Goal: Communication & Community: Connect with others

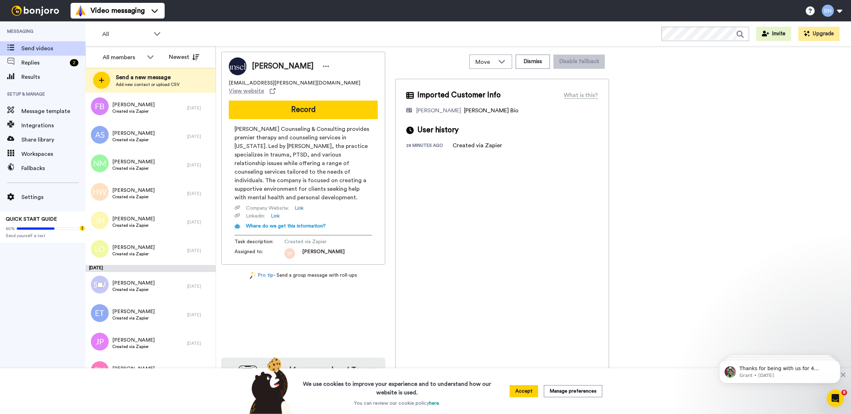
scroll to position [3448, 0]
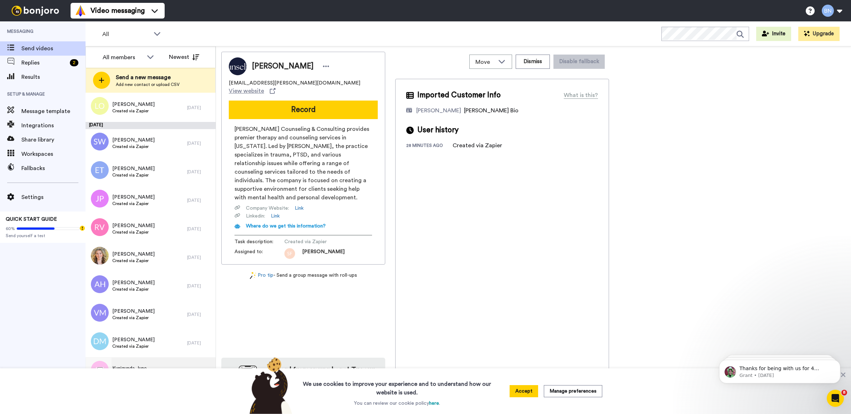
click at [161, 366] on div "Kunigunda June Created via Zapier" at bounding box center [137, 371] width 102 height 29
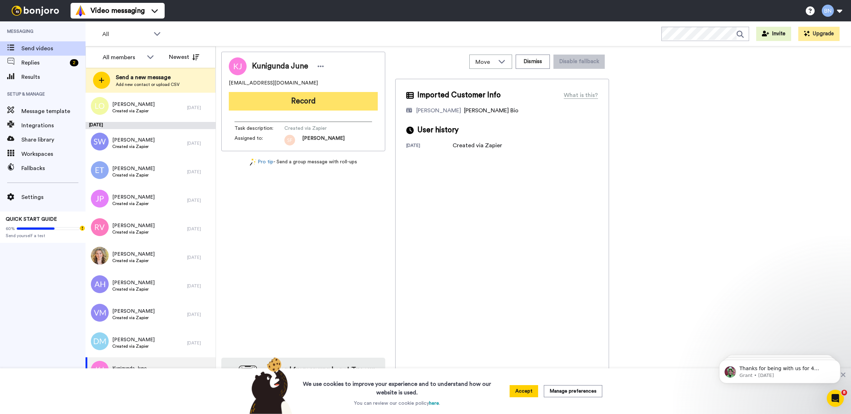
click at [314, 94] on button "Record" at bounding box center [303, 101] width 149 height 19
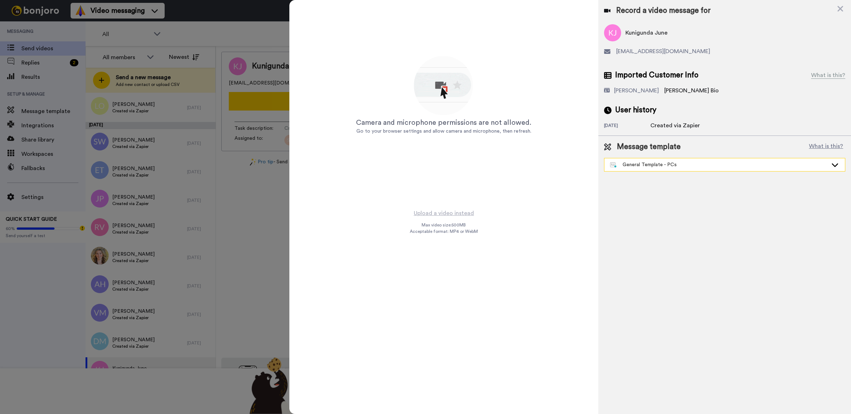
click at [634, 170] on div "General Template - PCs" at bounding box center [724, 164] width 240 height 13
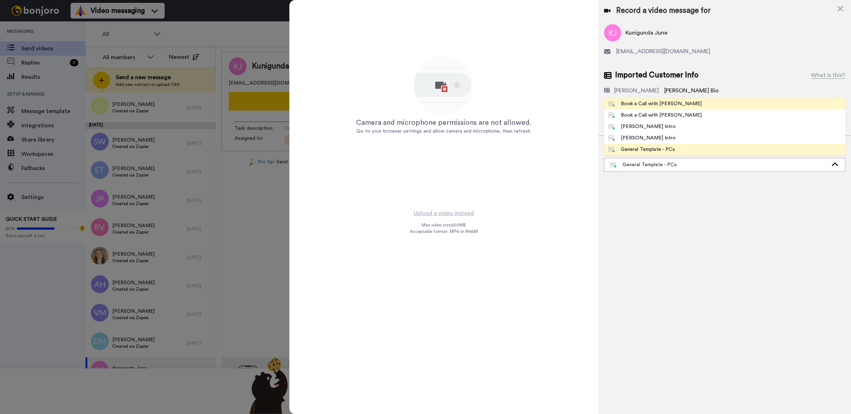
click at [651, 105] on div "Book a Call with [PERSON_NAME]" at bounding box center [654, 103] width 93 height 7
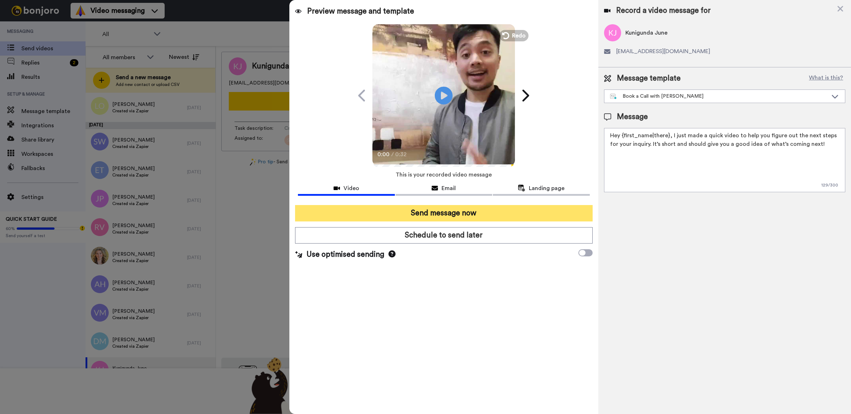
click at [578, 212] on button "Send message now" at bounding box center [444, 213] width 298 height 16
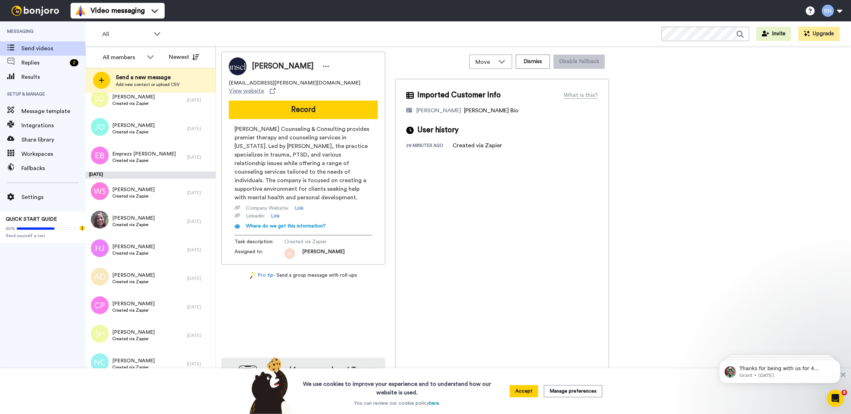
scroll to position [2209, 0]
click at [201, 185] on div "WANTAI SPENCER Created via Zapier 4 days ago" at bounding box center [151, 192] width 130 height 29
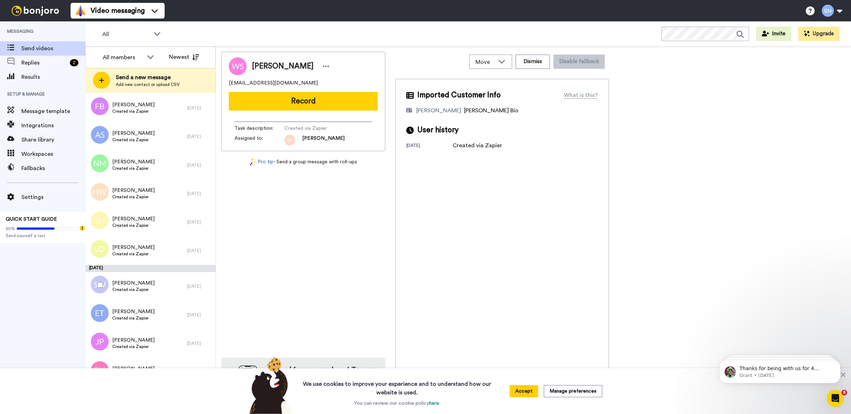
scroll to position [3419, 0]
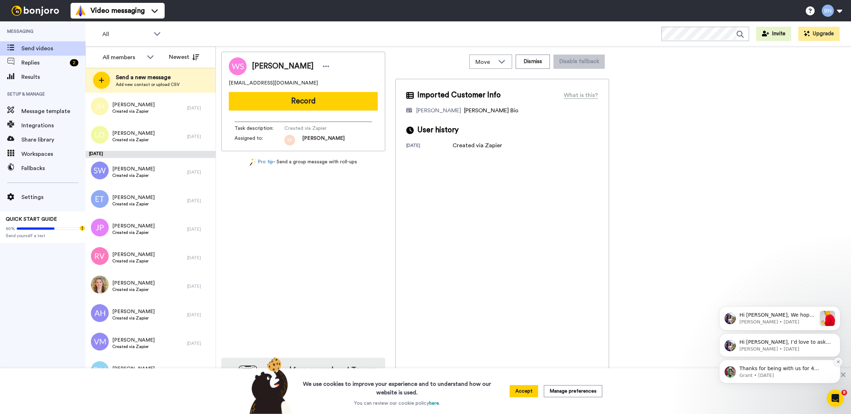
click at [838, 364] on button "Dismiss notification" at bounding box center [837, 361] width 9 height 9
click at [839, 365] on button "Dismiss notification" at bounding box center [837, 361] width 9 height 9
click at [839, 365] on button "Dismiss notification" at bounding box center [837, 360] width 7 height 7
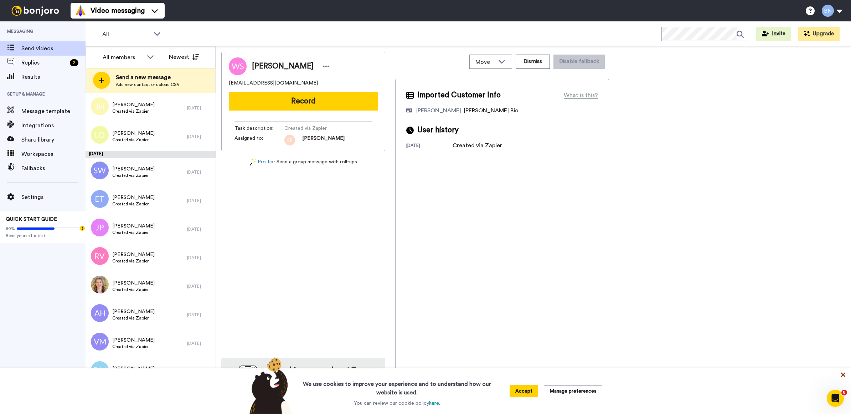
click at [844, 373] on icon at bounding box center [843, 374] width 5 height 5
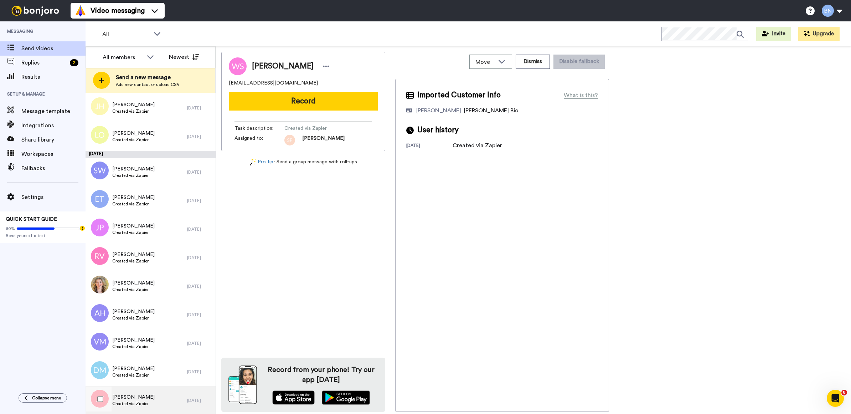
click at [151, 398] on div "Jess Trigg Created via Zapier" at bounding box center [137, 400] width 102 height 29
click at [147, 372] on span "Created via Zapier" at bounding box center [133, 375] width 42 height 6
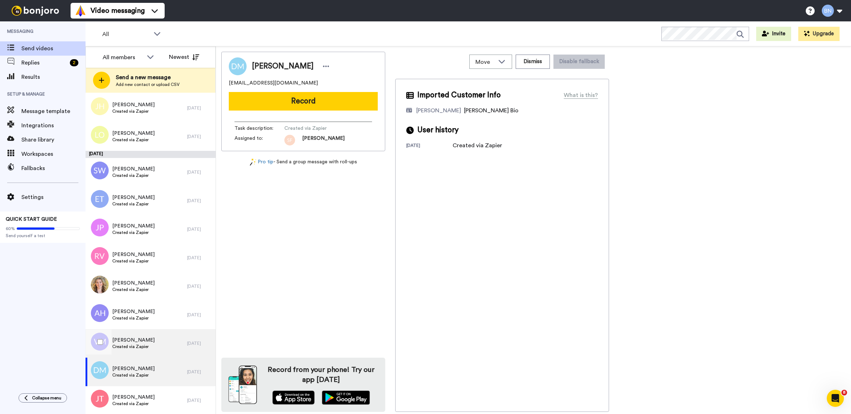
click at [155, 339] on div "Vera Macauley Created via Zapier" at bounding box center [137, 343] width 102 height 29
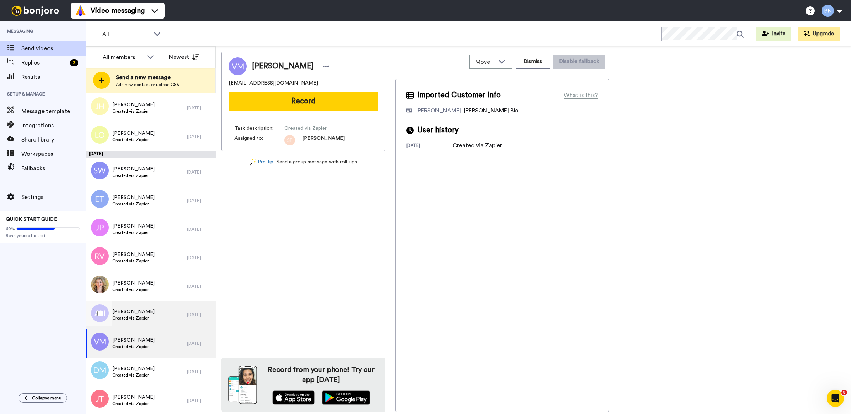
click at [154, 314] on div "Anika Holmes Created via Zapier" at bounding box center [137, 314] width 102 height 29
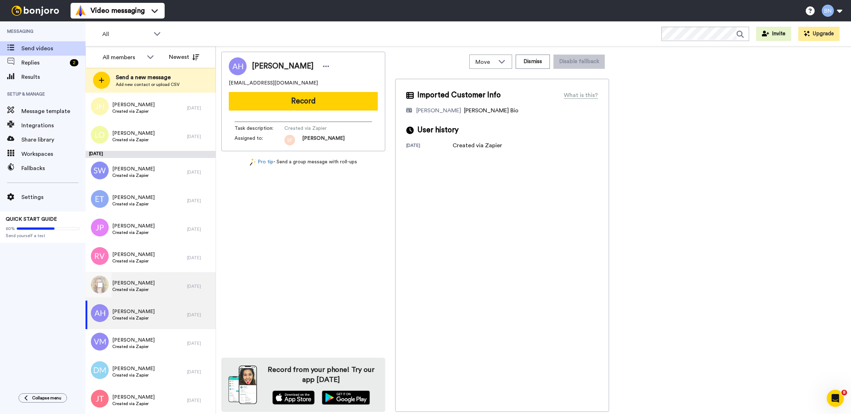
click at [160, 286] on div "Rachel Higgin Created via Zapier" at bounding box center [137, 286] width 102 height 29
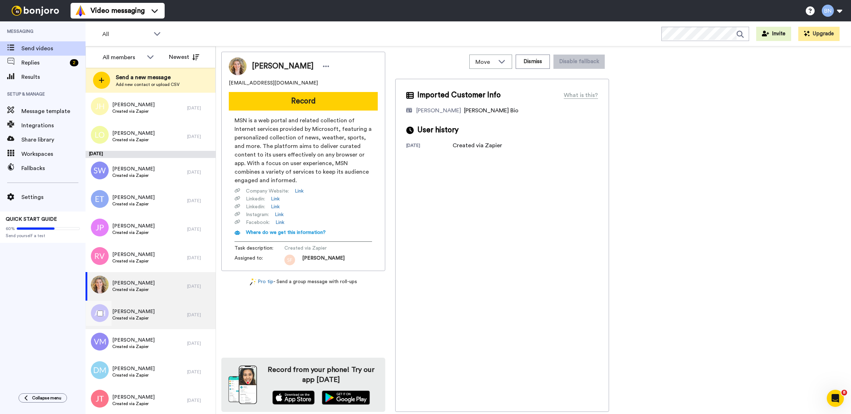
click at [159, 310] on div "Anika Holmes Created via Zapier" at bounding box center [137, 314] width 102 height 29
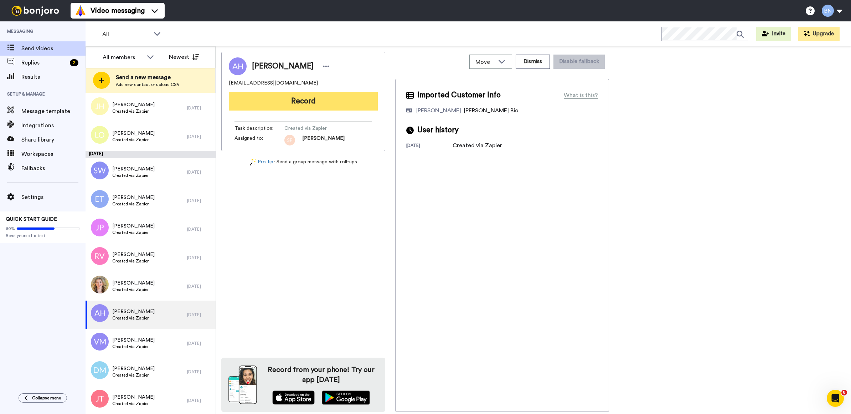
click at [332, 104] on button "Record" at bounding box center [303, 101] width 149 height 19
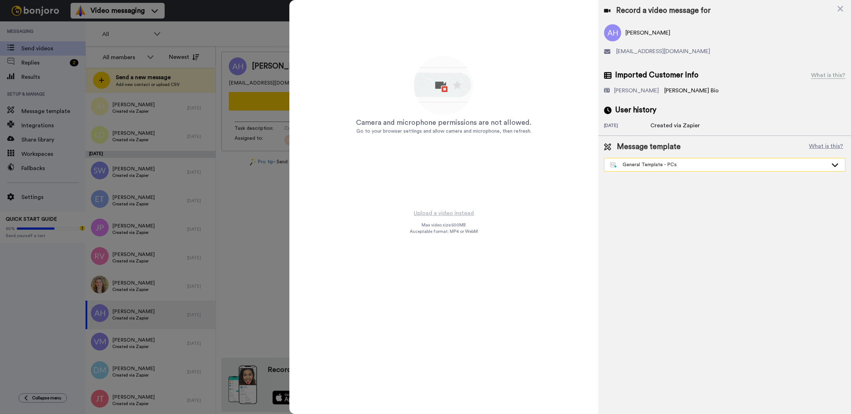
click at [622, 158] on div "General Template - PCs" at bounding box center [724, 165] width 241 height 14
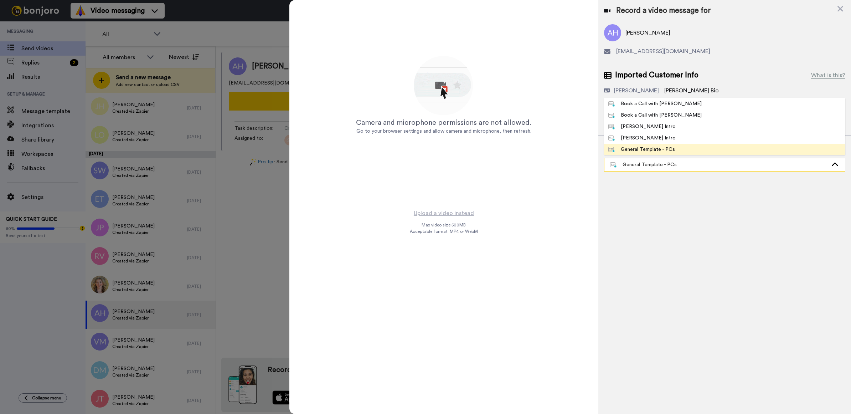
click at [626, 163] on div "General Template - PCs" at bounding box center [719, 164] width 218 height 7
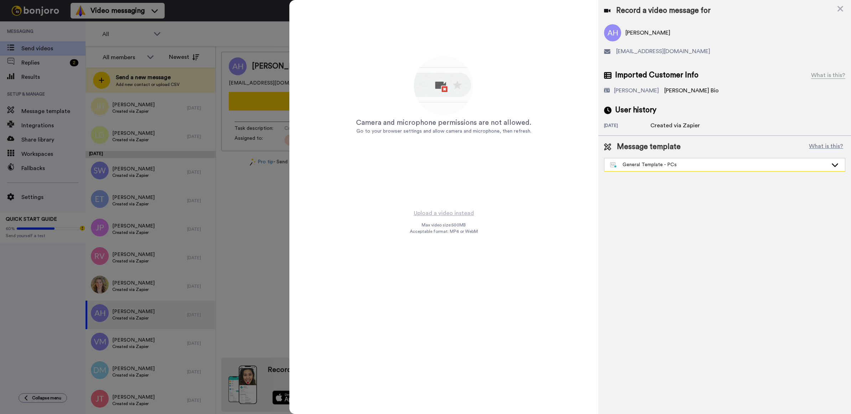
click at [626, 163] on div "General Template - PCs" at bounding box center [719, 164] width 218 height 7
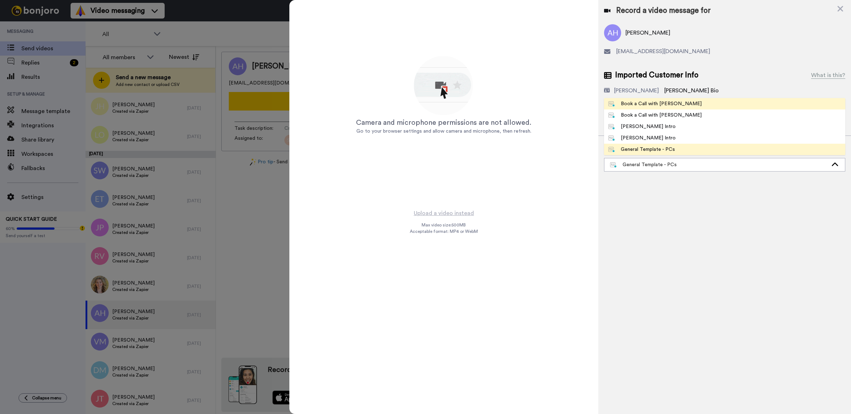
click at [637, 104] on div "Book a Call with [PERSON_NAME]" at bounding box center [654, 103] width 93 height 7
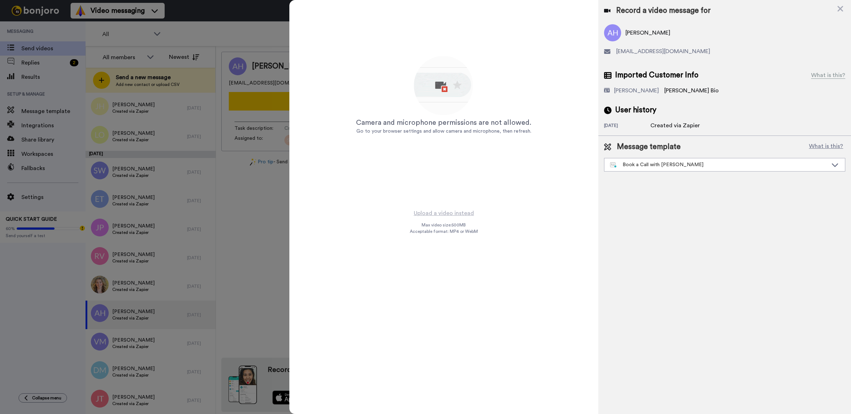
click at [470, 207] on div "Camera and microphone permissions are not allowed. Go to your browser settings …" at bounding box center [443, 104] width 309 height 208
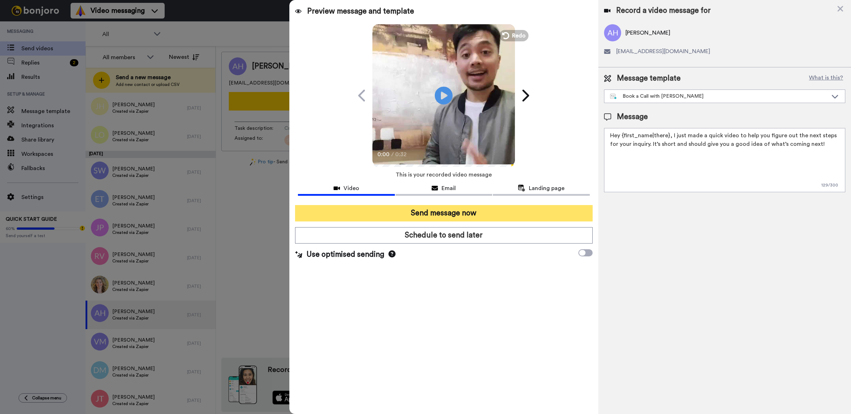
click at [475, 210] on button "Send message now" at bounding box center [444, 213] width 298 height 16
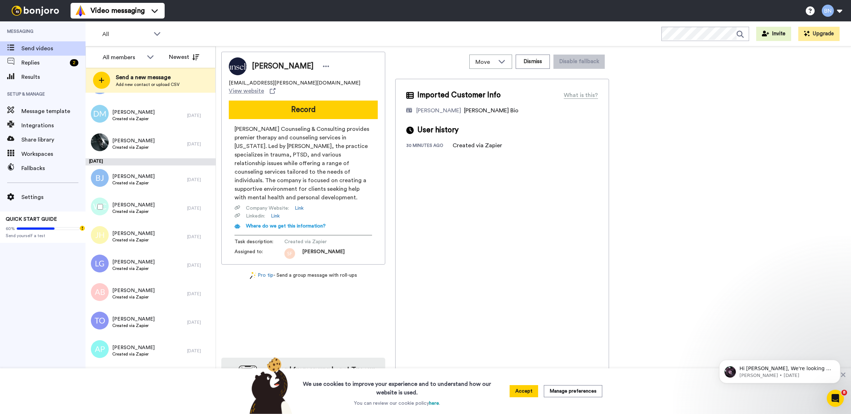
scroll to position [2579, 0]
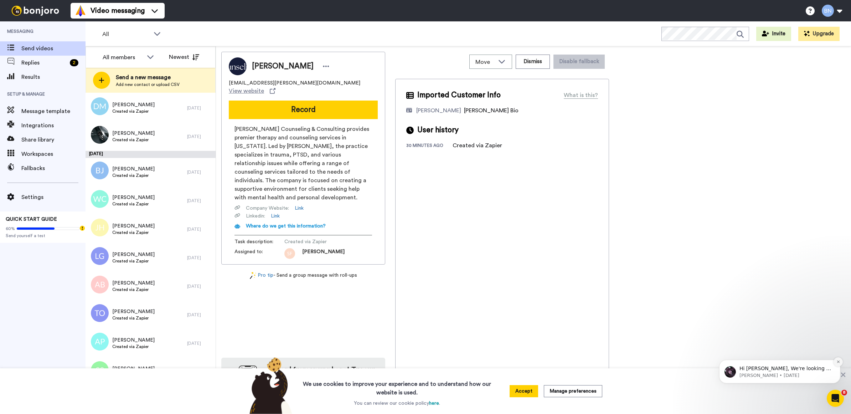
click at [834, 361] on button "Dismiss notification" at bounding box center [837, 361] width 9 height 9
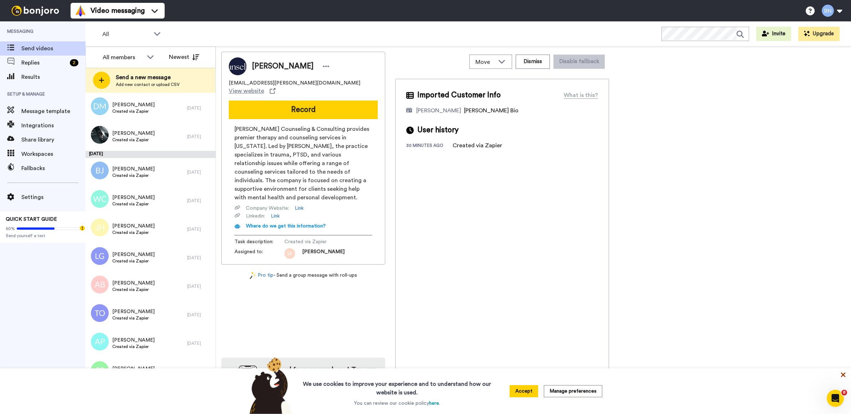
click at [842, 372] on icon at bounding box center [842, 374] width 7 height 7
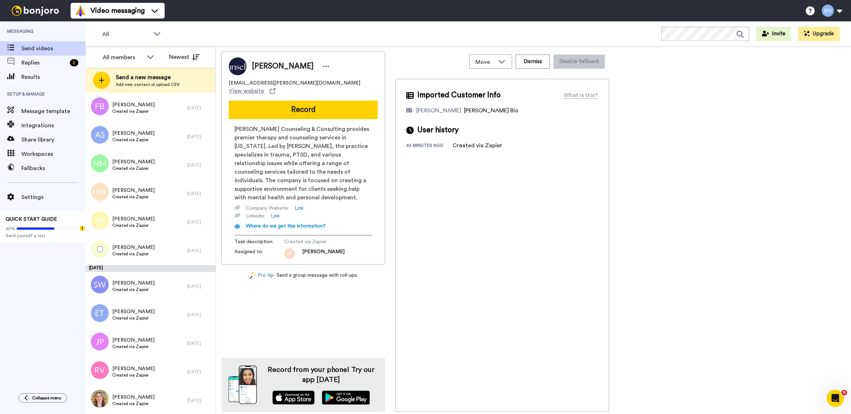
scroll to position [3391, 0]
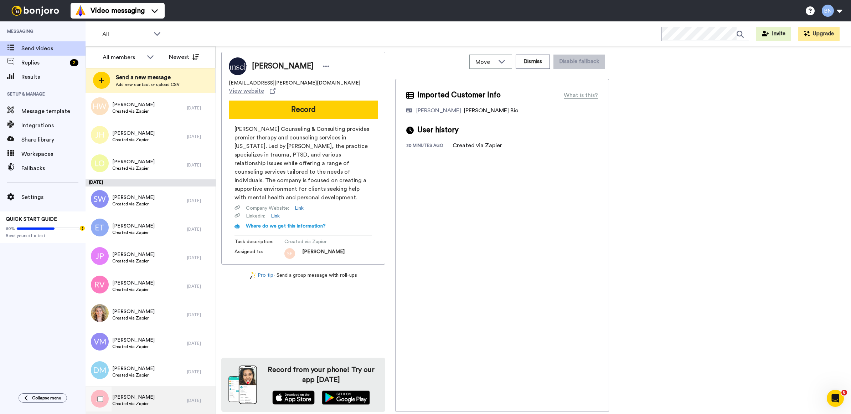
click at [149, 400] on div "Jess Trigg Created via Zapier" at bounding box center [137, 400] width 102 height 29
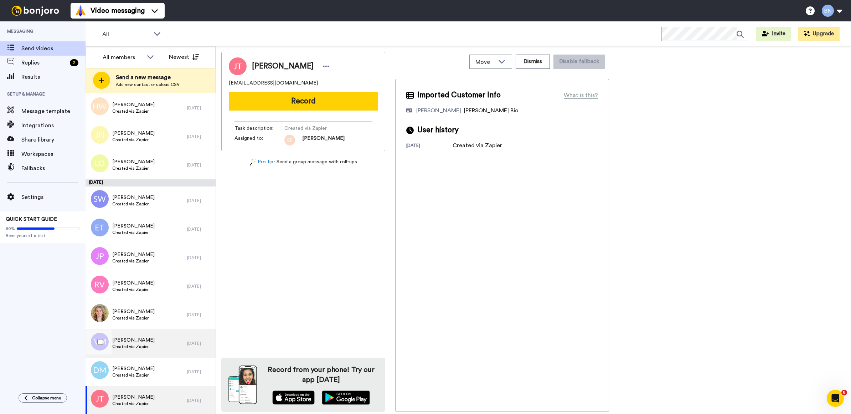
click at [156, 339] on div "Vera Macauley Created via Zapier" at bounding box center [137, 343] width 102 height 29
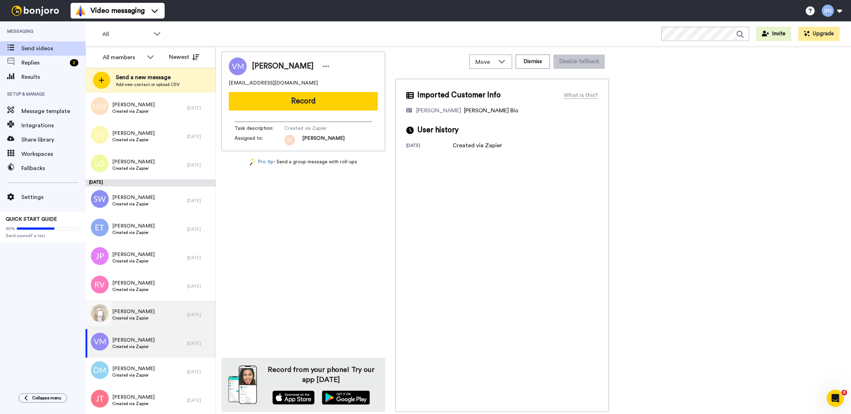
click at [151, 311] on div "Rachel Higgin Created via Zapier" at bounding box center [137, 314] width 102 height 29
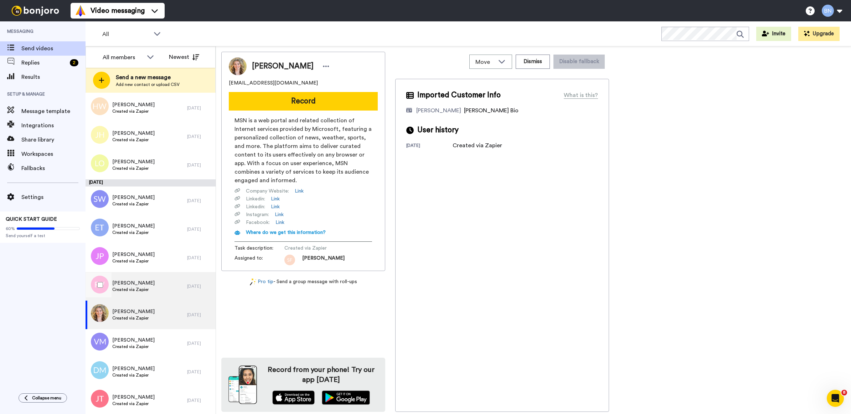
click at [161, 293] on div "Rose Vicente Created via Zapier" at bounding box center [137, 286] width 102 height 29
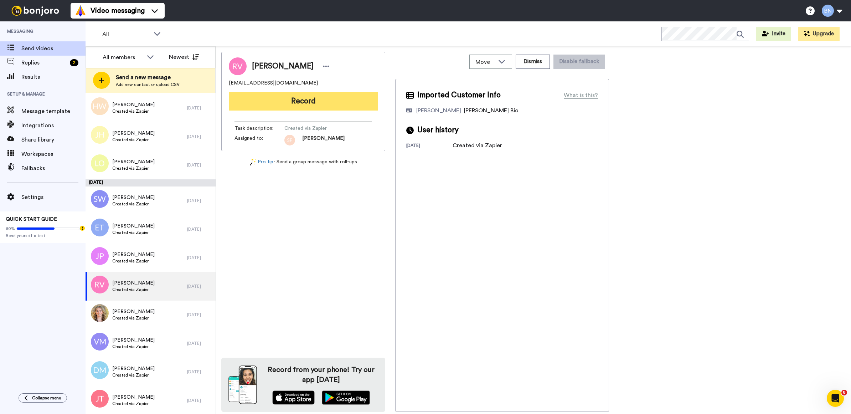
click at [341, 105] on button "Record" at bounding box center [303, 101] width 149 height 19
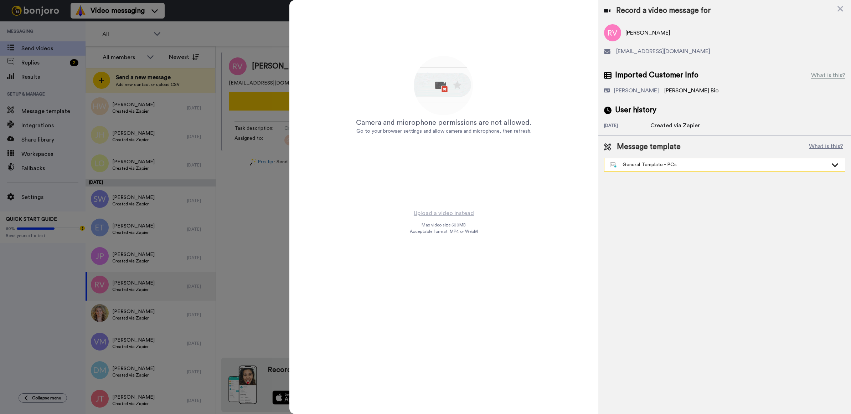
click at [638, 167] on div "General Template - PCs" at bounding box center [719, 164] width 218 height 7
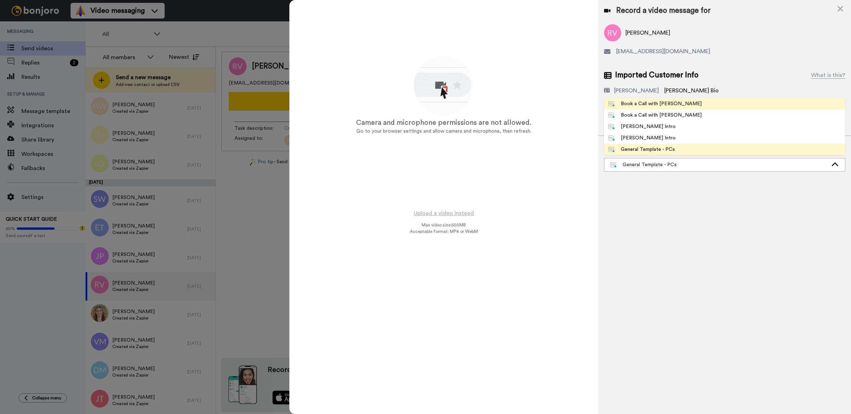
click at [644, 104] on div "Book a Call with [PERSON_NAME]" at bounding box center [654, 103] width 93 height 7
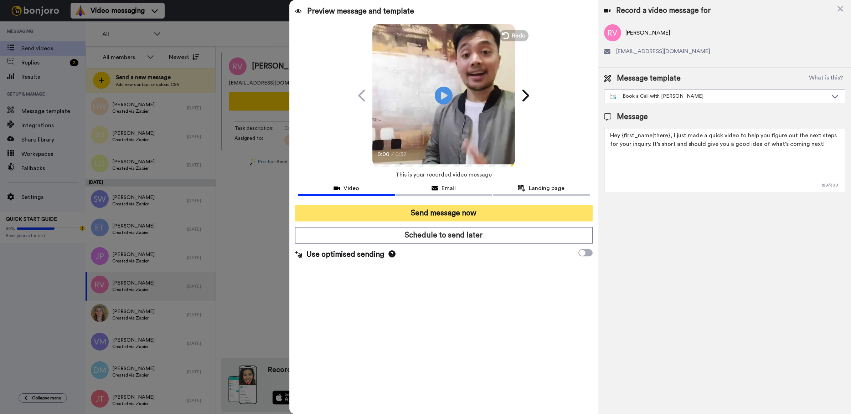
click at [418, 215] on button "Send message now" at bounding box center [444, 213] width 298 height 16
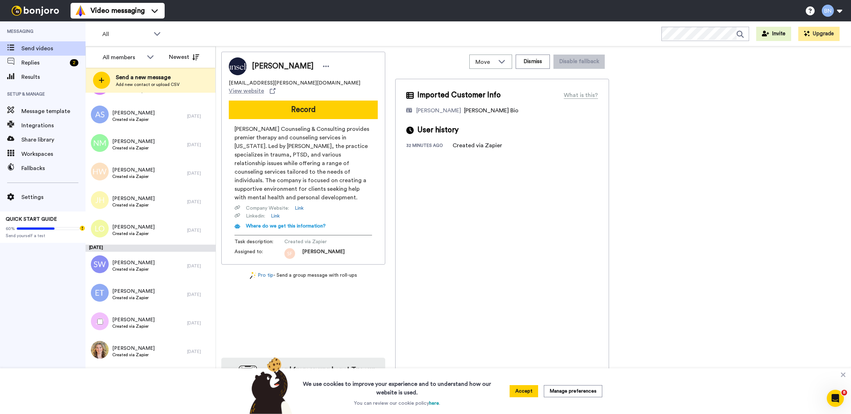
scroll to position [3363, 0]
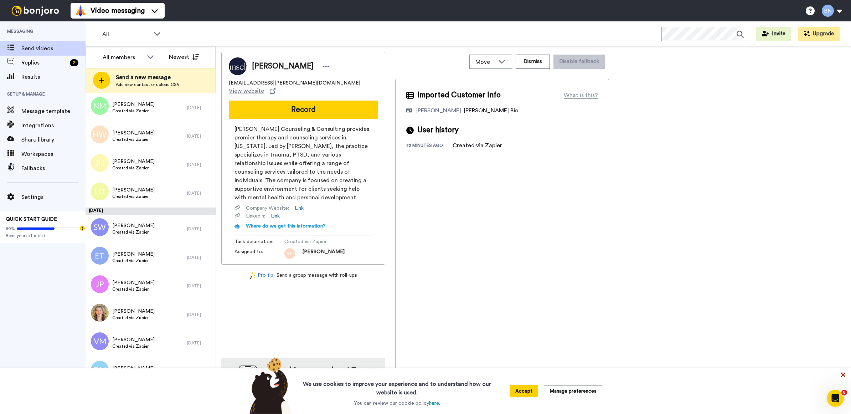
click at [844, 374] on icon at bounding box center [842, 374] width 7 height 7
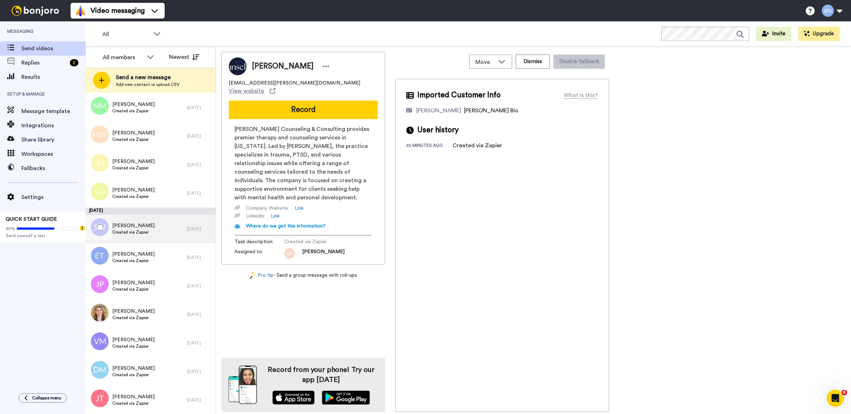
click at [164, 239] on div "Sarah Walsh Created via Zapier" at bounding box center [137, 228] width 102 height 29
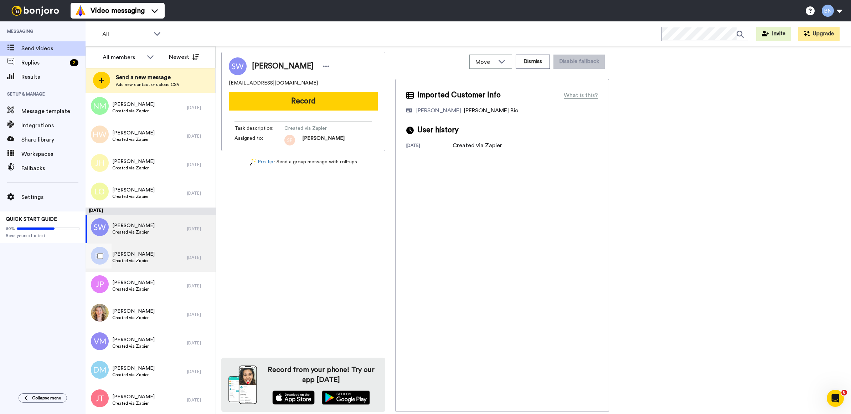
click at [141, 244] on div "Elizabeth Thomas Created via Zapier" at bounding box center [137, 257] width 102 height 29
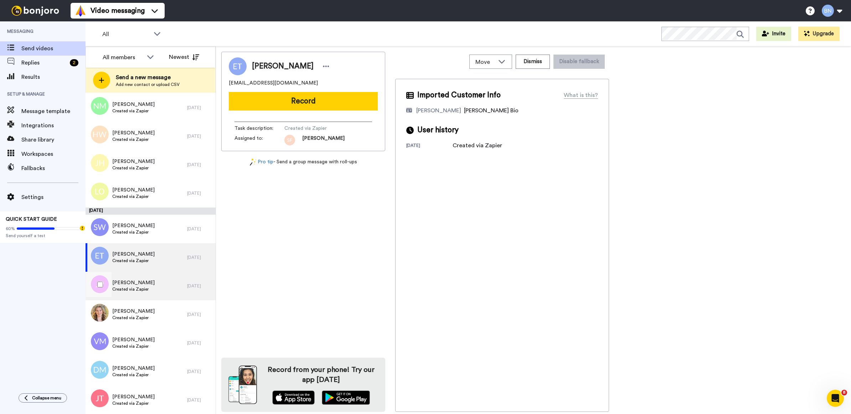
click at [149, 290] on div "Jaime Pattison Created via Zapier" at bounding box center [137, 285] width 102 height 29
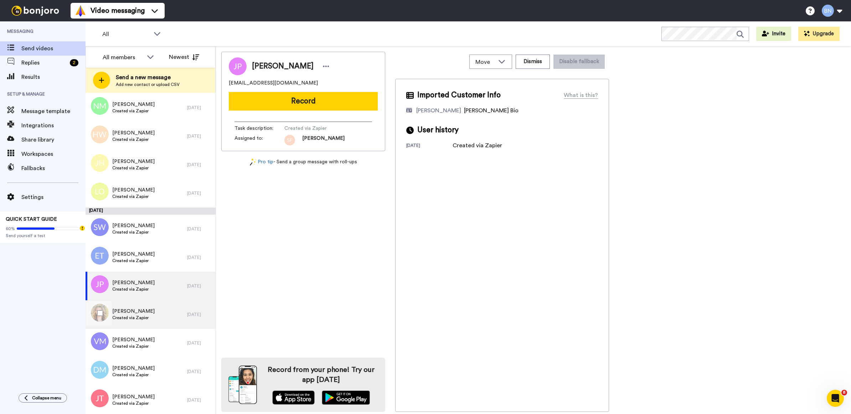
click at [175, 322] on div "Rachel Higgin Created via Zapier" at bounding box center [137, 314] width 102 height 29
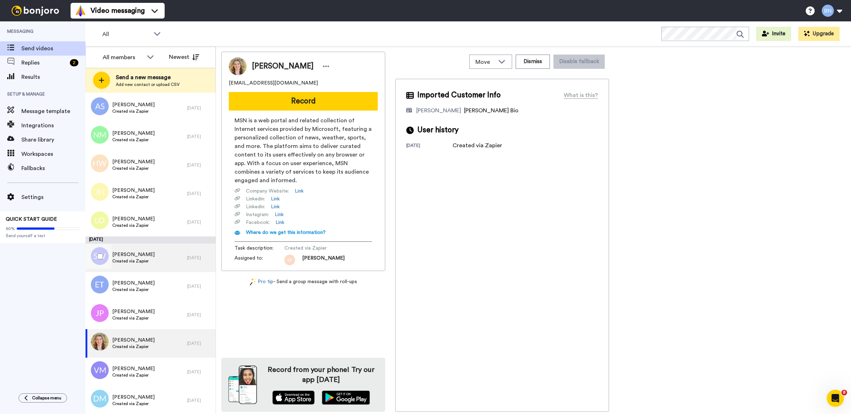
scroll to position [3333, 0]
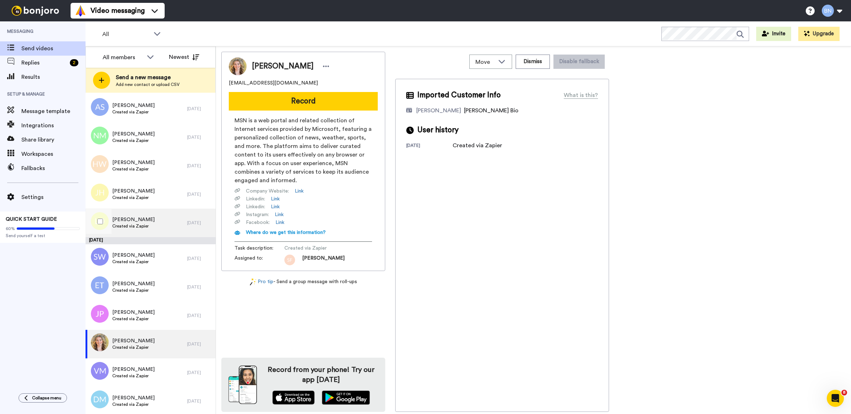
click at [187, 222] on div "[DATE]" at bounding box center [199, 223] width 25 height 6
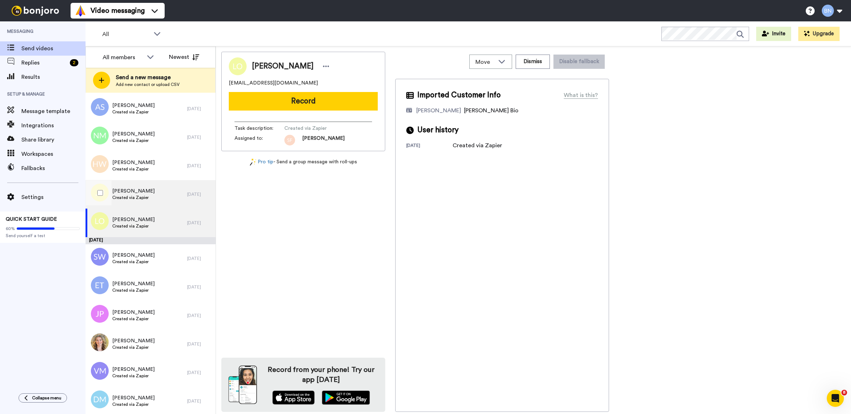
drag, startPoint x: 183, startPoint y: 222, endPoint x: 146, endPoint y: 195, distance: 45.3
click at [146, 195] on span "Created via Zapier" at bounding box center [133, 198] width 42 height 6
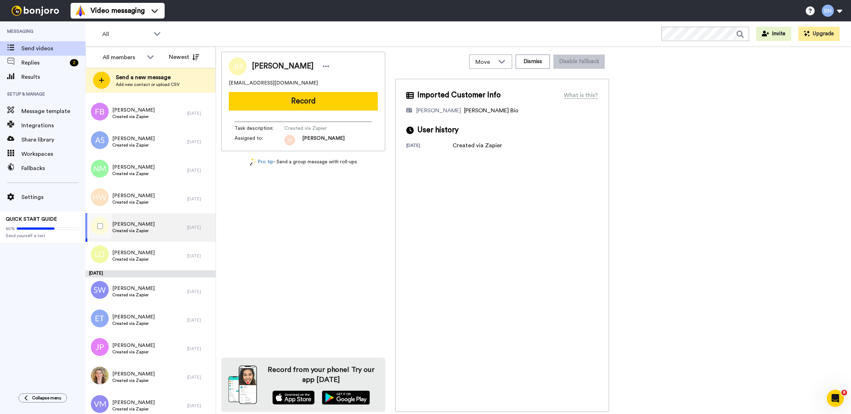
scroll to position [3300, 0]
click at [304, 107] on button "Record" at bounding box center [303, 101] width 149 height 19
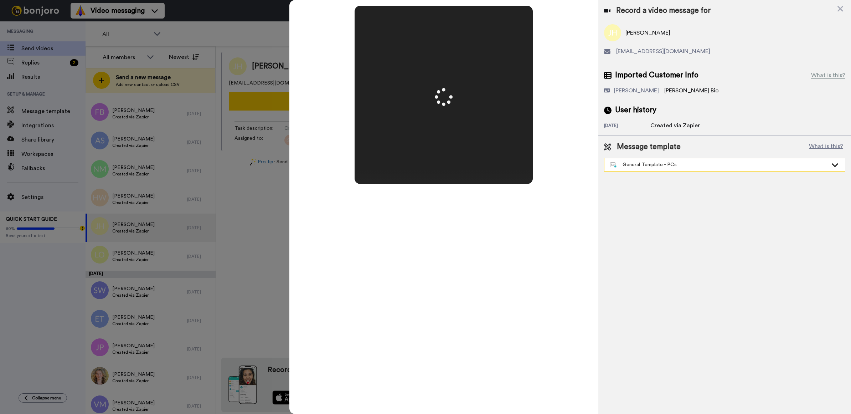
click at [704, 165] on div "General Template - PCs" at bounding box center [719, 164] width 218 height 7
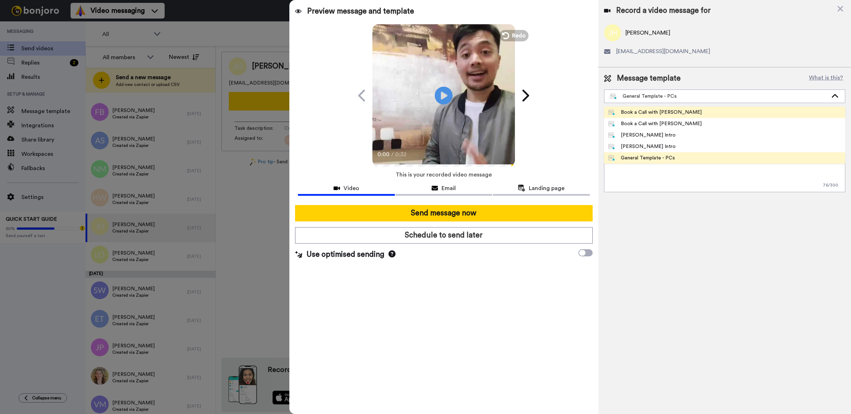
click at [677, 108] on li "Book a Call with [PERSON_NAME]" at bounding box center [724, 112] width 241 height 11
type textarea "Hey {first_name|there}, I just made a quick video to help you figure out the ne…"
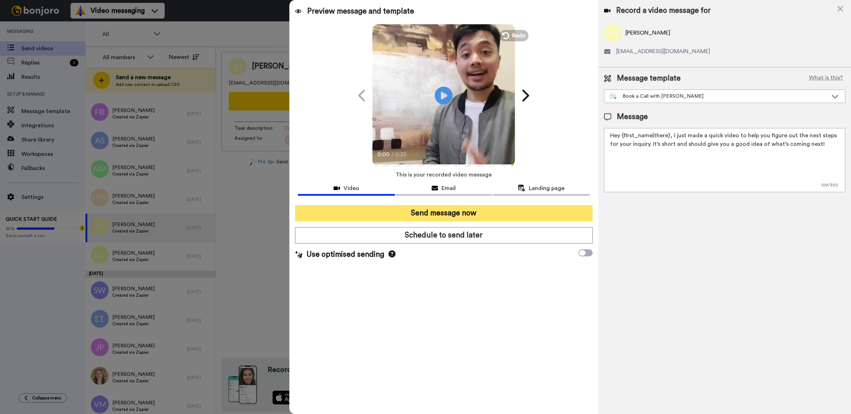
click at [532, 212] on button "Send message now" at bounding box center [444, 213] width 298 height 16
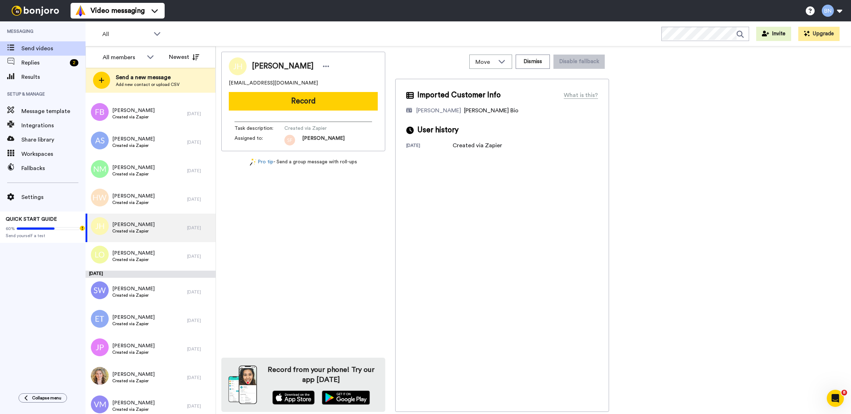
scroll to position [0, 0]
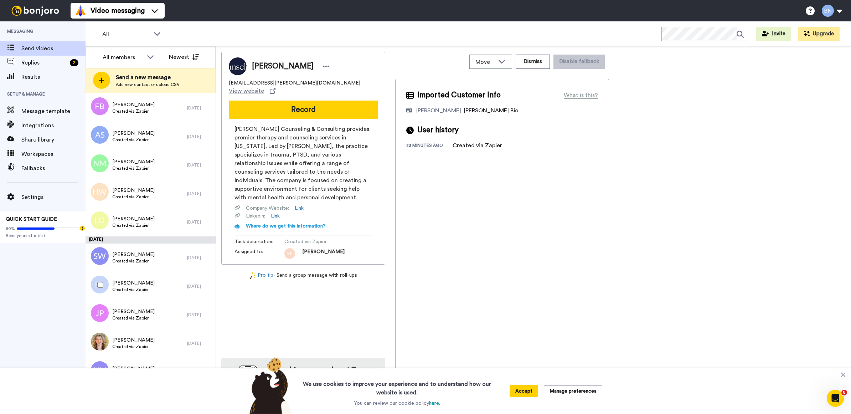
scroll to position [3334, 0]
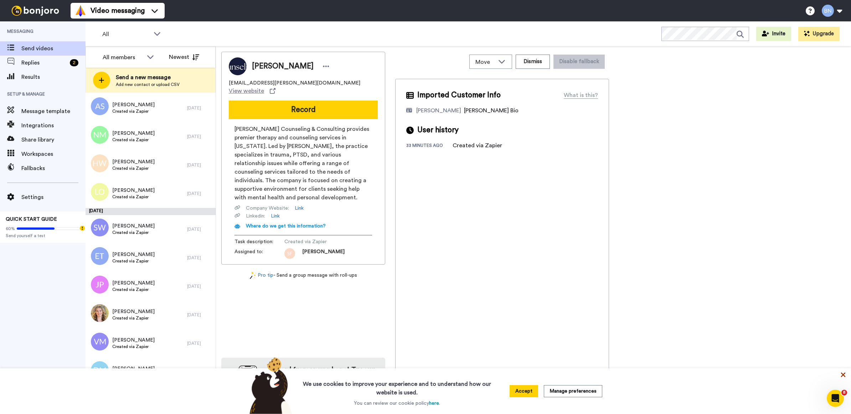
click at [845, 372] on icon at bounding box center [843, 374] width 5 height 5
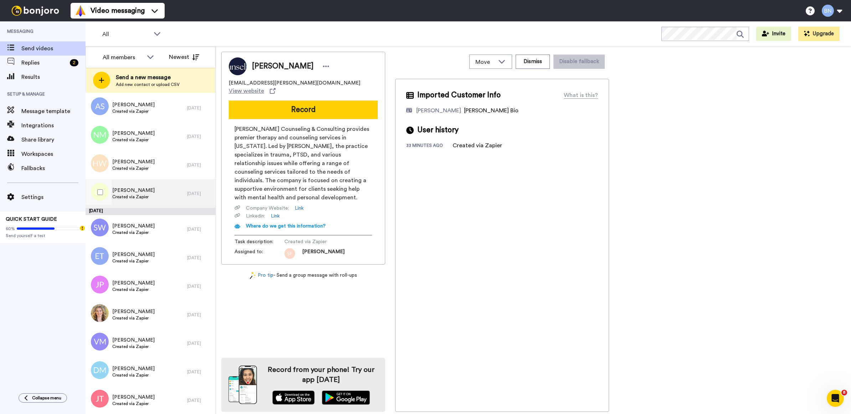
click at [169, 186] on div "[PERSON_NAME] Created via Zapier" at bounding box center [137, 193] width 102 height 29
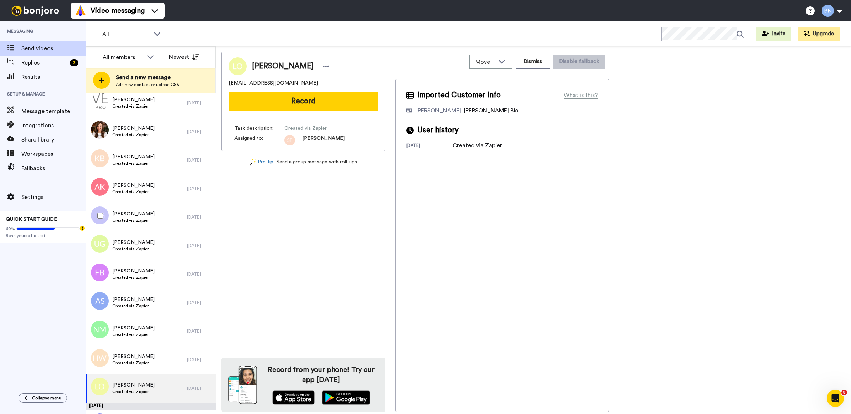
scroll to position [3139, 0]
click at [169, 186] on div "[PERSON_NAME] Created via Zapier" at bounding box center [137, 189] width 102 height 29
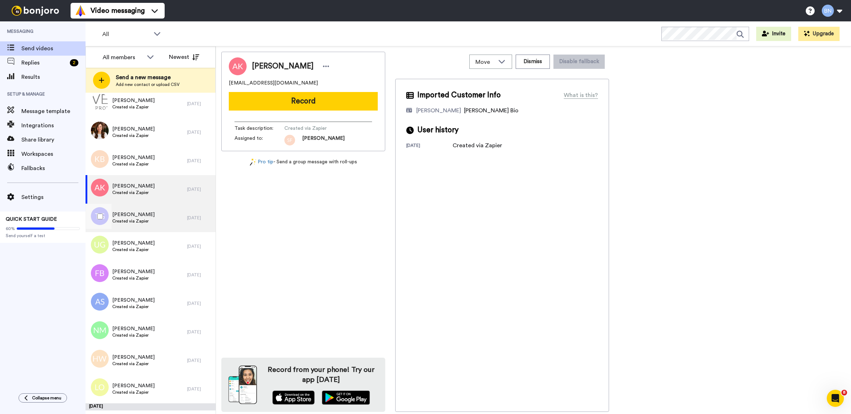
click at [162, 213] on div "[PERSON_NAME] Created via Zapier" at bounding box center [137, 217] width 102 height 29
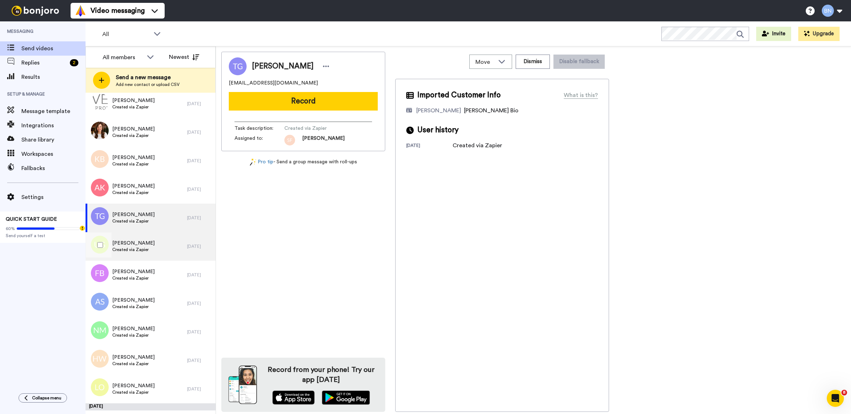
click at [161, 246] on div "Utrena Grant Created via Zapier" at bounding box center [137, 246] width 102 height 29
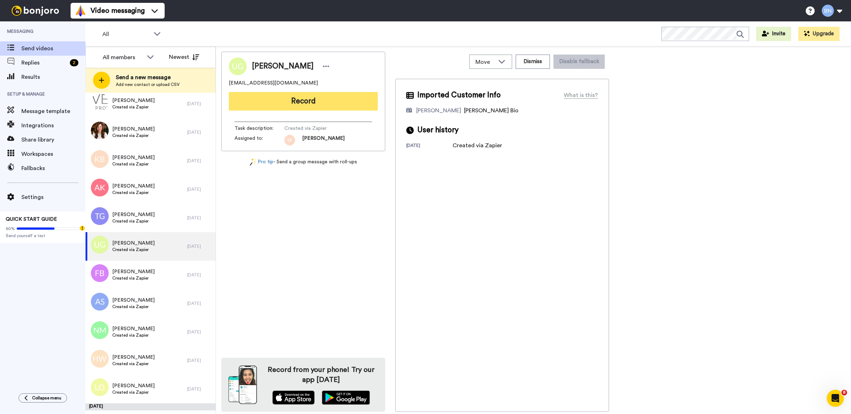
click at [337, 95] on button "Record" at bounding box center [303, 101] width 149 height 19
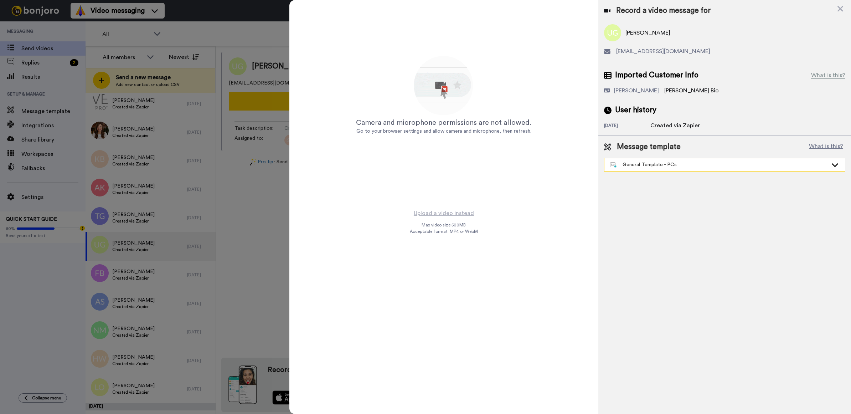
click at [631, 166] on div "General Template - PCs" at bounding box center [719, 164] width 218 height 7
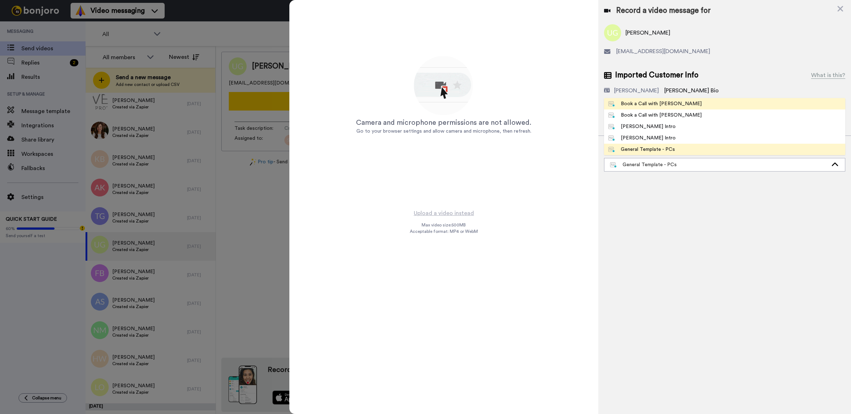
click at [680, 100] on li "Book a Call with [PERSON_NAME]" at bounding box center [724, 103] width 241 height 11
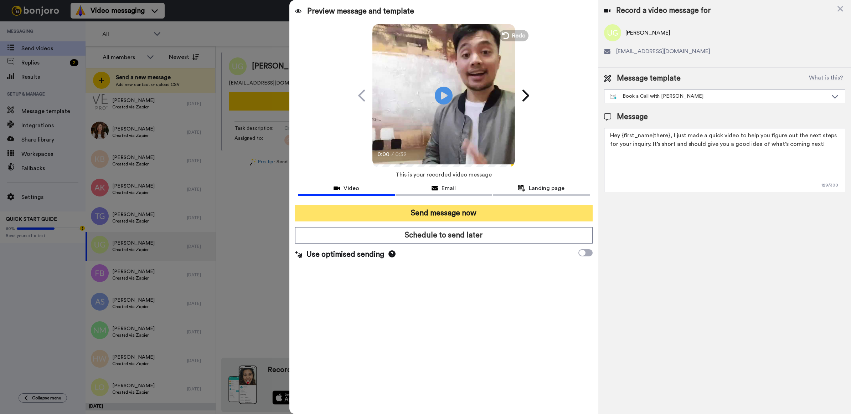
click at [572, 216] on button "Send message now" at bounding box center [444, 213] width 298 height 16
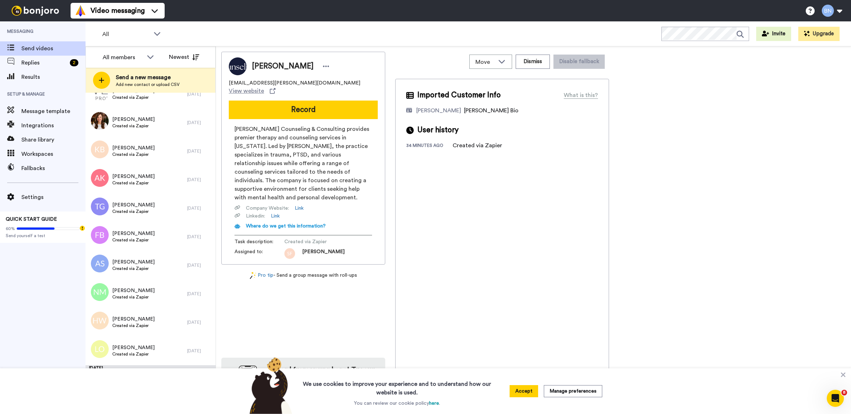
scroll to position [3305, 0]
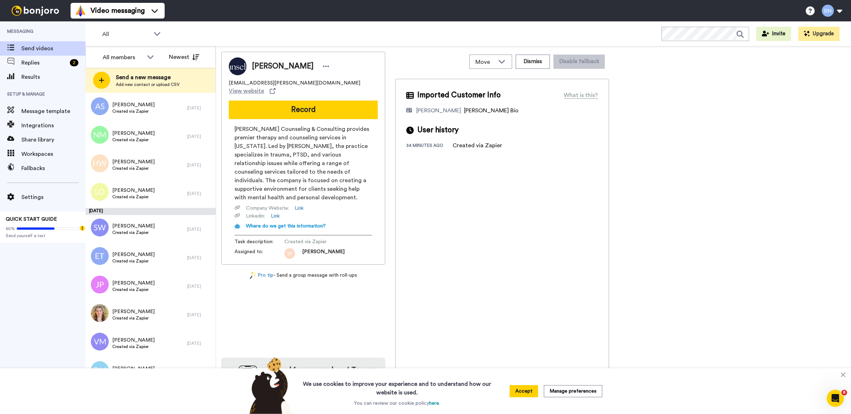
click at [844, 374] on icon at bounding box center [842, 374] width 7 height 7
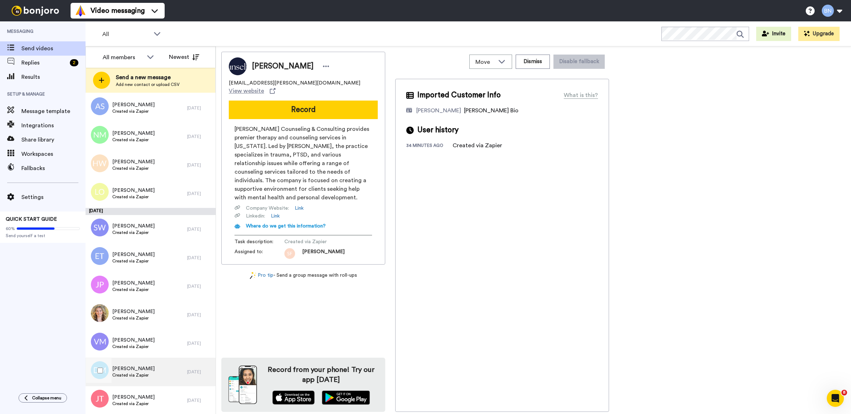
click at [161, 358] on div "David Macknay Created via Zapier" at bounding box center [137, 371] width 102 height 29
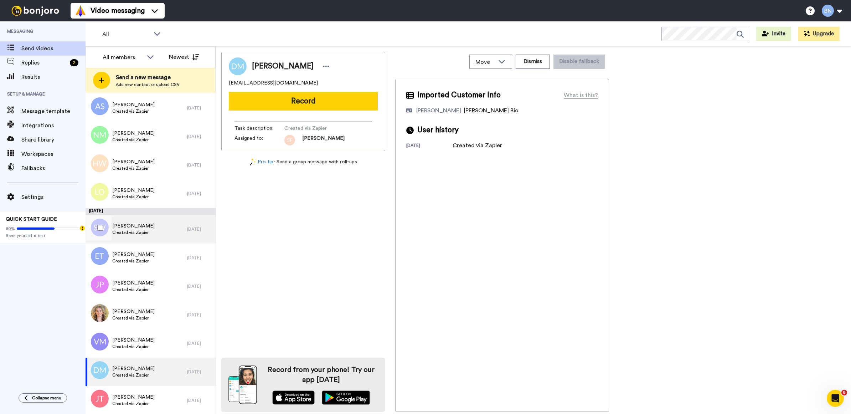
click at [170, 236] on div "[PERSON_NAME] Created via Zapier" at bounding box center [137, 229] width 102 height 29
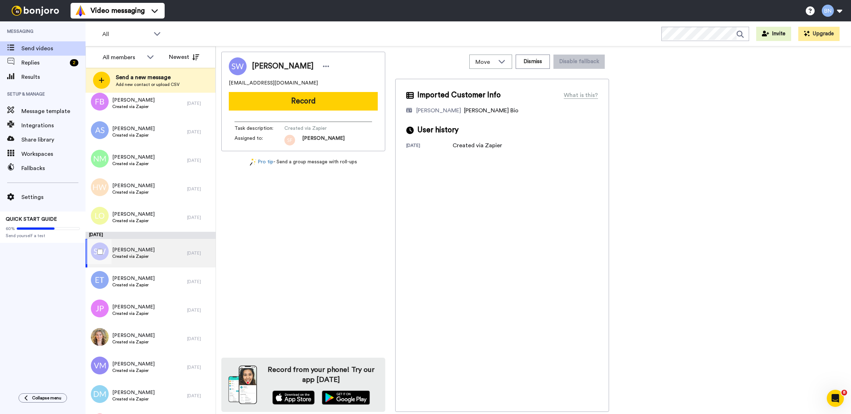
scroll to position [3262, 0]
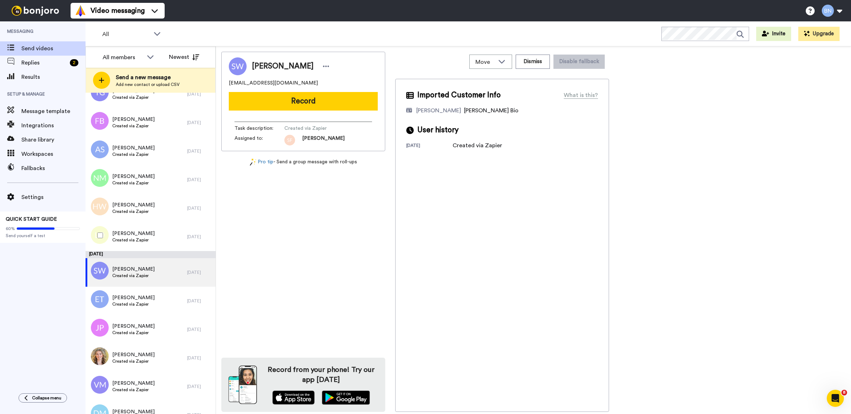
click at [170, 236] on div "[PERSON_NAME] Created via Zapier" at bounding box center [137, 236] width 102 height 29
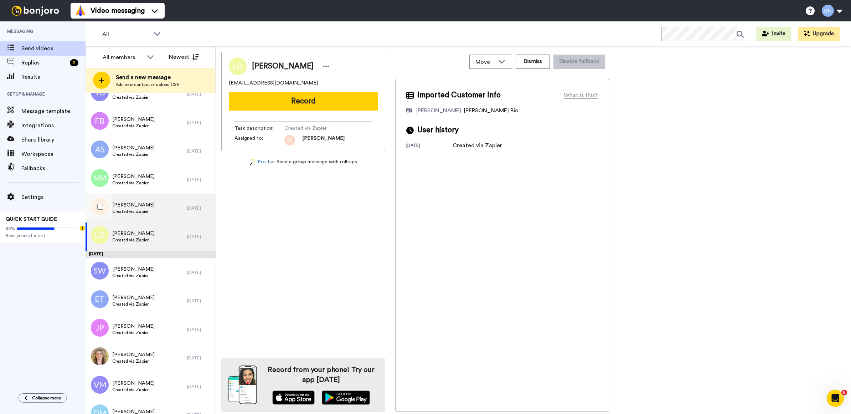
click at [160, 213] on div "Huma WAHID Created via Zapier" at bounding box center [137, 208] width 102 height 29
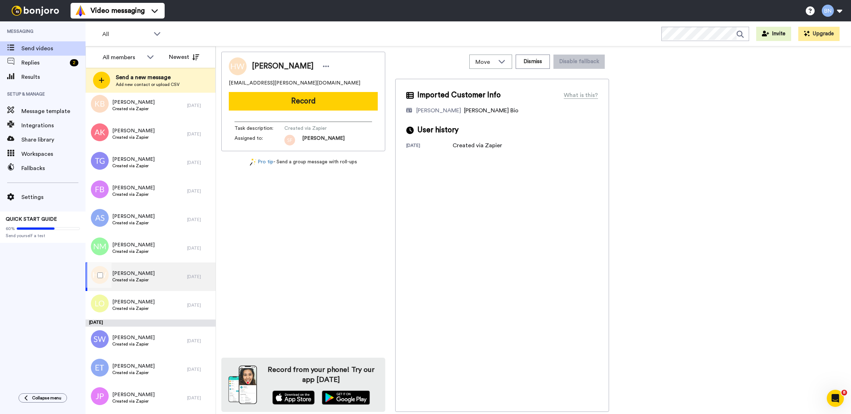
scroll to position [3188, 0]
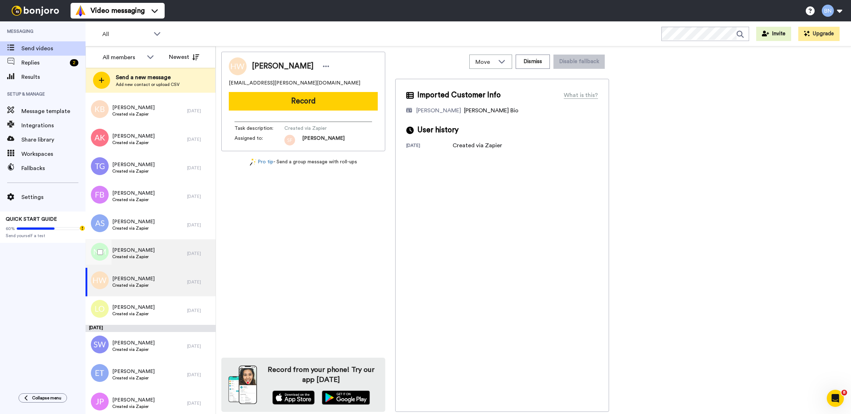
click at [159, 252] on div "Nadia McNee Created via Zapier" at bounding box center [137, 253] width 102 height 29
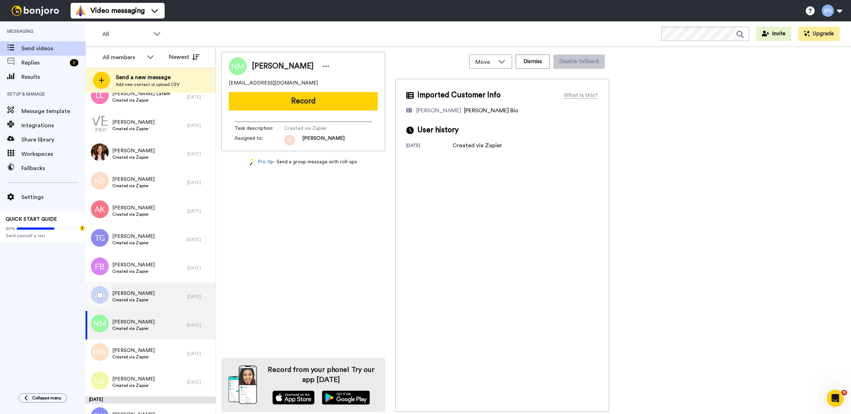
click at [166, 289] on div "Aoife Shazohr Created via Zapier" at bounding box center [137, 296] width 102 height 29
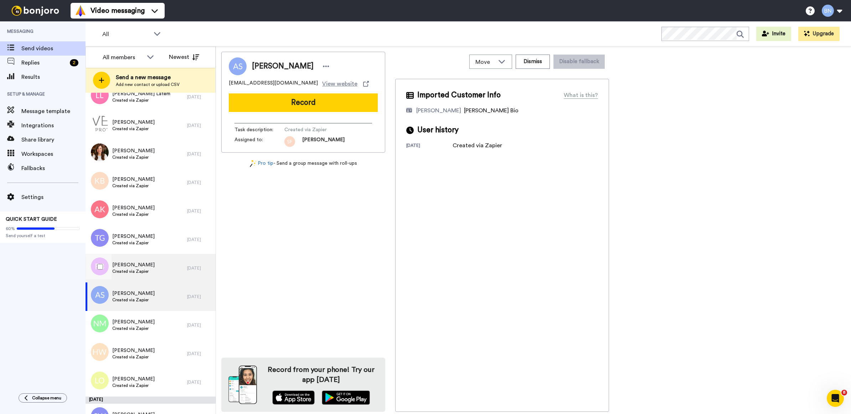
click at [155, 264] on span "[PERSON_NAME]" at bounding box center [133, 264] width 42 height 7
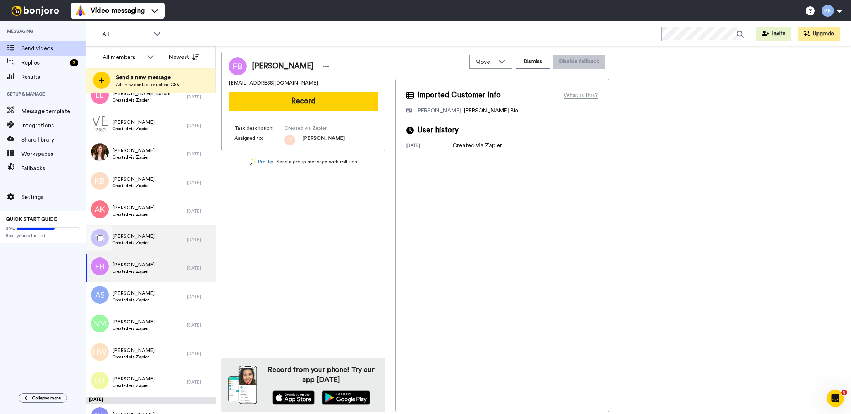
click at [169, 245] on div "Terrence Griffiths Created via Zapier" at bounding box center [137, 239] width 102 height 29
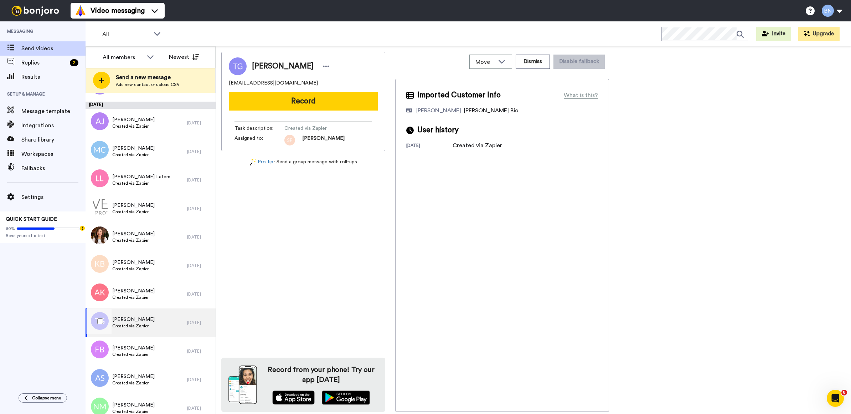
scroll to position [3033, 0]
click at [160, 306] on div "Angie Kay Created via Zapier" at bounding box center [137, 295] width 102 height 29
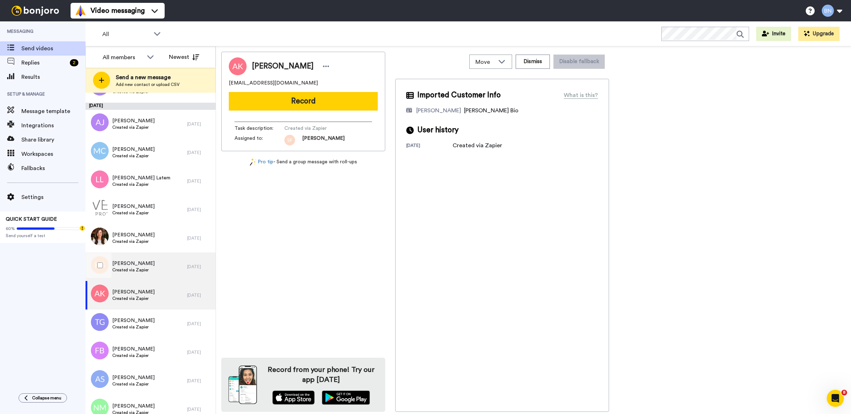
click at [158, 262] on div "Kelly Brogden Created via Zapier" at bounding box center [137, 266] width 102 height 29
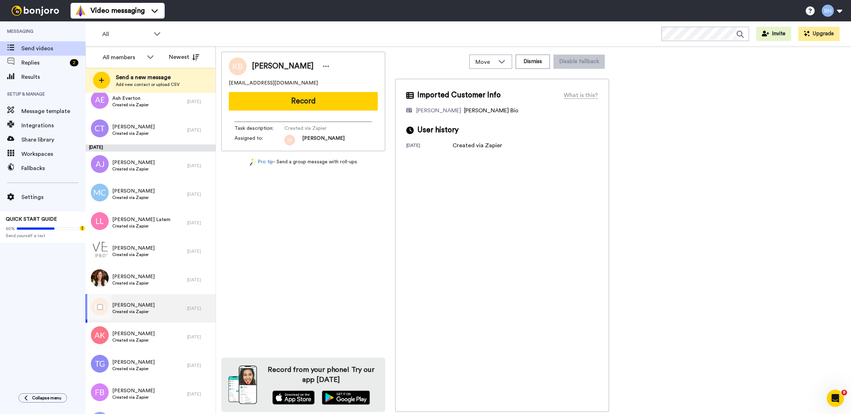
scroll to position [2991, 0]
click at [187, 277] on div "[DATE]" at bounding box center [199, 280] width 25 height 6
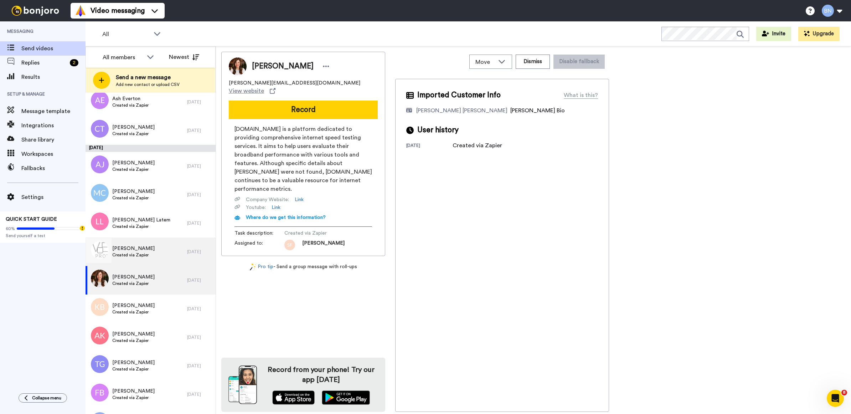
click at [174, 254] on div "Marshall Berlin Created via Zapier" at bounding box center [137, 251] width 102 height 29
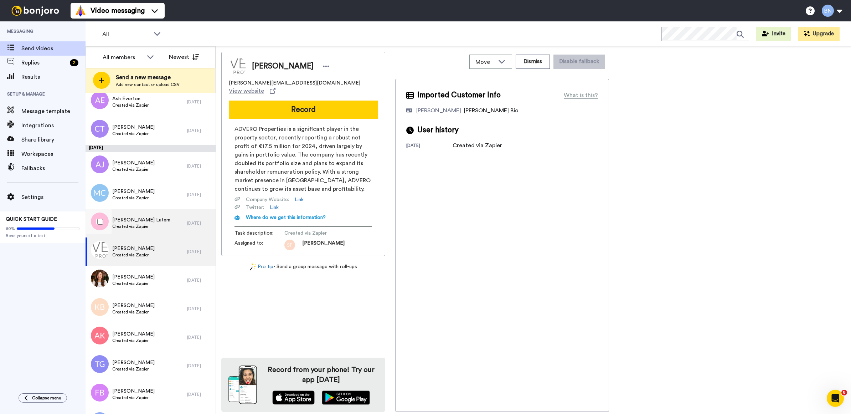
click at [167, 227] on div "Lucy Latem Created via Zapier" at bounding box center [137, 223] width 102 height 29
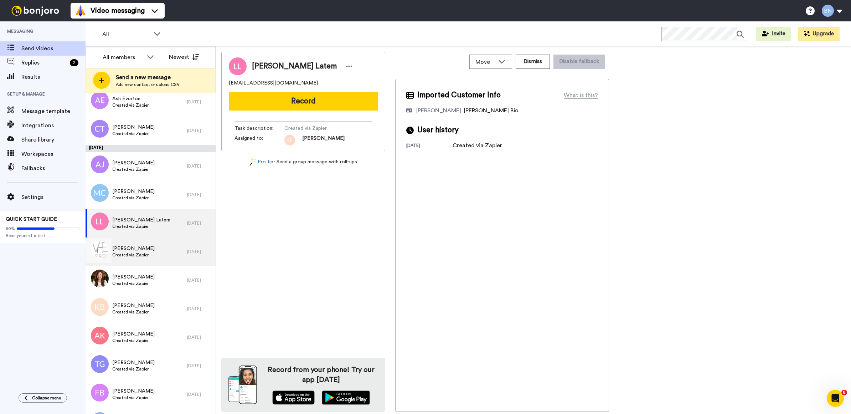
click at [165, 253] on div "Marshall Berlin Created via Zapier" at bounding box center [137, 251] width 102 height 29
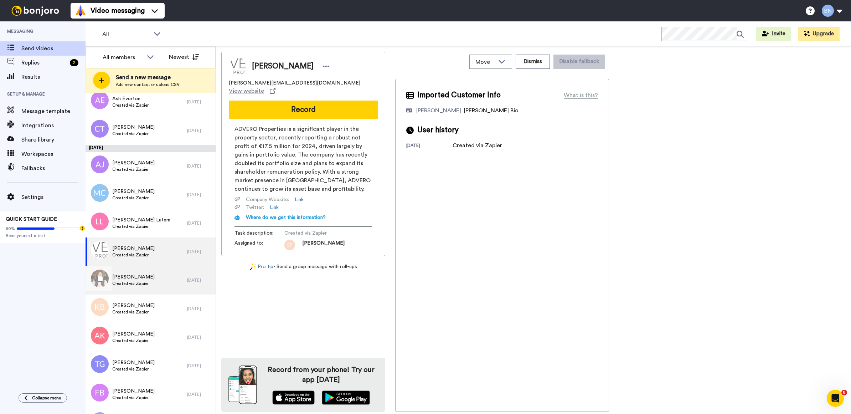
click at [165, 266] on div "Adrienne Comstock Created via Zapier" at bounding box center [137, 280] width 102 height 29
click at [165, 256] on div "Marshall Berlin Created via Zapier" at bounding box center [137, 251] width 102 height 29
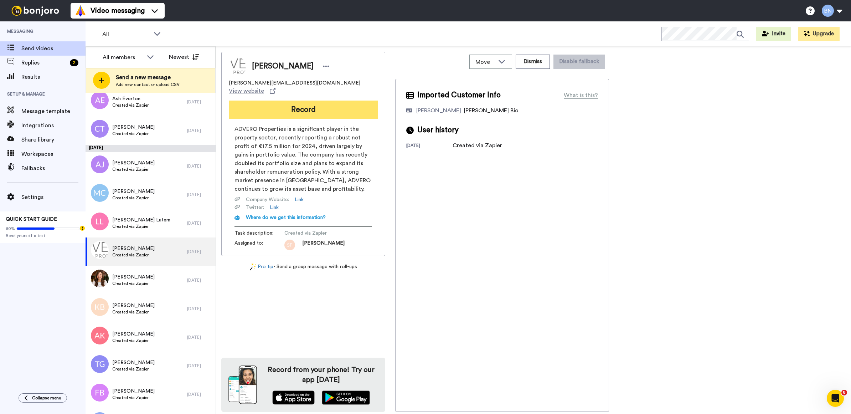
click at [362, 106] on button "Record" at bounding box center [303, 109] width 149 height 19
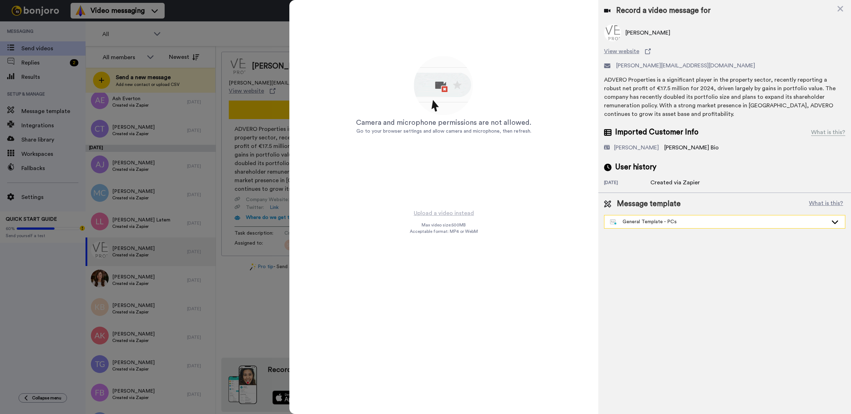
click at [642, 222] on div "General Template - PCs" at bounding box center [719, 221] width 218 height 7
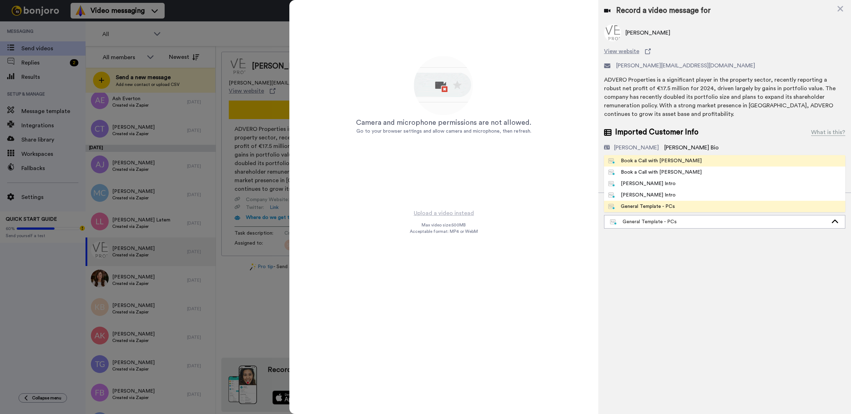
click at [678, 160] on li "Book a Call with [PERSON_NAME]" at bounding box center [724, 160] width 241 height 11
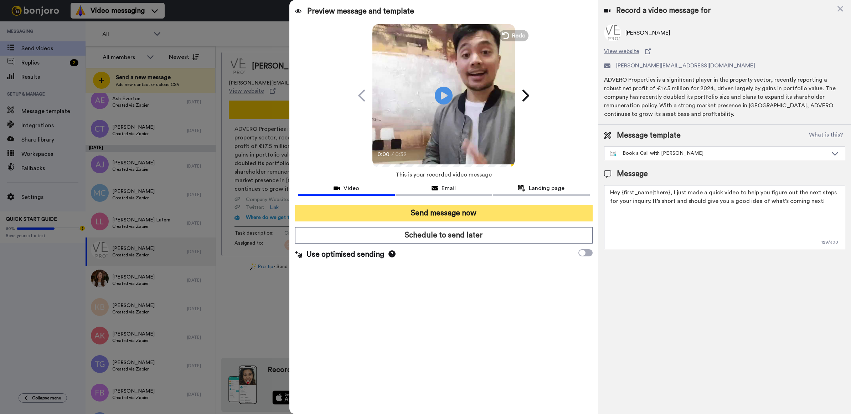
click at [519, 211] on button "Send message now" at bounding box center [444, 213] width 298 height 16
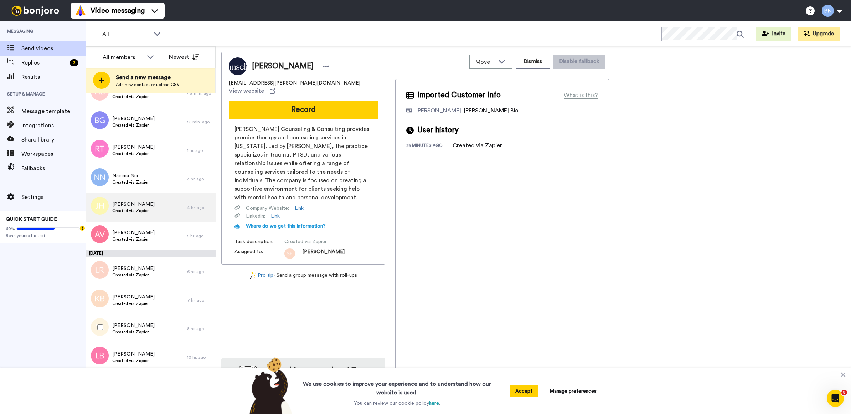
scroll to position [34, 0]
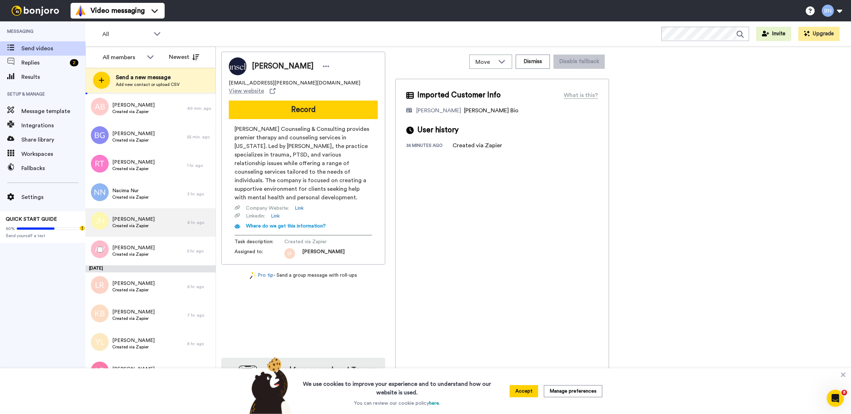
click at [177, 260] on div "[PERSON_NAME] Created via Zapier" at bounding box center [137, 251] width 102 height 29
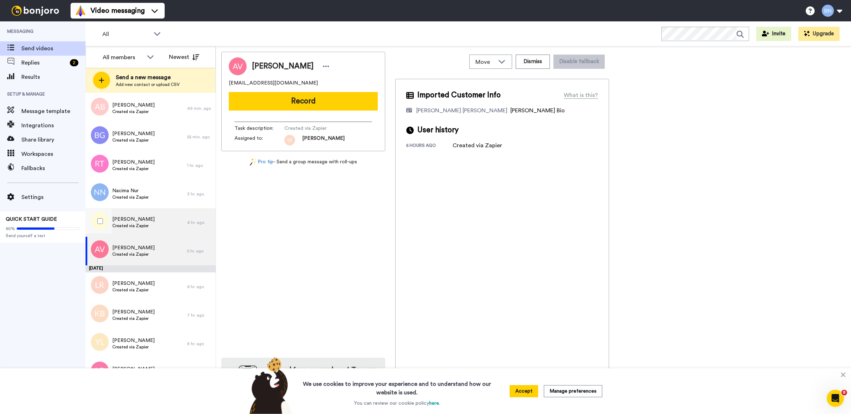
click at [176, 224] on div "[PERSON_NAME] Created via Zapier" at bounding box center [137, 222] width 102 height 29
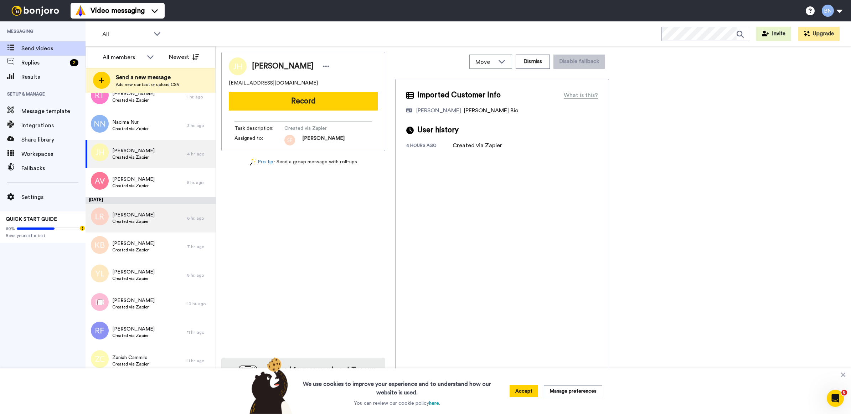
scroll to position [103, 0]
click at [171, 210] on div "[PERSON_NAME] Created via Zapier" at bounding box center [137, 217] width 102 height 29
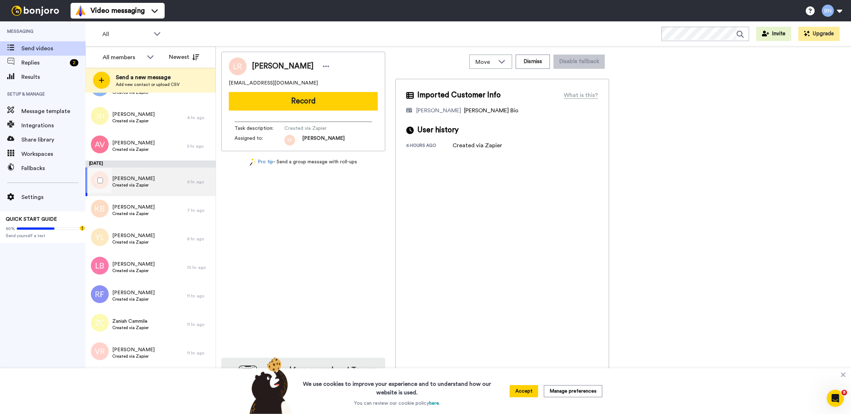
scroll to position [139, 0]
click at [175, 223] on div "Kirt Blanc Created via Zapier" at bounding box center [137, 210] width 102 height 29
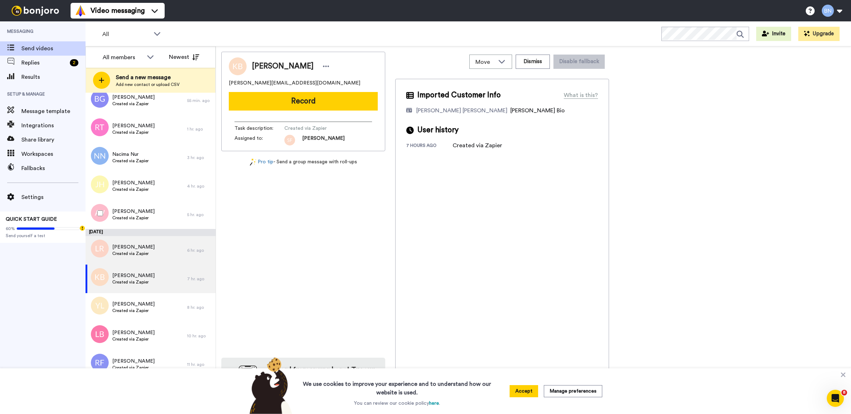
scroll to position [45, 0]
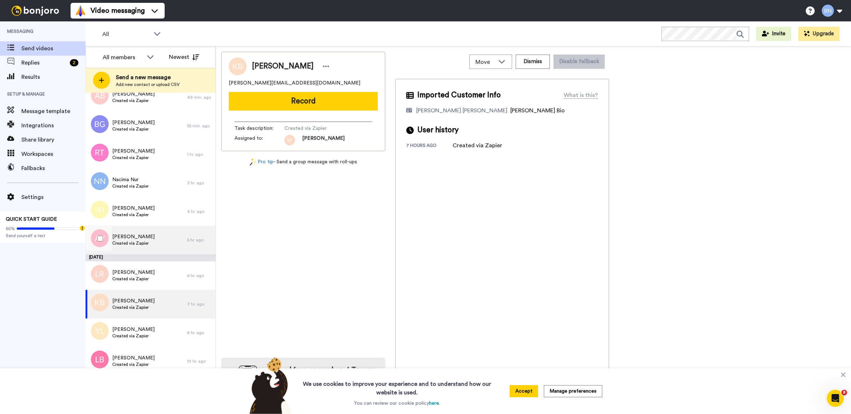
click at [162, 242] on div "Arzuna Veloz Created via Zapier" at bounding box center [137, 240] width 102 height 29
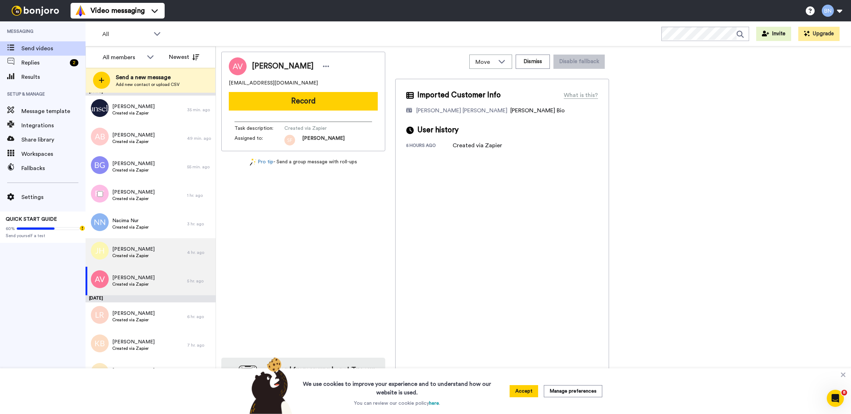
scroll to position [4, 0]
click at [176, 207] on div "Ron Thacker Created via Zapier" at bounding box center [137, 196] width 102 height 29
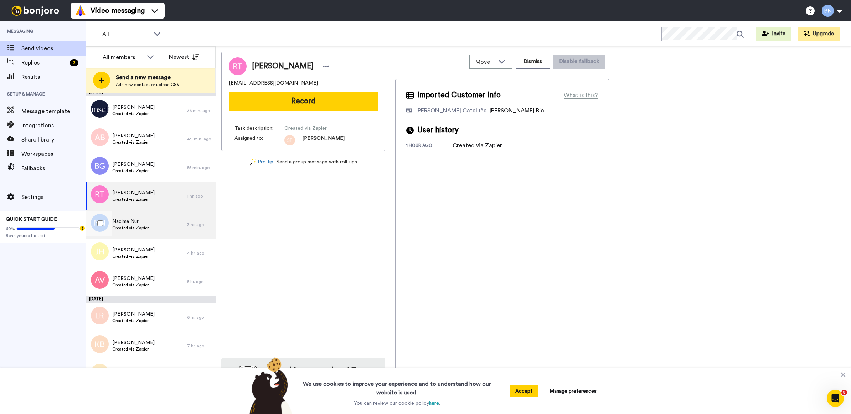
click at [169, 220] on div "Nacima Nur Created via Zapier" at bounding box center [137, 224] width 102 height 29
click at [169, 201] on div "Ron Thacker Created via Zapier" at bounding box center [137, 196] width 102 height 29
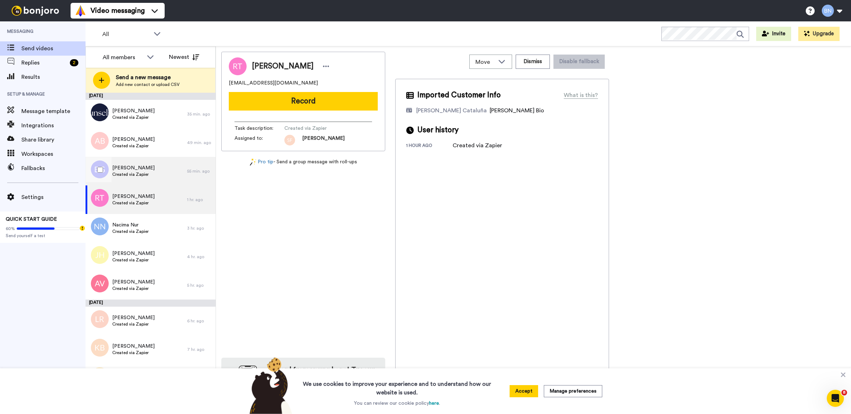
click at [170, 181] on div "Brendan Grufferty Created via Zapier" at bounding box center [137, 171] width 102 height 29
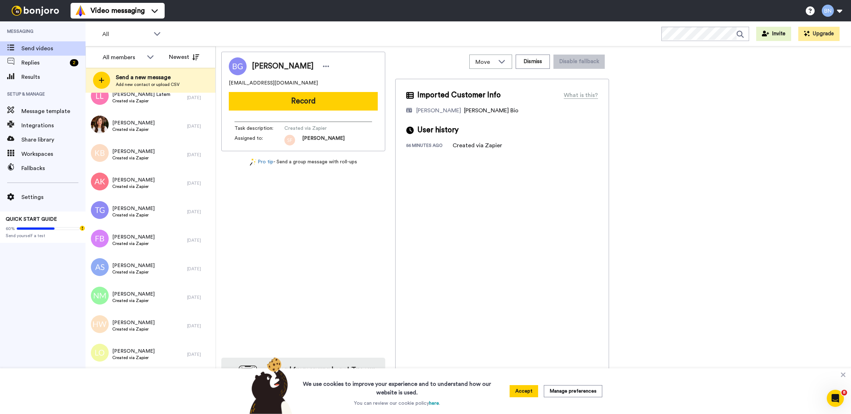
scroll to position [3277, 0]
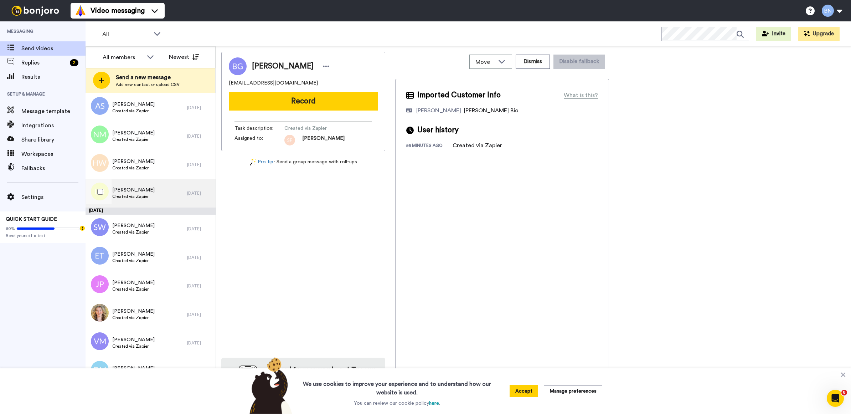
click at [155, 199] on div "Louise Vicky O'Leary Created via Zapier" at bounding box center [133, 193] width 42 height 14
click at [149, 236] on div "Sarah Walsh Created via Zapier" at bounding box center [137, 228] width 102 height 29
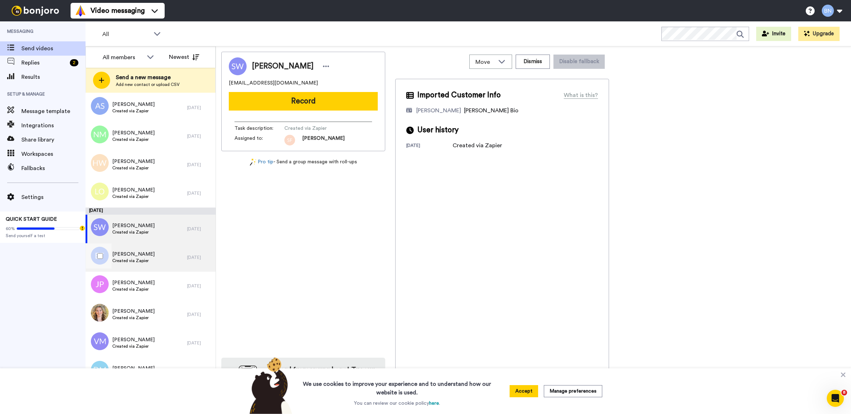
click at [152, 253] on div "Elizabeth Thomas Created via Zapier" at bounding box center [137, 257] width 102 height 29
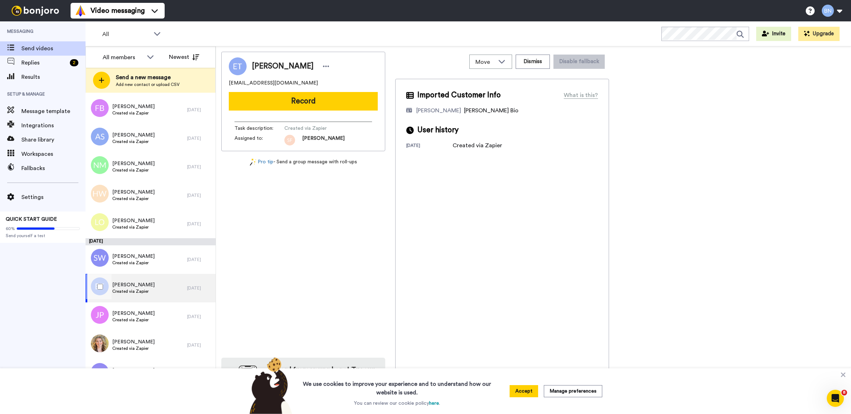
scroll to position [3240, 0]
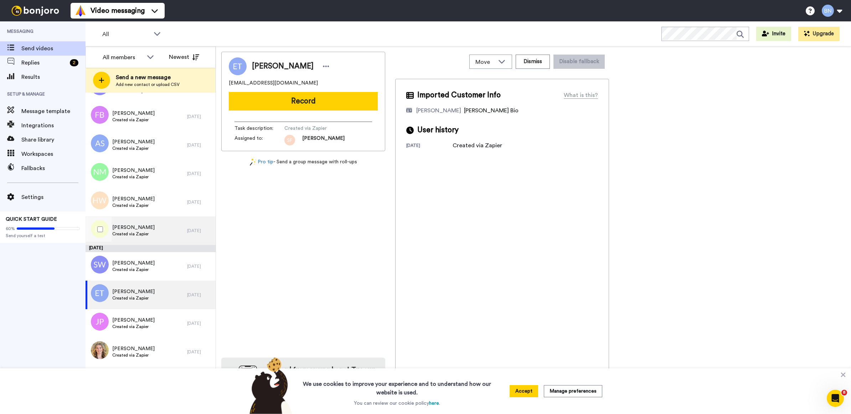
click at [148, 231] on span "Created via Zapier" at bounding box center [133, 234] width 42 height 6
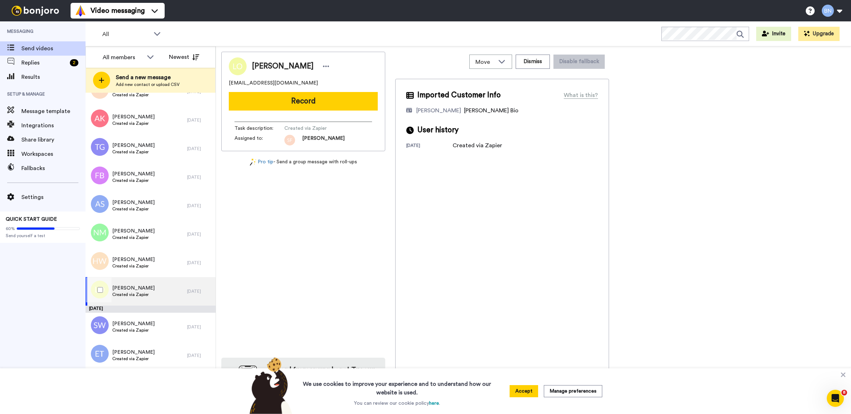
scroll to position [3179, 0]
click at [148, 231] on span "[PERSON_NAME]" at bounding box center [133, 231] width 42 height 7
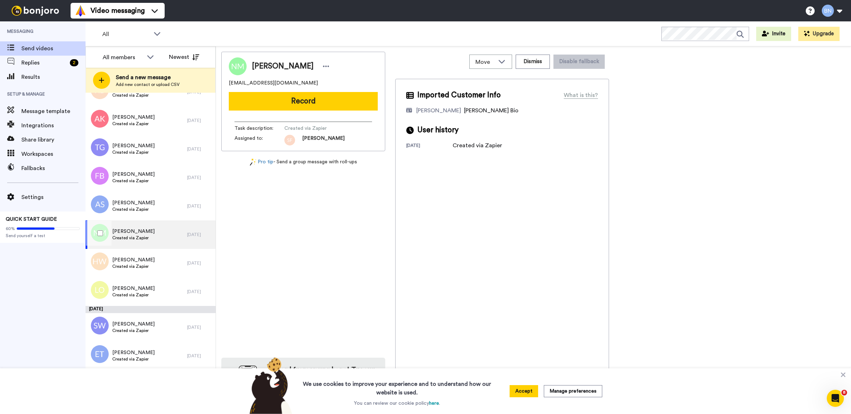
scroll to position [3083, 0]
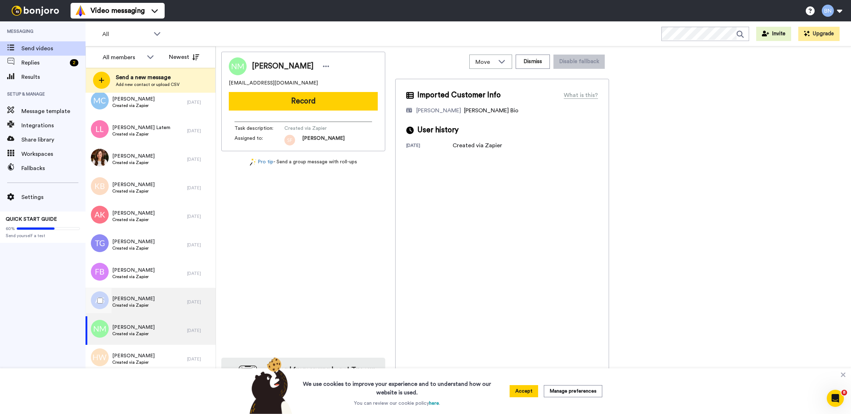
click at [151, 293] on div "Aoife Shazohr Created via Zapier" at bounding box center [137, 302] width 102 height 29
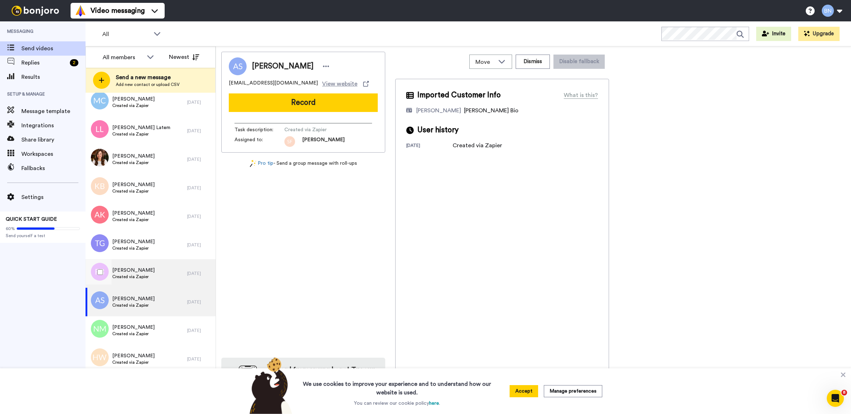
click at [168, 270] on div "[PERSON_NAME] Created via Zapier" at bounding box center [137, 273] width 102 height 29
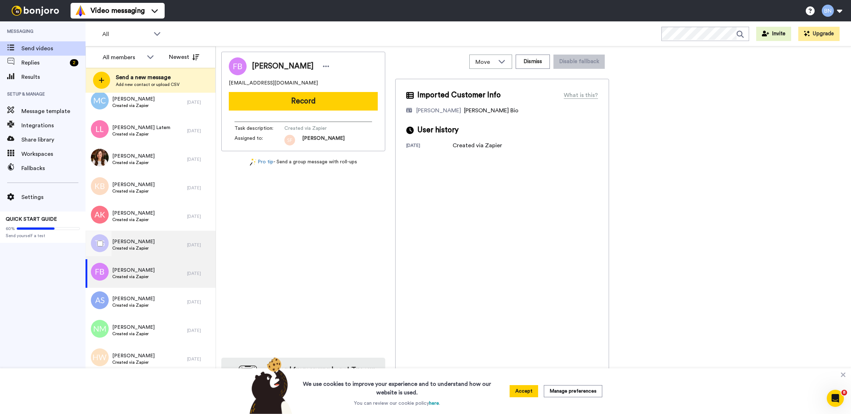
click at [153, 241] on div "Terrence Griffiths Created via Zapier" at bounding box center [137, 245] width 102 height 29
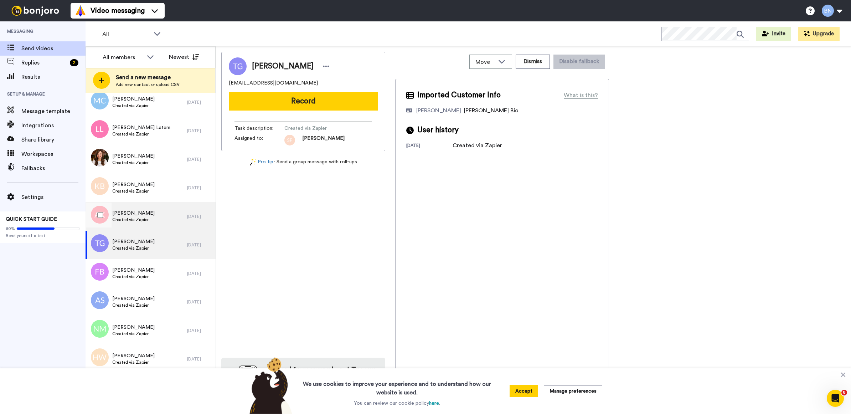
click at [153, 213] on div "Angie Kay Created via Zapier" at bounding box center [137, 216] width 102 height 29
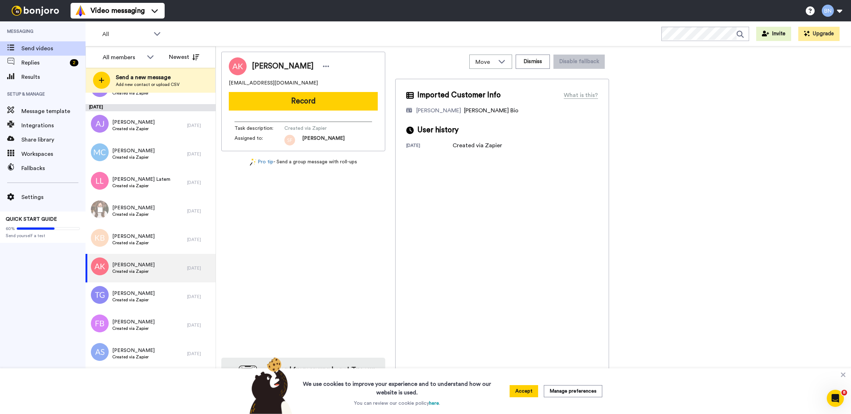
scroll to position [3030, 0]
click at [153, 237] on div "Kelly Brogden Created via Zapier" at bounding box center [137, 240] width 102 height 29
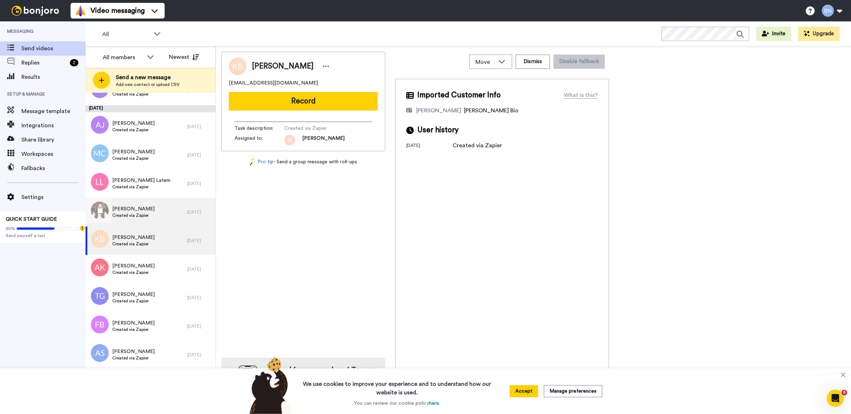
click at [153, 214] on span "Created via Zapier" at bounding box center [133, 215] width 42 height 6
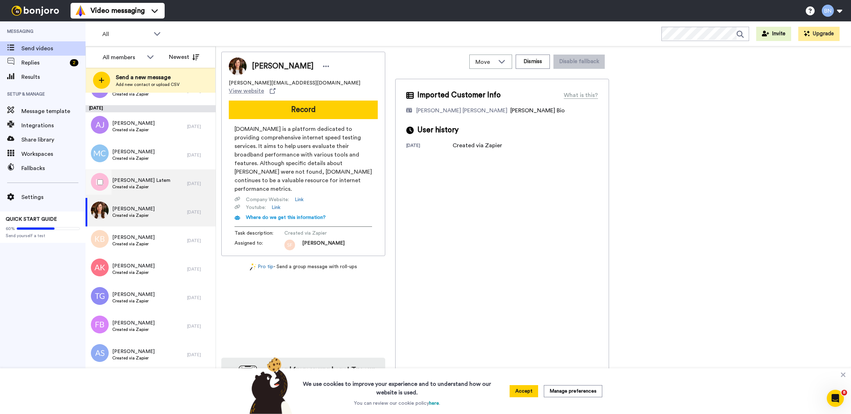
click at [153, 190] on div "Lucy Latem Created via Zapier" at bounding box center [137, 183] width 102 height 29
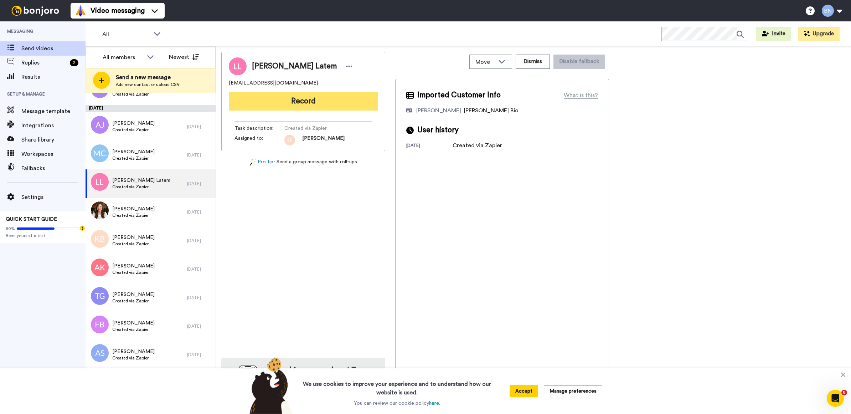
click at [307, 92] on button "Record" at bounding box center [303, 101] width 149 height 19
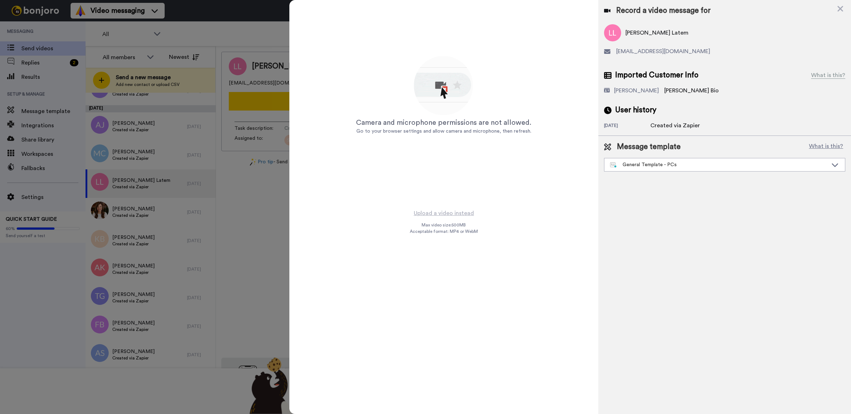
click at [623, 156] on div "Message template What is this? General Template - PCs" at bounding box center [724, 156] width 241 height 30
click at [627, 160] on div "General Template - PCs" at bounding box center [724, 164] width 240 height 13
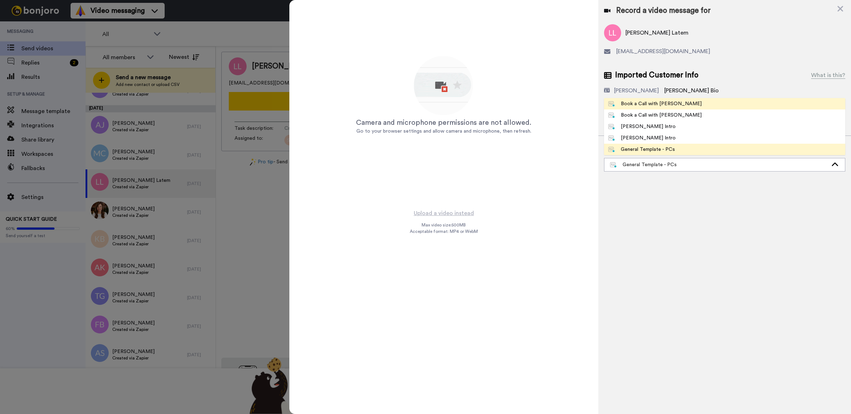
click at [674, 105] on span "Book a Call with [PERSON_NAME]" at bounding box center [655, 103] width 102 height 7
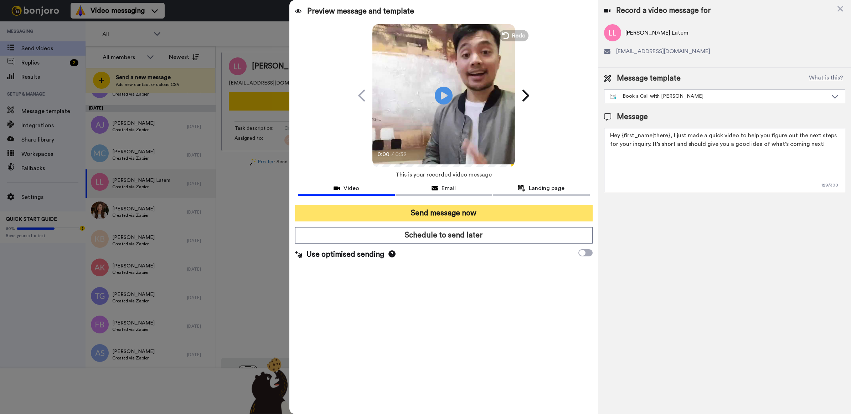
click at [568, 212] on button "Send message now" at bounding box center [444, 213] width 298 height 16
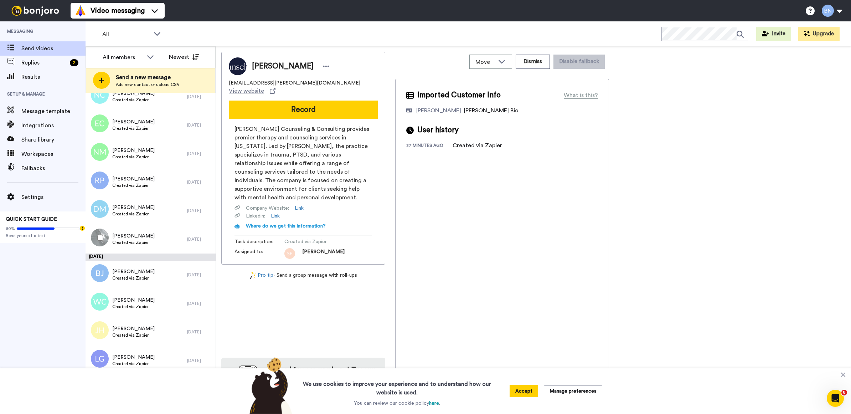
scroll to position [2579, 0]
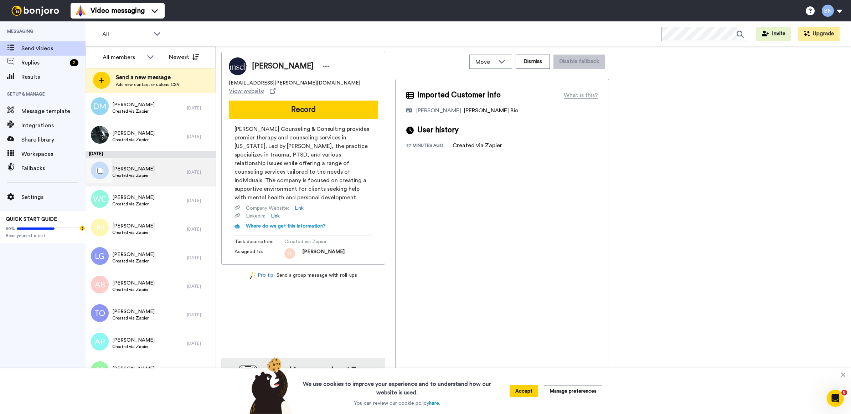
click at [171, 164] on div "[PERSON_NAME] Created via Zapier" at bounding box center [137, 172] width 102 height 29
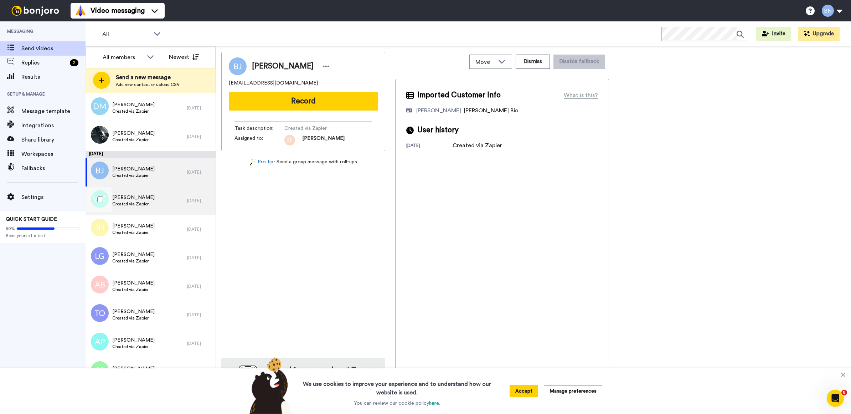
click at [160, 195] on div "[PERSON_NAME] Created via Zapier" at bounding box center [137, 200] width 102 height 29
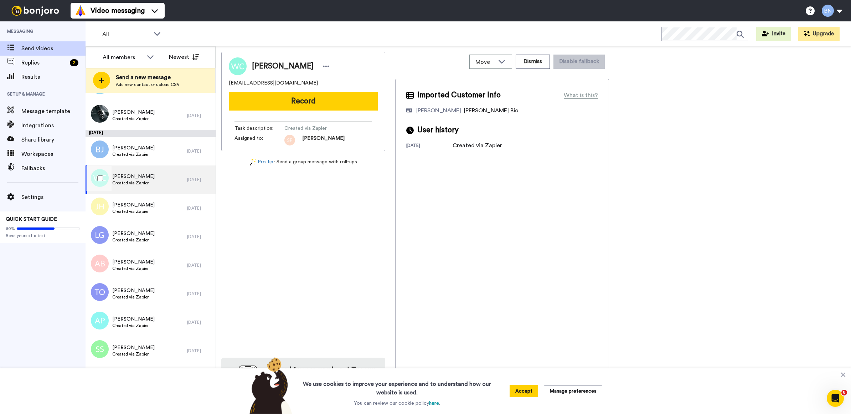
scroll to position [2600, 0]
click at [274, 111] on div "[PERSON_NAME] [EMAIL_ADDRESS][DOMAIN_NAME] Record Task description : Created vi…" at bounding box center [303, 101] width 164 height 99
click at [276, 104] on button "Record" at bounding box center [303, 101] width 149 height 19
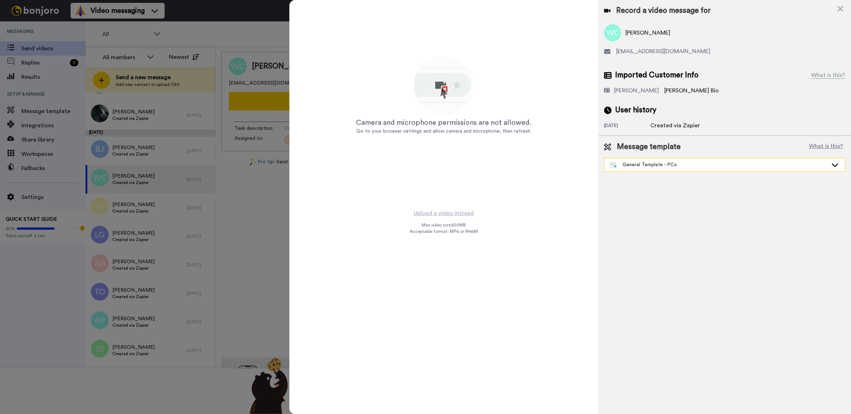
click at [624, 167] on div "General Template - PCs" at bounding box center [719, 164] width 218 height 7
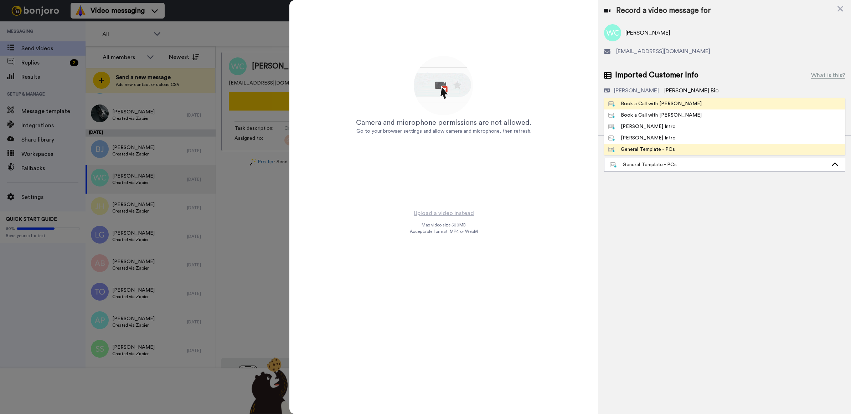
click at [648, 98] on li "Book a Call with [PERSON_NAME]" at bounding box center [724, 103] width 241 height 11
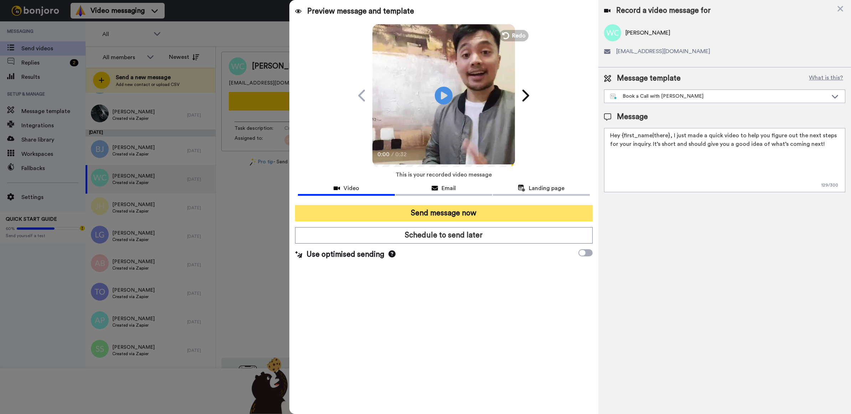
click at [449, 214] on button "Send message now" at bounding box center [444, 213] width 298 height 16
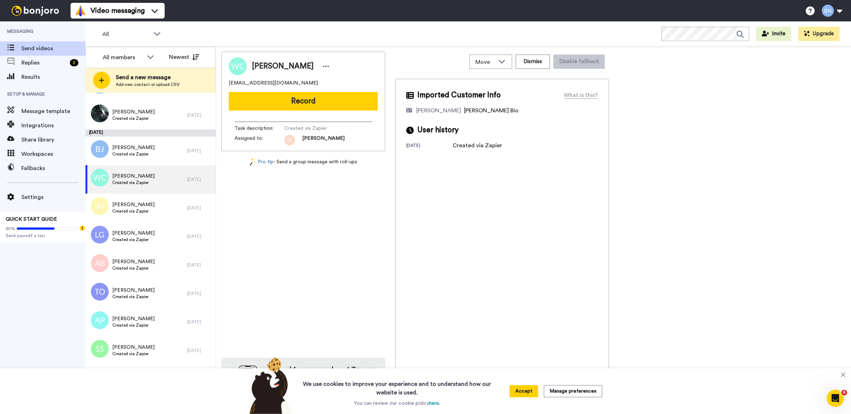
scroll to position [0, 0]
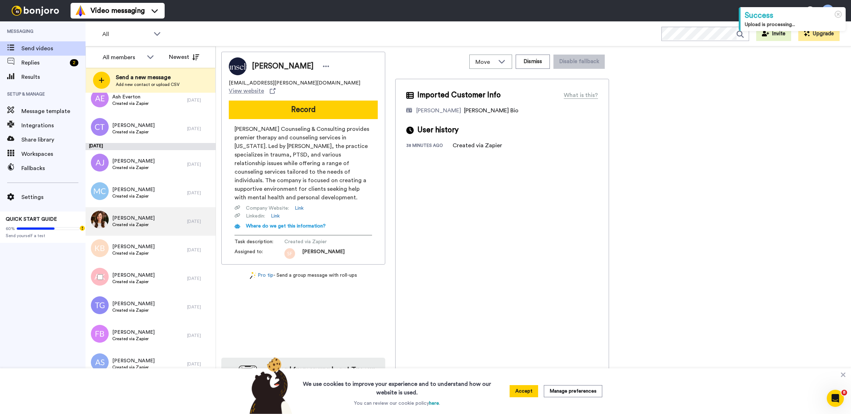
scroll to position [2971, 0]
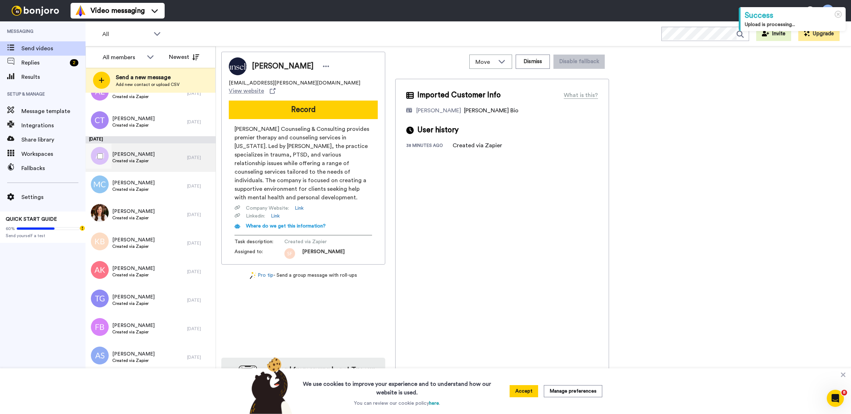
click at [165, 160] on div "[PERSON_NAME] Created via Zapier" at bounding box center [137, 157] width 102 height 29
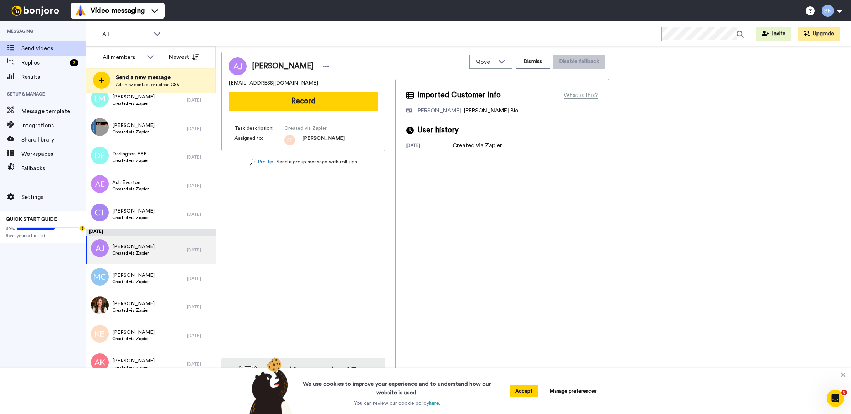
scroll to position [2877, 0]
click at [159, 223] on div "Christine Truesdell Created via Zapier" at bounding box center [137, 215] width 102 height 29
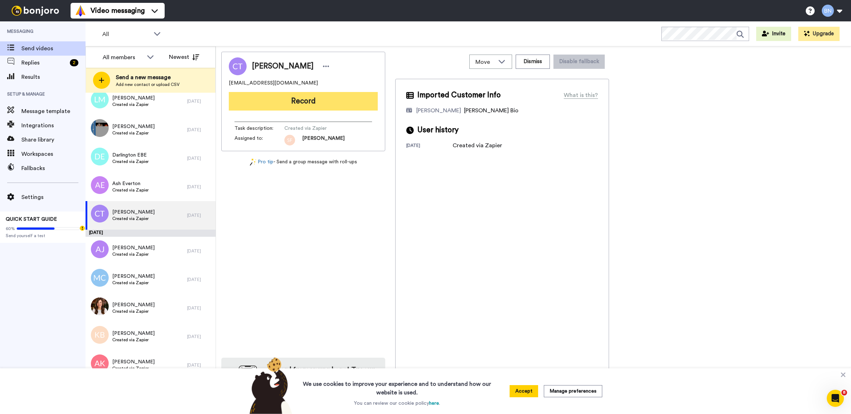
click at [322, 93] on button "Record" at bounding box center [303, 101] width 149 height 19
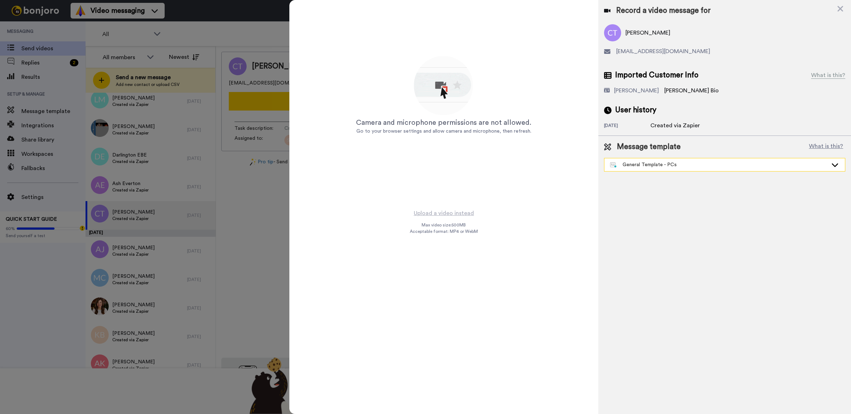
click at [660, 167] on div "General Template - PCs" at bounding box center [719, 164] width 218 height 7
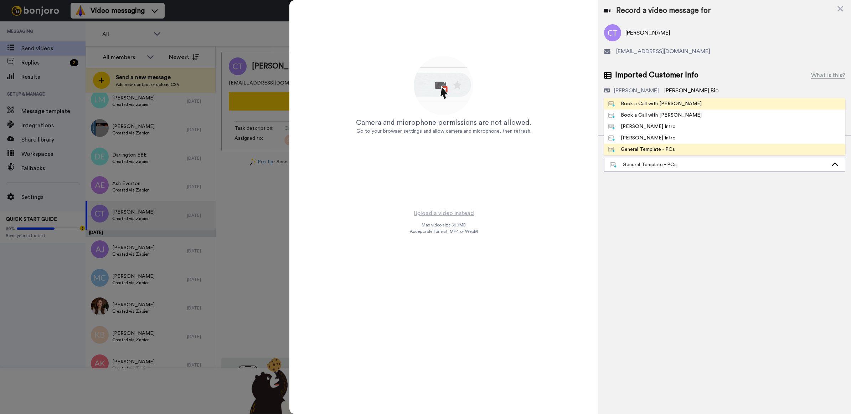
click at [679, 108] on li "Book a Call with [PERSON_NAME]" at bounding box center [724, 103] width 241 height 11
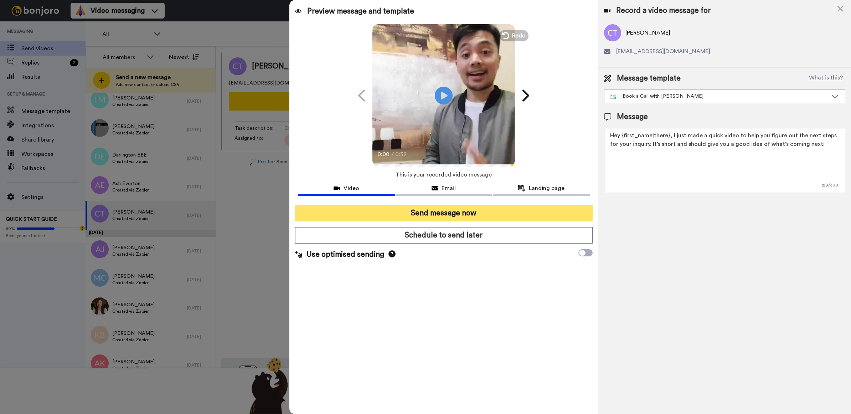
click at [469, 215] on button "Send message now" at bounding box center [444, 213] width 298 height 16
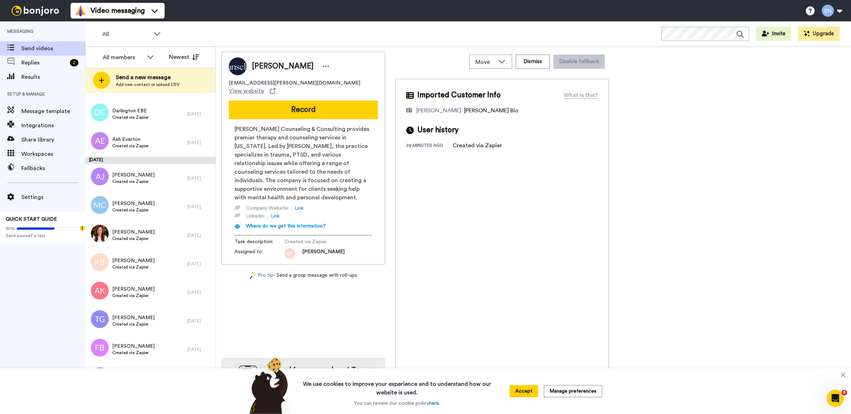
scroll to position [3192, 0]
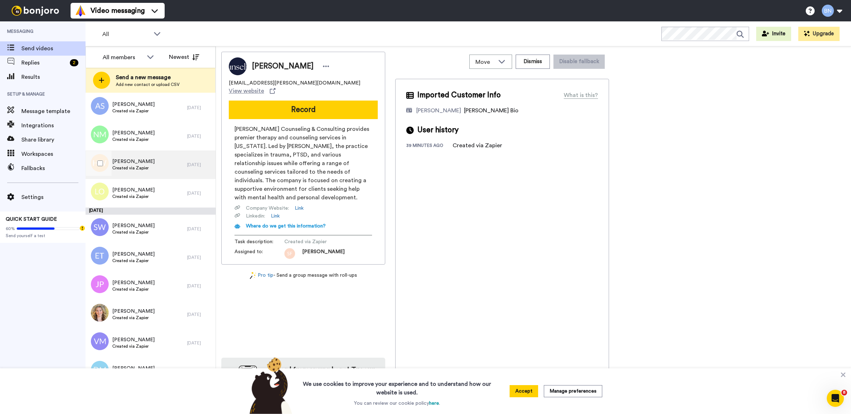
click at [155, 177] on div "Huma WAHID Created via Zapier" at bounding box center [137, 164] width 102 height 29
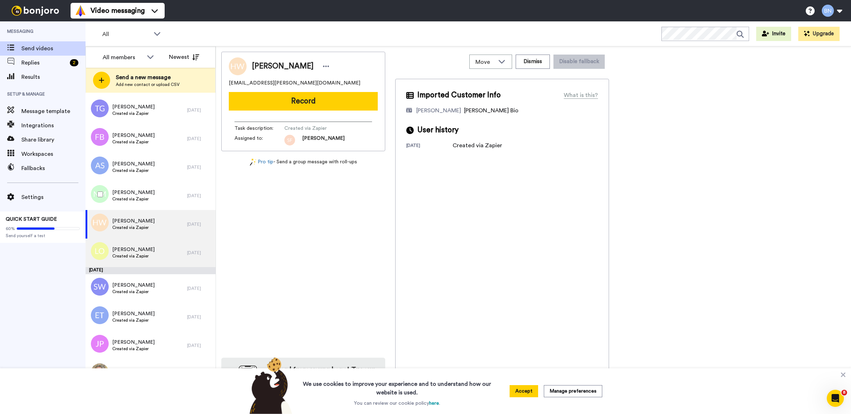
click at [155, 191] on div "Nadia McNee Created via Zapier" at bounding box center [137, 195] width 102 height 29
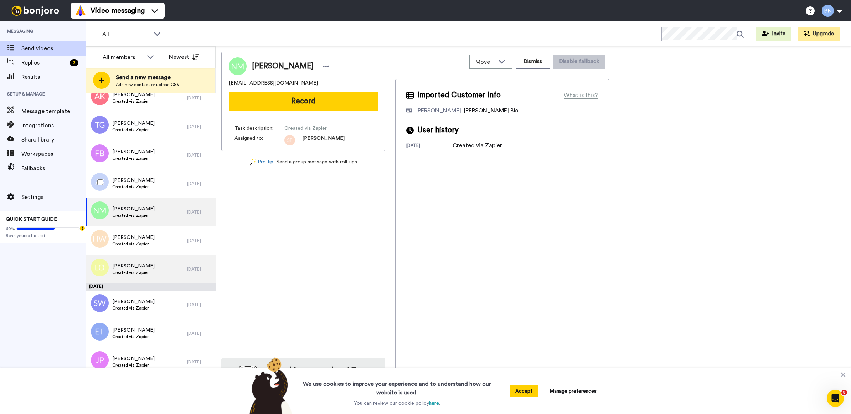
scroll to position [3115, 0]
click at [155, 191] on div "Aoife Shazohr Created via Zapier" at bounding box center [137, 184] width 102 height 29
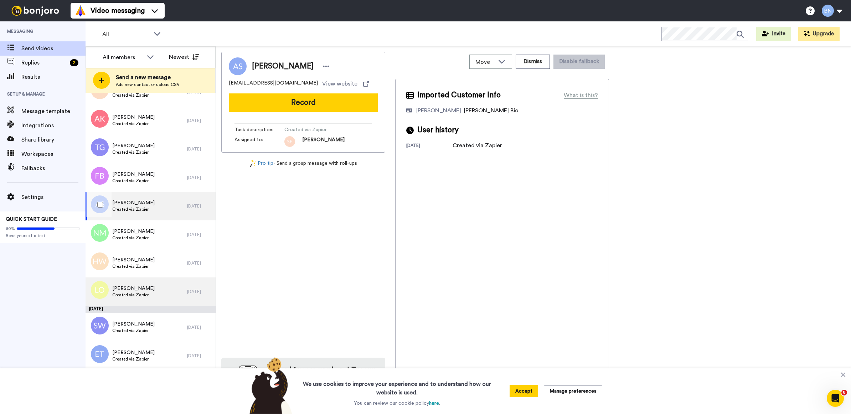
scroll to position [3091, 0]
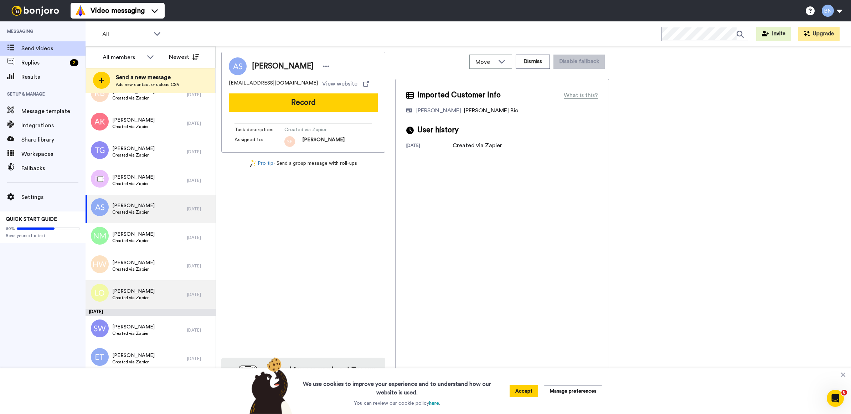
click at [155, 191] on div "[PERSON_NAME] Created via Zapier" at bounding box center [137, 180] width 102 height 29
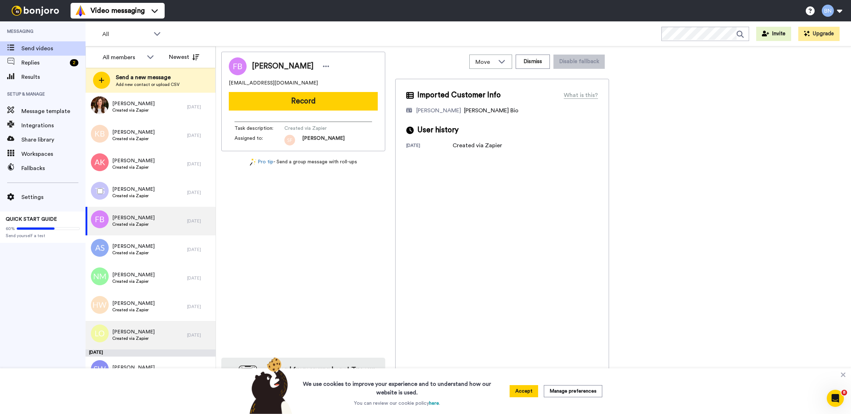
click at [155, 191] on div "[PERSON_NAME] Created via Zapier" at bounding box center [137, 192] width 102 height 29
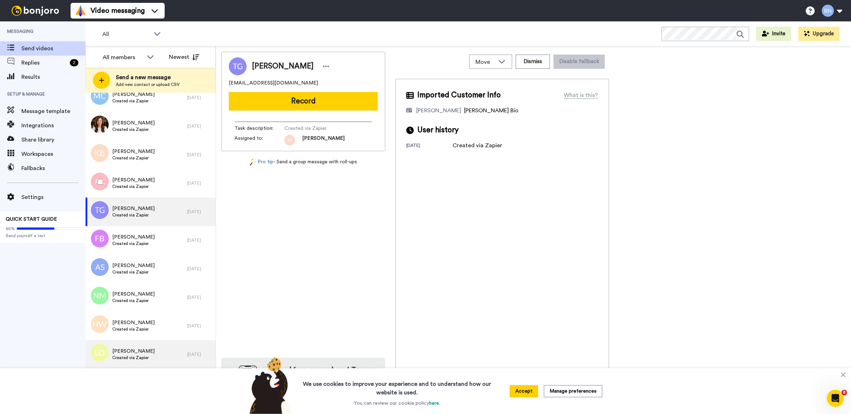
scroll to position [3030, 0]
click at [155, 191] on div "[PERSON_NAME] Created via Zapier" at bounding box center [137, 183] width 102 height 29
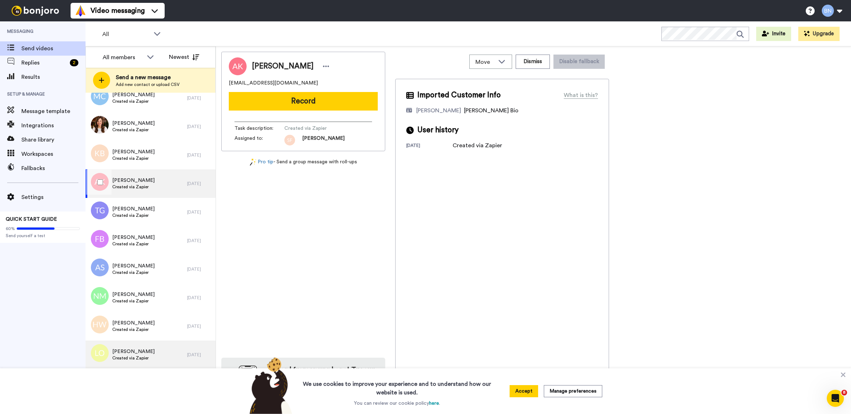
scroll to position [2987, 0]
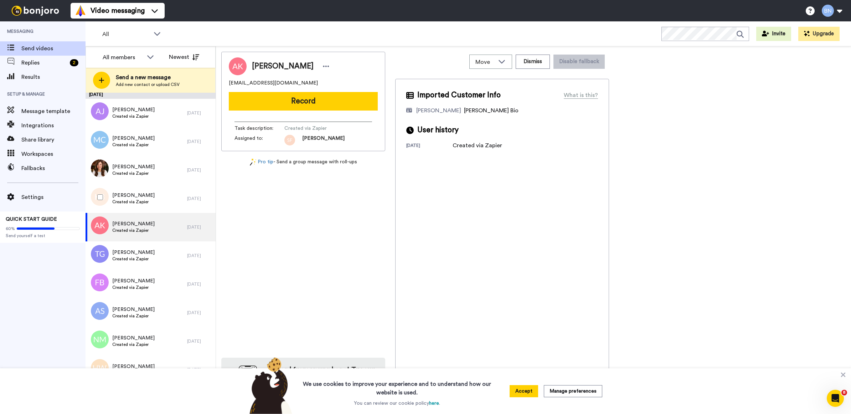
click at [155, 191] on div "[PERSON_NAME] Created via Zapier" at bounding box center [137, 198] width 102 height 29
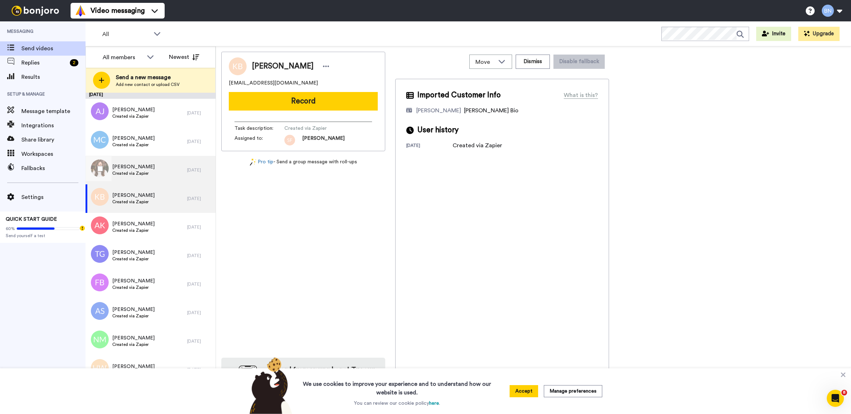
click at [155, 165] on span "Adrienne Comstock" at bounding box center [133, 166] width 42 height 7
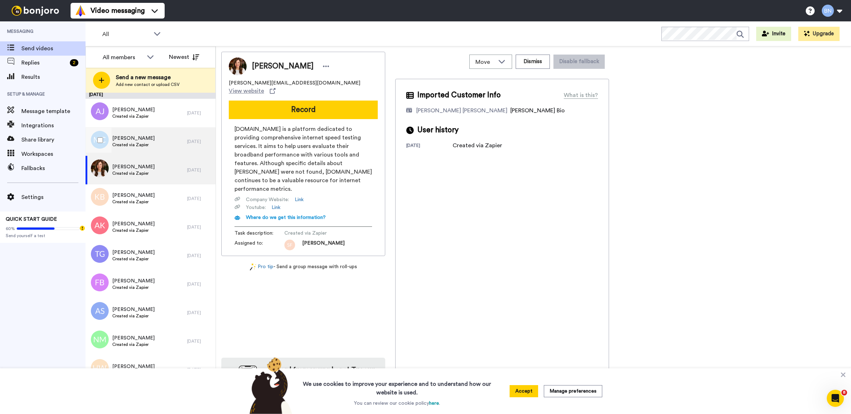
click at [144, 144] on span "Created via Zapier" at bounding box center [133, 145] width 42 height 6
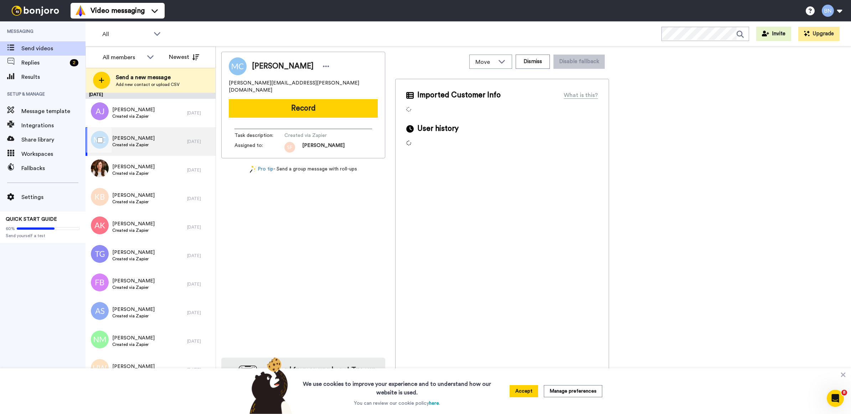
scroll to position [2945, 0]
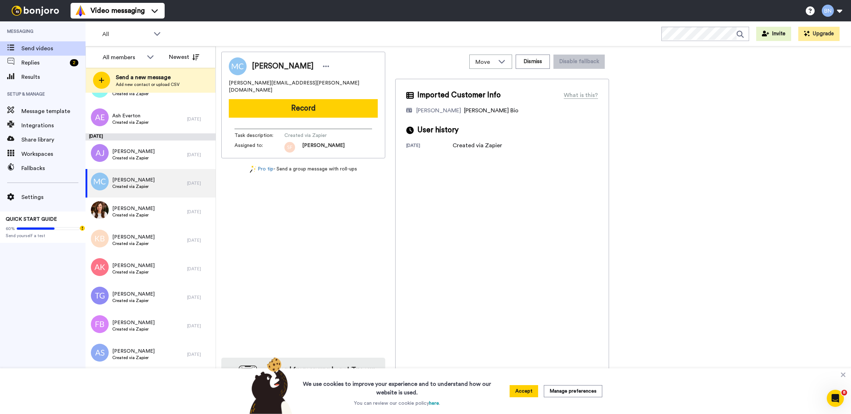
click at [301, 99] on button "Record" at bounding box center [303, 108] width 149 height 19
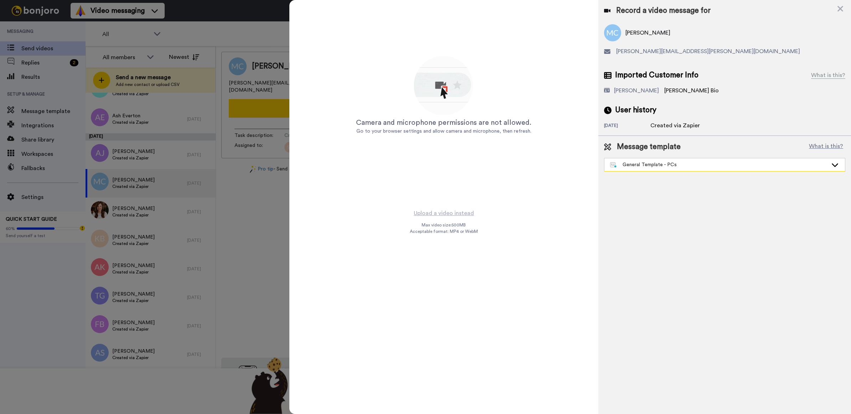
click at [635, 162] on div "General Template - PCs" at bounding box center [719, 164] width 218 height 7
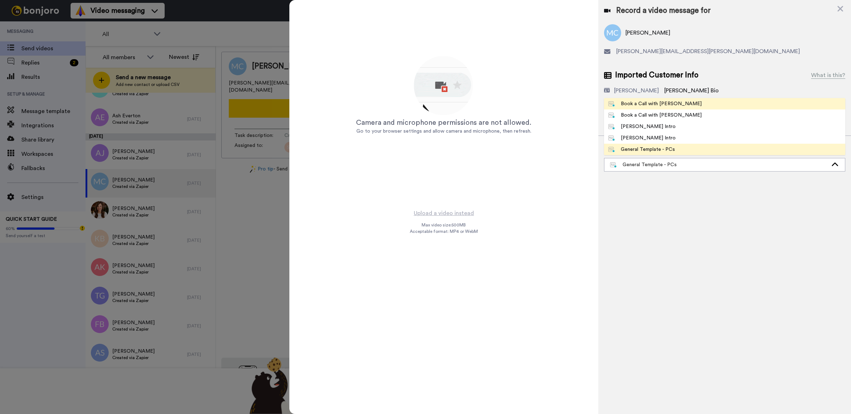
click at [665, 99] on li "Book a Call with [PERSON_NAME]" at bounding box center [724, 103] width 241 height 11
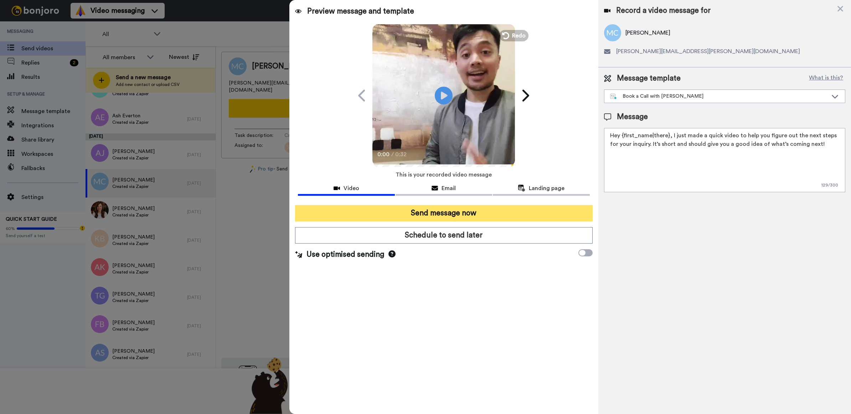
click at [516, 213] on button "Send message now" at bounding box center [444, 213] width 298 height 16
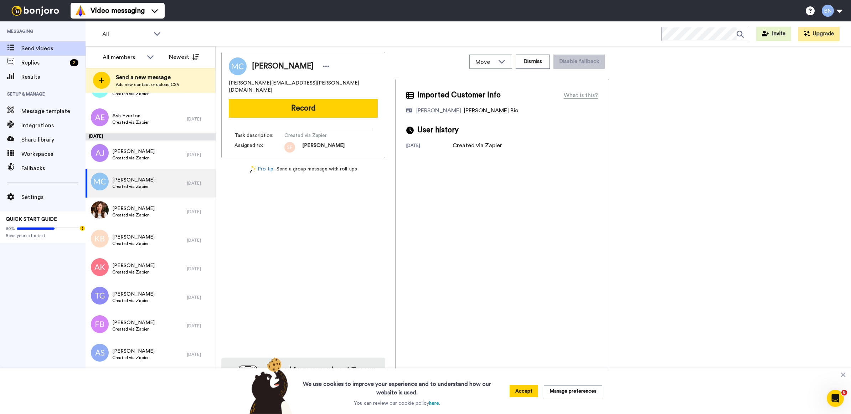
scroll to position [0, 0]
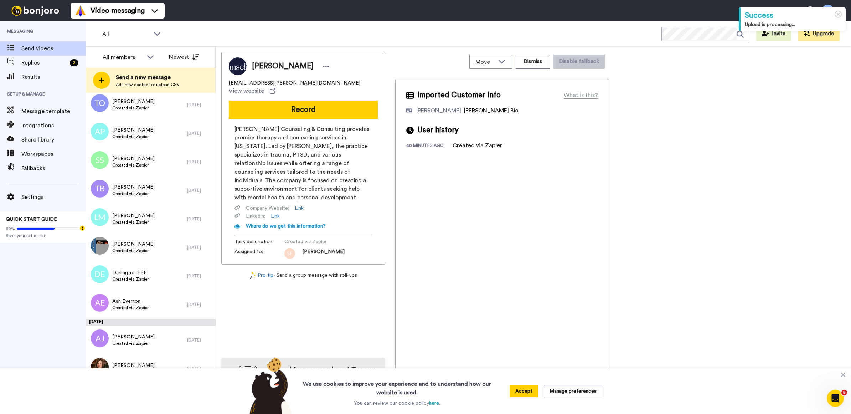
scroll to position [2782, 0]
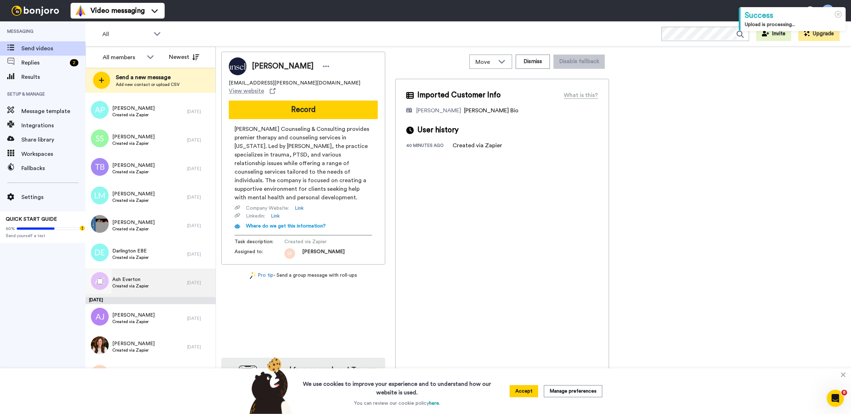
click at [153, 275] on div "Ash Everton Created via Zapier" at bounding box center [137, 282] width 102 height 29
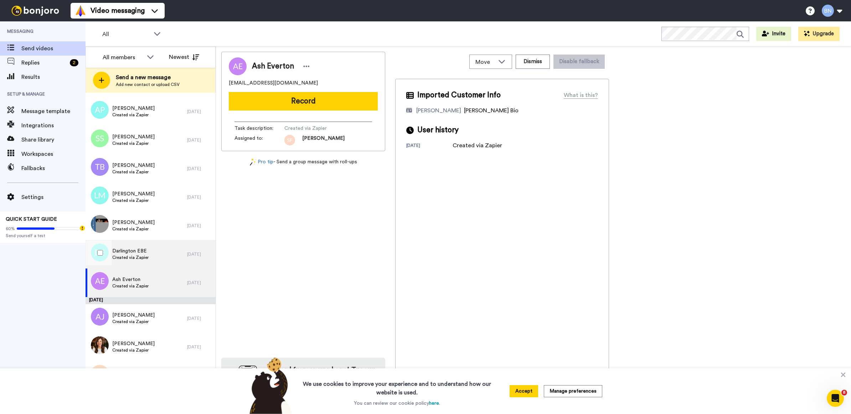
click at [153, 263] on div "Darlington EBE Created via Zapier" at bounding box center [137, 254] width 102 height 29
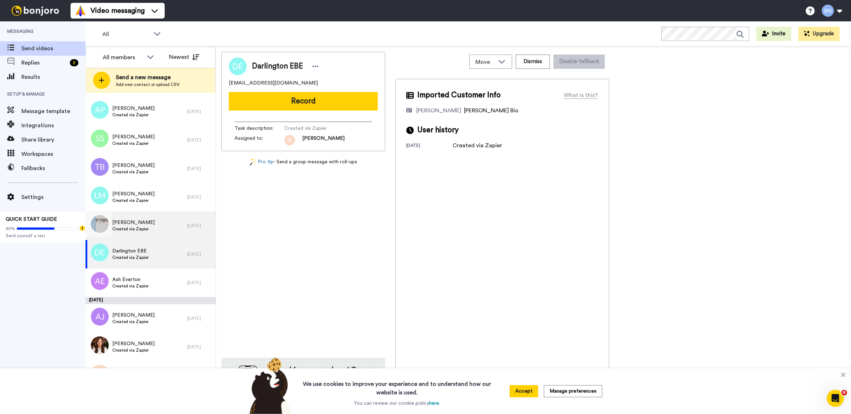
drag, startPoint x: 149, startPoint y: 239, endPoint x: 132, endPoint y: 223, distance: 22.7
click at [132, 223] on span "[PERSON_NAME]" at bounding box center [133, 222] width 42 height 7
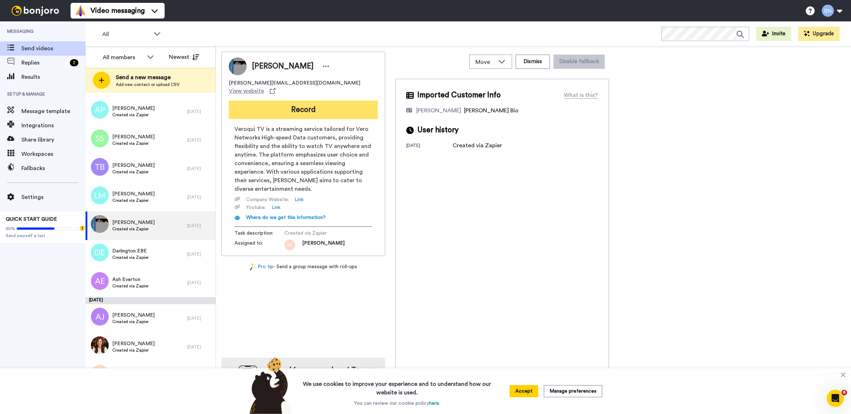
click at [338, 100] on button "Record" at bounding box center [303, 109] width 149 height 19
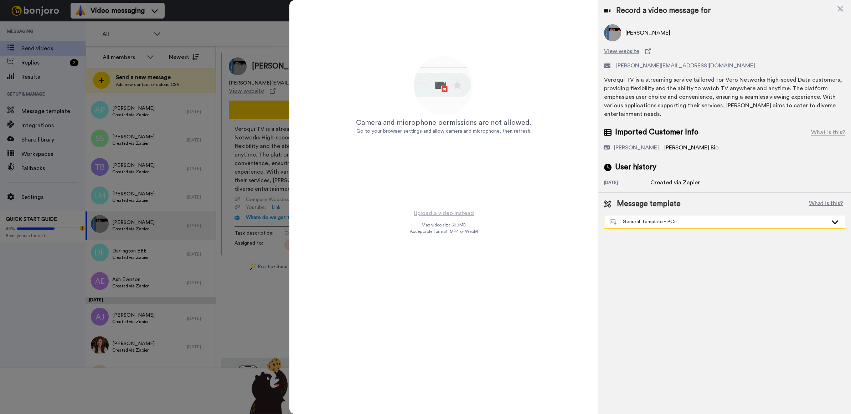
click at [678, 221] on div "General Template - PCs" at bounding box center [719, 221] width 218 height 7
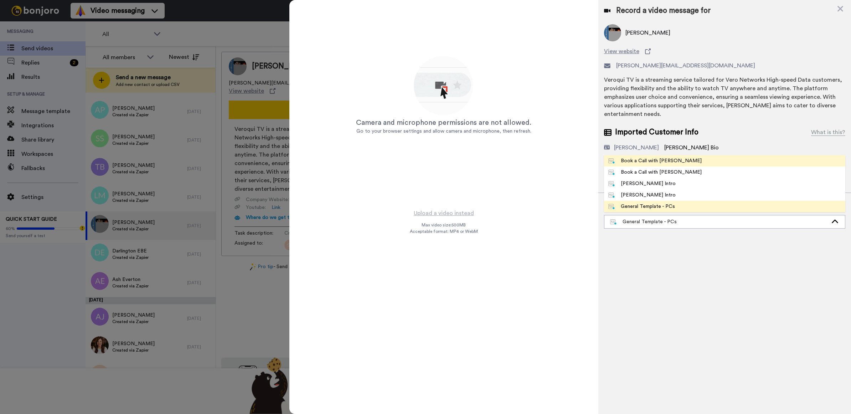
click at [674, 160] on span "Book a Call with [PERSON_NAME]" at bounding box center [655, 160] width 102 height 7
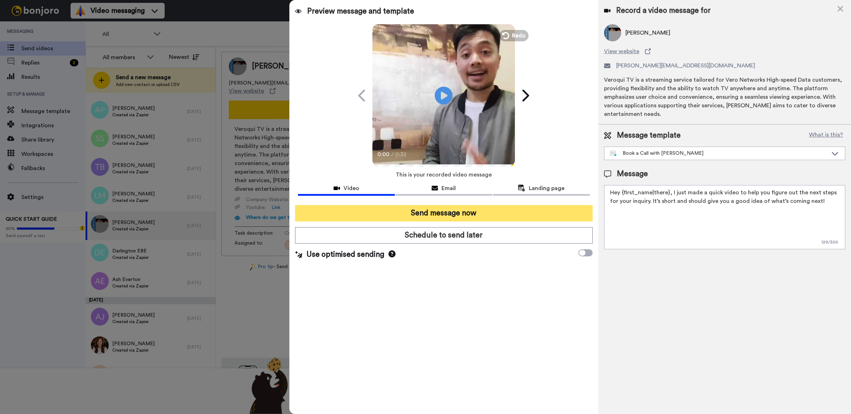
click at [515, 216] on button "Send message now" at bounding box center [444, 213] width 298 height 16
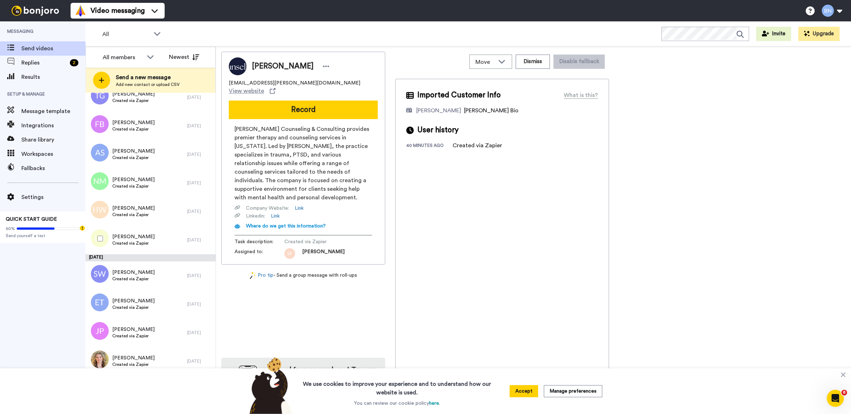
scroll to position [3134, 0]
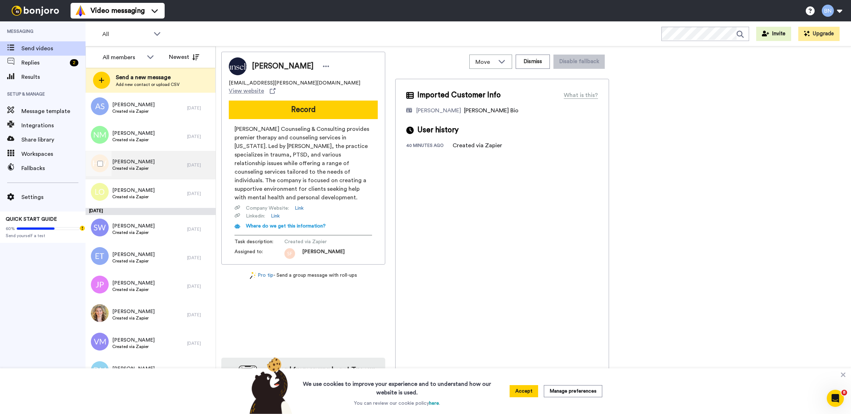
click at [166, 176] on div "[PERSON_NAME] Created via Zapier" at bounding box center [137, 165] width 102 height 29
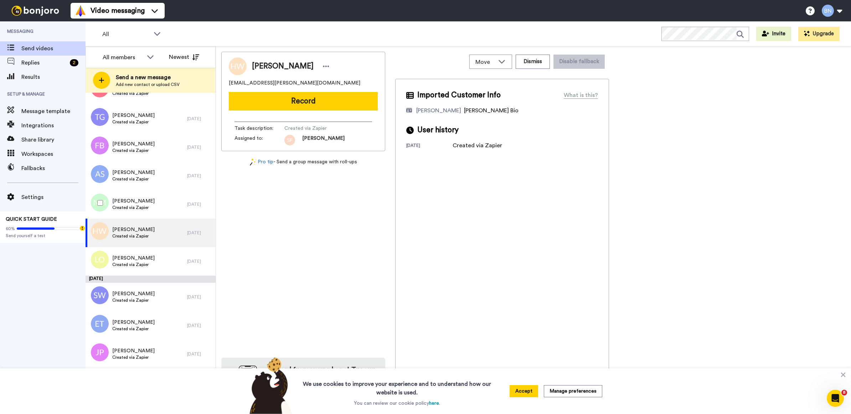
scroll to position [3066, 0]
click at [167, 179] on div "[PERSON_NAME] Created via Zapier" at bounding box center [137, 176] width 102 height 29
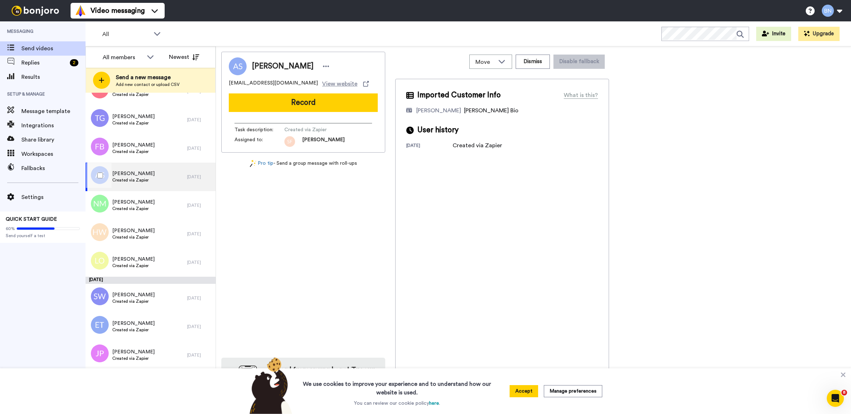
scroll to position [3013, 0]
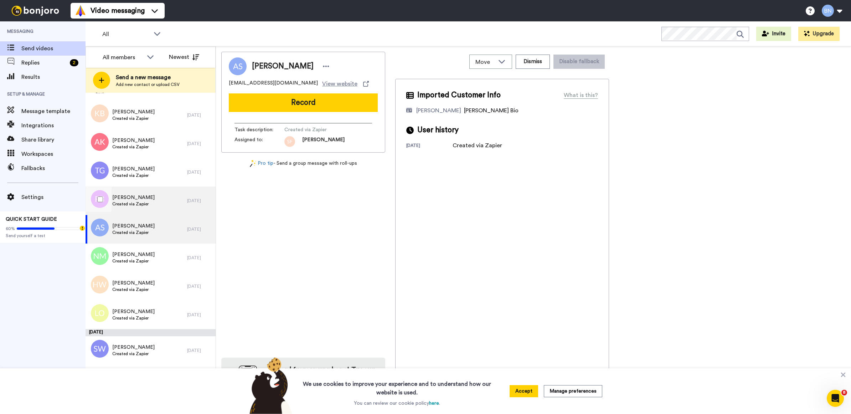
click at [166, 204] on div "[PERSON_NAME] Created via Zapier" at bounding box center [137, 200] width 102 height 29
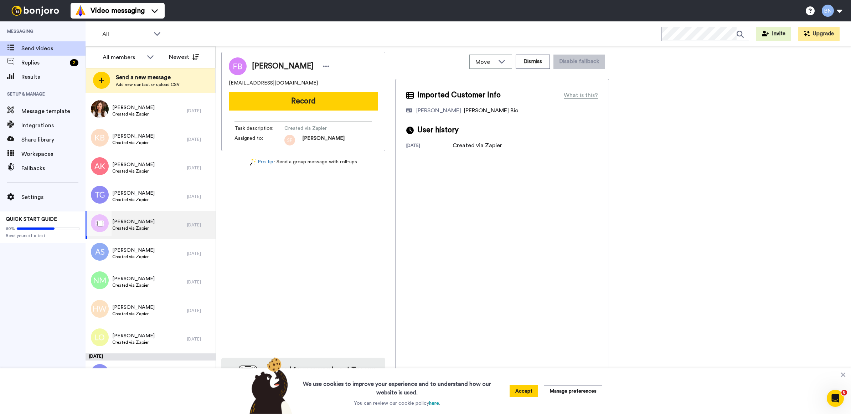
scroll to position [2988, 0]
click at [166, 204] on div "[PERSON_NAME] Created via Zapier" at bounding box center [137, 197] width 102 height 29
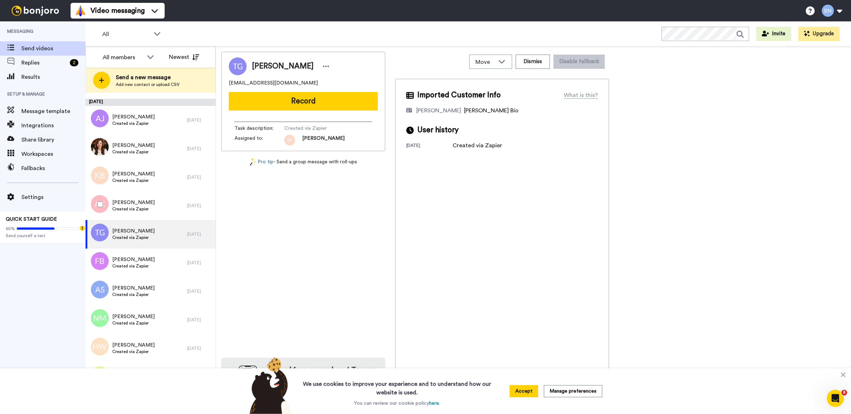
click at [165, 204] on div "[PERSON_NAME] Created via Zapier" at bounding box center [137, 205] width 102 height 29
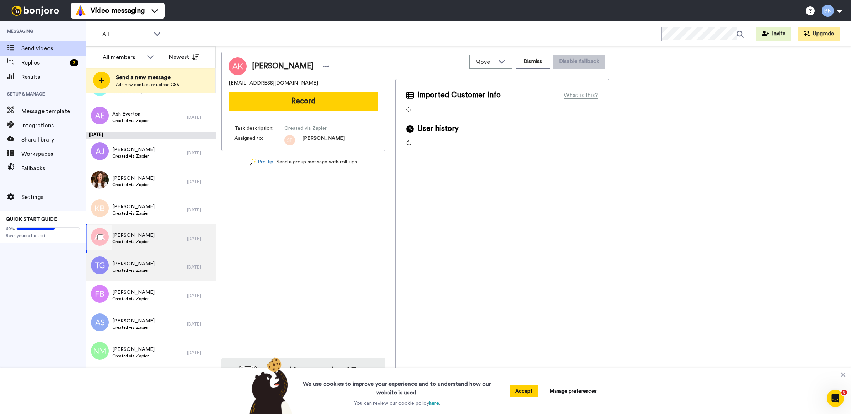
scroll to position [2915, 0]
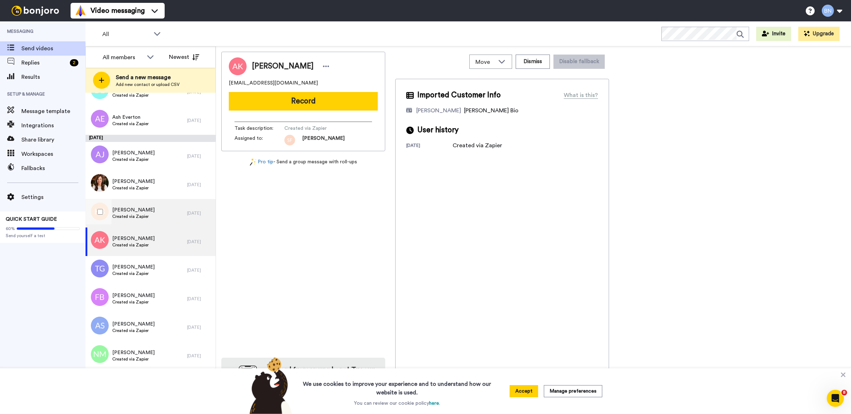
click at [165, 205] on div "[PERSON_NAME] Created via Zapier" at bounding box center [137, 213] width 102 height 29
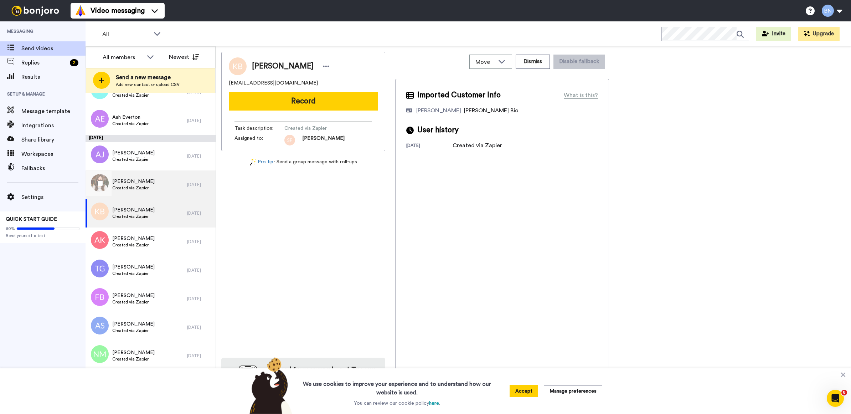
click at [168, 181] on div "[PERSON_NAME] Created via Zapier" at bounding box center [137, 184] width 102 height 29
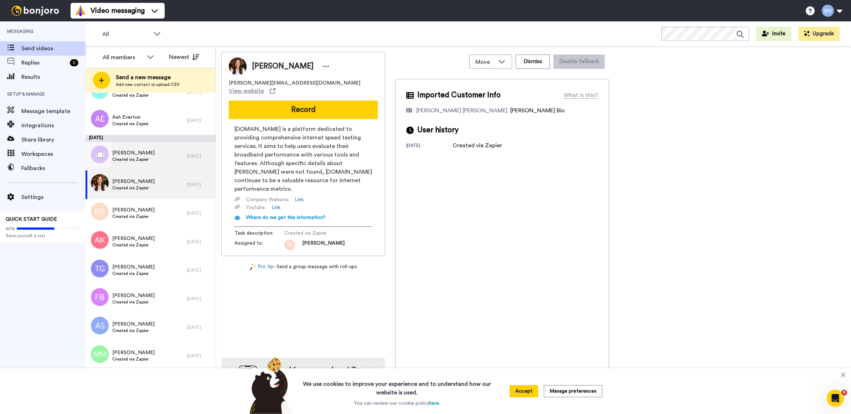
click at [172, 165] on div "[PERSON_NAME] Created via Zapier" at bounding box center [137, 156] width 102 height 29
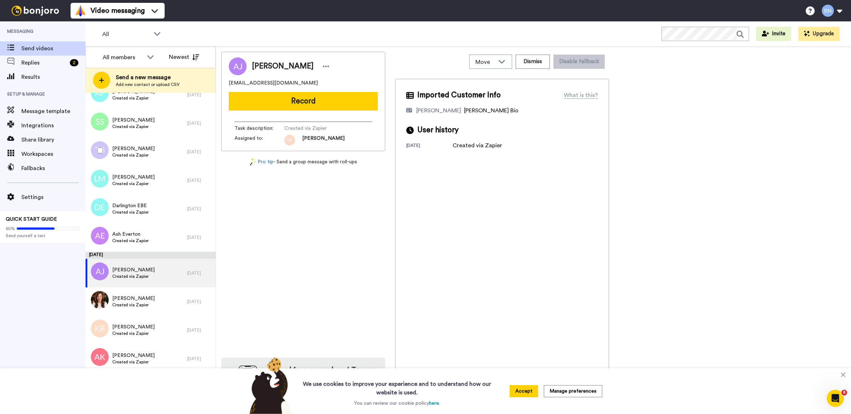
scroll to position [2797, 0]
click at [151, 249] on div "Ash Everton Created via Zapier" at bounding box center [137, 238] width 102 height 29
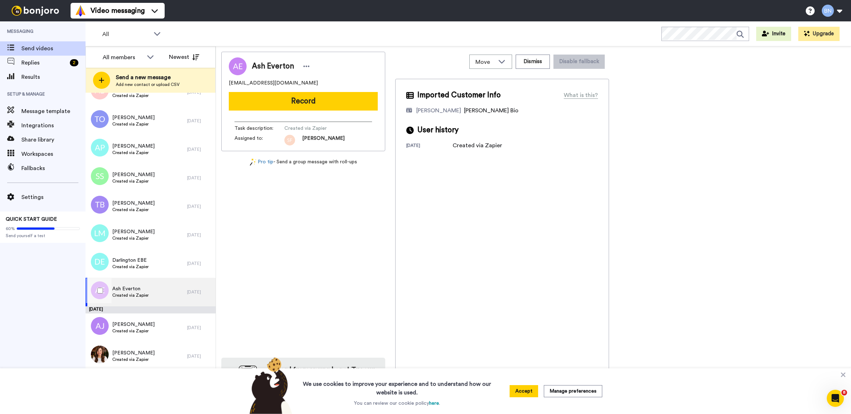
scroll to position [2740, 0]
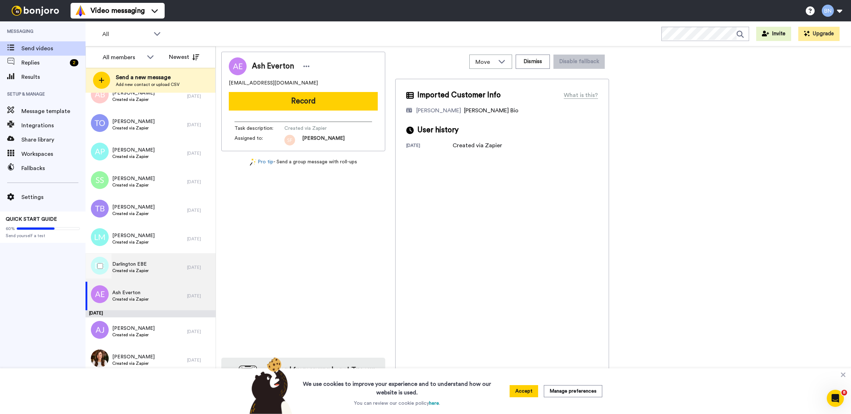
click at [149, 261] on div "Darlington EBE Created via Zapier" at bounding box center [137, 267] width 102 height 29
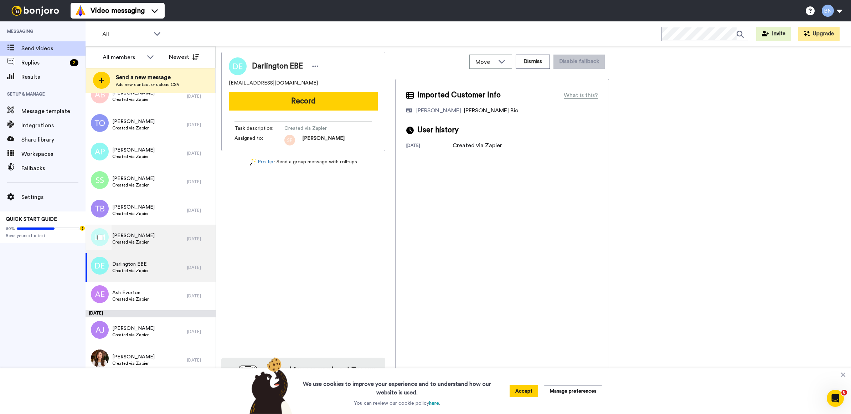
click at [149, 240] on div "Latasha Milsap Created via Zapier" at bounding box center [137, 238] width 102 height 29
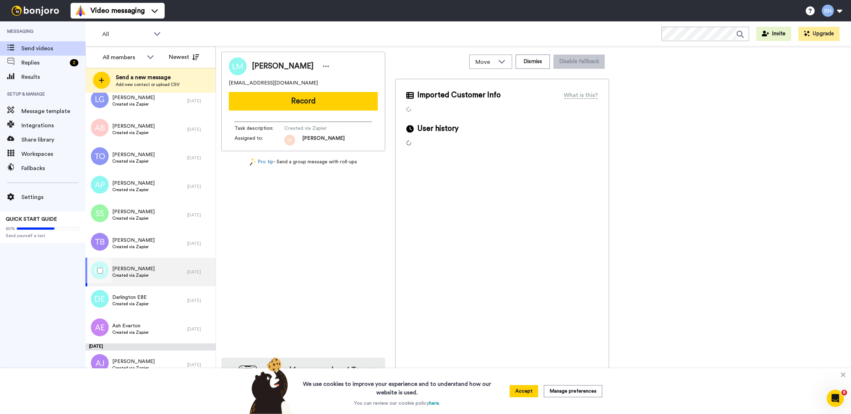
scroll to position [2701, 0]
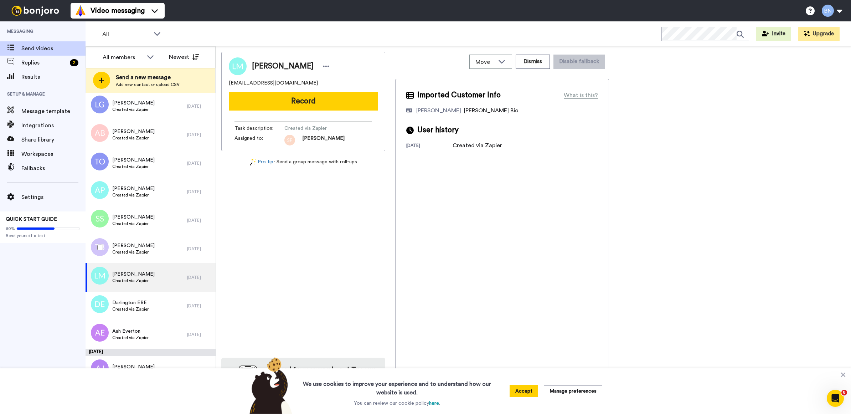
click at [149, 240] on div "Tony Betts Created via Zapier" at bounding box center [137, 248] width 102 height 29
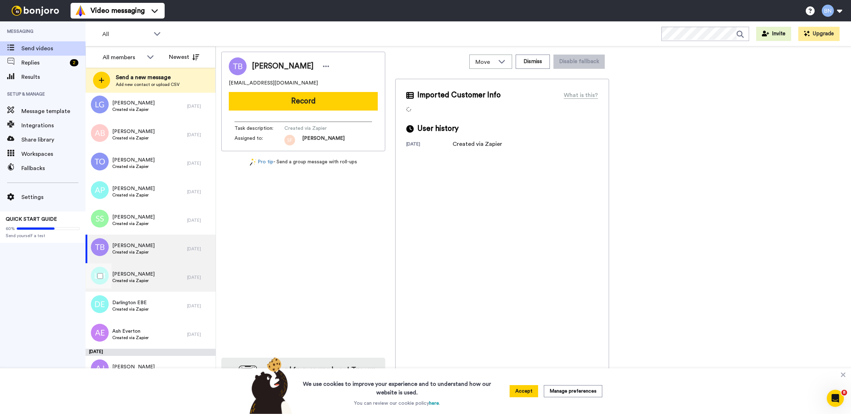
click at [150, 263] on div "Latasha Milsap Created via Zapier" at bounding box center [137, 277] width 102 height 29
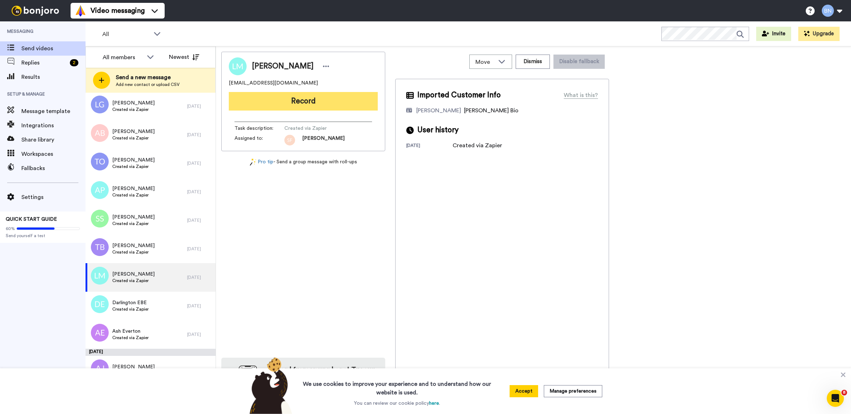
click at [271, 99] on button "Record" at bounding box center [303, 101] width 149 height 19
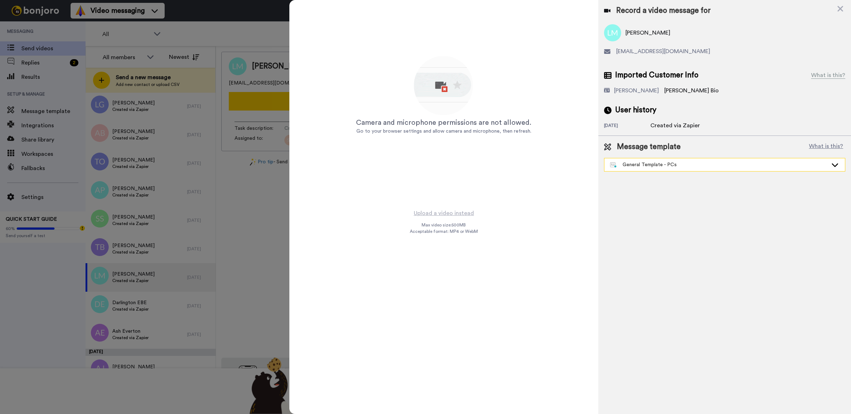
click at [642, 166] on div "General Template - PCs" at bounding box center [719, 164] width 218 height 7
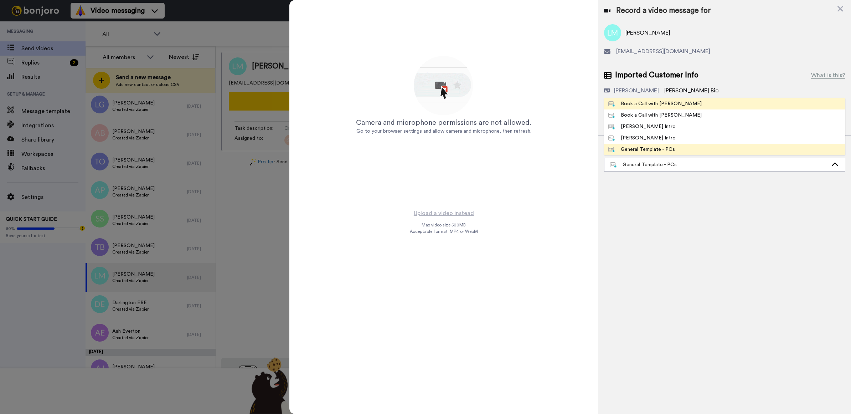
click at [687, 107] on li "Book a Call with [PERSON_NAME]" at bounding box center [724, 103] width 241 height 11
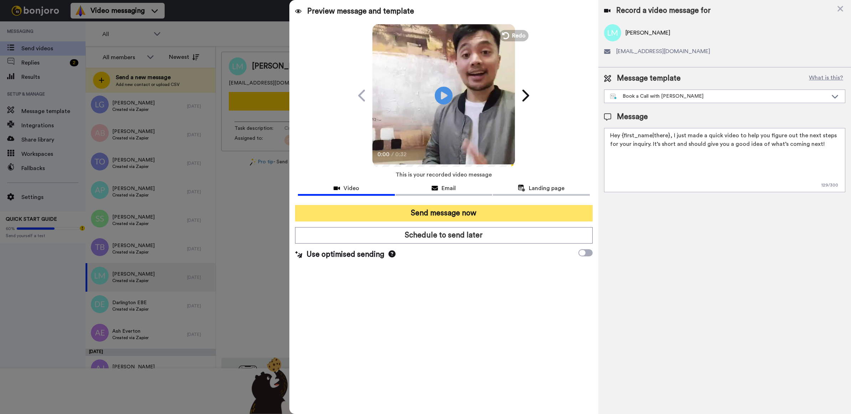
click at [556, 213] on button "Send message now" at bounding box center [444, 213] width 298 height 16
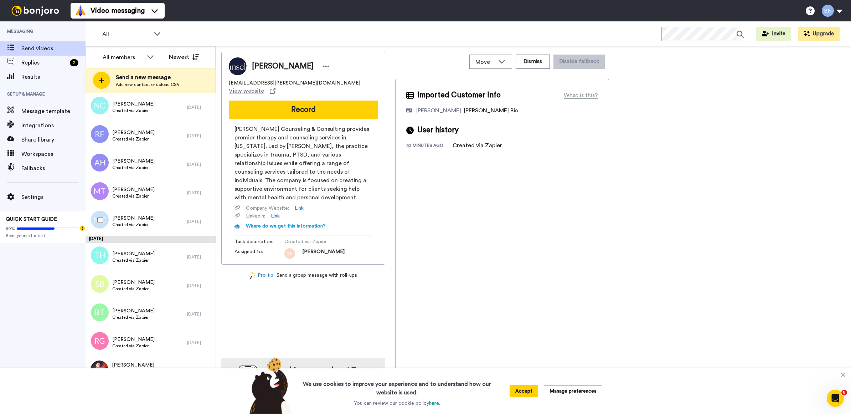
scroll to position [1098, 0]
click at [186, 208] on div "[PERSON_NAME] Created via Zapier [DATE]" at bounding box center [151, 220] width 130 height 29
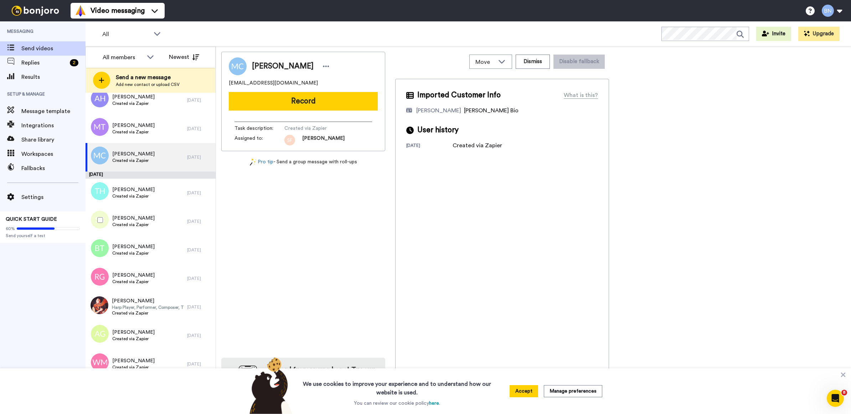
scroll to position [1161, 0]
click at [179, 184] on div "[PERSON_NAME] Created via Zapier [DATE]" at bounding box center [151, 193] width 130 height 29
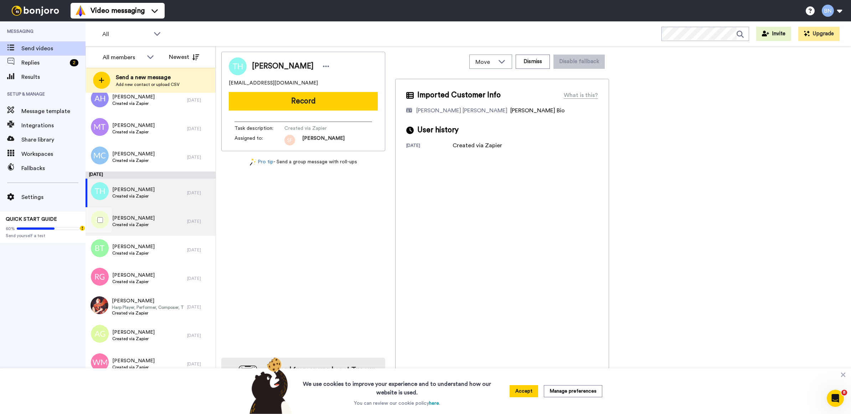
click at [168, 210] on div "[PERSON_NAME] Created via Zapier" at bounding box center [137, 221] width 102 height 29
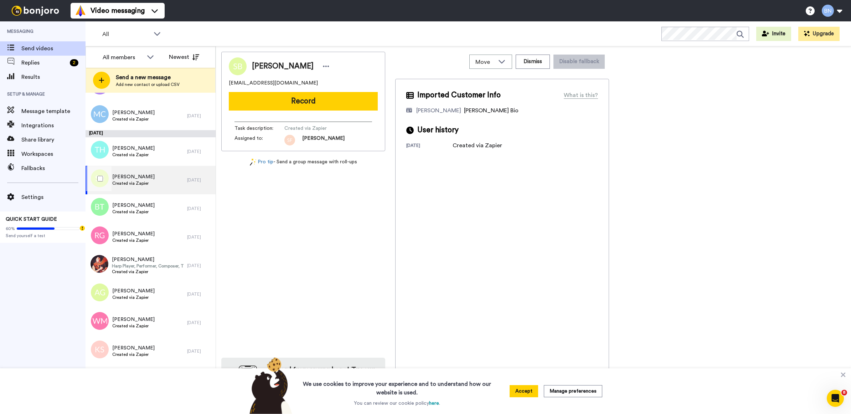
scroll to position [1203, 0]
click at [168, 210] on div "[PERSON_NAME] Created via Zapier" at bounding box center [137, 208] width 102 height 29
click at [168, 210] on div "Brooks Thompson Created via Zapier" at bounding box center [137, 208] width 102 height 29
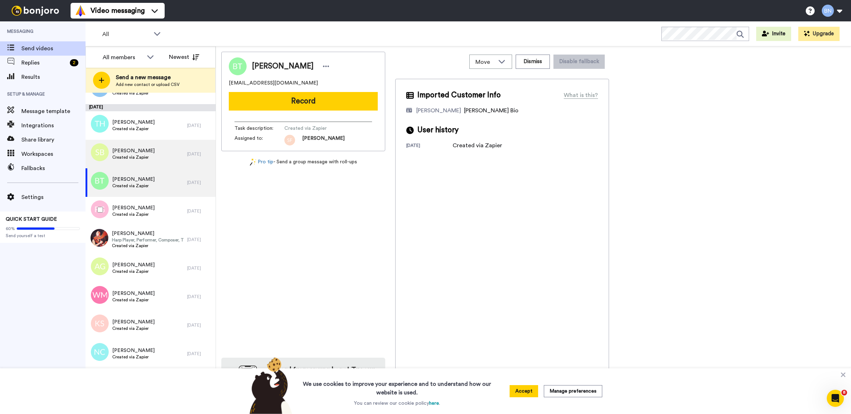
scroll to position [1229, 0]
click at [168, 210] on div "Ronda Guck Created via Zapier" at bounding box center [137, 210] width 102 height 29
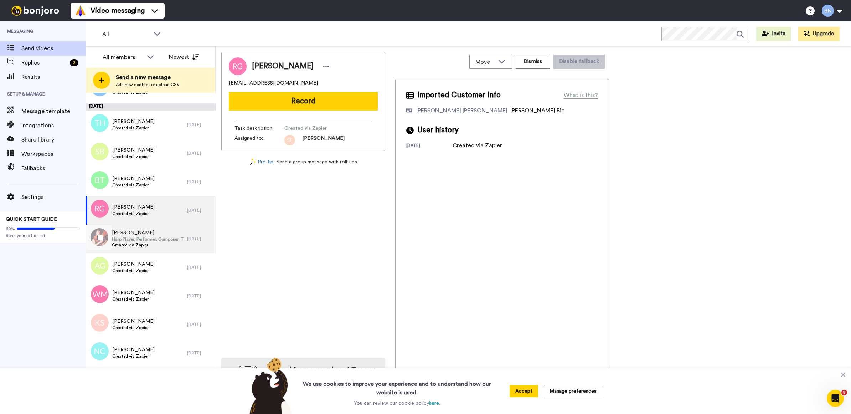
click at [169, 231] on span "[PERSON_NAME]" at bounding box center [148, 232] width 72 height 7
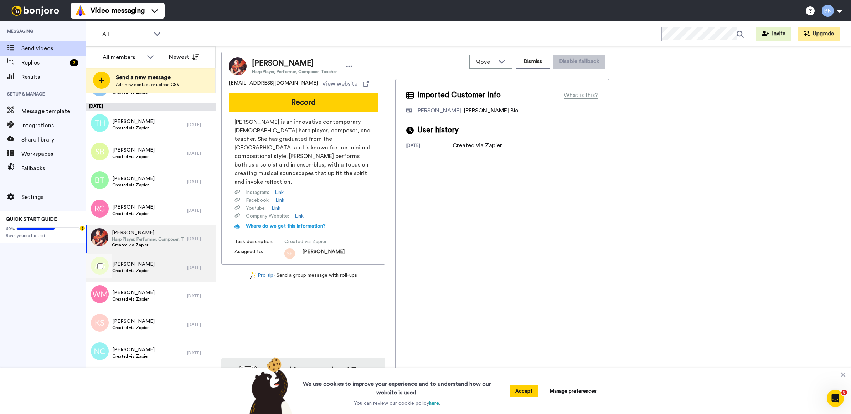
click at [172, 253] on div "Anne GUIDASCI Created via Zapier" at bounding box center [137, 267] width 102 height 29
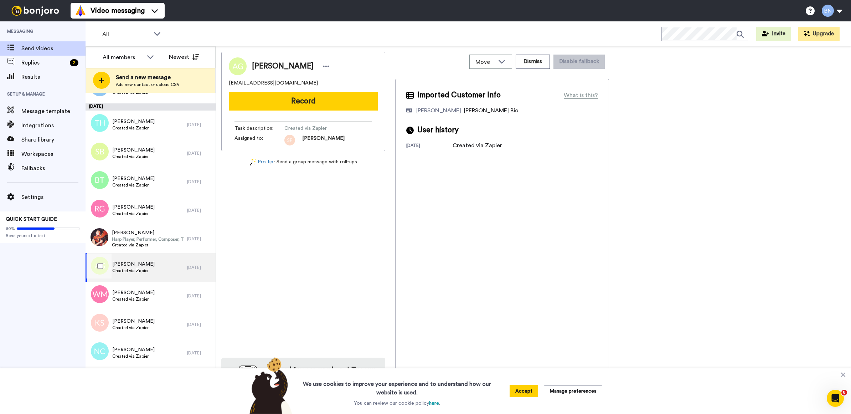
scroll to position [1281, 0]
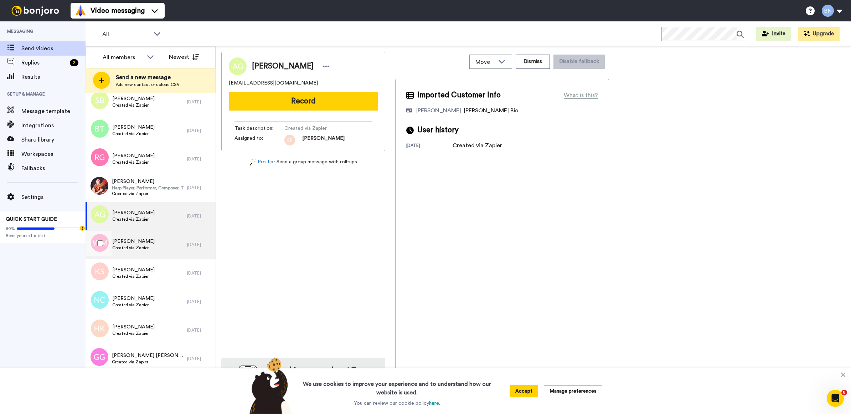
click at [171, 239] on div "Wilhelmina Murray-Davis Created via Zapier" at bounding box center [137, 244] width 102 height 29
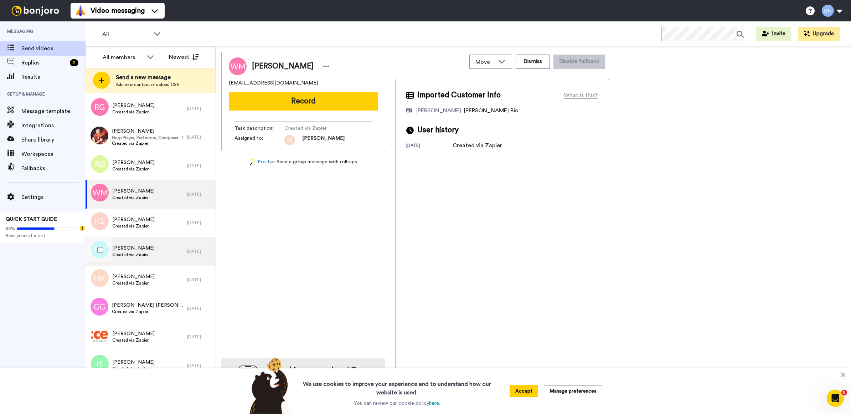
click at [189, 237] on div "Norma Jean Chang-Gottschalk Created via Zapier 1 day ago" at bounding box center [151, 251] width 130 height 29
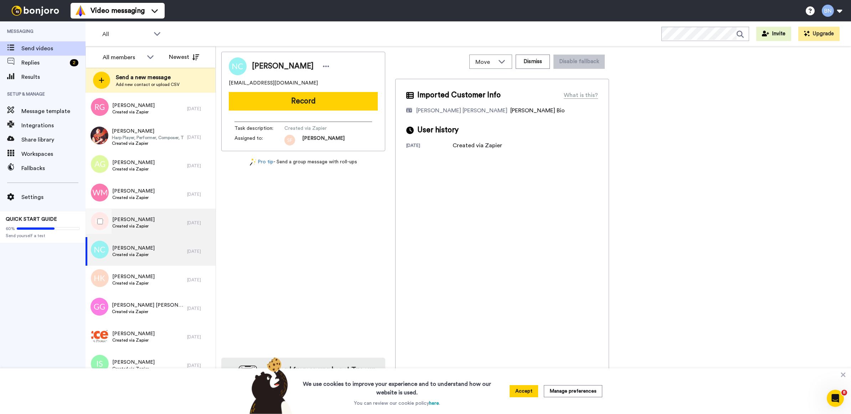
click at [182, 219] on div "Keisha Seward Created via Zapier 1 day ago" at bounding box center [151, 222] width 130 height 29
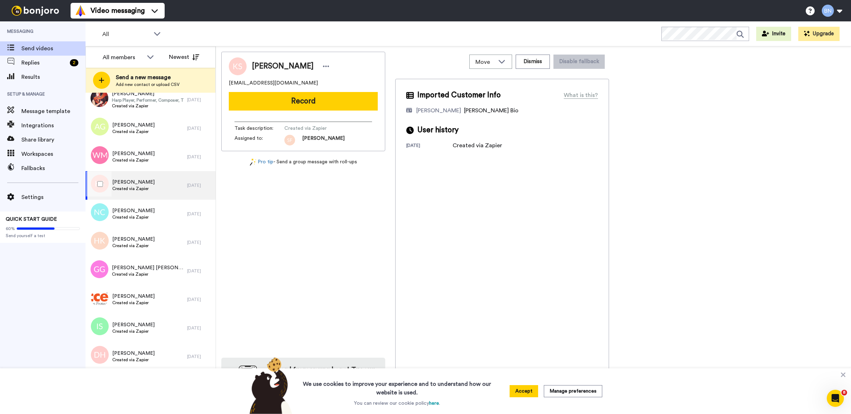
scroll to position [1369, 0]
click at [182, 218] on div "Norma Jean Chang-Gottschalk Created via Zapier 1 day ago" at bounding box center [151, 213] width 130 height 29
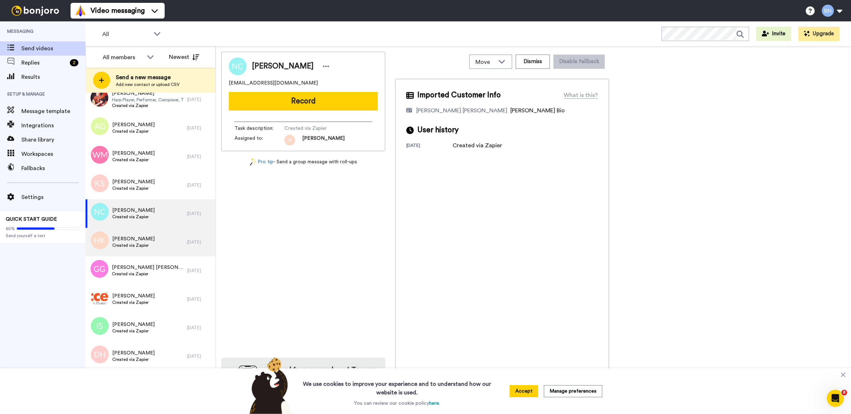
drag, startPoint x: 182, startPoint y: 218, endPoint x: 151, endPoint y: 246, distance: 41.4
click at [151, 246] on div "Harlie King Created via Zapier" at bounding box center [137, 242] width 102 height 29
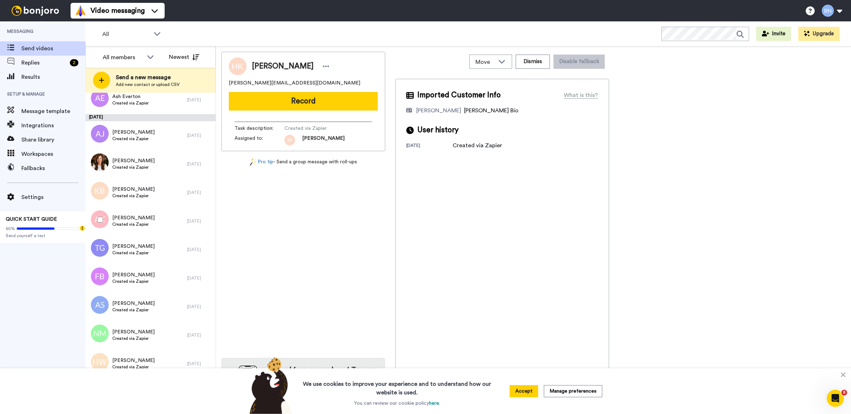
scroll to position [3106, 0]
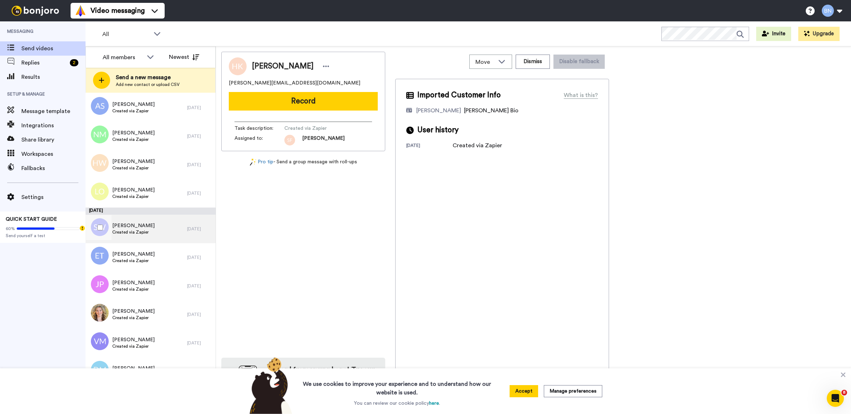
click at [130, 233] on span "Created via Zapier" at bounding box center [133, 232] width 42 height 6
click at [146, 253] on span "[PERSON_NAME]" at bounding box center [133, 253] width 42 height 7
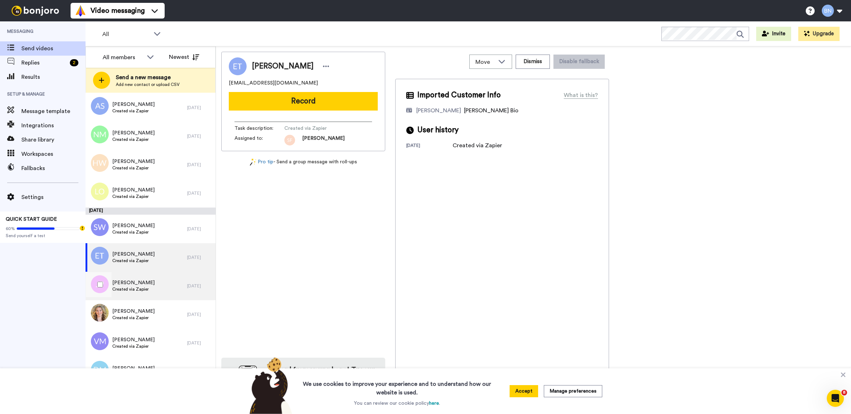
click at [155, 274] on div "Jaime Pattison Created via Zapier" at bounding box center [137, 285] width 102 height 29
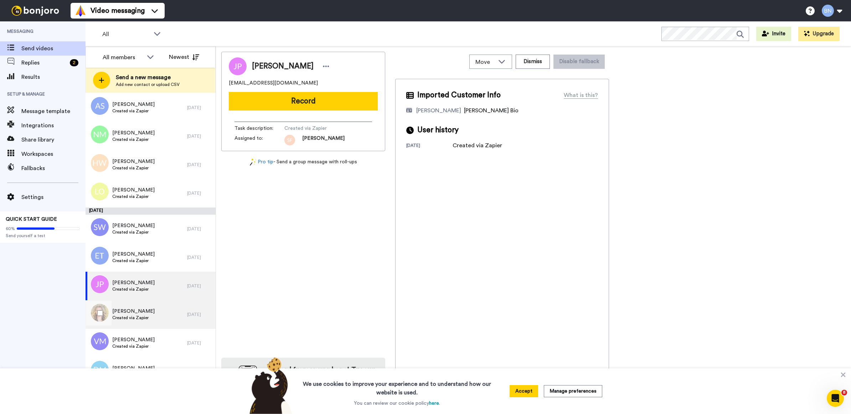
click at [151, 304] on div "Rachel Higgin Created via Zapier" at bounding box center [137, 314] width 102 height 29
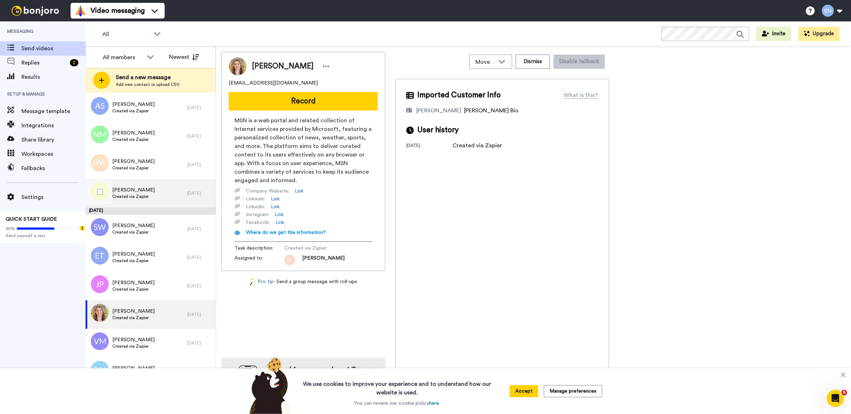
click at [171, 195] on div "[PERSON_NAME] Created via Zapier" at bounding box center [137, 193] width 102 height 29
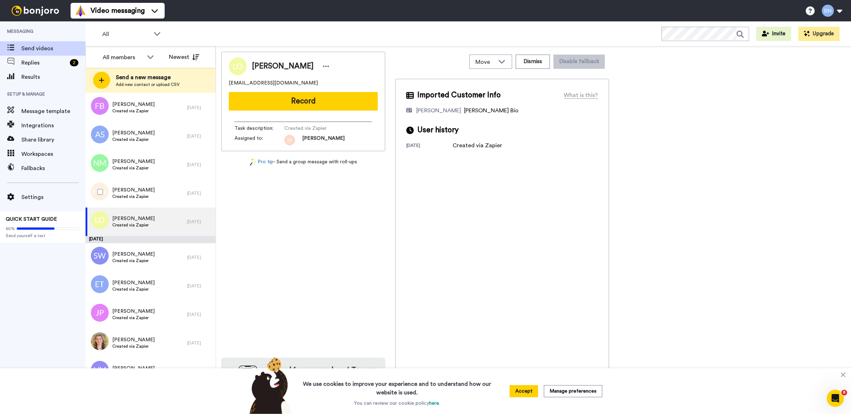
click at [171, 195] on div "[PERSON_NAME] Created via Zapier" at bounding box center [137, 193] width 102 height 29
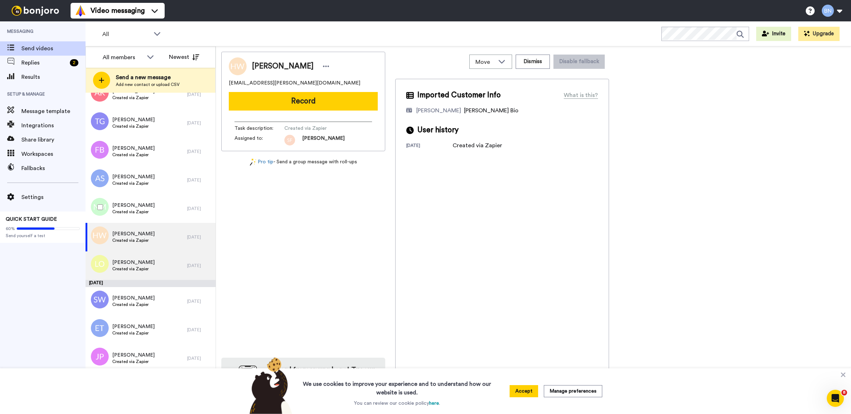
scroll to position [3033, 0]
click at [166, 221] on div "[PERSON_NAME] Created via Zapier" at bounding box center [137, 209] width 102 height 29
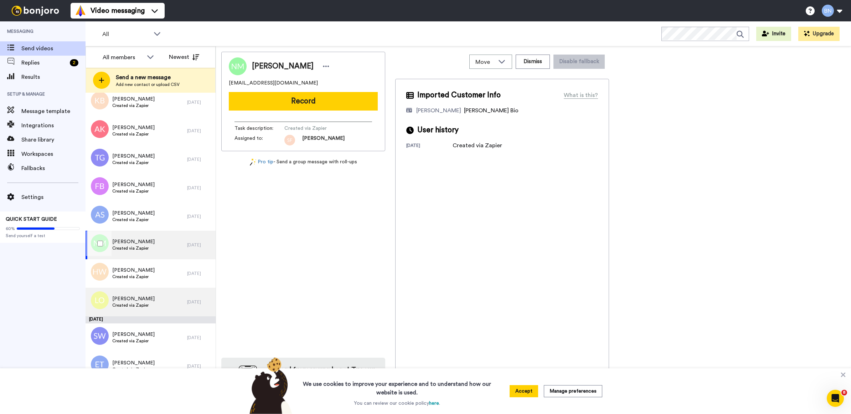
scroll to position [2982, 0]
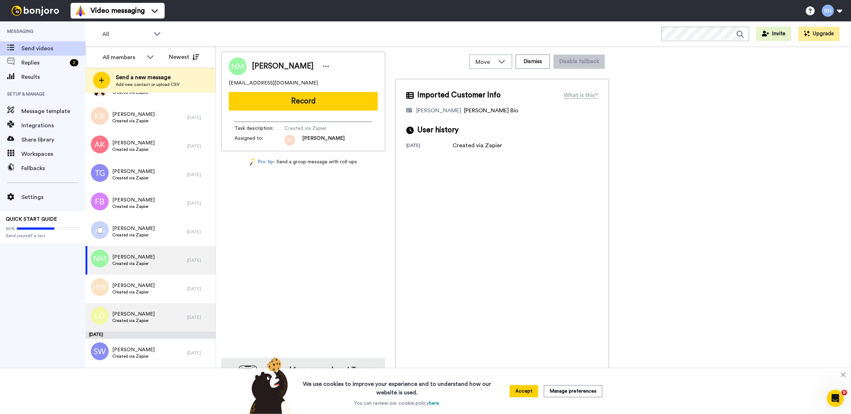
click at [166, 221] on div "[PERSON_NAME] Created via Zapier" at bounding box center [137, 231] width 102 height 29
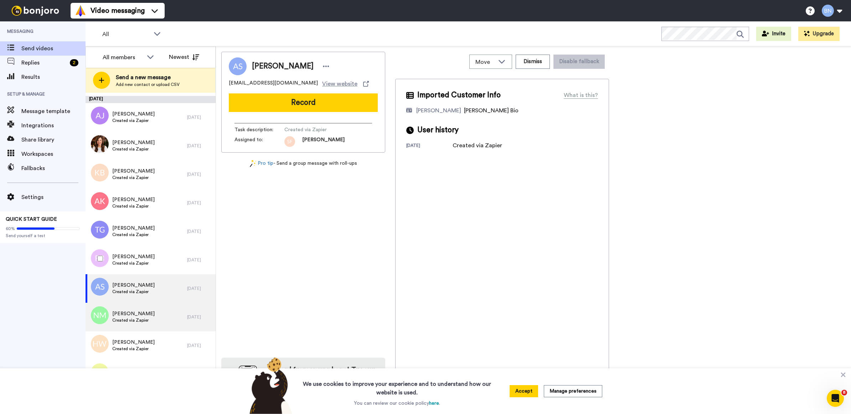
click at [160, 265] on div "[PERSON_NAME] Created via Zapier" at bounding box center [137, 259] width 102 height 29
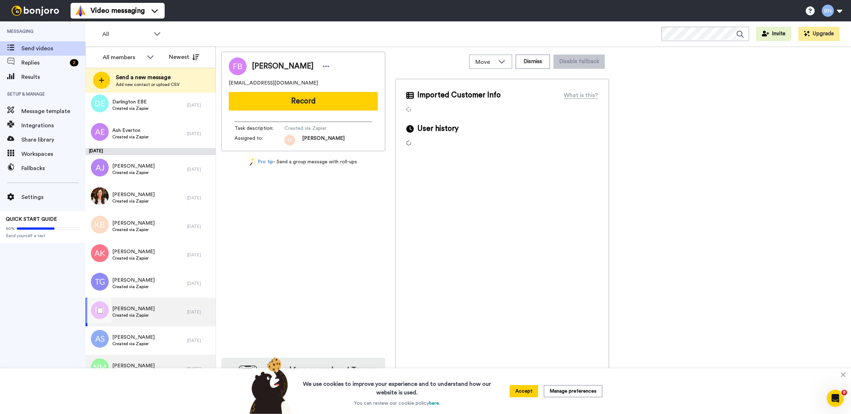
scroll to position [2865, 0]
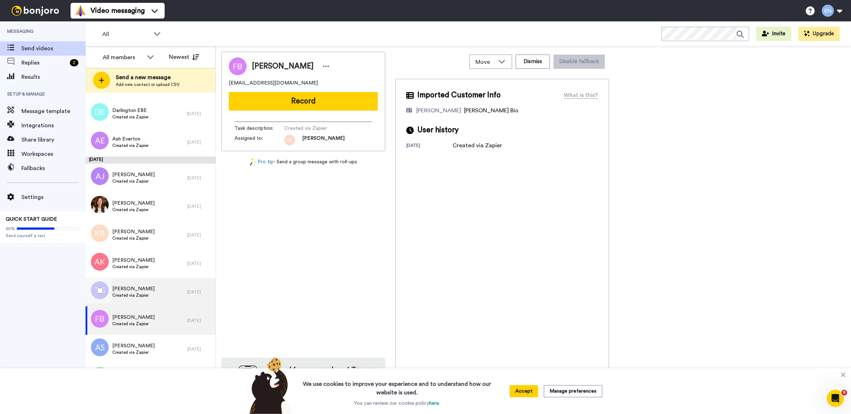
click at [159, 281] on div "[PERSON_NAME] Created via Zapier" at bounding box center [137, 292] width 102 height 29
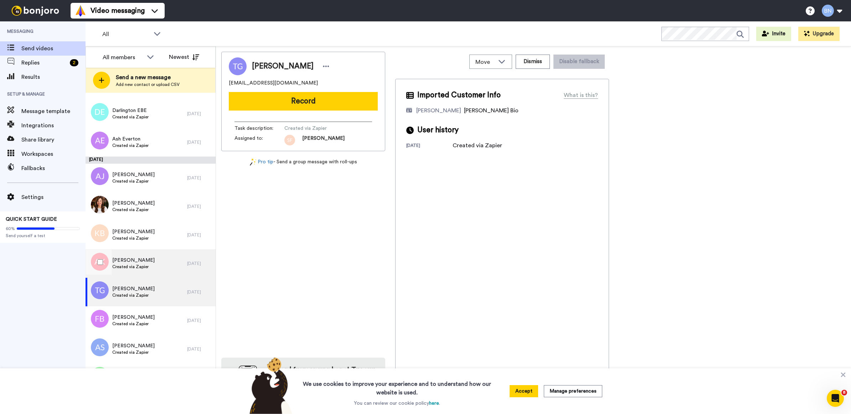
click at [160, 260] on div "[PERSON_NAME] Created via Zapier" at bounding box center [137, 263] width 102 height 29
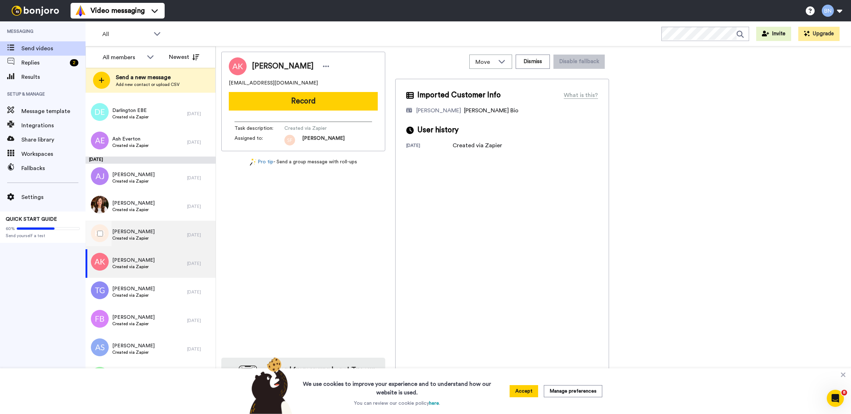
click at [152, 234] on div "Kelly Brogden Created via Zapier" at bounding box center [137, 235] width 102 height 29
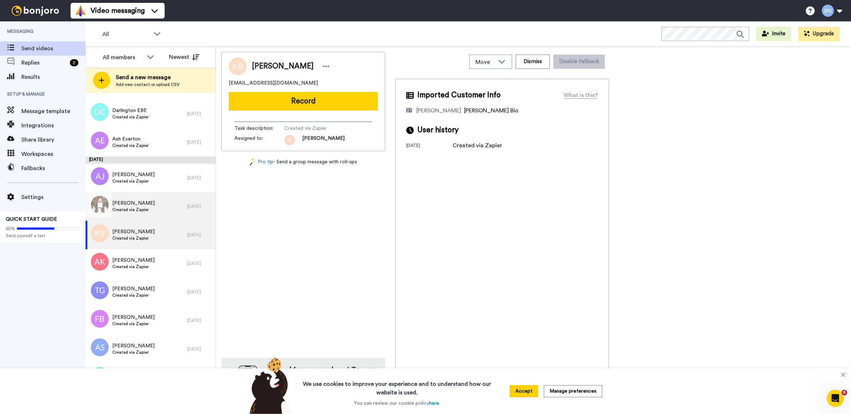
click at [158, 200] on div "[PERSON_NAME] Created via Zapier" at bounding box center [137, 206] width 102 height 29
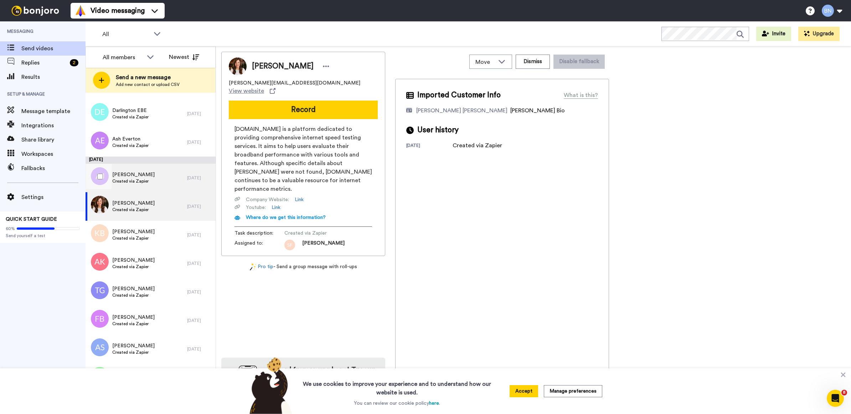
click at [166, 174] on div "[PERSON_NAME] Created via Zapier" at bounding box center [137, 178] width 102 height 29
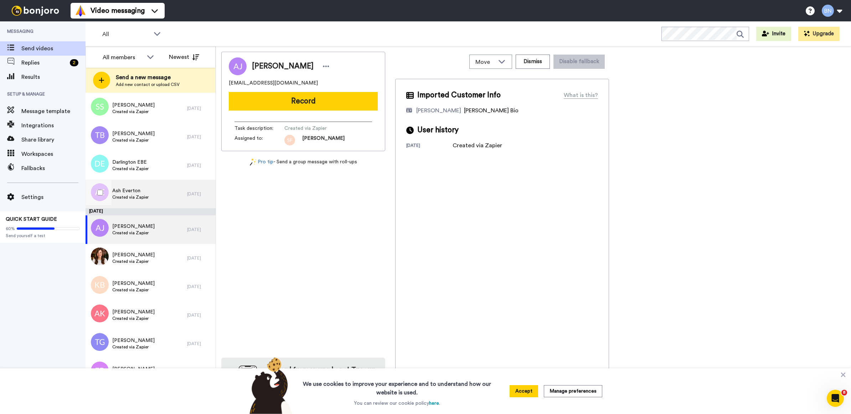
click at [166, 193] on div "Ash Everton Created via Zapier" at bounding box center [137, 194] width 102 height 29
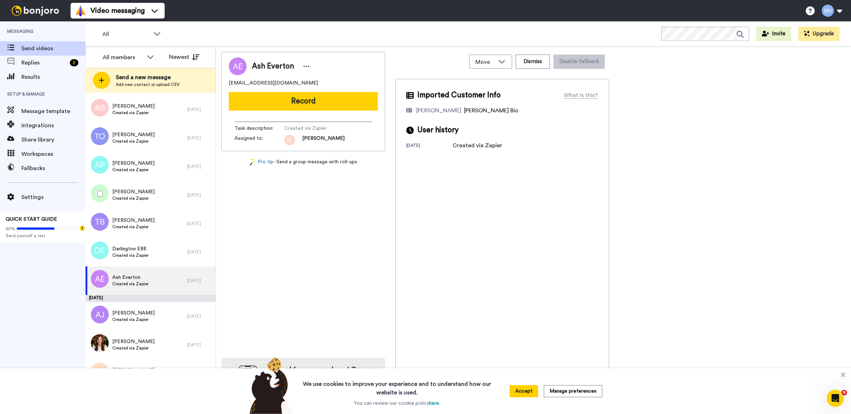
scroll to position [2725, 0]
click at [164, 247] on div "Darlington EBE Created via Zapier" at bounding box center [137, 253] width 102 height 29
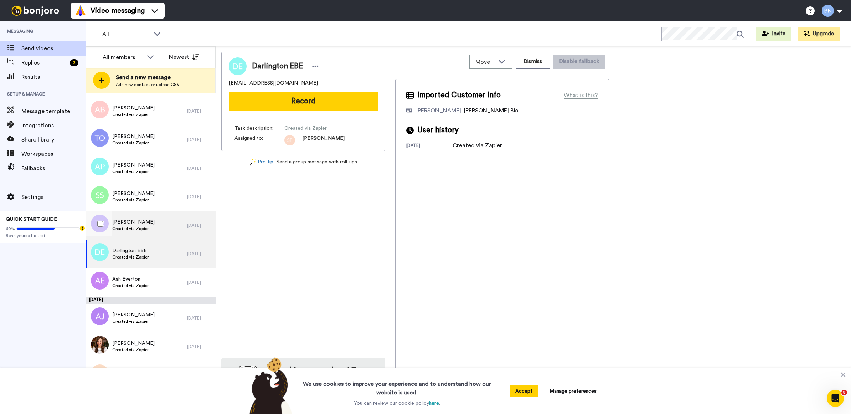
click at [180, 218] on div "Tony Betts Created via Zapier 5 days ago" at bounding box center [151, 225] width 130 height 29
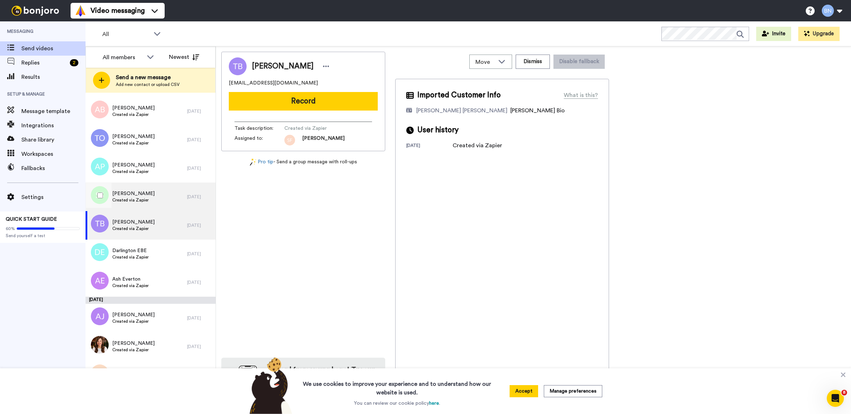
click at [161, 192] on div "Stephany Santiago Created via Zapier" at bounding box center [137, 196] width 102 height 29
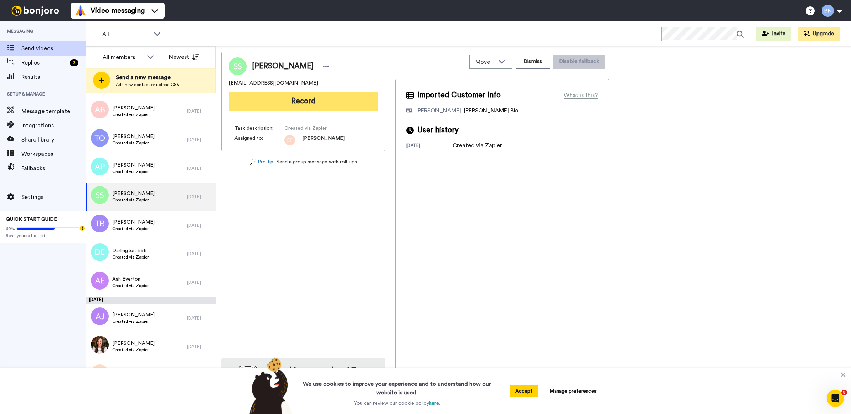
click at [306, 102] on button "Record" at bounding box center [303, 101] width 149 height 19
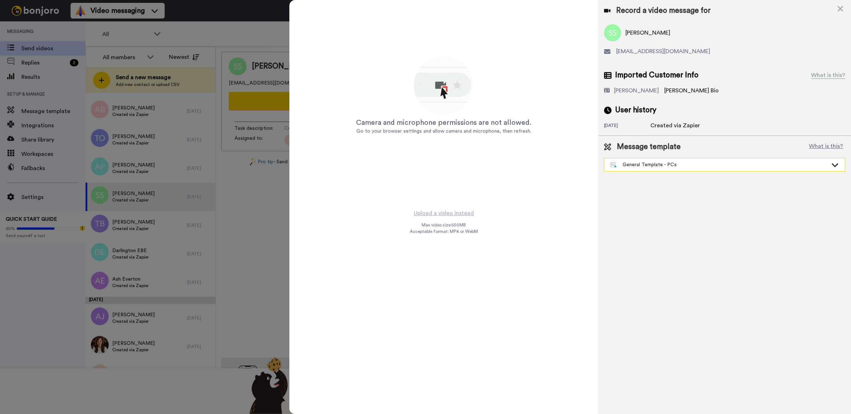
click at [627, 167] on div "General Template - PCs" at bounding box center [719, 164] width 218 height 7
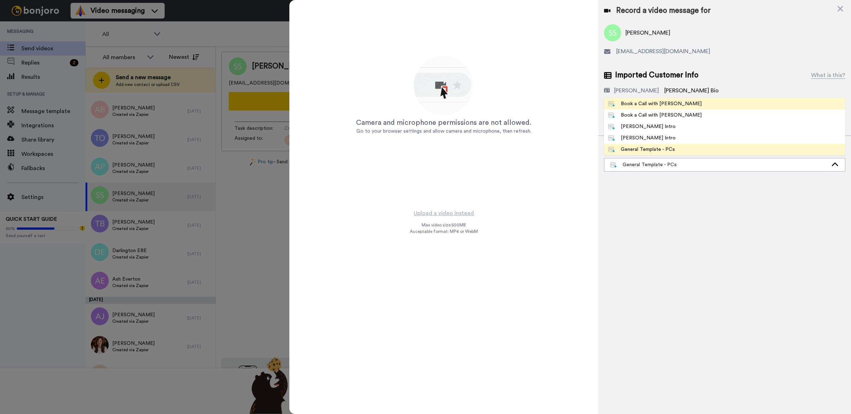
click at [650, 100] on div "Book a Call with [PERSON_NAME]" at bounding box center [654, 103] width 93 height 7
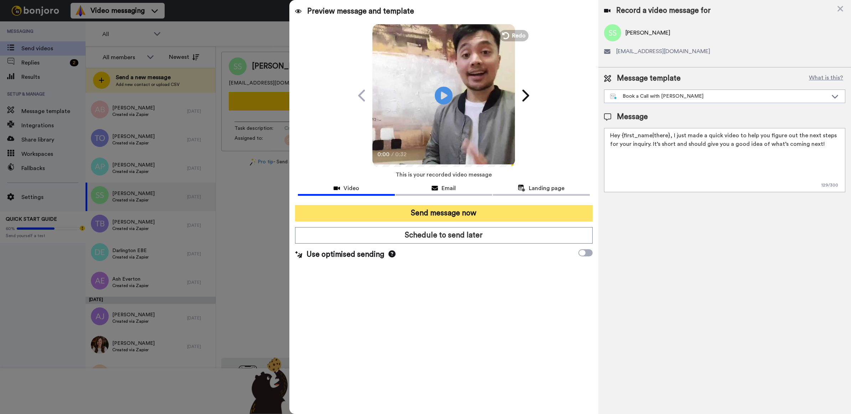
click at [467, 215] on button "Send message now" at bounding box center [444, 213] width 298 height 16
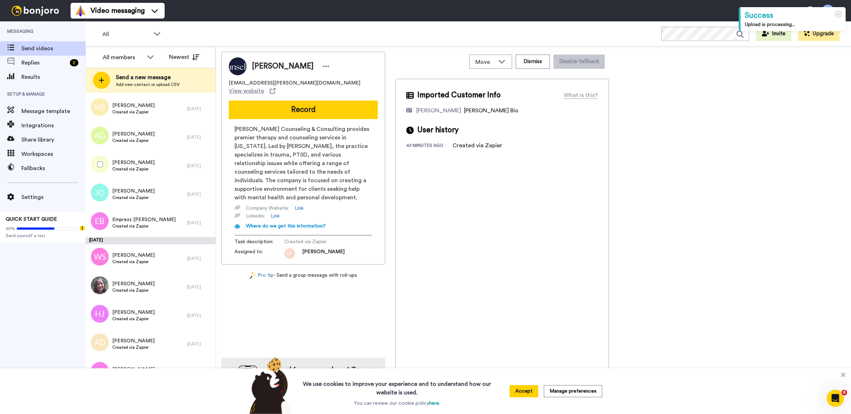
scroll to position [2147, 0]
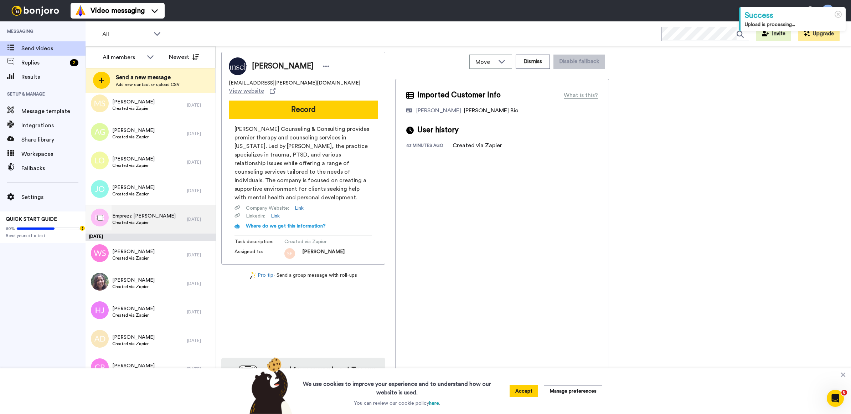
click at [175, 222] on div "Emprezz [PERSON_NAME] Created via Zapier" at bounding box center [137, 219] width 102 height 29
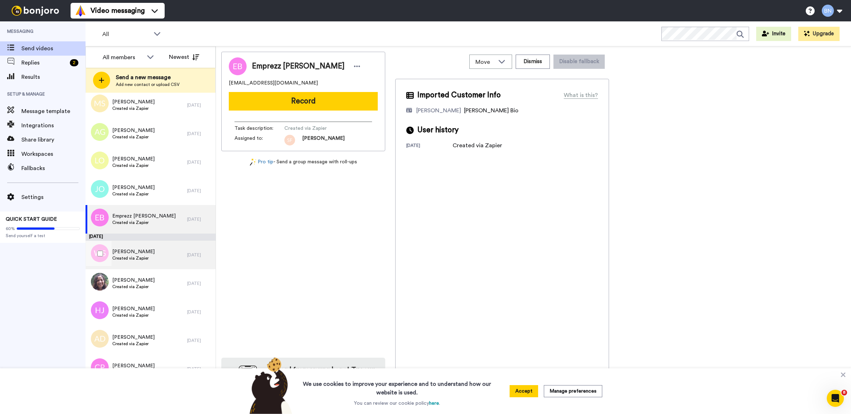
click at [168, 252] on div "[PERSON_NAME] Created via Zapier" at bounding box center [137, 254] width 102 height 29
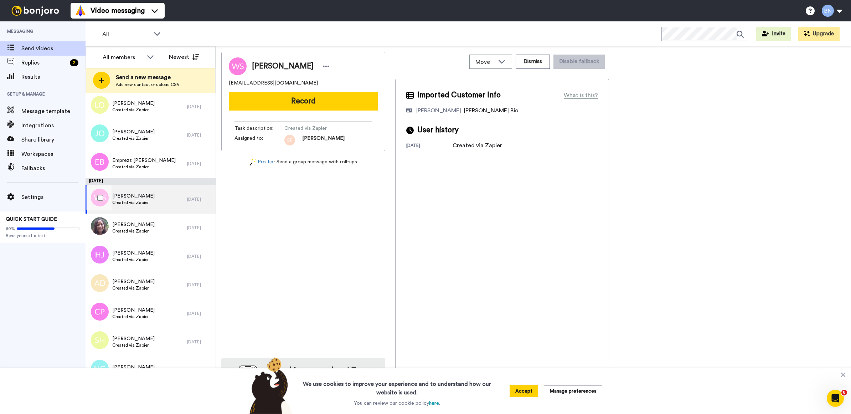
scroll to position [2209, 0]
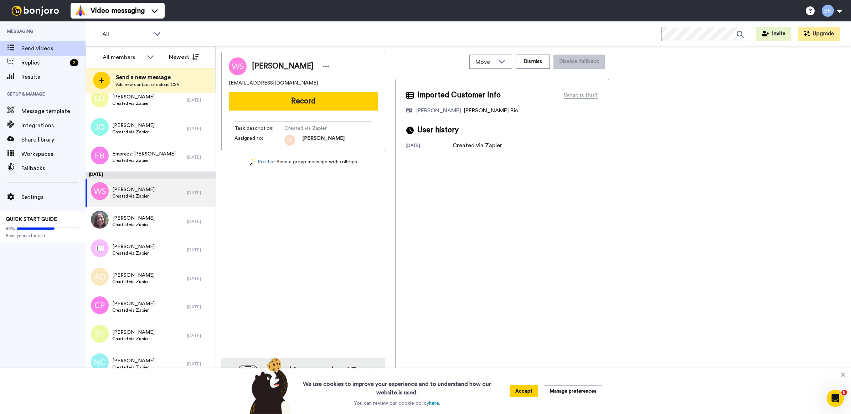
click at [168, 252] on div "[PERSON_NAME] Created via Zapier" at bounding box center [137, 250] width 102 height 29
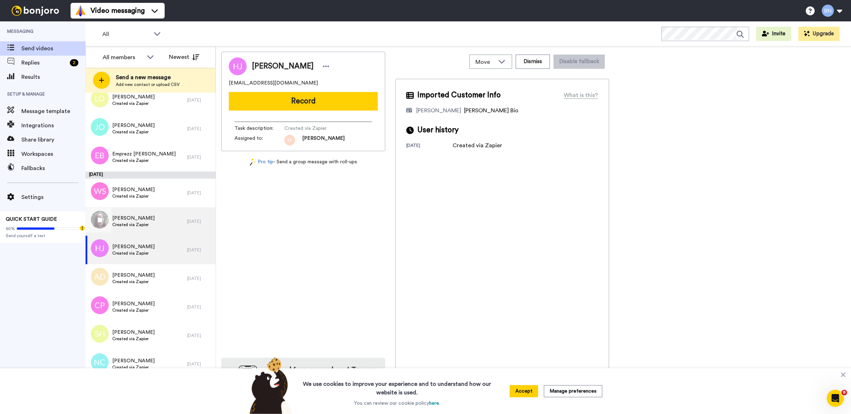
click at [167, 225] on div "[PERSON_NAME] Created via Zapier" at bounding box center [137, 221] width 102 height 29
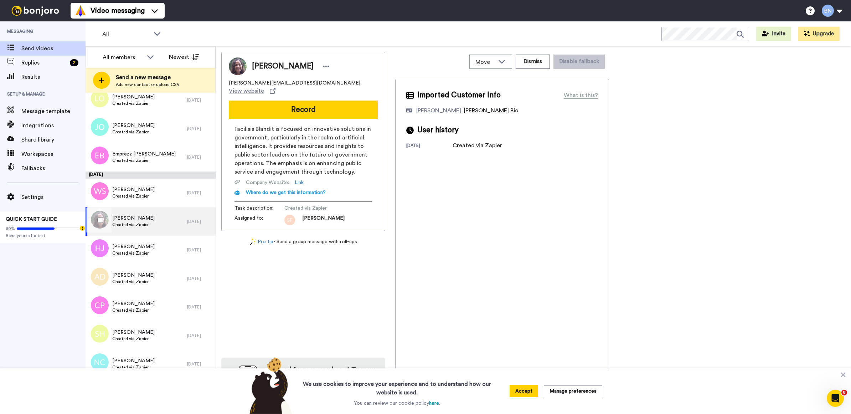
scroll to position [2268, 0]
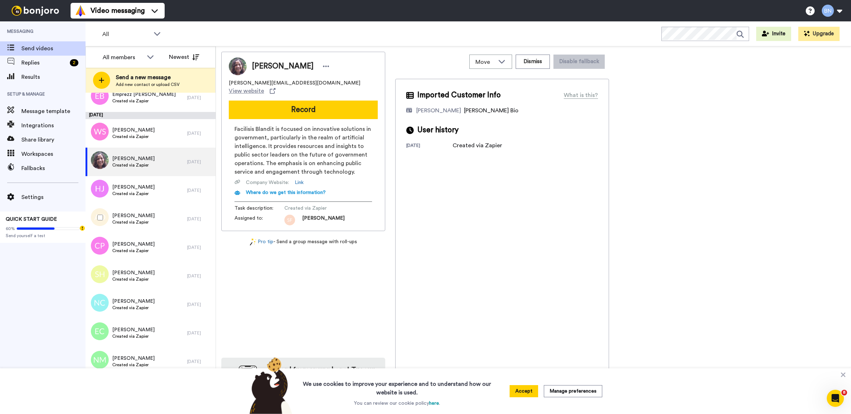
click at [167, 225] on div "[PERSON_NAME] Created via Zapier" at bounding box center [137, 219] width 102 height 29
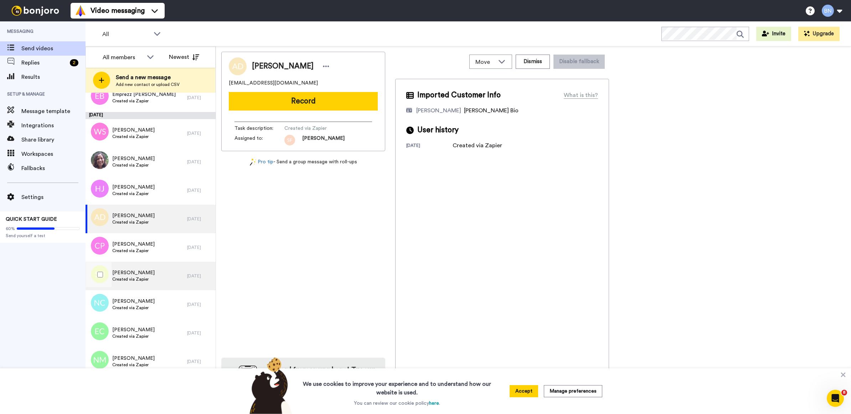
click at [161, 262] on div "[PERSON_NAME] Created via Zapier" at bounding box center [137, 276] width 102 height 29
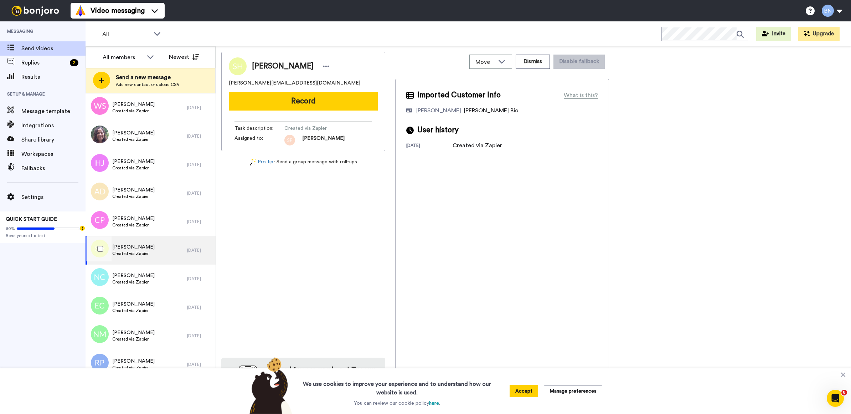
scroll to position [2294, 0]
click at [167, 276] on div "[PERSON_NAME] Created via Zapier" at bounding box center [137, 278] width 102 height 29
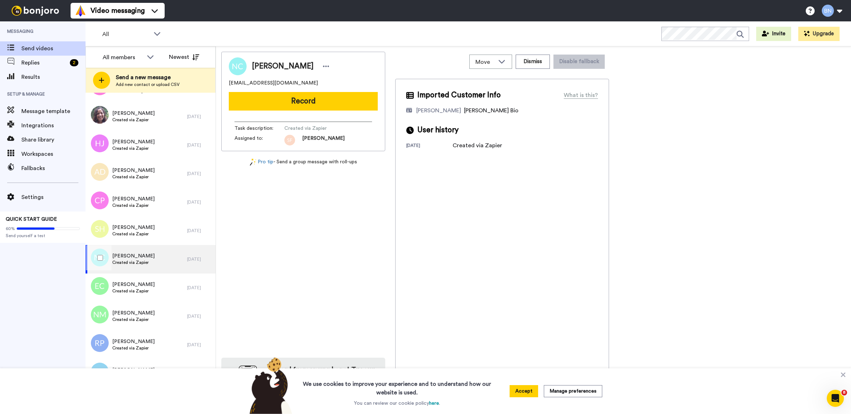
scroll to position [2314, 0]
click at [130, 291] on span "Created via Zapier" at bounding box center [133, 290] width 42 height 6
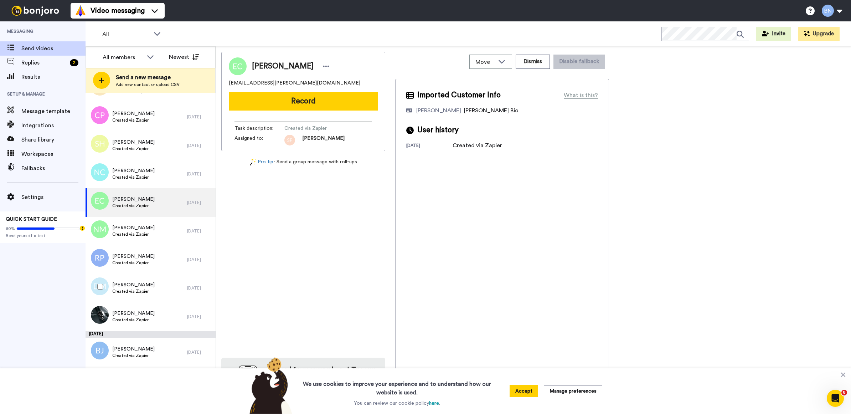
scroll to position [2399, 0]
drag, startPoint x: 160, startPoint y: 244, endPoint x: 135, endPoint y: 234, distance: 26.9
click at [135, 234] on span "Created via Zapier" at bounding box center [133, 234] width 42 height 6
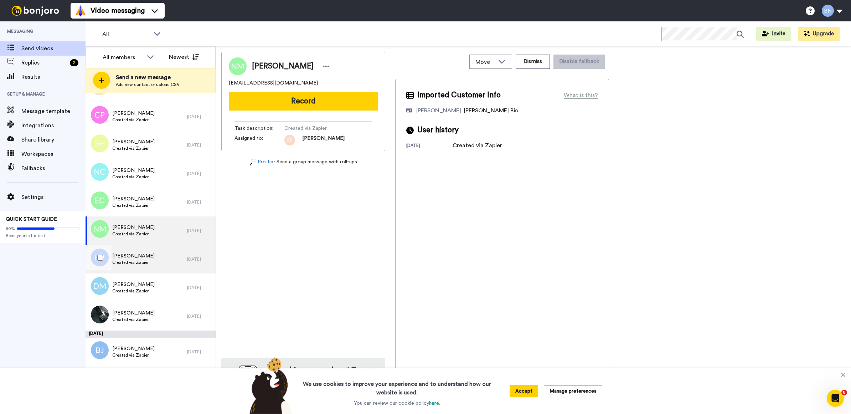
click at [151, 263] on div "[PERSON_NAME] Created via Zapier" at bounding box center [137, 259] width 102 height 29
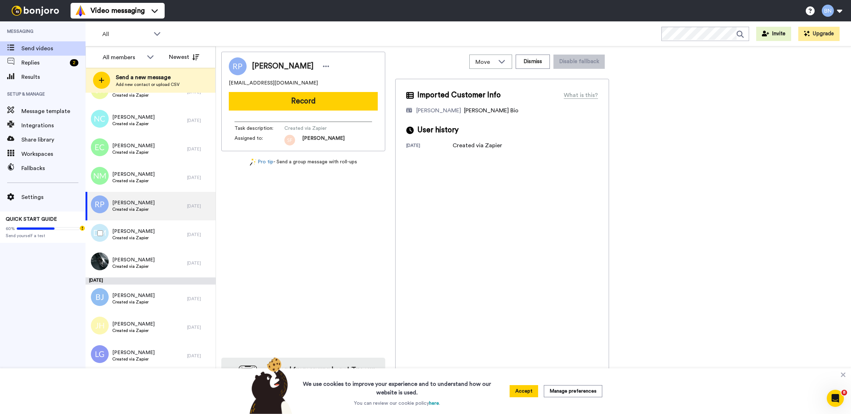
scroll to position [2461, 0]
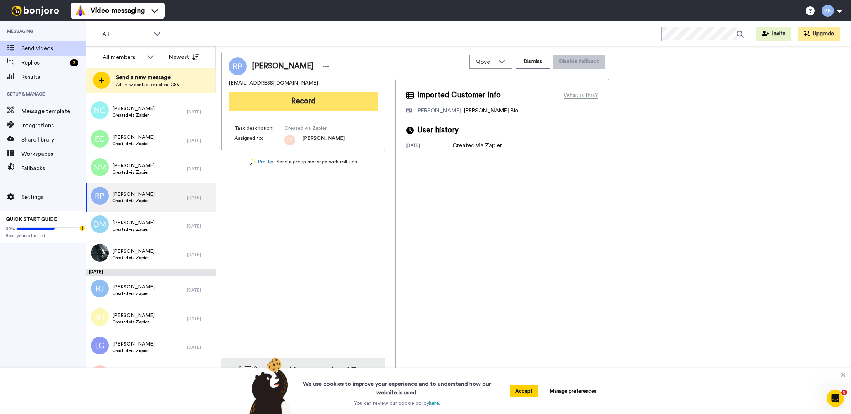
click at [312, 104] on button "Record" at bounding box center [303, 101] width 149 height 19
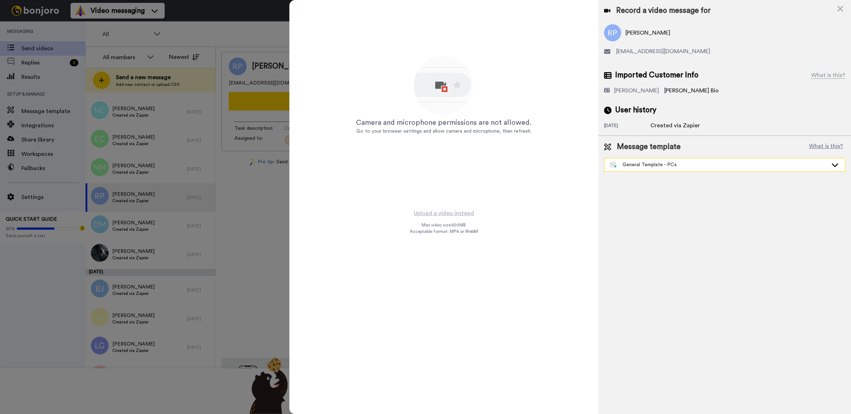
click at [715, 165] on div "General Template - PCs" at bounding box center [719, 164] width 218 height 7
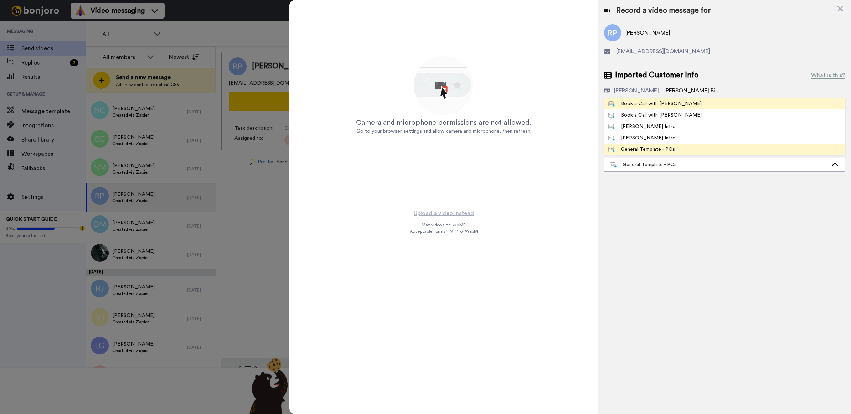
click at [695, 107] on li "Book a Call with [PERSON_NAME]" at bounding box center [724, 103] width 241 height 11
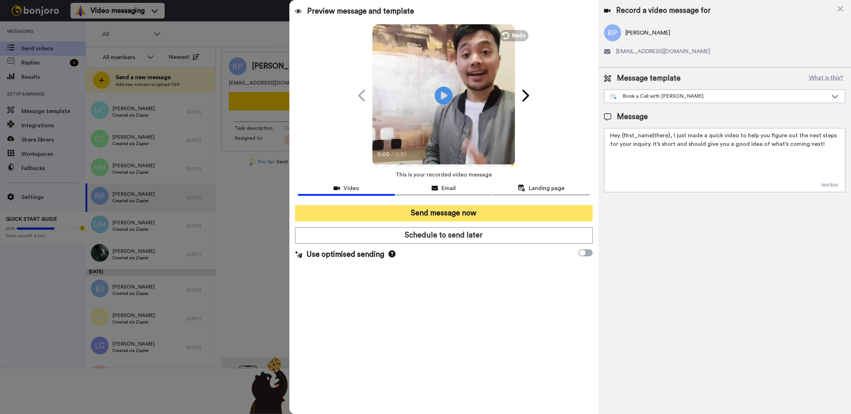
click at [529, 220] on button "Send message now" at bounding box center [444, 213] width 298 height 16
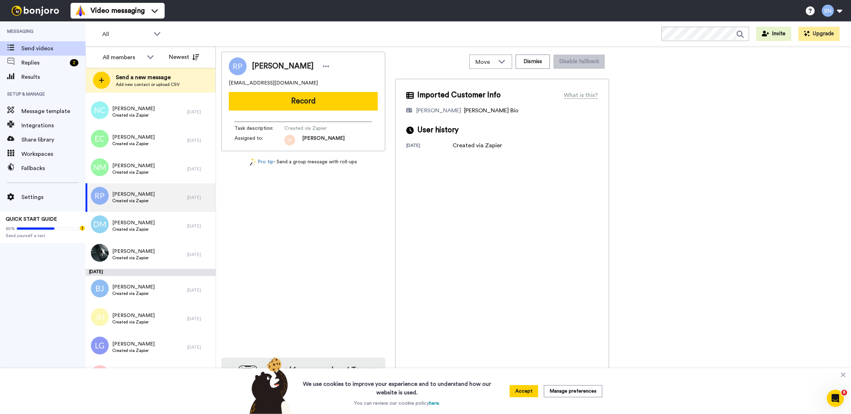
scroll to position [0, 0]
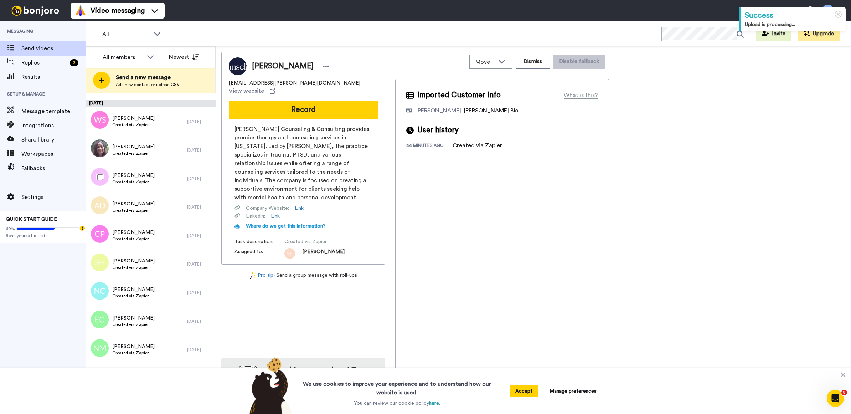
scroll to position [2586, 0]
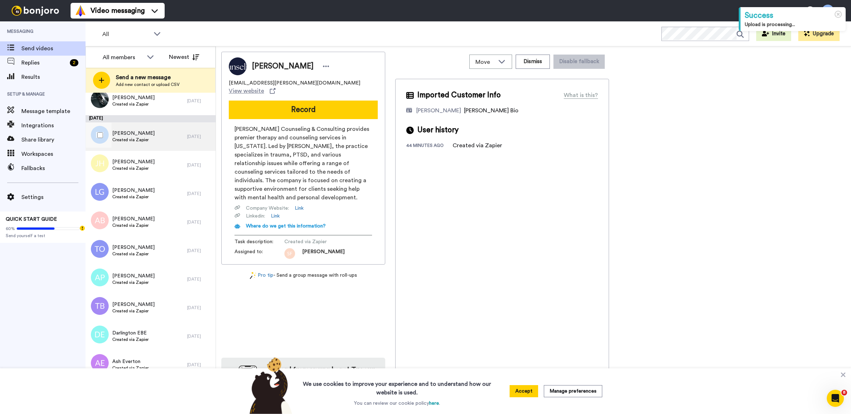
click at [173, 137] on div "Binta Jallow Created via Zapier" at bounding box center [137, 136] width 102 height 29
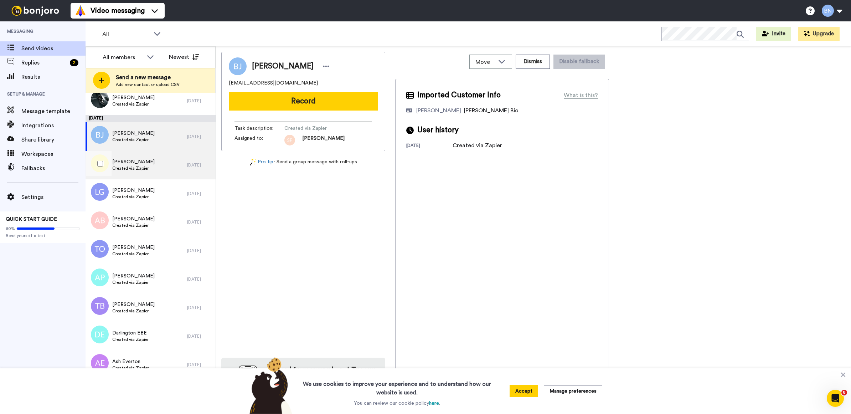
click at [158, 166] on div "[PERSON_NAME] Created via Zapier" at bounding box center [137, 165] width 102 height 29
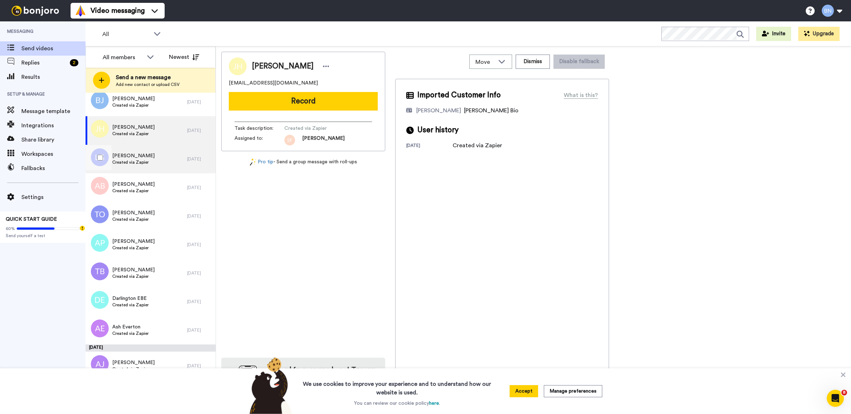
click at [159, 166] on div "[PERSON_NAME] Created via Zapier" at bounding box center [137, 159] width 102 height 29
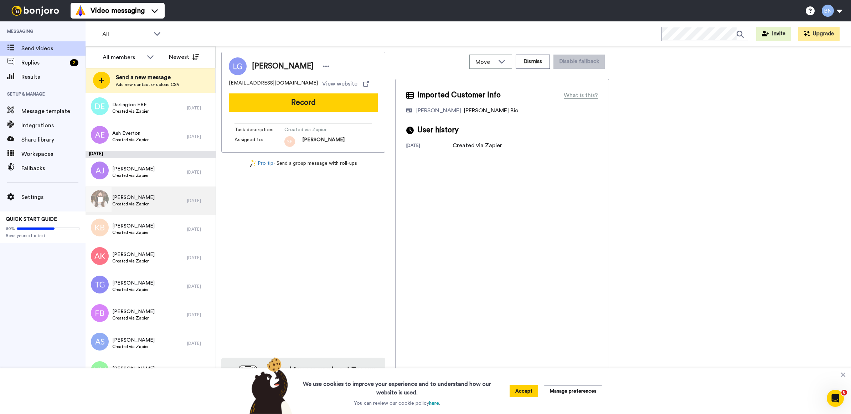
scroll to position [3049, 0]
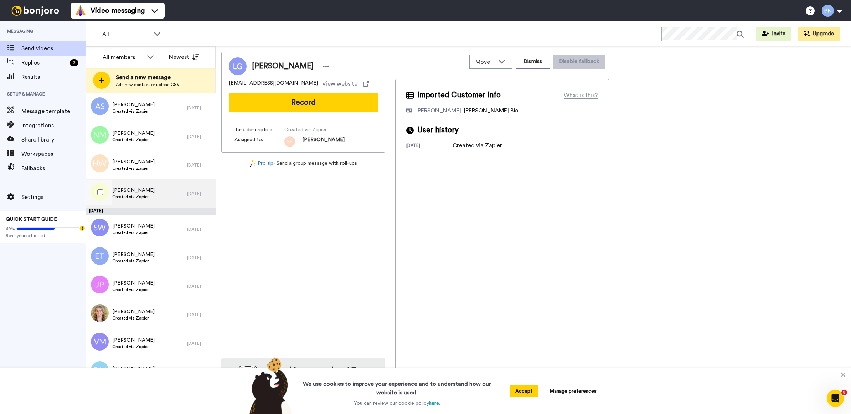
click at [180, 198] on div "Louise Vicky O'Leary Created via Zapier 7 days ago" at bounding box center [151, 193] width 130 height 29
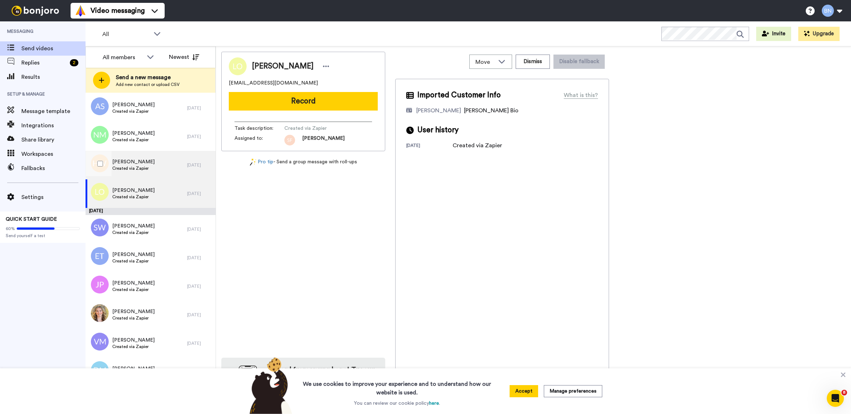
click at [154, 171] on div "[PERSON_NAME] Created via Zapier" at bounding box center [137, 165] width 102 height 29
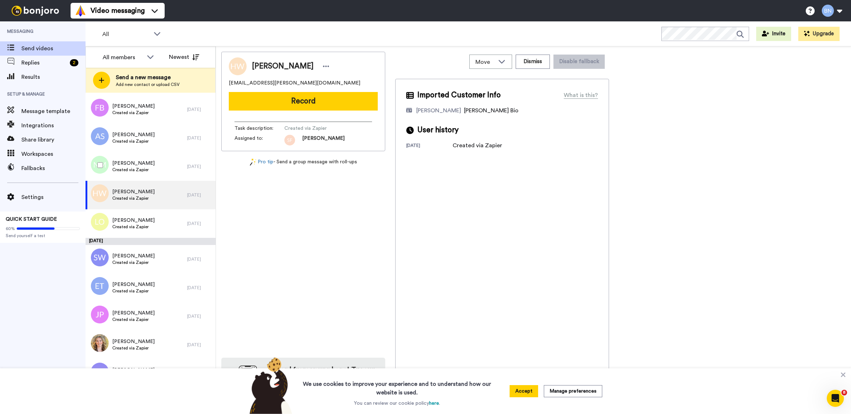
click at [154, 171] on div "Nadia McNee Created via Zapier" at bounding box center [137, 166] width 102 height 29
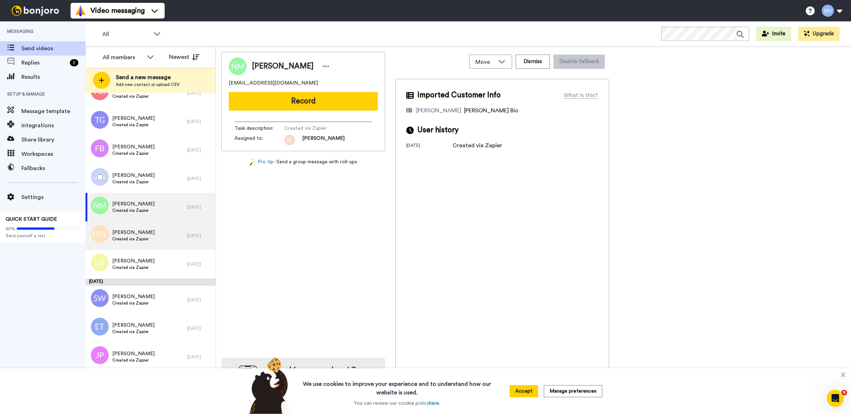
click at [154, 171] on div "Aoife Shazohr Created via Zapier" at bounding box center [137, 178] width 102 height 29
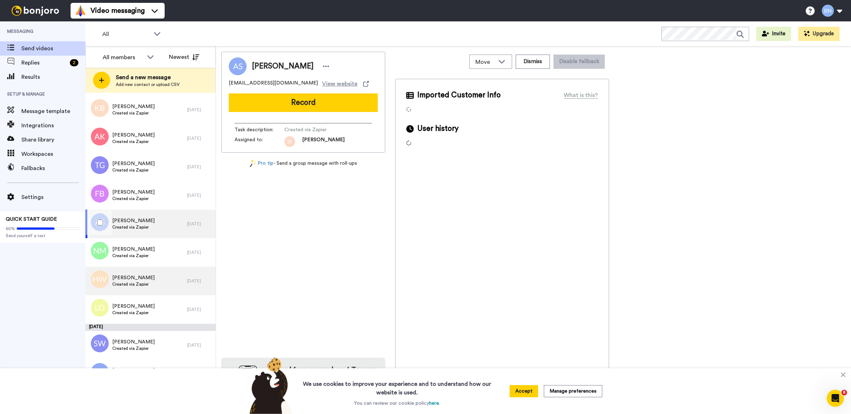
scroll to position [2928, 0]
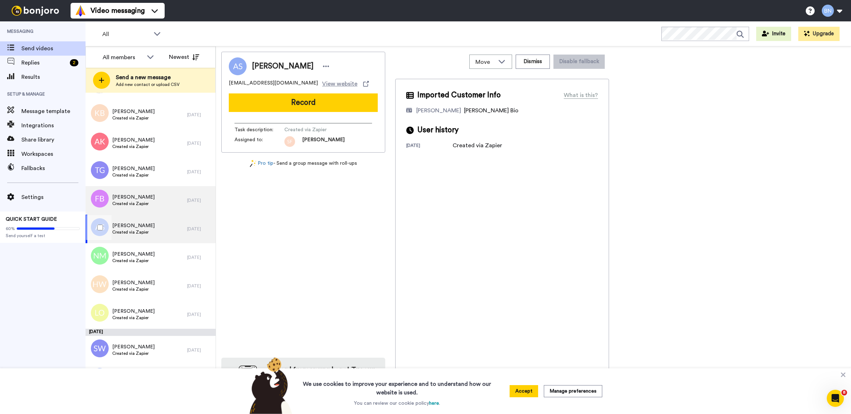
click at [151, 213] on div "Freya Bonney-Smith Created via Zapier" at bounding box center [137, 200] width 102 height 29
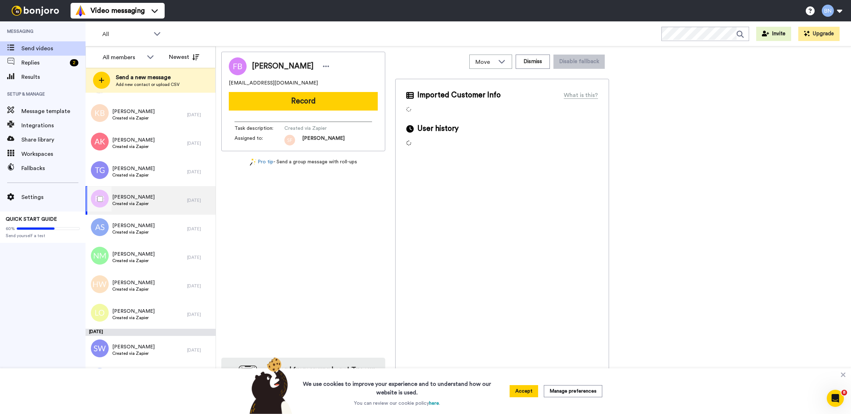
scroll to position [2891, 0]
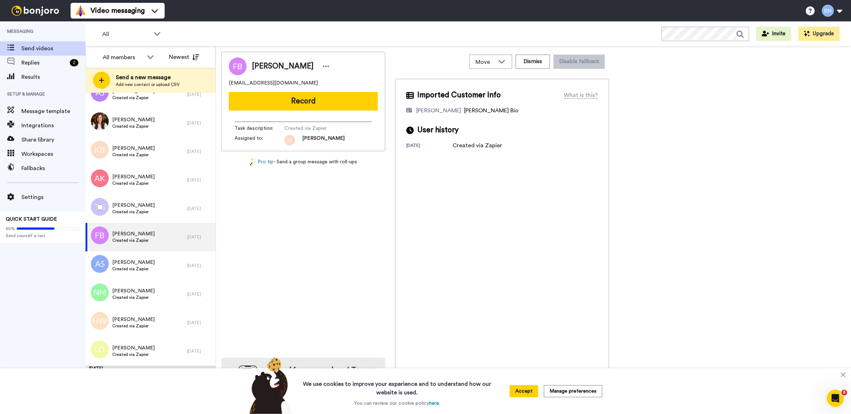
click at [151, 213] on span "Created via Zapier" at bounding box center [133, 212] width 42 height 6
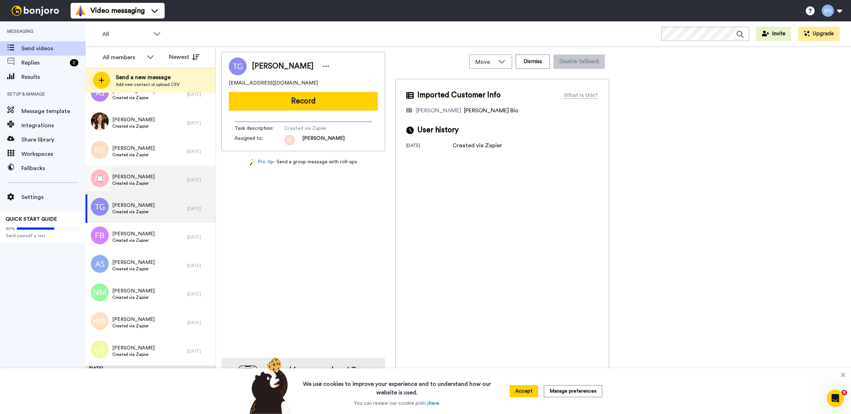
click at [152, 174] on div "Angie Kay Created via Zapier" at bounding box center [137, 180] width 102 height 29
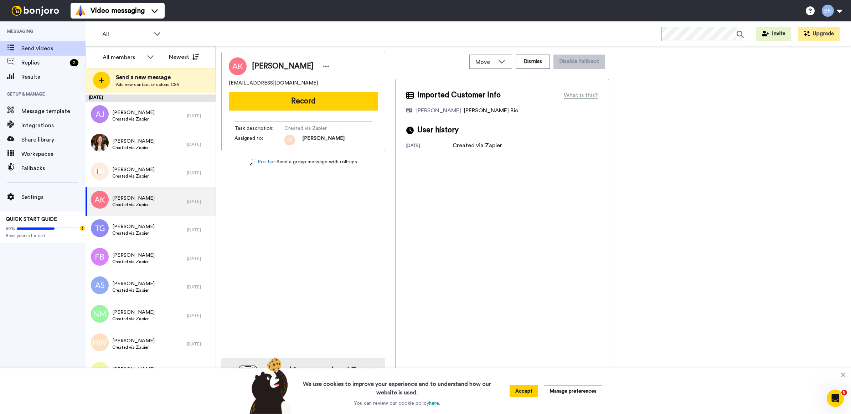
click at [152, 174] on div "Kelly Brogden Created via Zapier" at bounding box center [137, 173] width 102 height 29
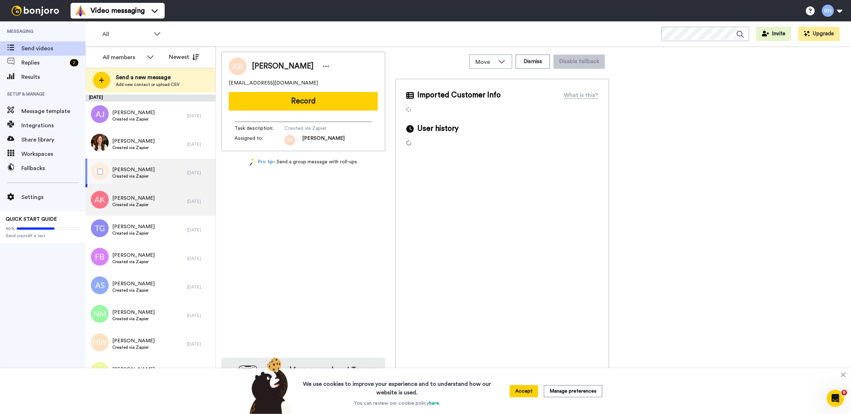
scroll to position [2850, 0]
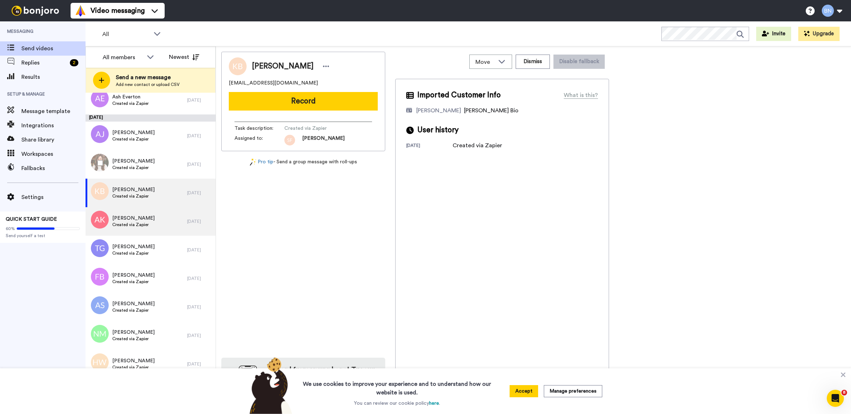
click at [152, 174] on div "Adrienne Comstock Created via Zapier" at bounding box center [137, 164] width 102 height 29
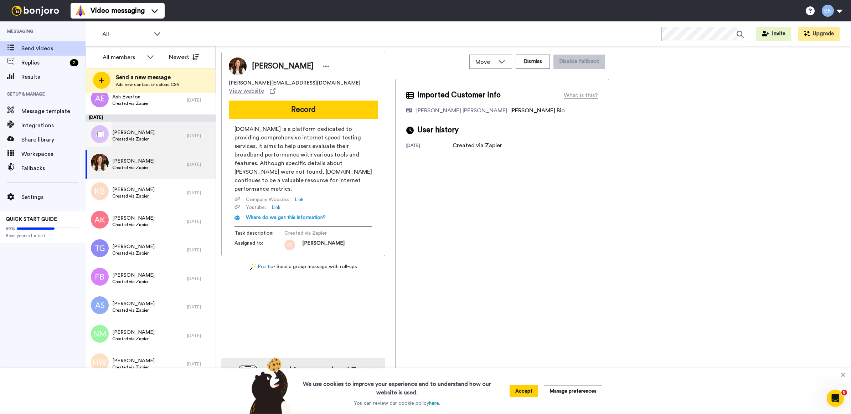
click at [168, 143] on div "Allison James Created via Zapier" at bounding box center [137, 135] width 102 height 29
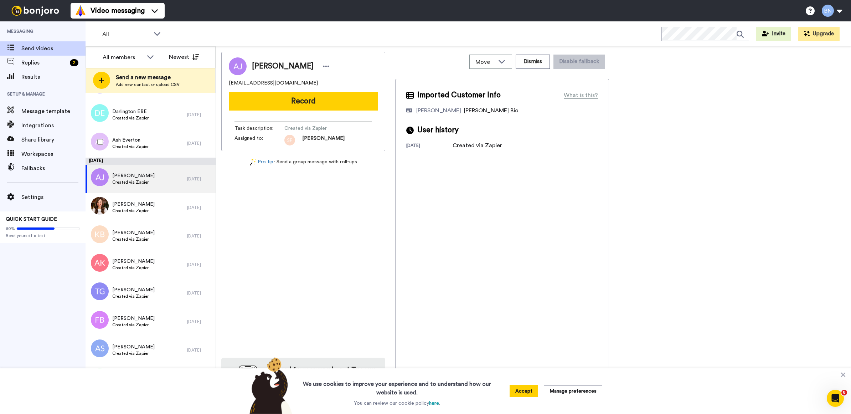
click at [168, 143] on div "Ash Everton Created via Zapier" at bounding box center [137, 143] width 102 height 29
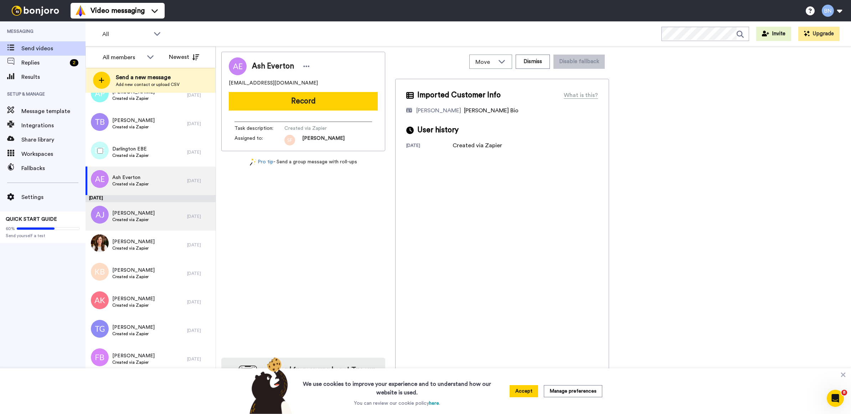
click at [168, 143] on div "Darlington EBE Created via Zapier" at bounding box center [137, 152] width 102 height 29
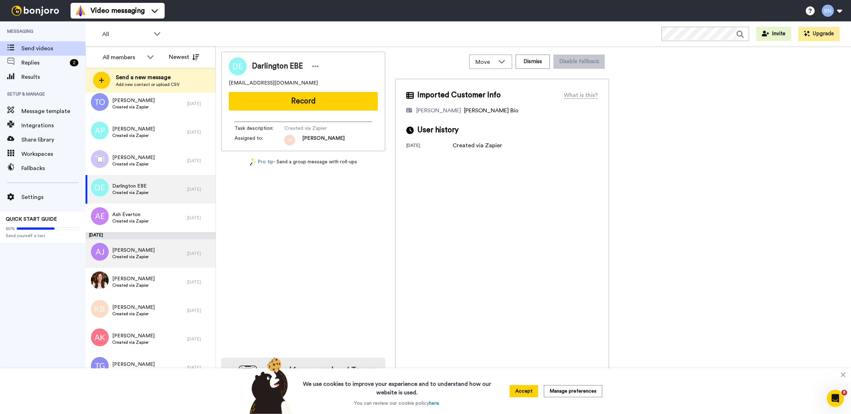
scroll to position [2727, 0]
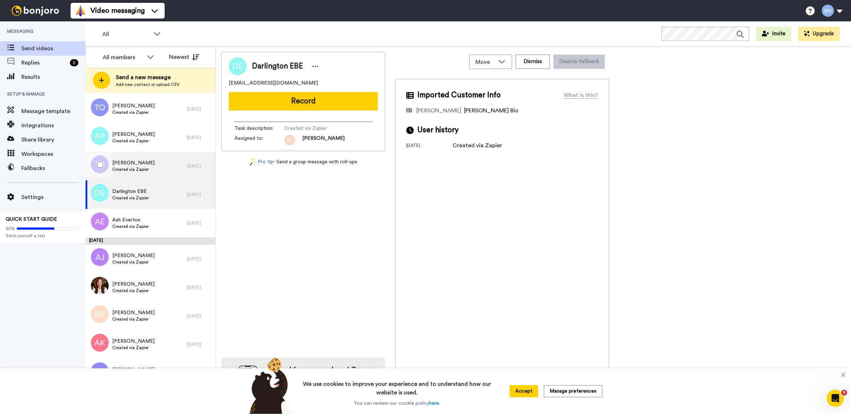
click at [167, 174] on div "Tony Betts Created via Zapier" at bounding box center [137, 166] width 102 height 29
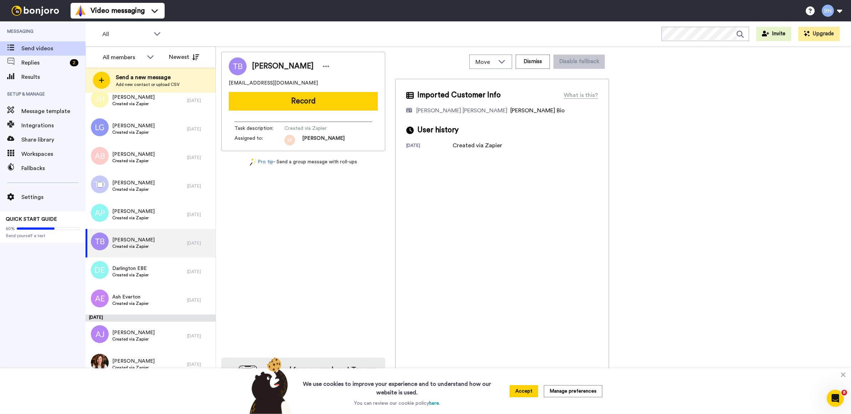
scroll to position [2649, 0]
click at [162, 188] on div "Tiffany Oliver Created via Zapier" at bounding box center [137, 187] width 102 height 29
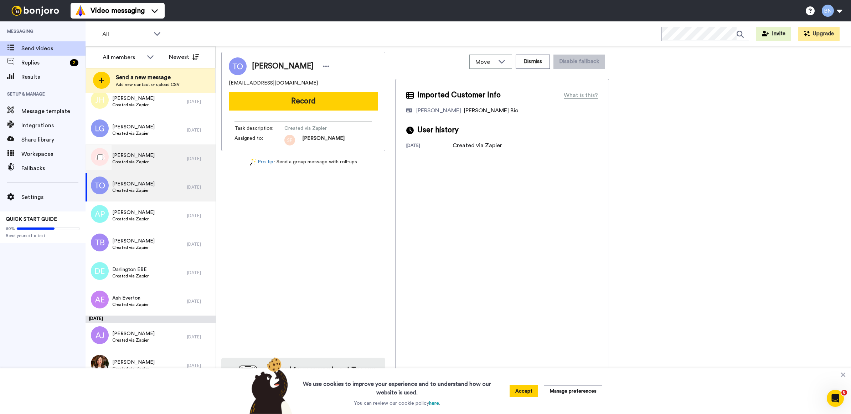
click at [159, 161] on div "Anne Brennan Created via Zapier" at bounding box center [137, 158] width 102 height 29
click at [156, 180] on div "Tiffany Oliver Created via Zapier" at bounding box center [137, 187] width 102 height 29
click at [338, 101] on button "Record" at bounding box center [303, 101] width 149 height 19
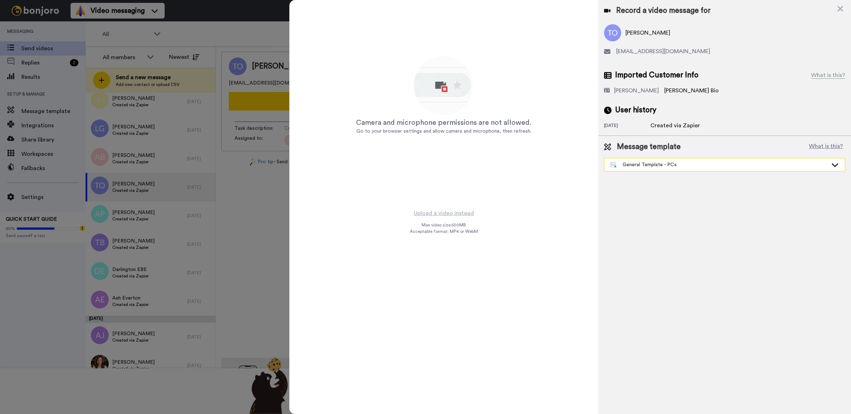
click at [673, 165] on div "General Template - PCs" at bounding box center [719, 164] width 218 height 7
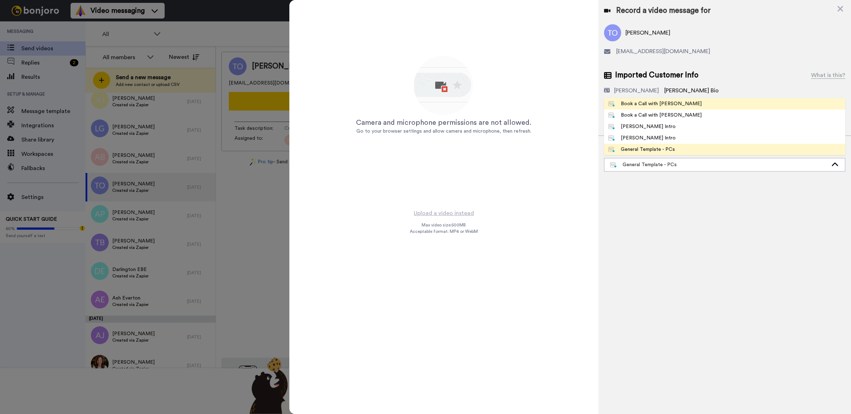
click at [655, 106] on div "Book a Call with Bruce" at bounding box center [654, 103] width 93 height 7
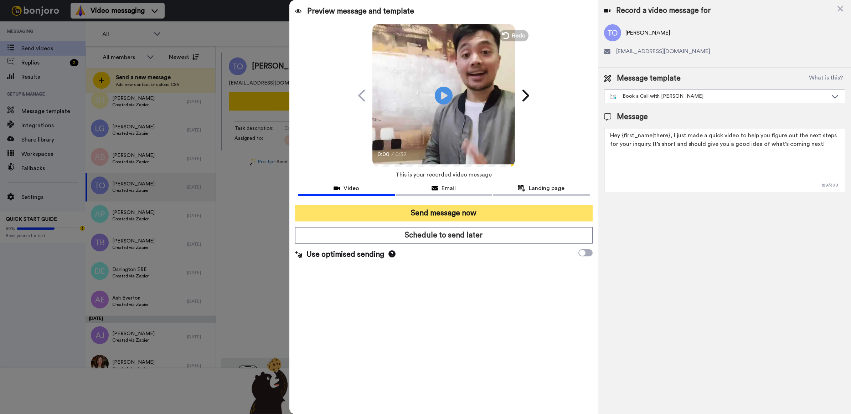
click at [422, 213] on button "Send message now" at bounding box center [444, 213] width 298 height 16
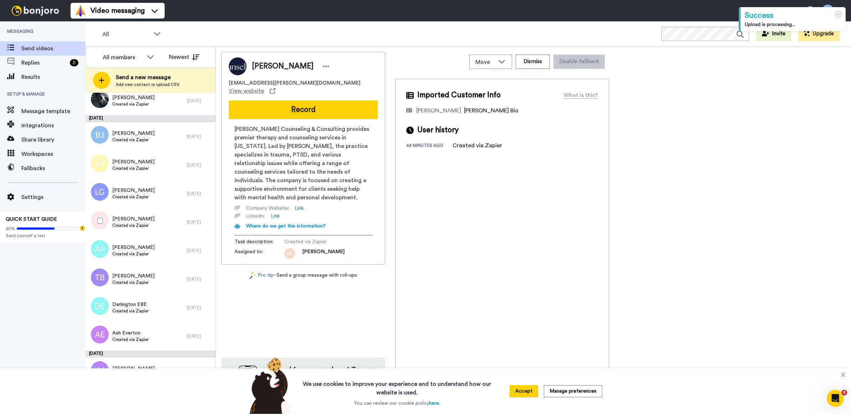
scroll to position [3021, 0]
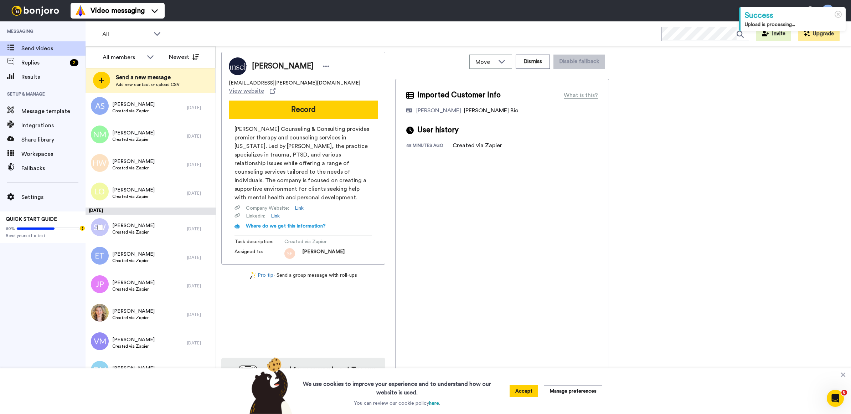
click at [108, 228] on div at bounding box center [99, 227] width 26 height 25
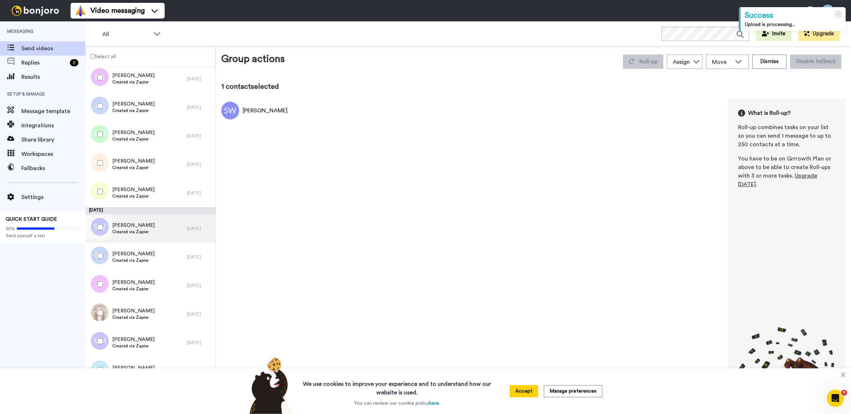
scroll to position [2996, 0]
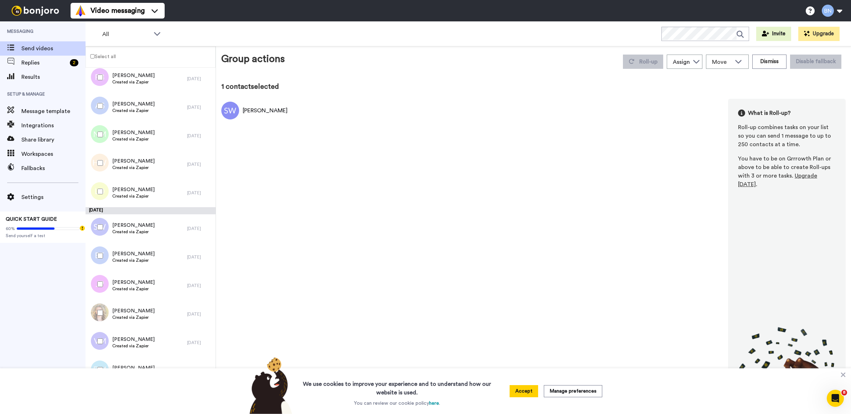
click at [97, 229] on div at bounding box center [99, 226] width 26 height 25
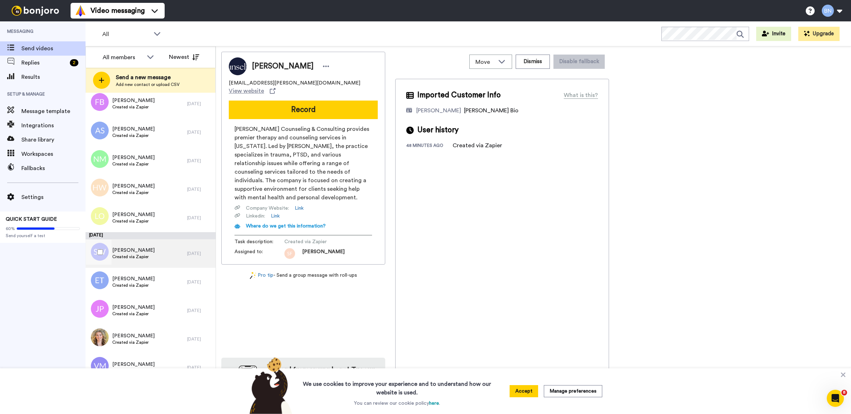
click at [123, 258] on div "Sarah Walsh Created via Zapier" at bounding box center [133, 254] width 42 height 14
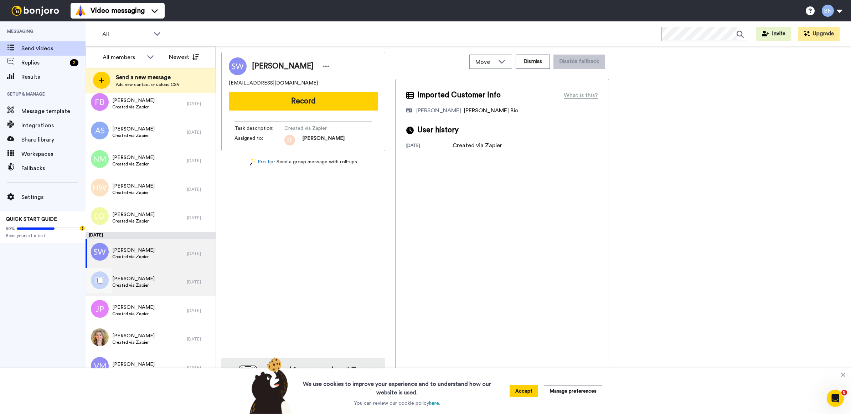
click at [150, 293] on div "Elizabeth Thomas Created via Zapier" at bounding box center [137, 282] width 102 height 29
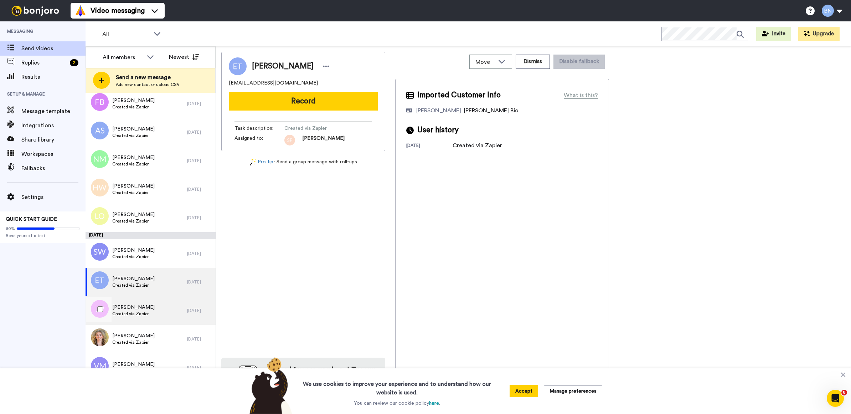
click at [152, 319] on div "Jaime Pattison Created via Zapier" at bounding box center [137, 310] width 102 height 29
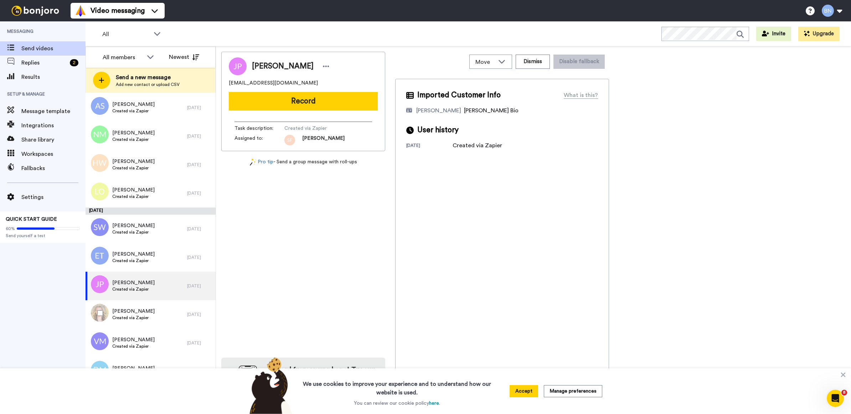
click at [152, 319] on div "Rachel Higgin Created via Zapier" at bounding box center [137, 314] width 102 height 29
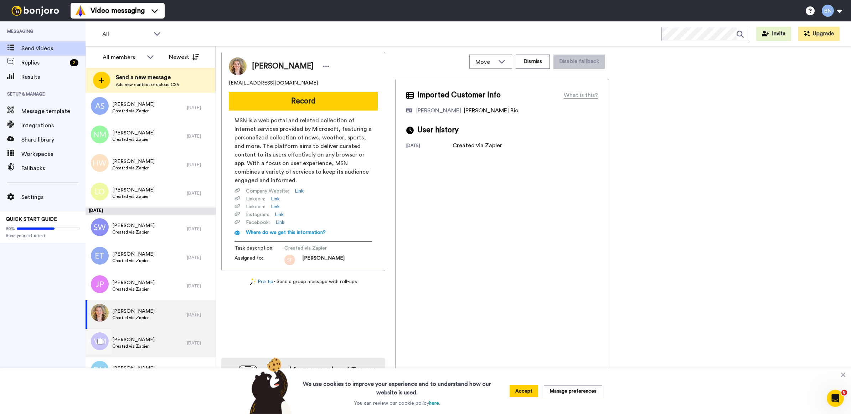
click at [153, 333] on div "Vera Macauley Created via Zapier" at bounding box center [137, 343] width 102 height 29
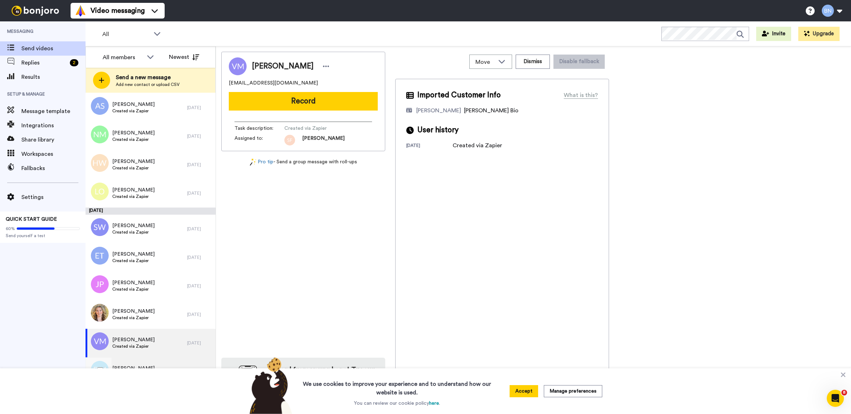
click at [161, 363] on div "David Macknay Created via Zapier" at bounding box center [137, 371] width 102 height 29
click at [848, 373] on div "We use cookies to improve your experience and to understand how our website is …" at bounding box center [425, 391] width 851 height 46
click at [844, 376] on icon at bounding box center [843, 374] width 5 height 5
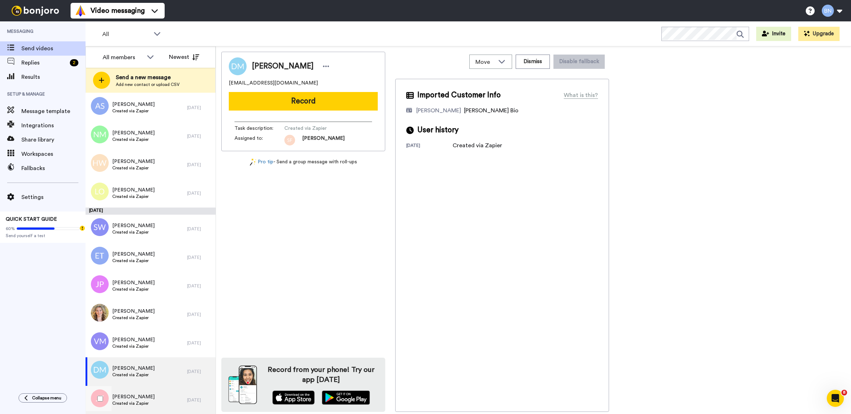
click at [151, 405] on div "Jess Trigg Created via Zapier" at bounding box center [137, 400] width 102 height 29
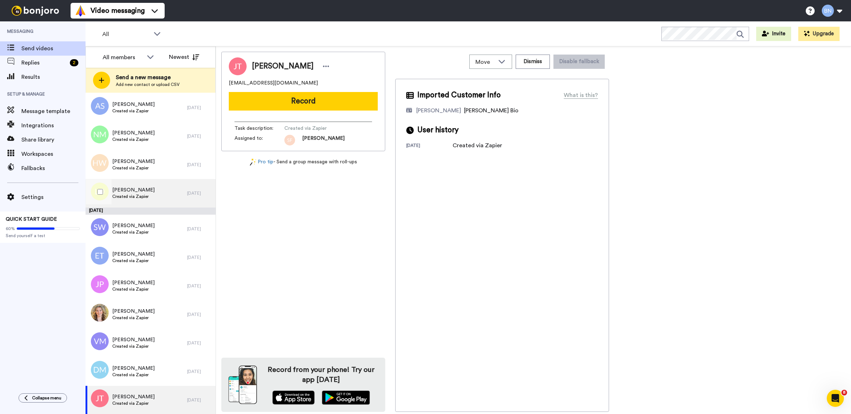
click at [155, 196] on span "Created via Zapier" at bounding box center [133, 196] width 42 height 6
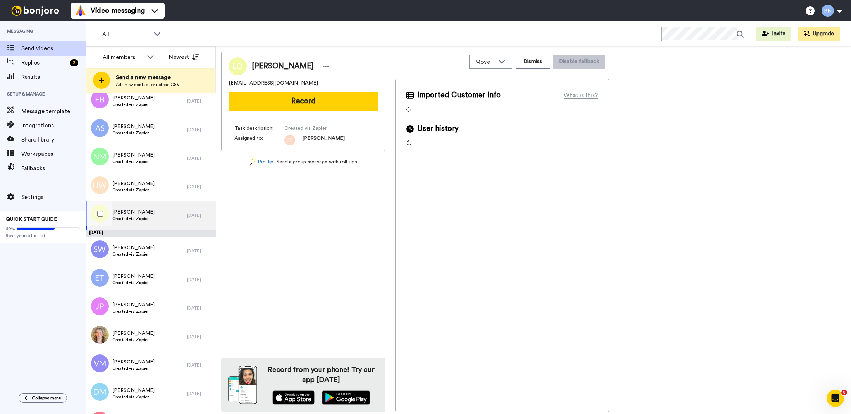
scroll to position [2996, 0]
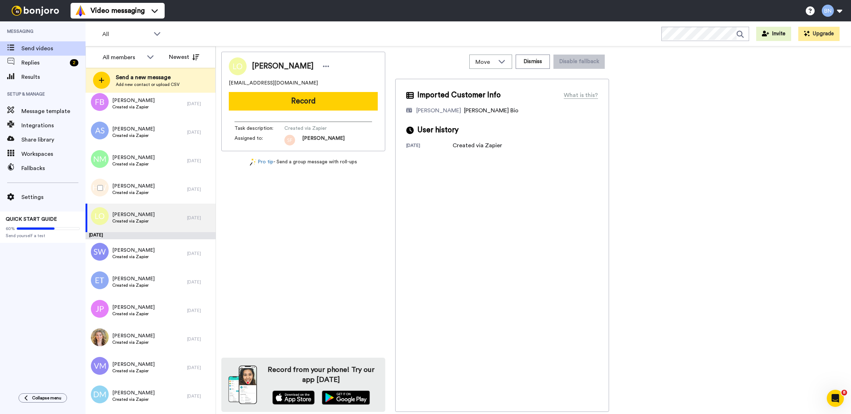
click at [156, 196] on div "[PERSON_NAME] Created via Zapier" at bounding box center [137, 189] width 102 height 29
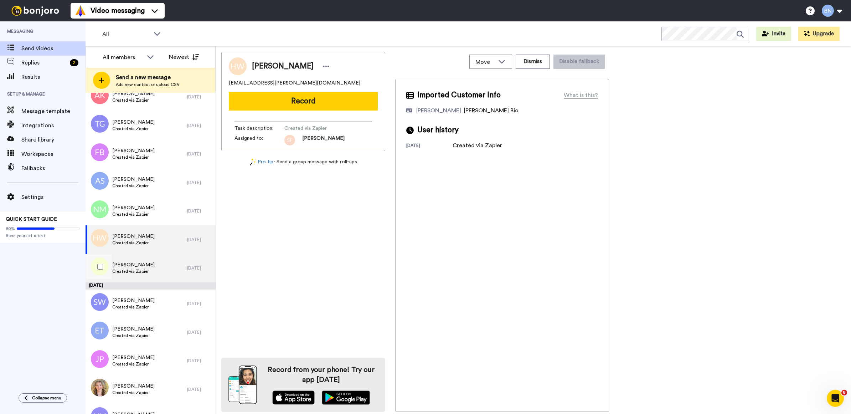
scroll to position [2941, 0]
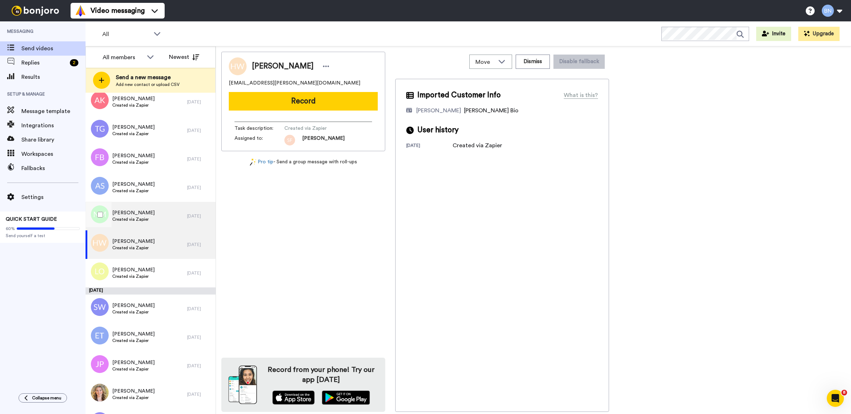
click at [141, 218] on span "Created via Zapier" at bounding box center [133, 219] width 42 height 6
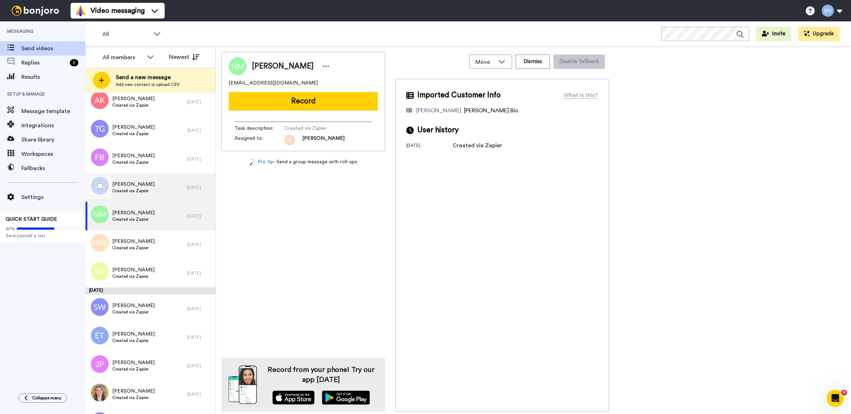
click at [137, 193] on div "[PERSON_NAME] Created via Zapier" at bounding box center [133, 188] width 42 height 14
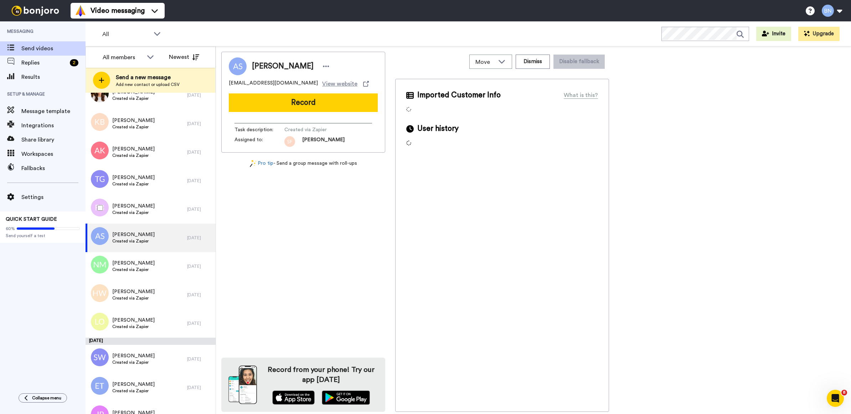
scroll to position [2890, 0]
click at [138, 210] on span "Created via Zapier" at bounding box center [133, 213] width 42 height 6
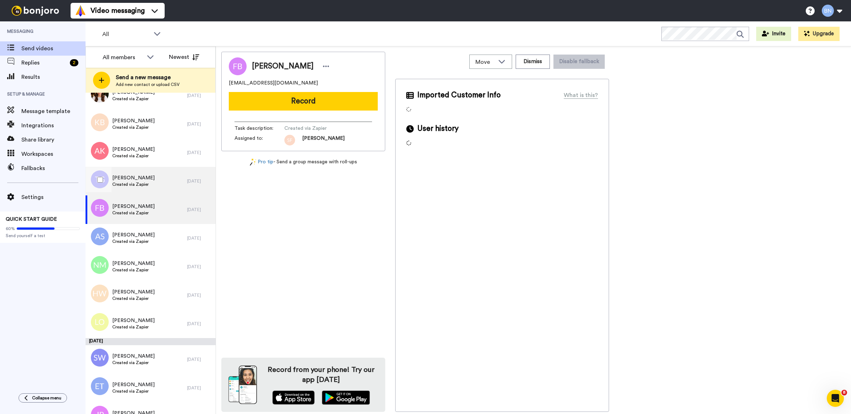
click at [141, 174] on span "[PERSON_NAME]" at bounding box center [133, 177] width 42 height 7
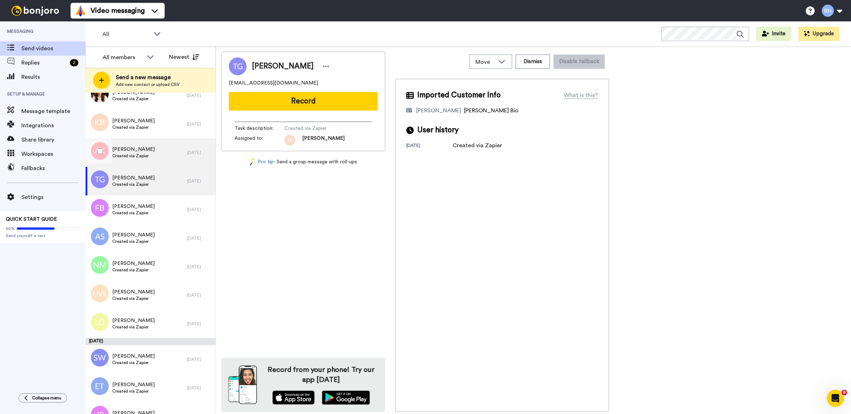
click at [141, 146] on span "[PERSON_NAME]" at bounding box center [133, 149] width 42 height 7
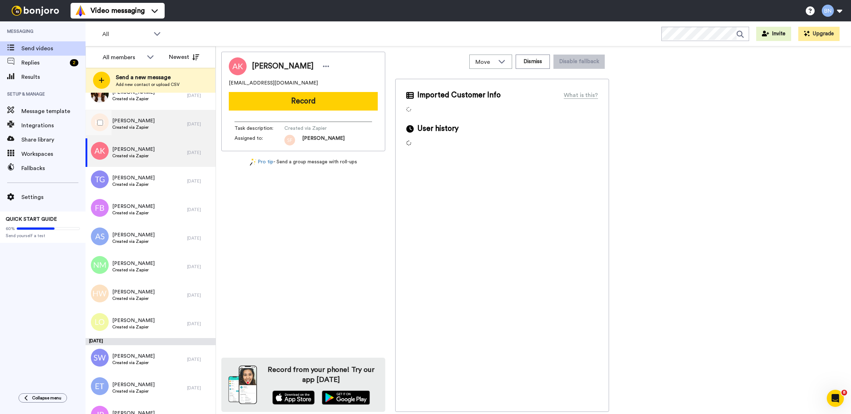
click at [136, 121] on span "[PERSON_NAME]" at bounding box center [133, 120] width 42 height 7
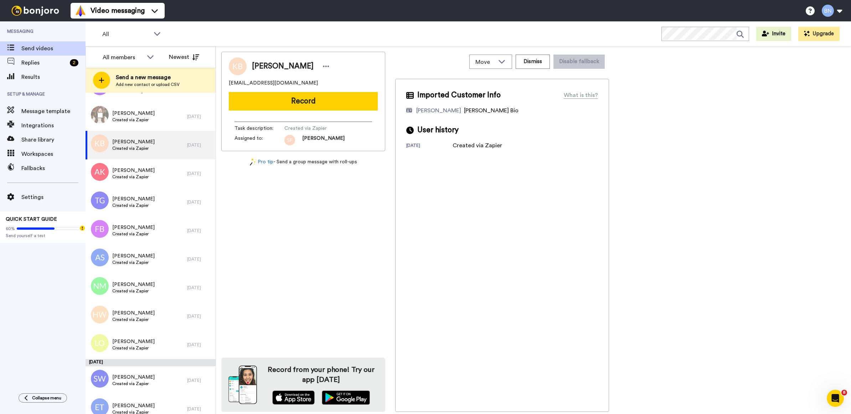
scroll to position [2869, 0]
click at [136, 121] on span "Created via Zapier" at bounding box center [133, 120] width 42 height 6
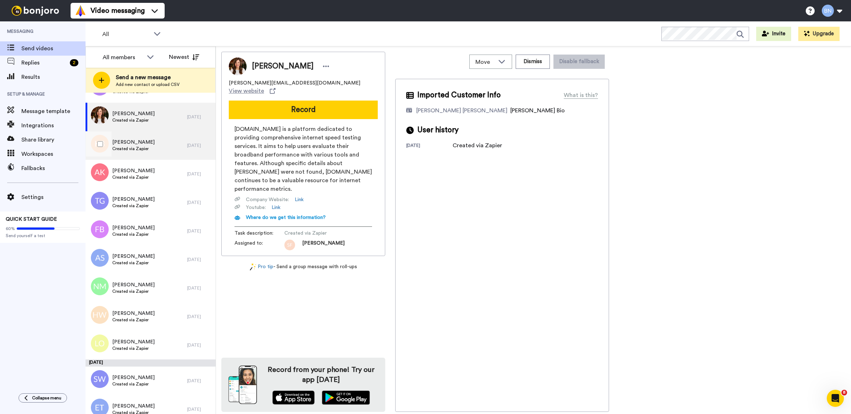
click at [140, 141] on span "[PERSON_NAME]" at bounding box center [133, 142] width 42 height 7
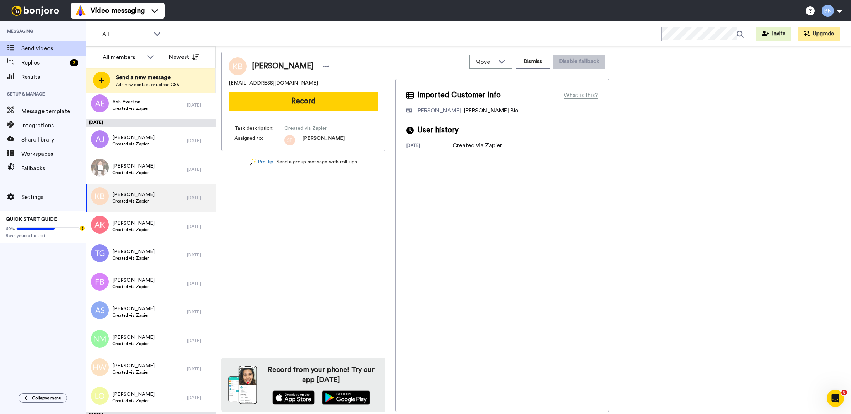
scroll to position [2808, 0]
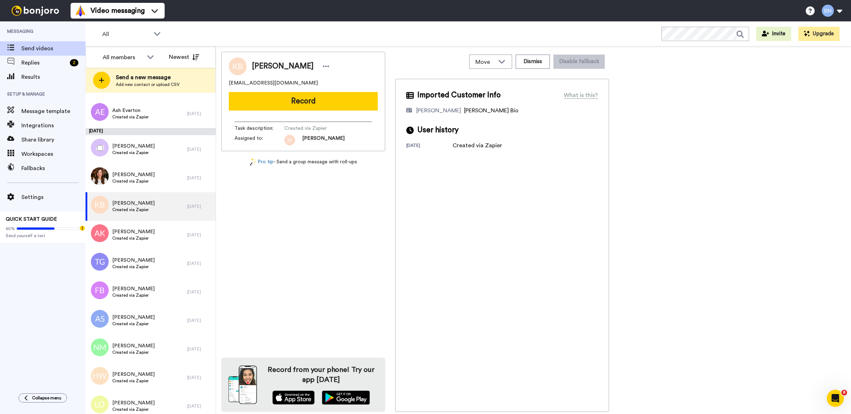
click at [140, 141] on div "Allison James Created via Zapier" at bounding box center [137, 149] width 102 height 29
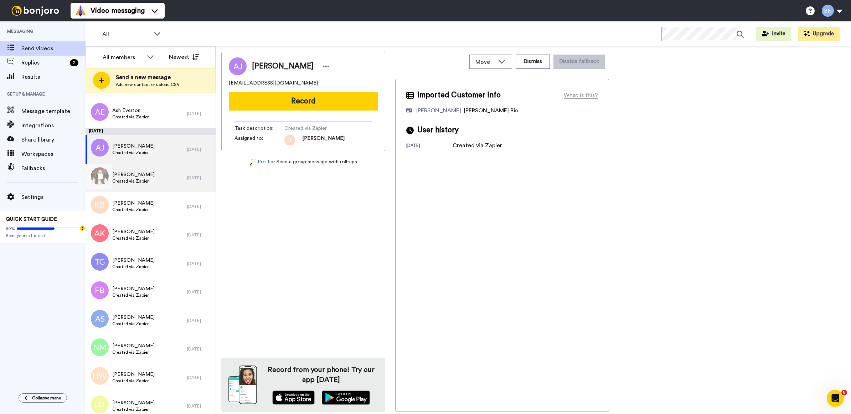
click at [128, 180] on span "Created via Zapier" at bounding box center [133, 181] width 42 height 6
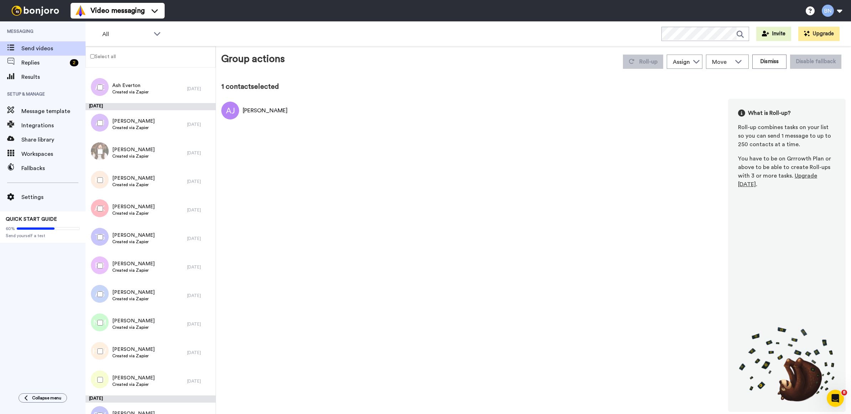
click at [99, 176] on div at bounding box center [99, 179] width 26 height 25
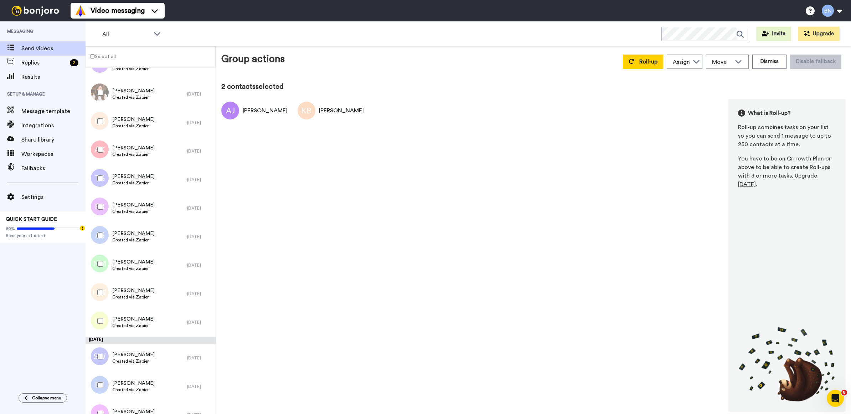
click at [99, 153] on div at bounding box center [99, 149] width 26 height 25
click at [99, 182] on div at bounding box center [99, 178] width 26 height 25
click at [98, 202] on div at bounding box center [99, 206] width 26 height 25
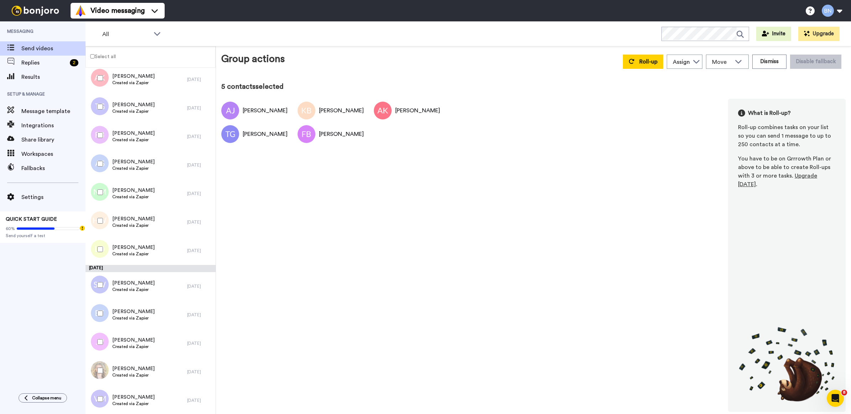
scroll to position [2939, 0]
click at [99, 187] on div at bounding box center [99, 191] width 26 height 25
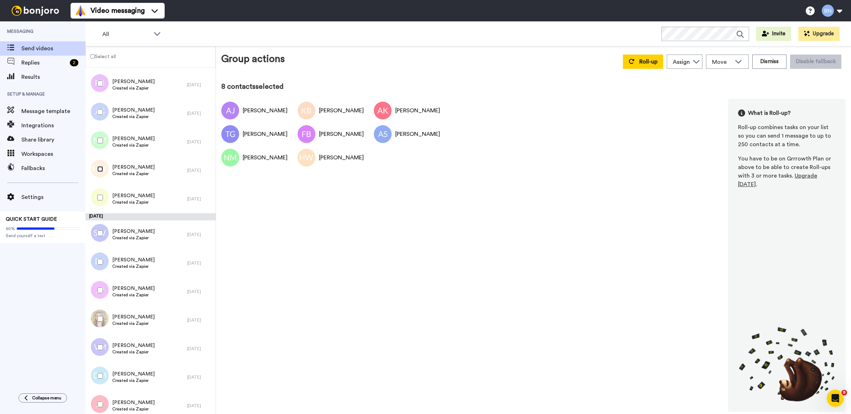
scroll to position [2995, 0]
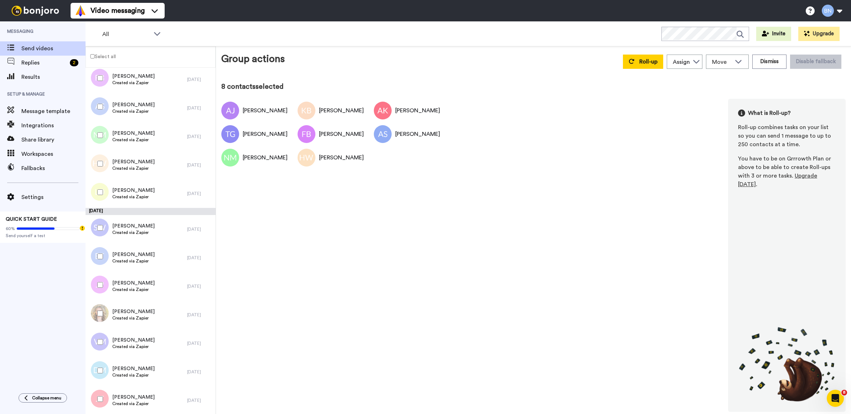
click at [101, 187] on div at bounding box center [99, 192] width 26 height 25
click at [96, 261] on div at bounding box center [99, 256] width 26 height 25
click at [104, 279] on div at bounding box center [99, 284] width 26 height 25
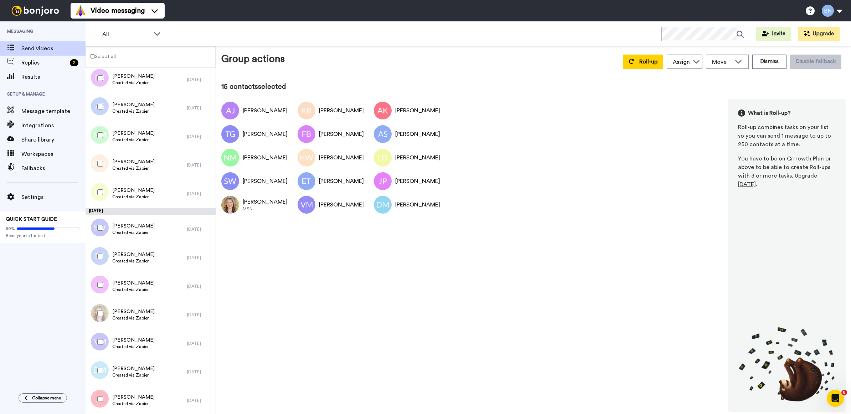
click at [104, 397] on div at bounding box center [99, 398] width 26 height 25
click at [717, 67] on div "Move" at bounding box center [727, 62] width 42 height 14
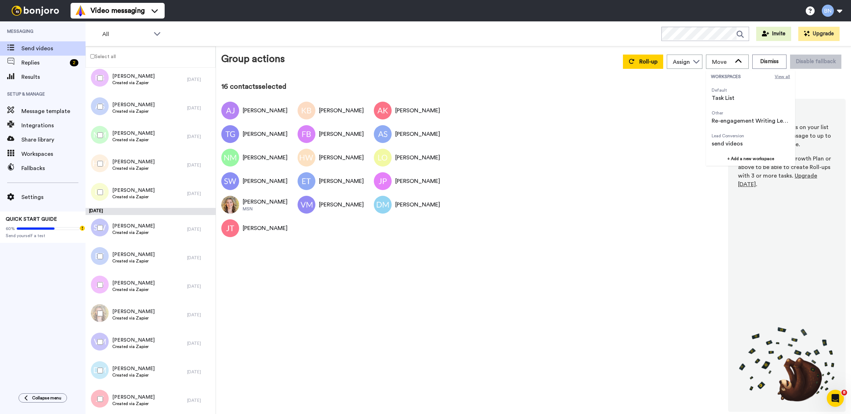
click at [780, 75] on span "View all" at bounding box center [782, 77] width 15 height 6
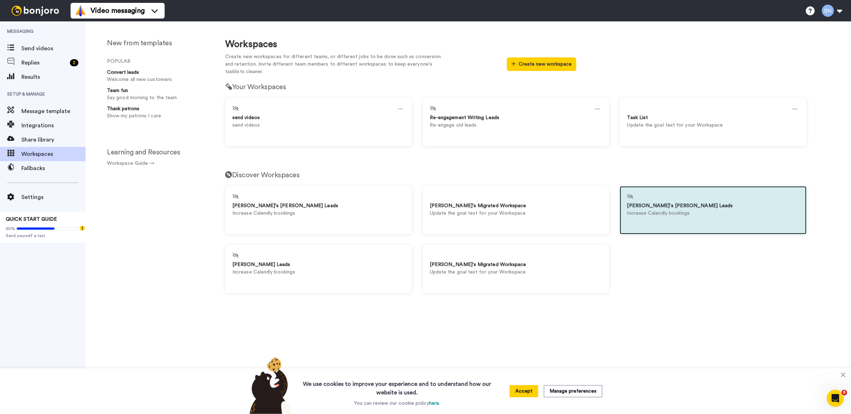
click at [652, 200] on div at bounding box center [713, 197] width 172 height 9
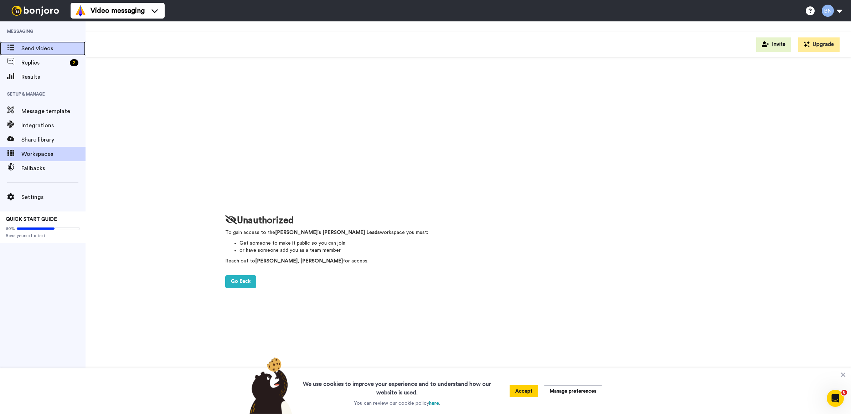
click at [50, 49] on span "Send videos" at bounding box center [53, 48] width 64 height 9
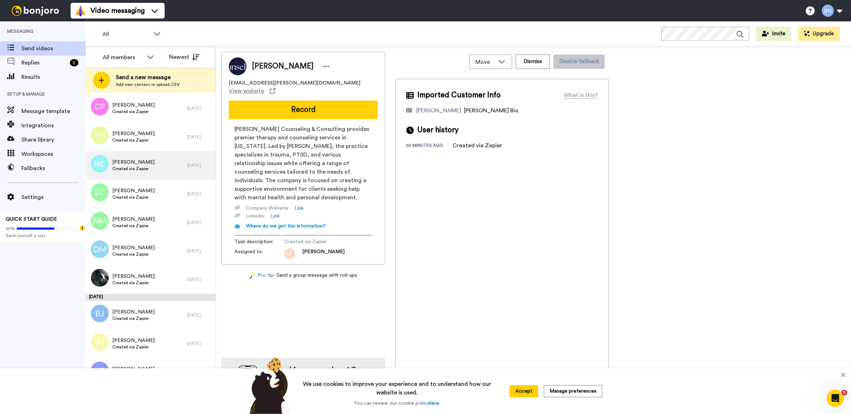
scroll to position [2407, 0]
click at [164, 164] on div "[PERSON_NAME] Created via Zapier" at bounding box center [137, 165] width 102 height 29
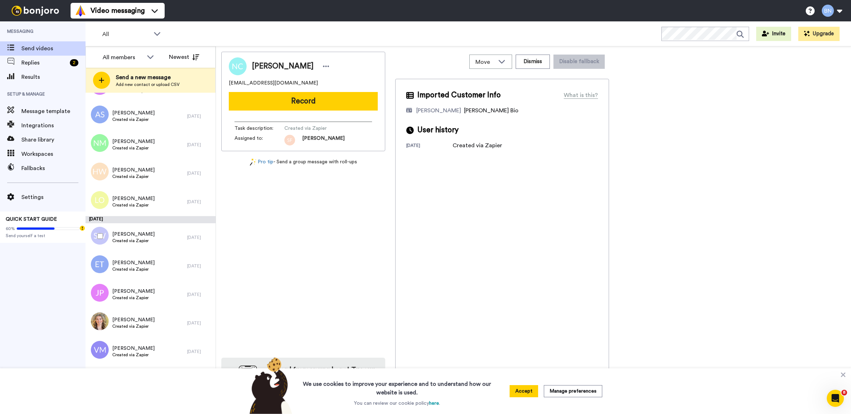
scroll to position [3021, 0]
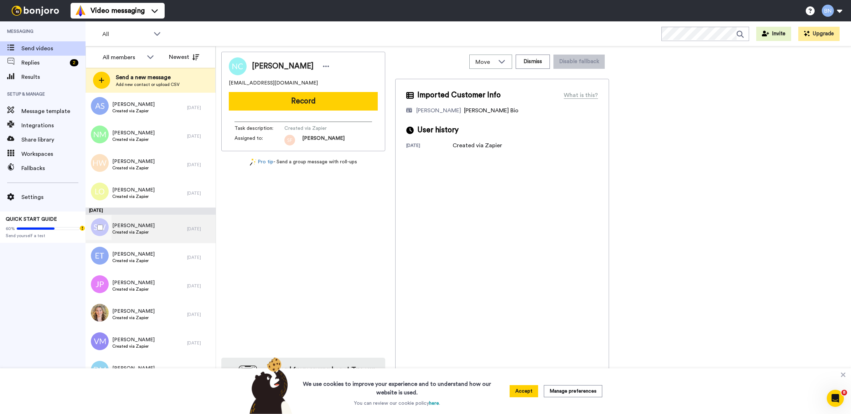
click at [171, 241] on div "[PERSON_NAME] Created via Zapier" at bounding box center [137, 228] width 102 height 29
click at [169, 204] on div "[PERSON_NAME] Created via Zapier" at bounding box center [137, 193] width 102 height 29
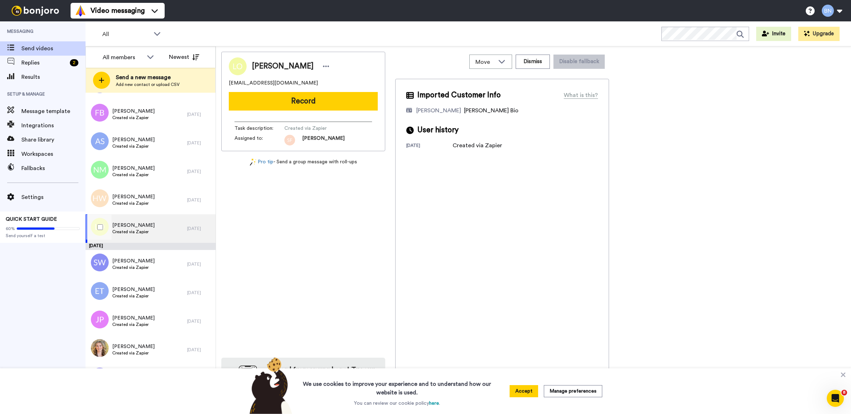
scroll to position [2985, 0]
click at [169, 204] on div "[PERSON_NAME] Created via Zapier" at bounding box center [137, 200] width 102 height 29
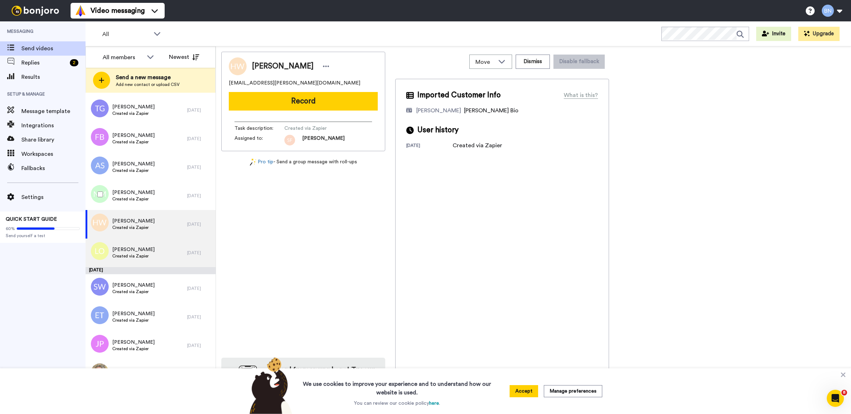
click at [169, 204] on div "[PERSON_NAME] Created via Zapier" at bounding box center [137, 195] width 102 height 29
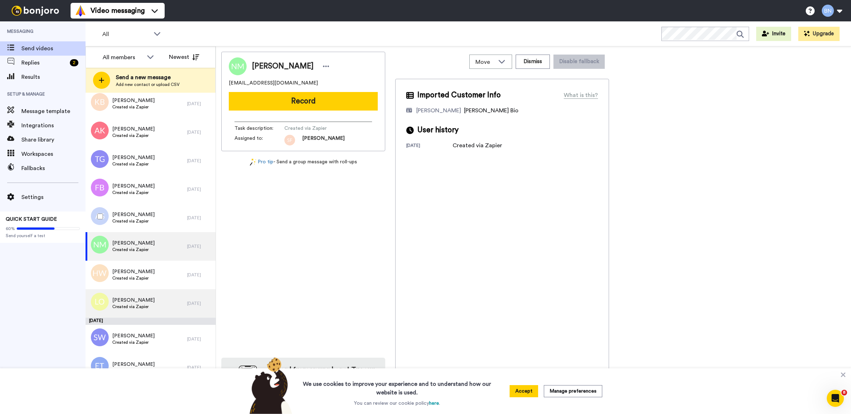
scroll to position [2910, 0]
click at [174, 216] on div "[PERSON_NAME] Created via Zapier" at bounding box center [137, 218] width 102 height 29
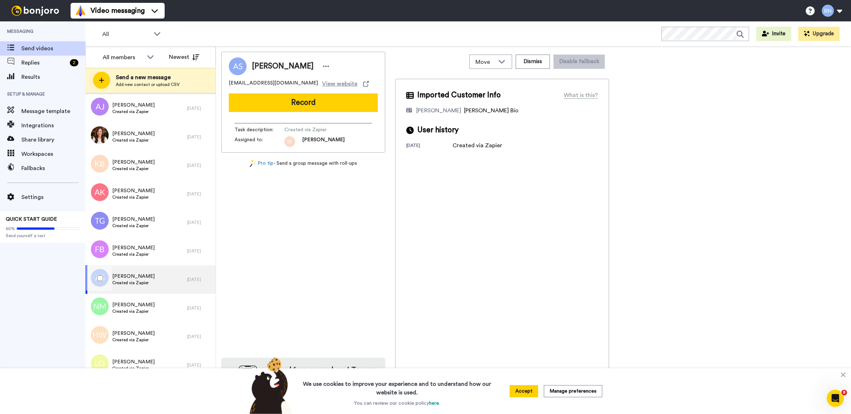
scroll to position [2846, 0]
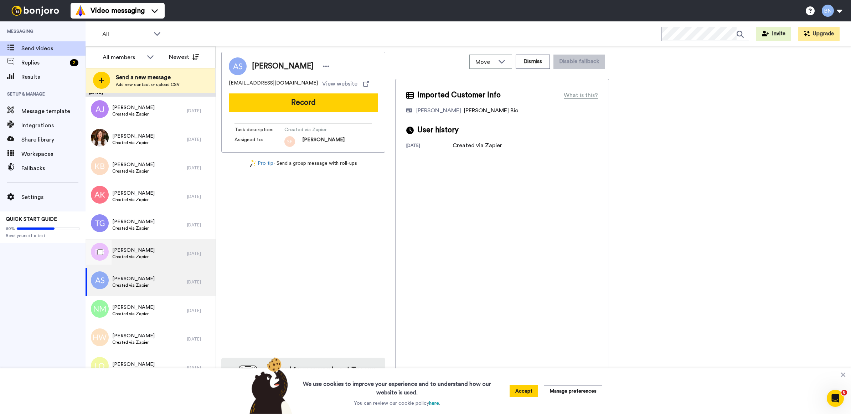
click at [162, 248] on div "Freya Bonney-Smith Created via Zapier" at bounding box center [137, 253] width 102 height 29
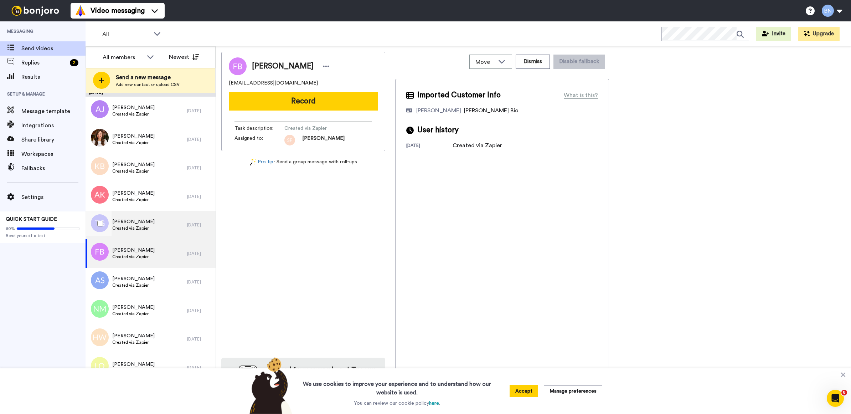
click at [165, 228] on div "[PERSON_NAME] Created via Zapier" at bounding box center [137, 225] width 102 height 29
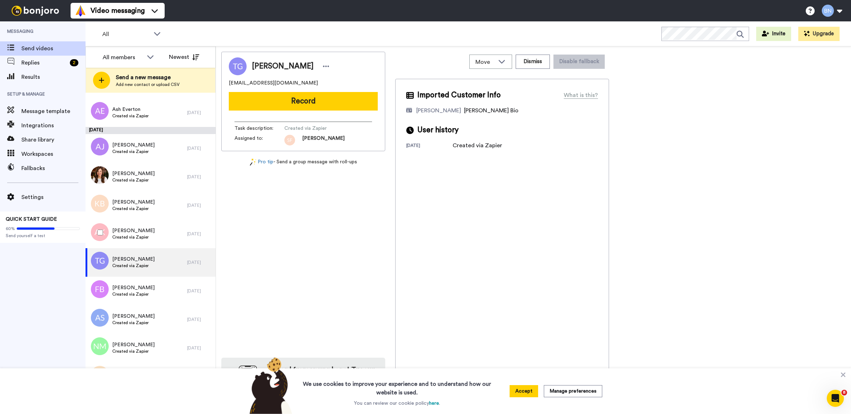
scroll to position [2808, 0]
drag, startPoint x: 165, startPoint y: 246, endPoint x: 166, endPoint y: 242, distance: 4.3
click at [165, 244] on div "Angie Kay Created via Zapier" at bounding box center [137, 234] width 102 height 29
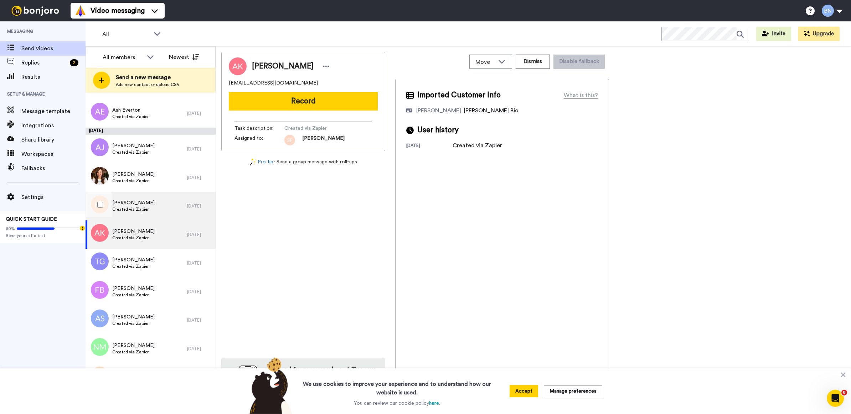
click at [170, 206] on div "Kelly Brogden Created via Zapier" at bounding box center [137, 206] width 102 height 29
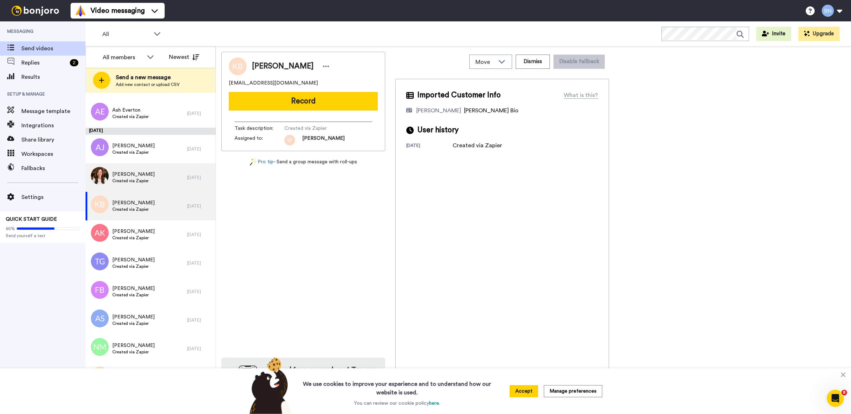
drag, startPoint x: 170, startPoint y: 206, endPoint x: 144, endPoint y: 176, distance: 38.9
click at [144, 176] on span "[PERSON_NAME]" at bounding box center [133, 174] width 42 height 7
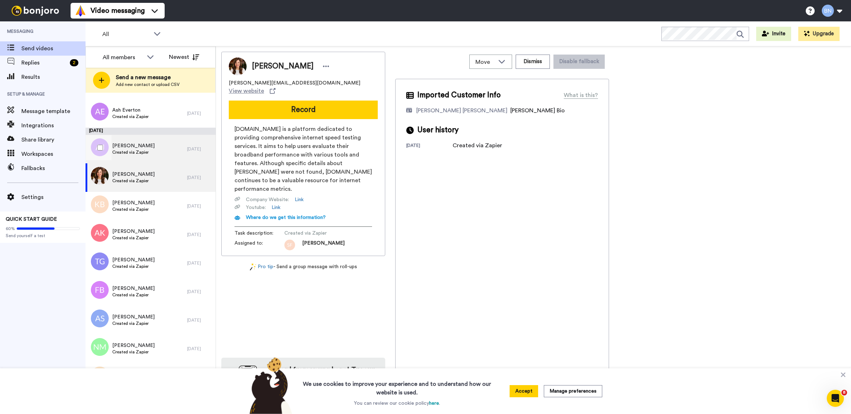
click at [143, 153] on span "Created via Zapier" at bounding box center [133, 152] width 42 height 6
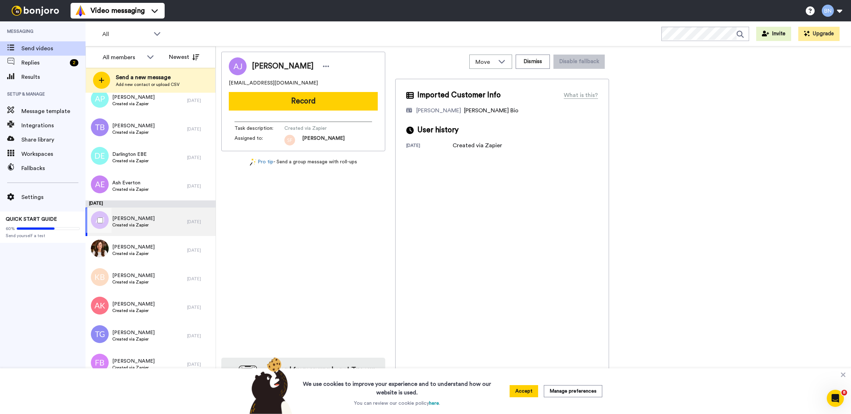
scroll to position [2734, 0]
click at [146, 176] on div "Ash Everton Created via Zapier" at bounding box center [137, 187] width 102 height 29
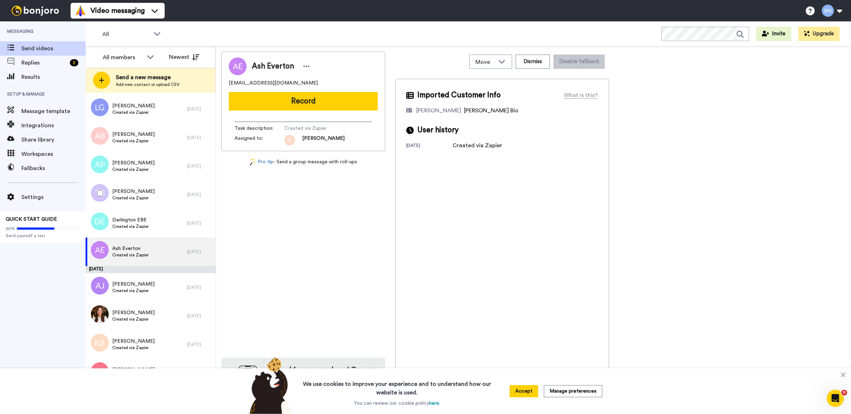
scroll to position [2665, 0]
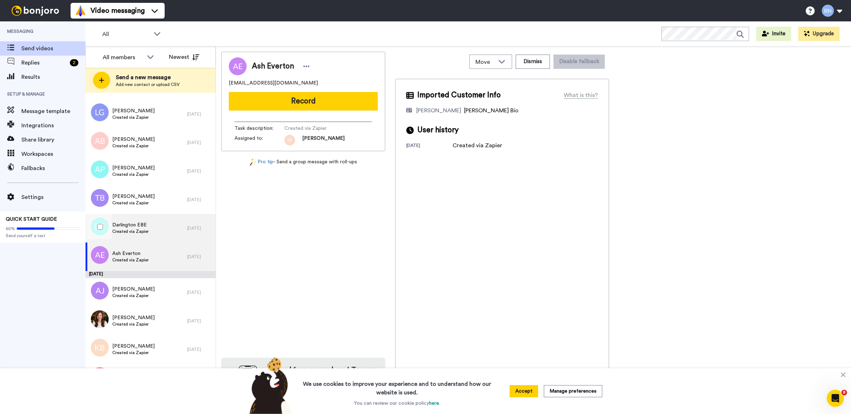
click at [160, 221] on div "Darlington EBE Created via Zapier" at bounding box center [137, 228] width 102 height 29
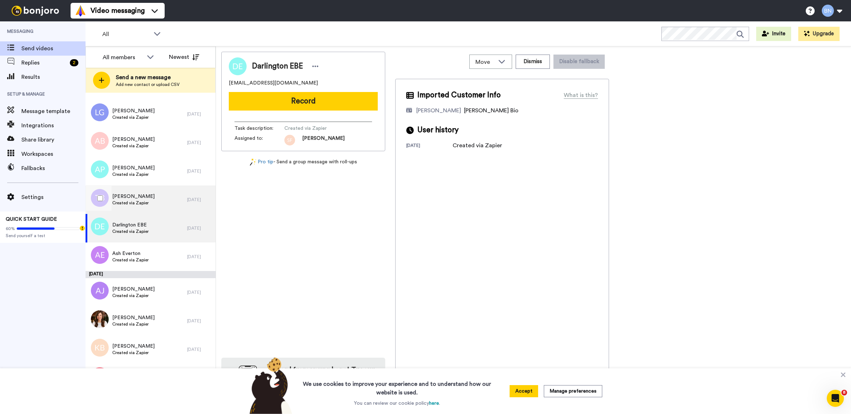
click at [153, 196] on div "[PERSON_NAME] Created via Zapier" at bounding box center [137, 199] width 102 height 29
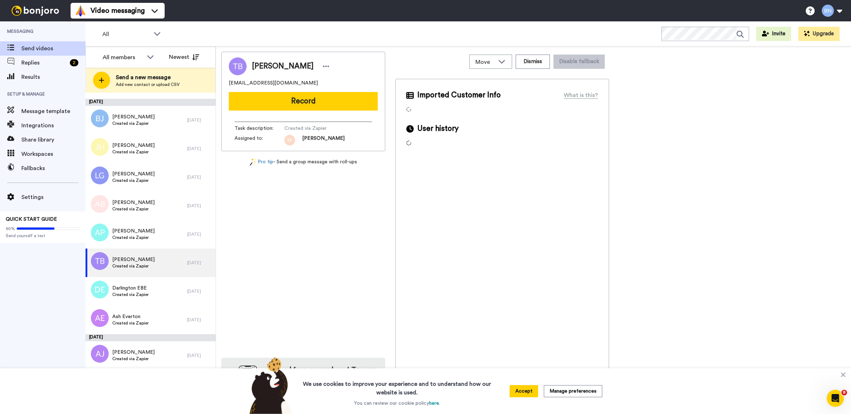
scroll to position [2602, 0]
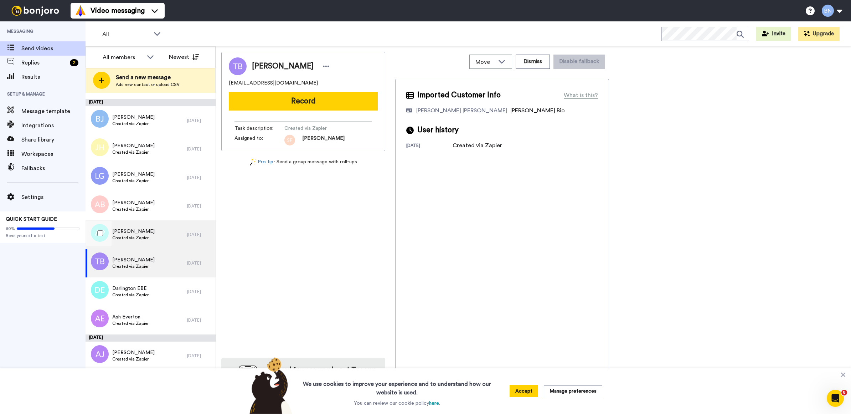
click at [155, 229] on span "[PERSON_NAME]" at bounding box center [133, 231] width 42 height 7
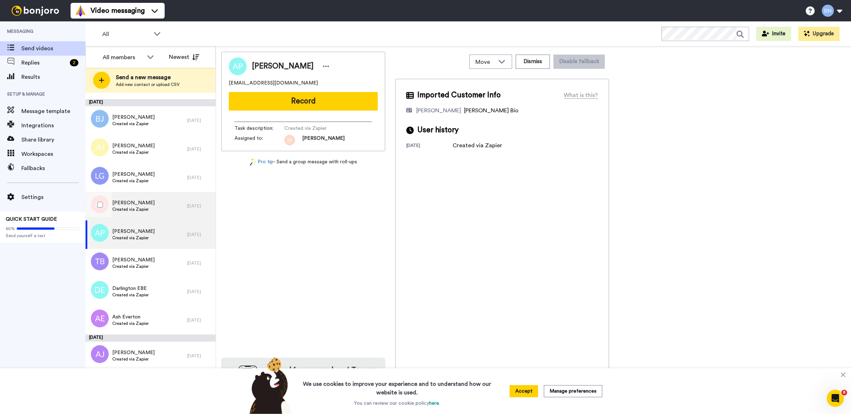
click at [160, 205] on div "Anne Brennan Created via Zapier" at bounding box center [137, 206] width 102 height 29
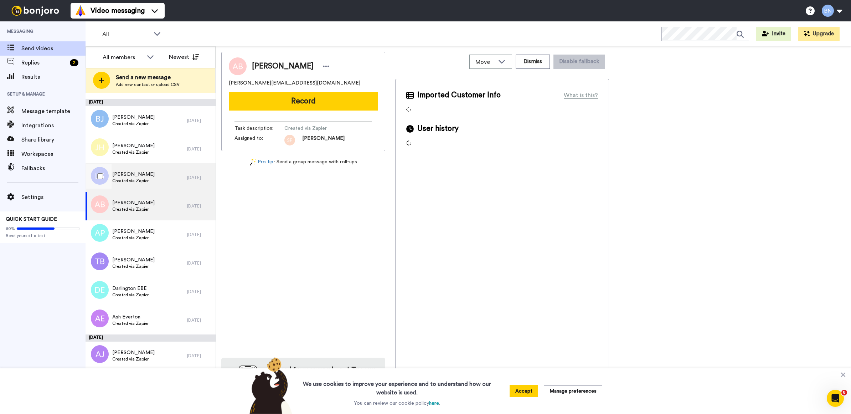
drag, startPoint x: 155, startPoint y: 171, endPoint x: 155, endPoint y: 175, distance: 4.3
click at [155, 174] on div "Linda Gibney Created via Zapier" at bounding box center [137, 177] width 102 height 29
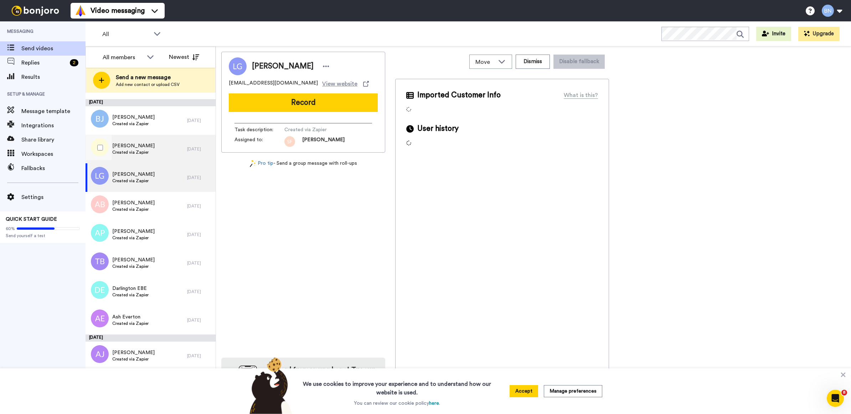
click at [151, 146] on div "Jason Hicks Created via Zapier" at bounding box center [137, 149] width 102 height 29
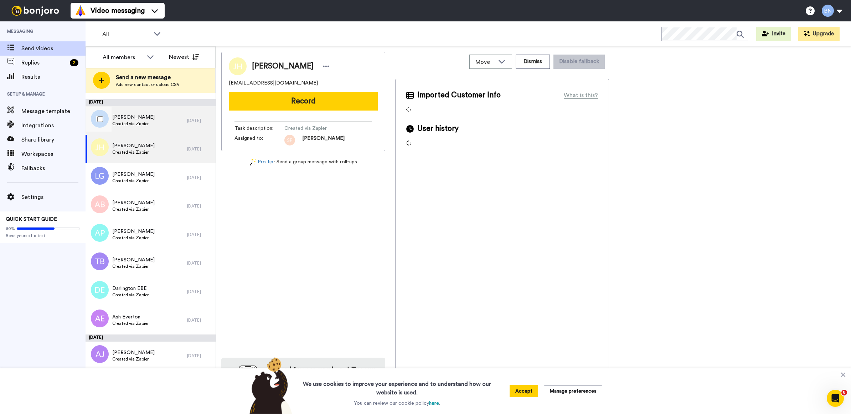
click at [141, 121] on span "Created via Zapier" at bounding box center [133, 124] width 42 height 6
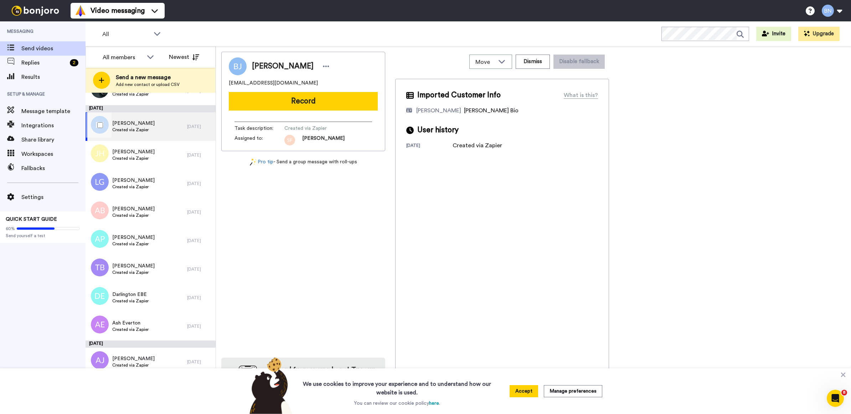
scroll to position [2595, 0]
click at [146, 149] on span "Jason Hicks" at bounding box center [133, 152] width 42 height 7
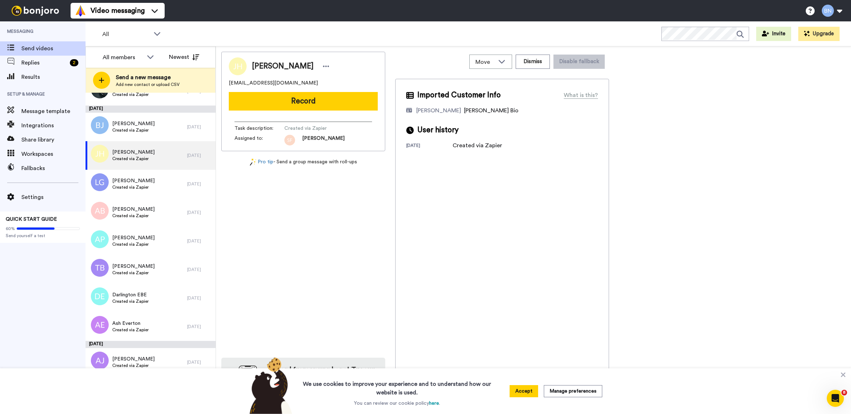
click at [333, 106] on button "Record" at bounding box center [303, 101] width 149 height 19
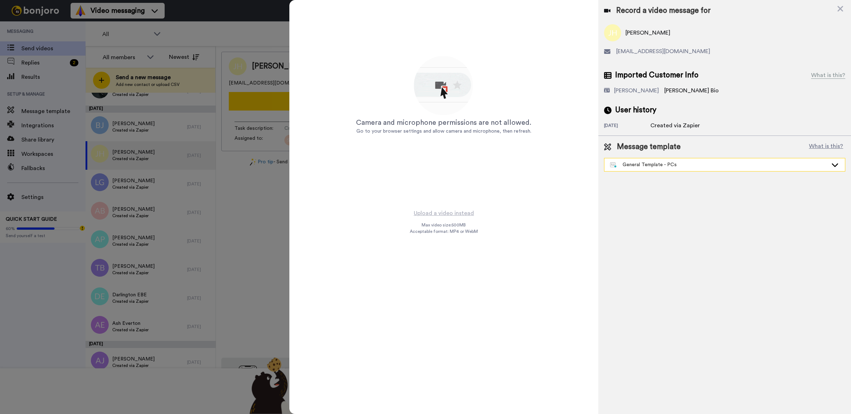
click at [705, 167] on div "General Template - PCs" at bounding box center [719, 164] width 218 height 7
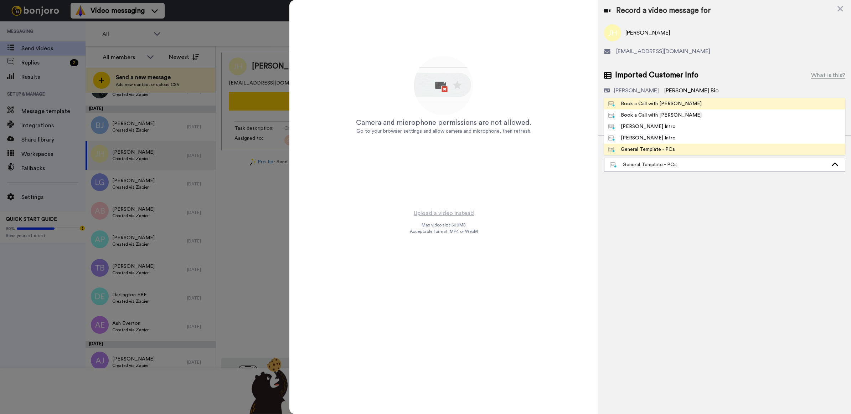
click at [674, 102] on span "Book a Call with [PERSON_NAME]" at bounding box center [655, 103] width 102 height 7
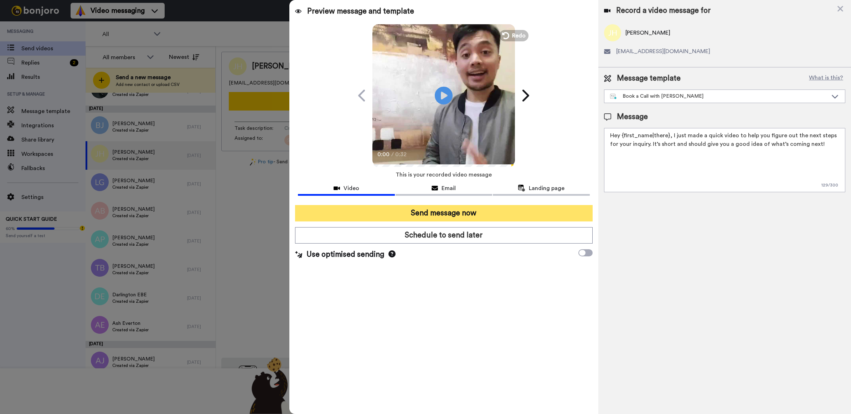
click at [553, 216] on button "Send message now" at bounding box center [444, 213] width 298 height 16
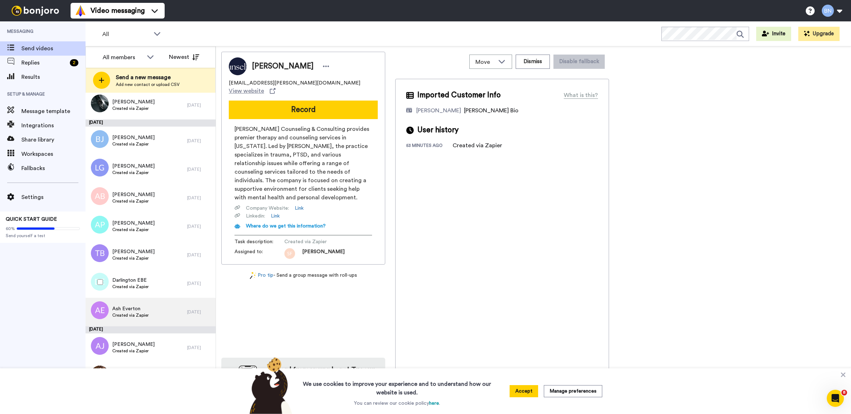
scroll to position [2582, 0]
click at [172, 298] on div "Ash Everton Created via Zapier" at bounding box center [137, 311] width 102 height 29
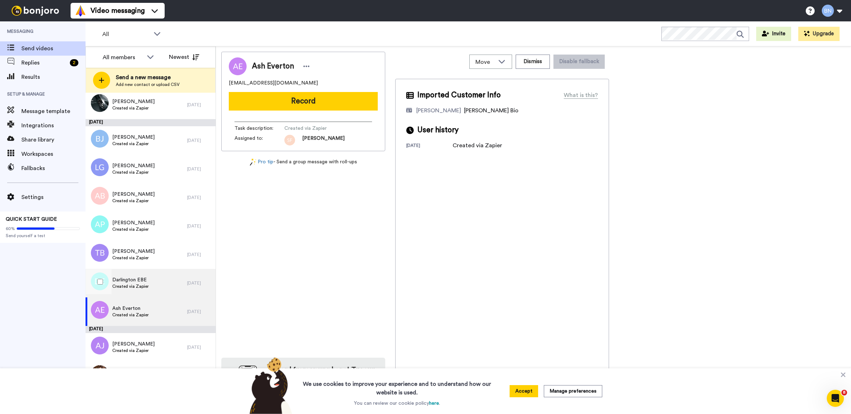
click at [170, 286] on div "Darlington EBE Created via Zapier" at bounding box center [137, 283] width 102 height 29
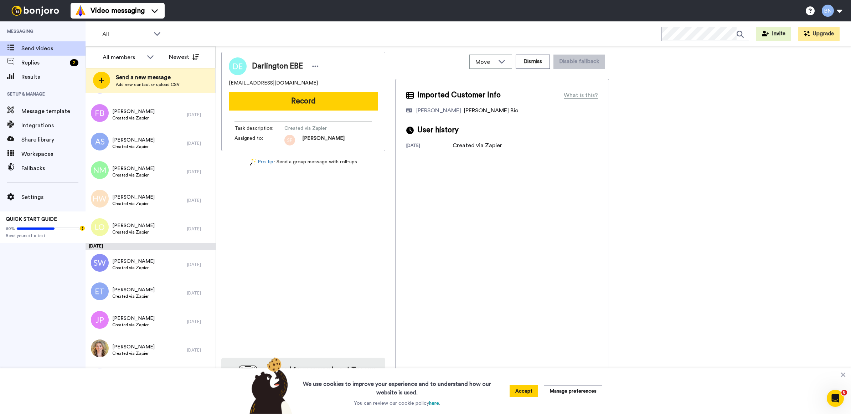
scroll to position [2992, 0]
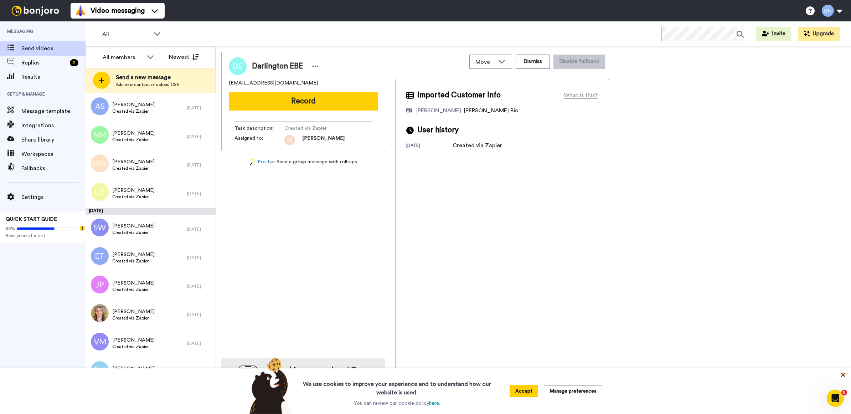
click at [841, 376] on icon at bounding box center [843, 374] width 5 height 5
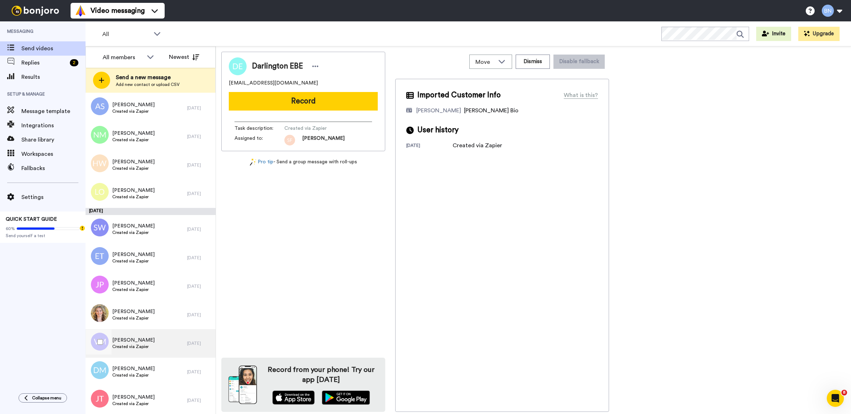
click at [167, 333] on div "[PERSON_NAME] Created via Zapier" at bounding box center [137, 343] width 102 height 29
click at [166, 183] on div "[PERSON_NAME] Created via Zapier" at bounding box center [137, 193] width 102 height 29
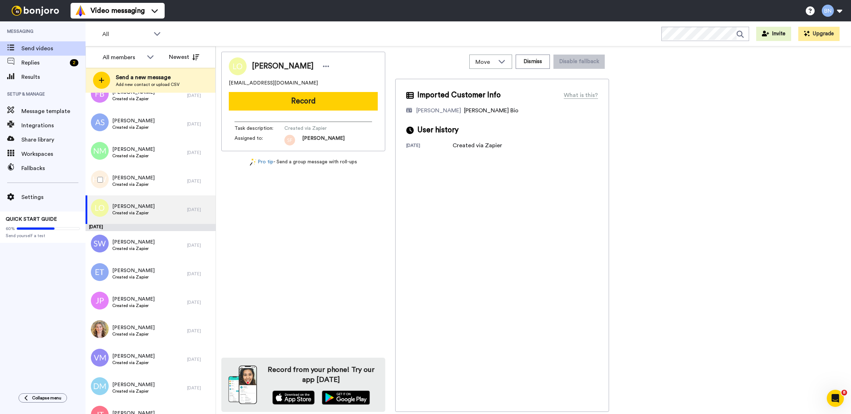
scroll to position [2974, 0]
click at [166, 183] on div "[PERSON_NAME] Created via Zapier" at bounding box center [137, 183] width 102 height 29
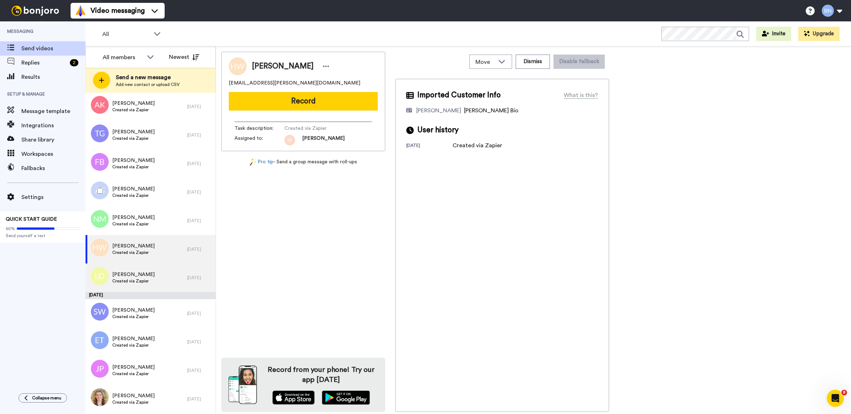
scroll to position [2907, 0]
click at [166, 183] on div "[PERSON_NAME] Created via Zapier" at bounding box center [137, 192] width 102 height 29
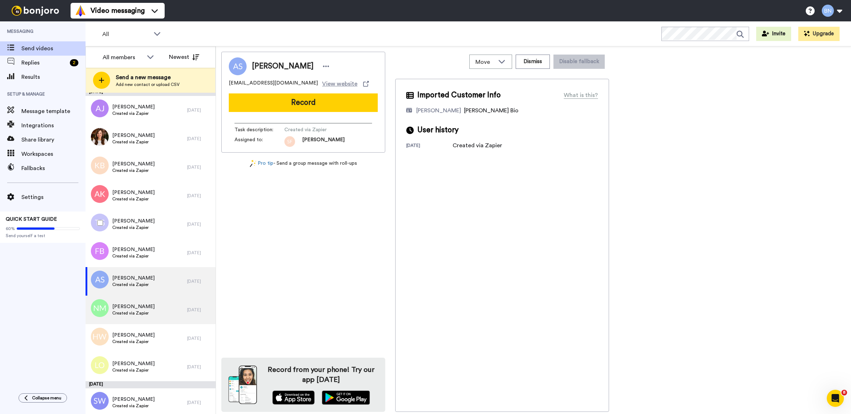
scroll to position [2818, 0]
click at [152, 228] on div "[PERSON_NAME] Created via Zapier" at bounding box center [137, 225] width 102 height 29
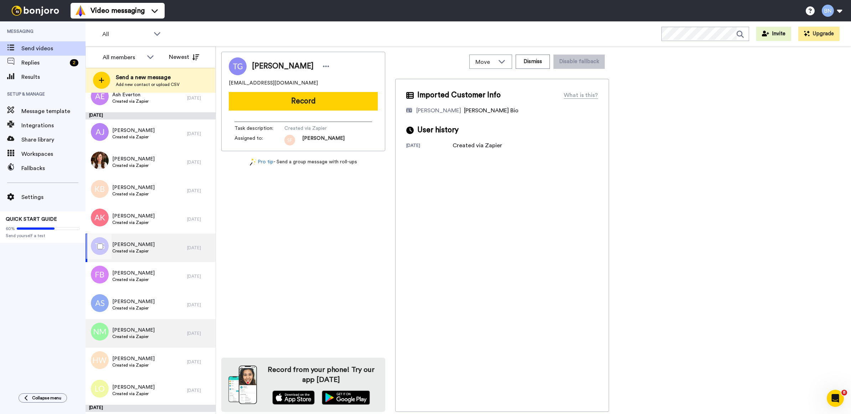
scroll to position [2786, 0]
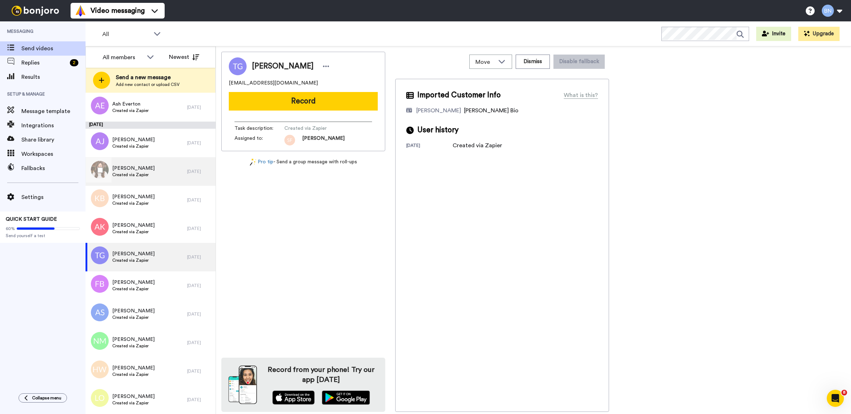
click at [161, 174] on div "[PERSON_NAME] Created via Zapier" at bounding box center [137, 171] width 102 height 29
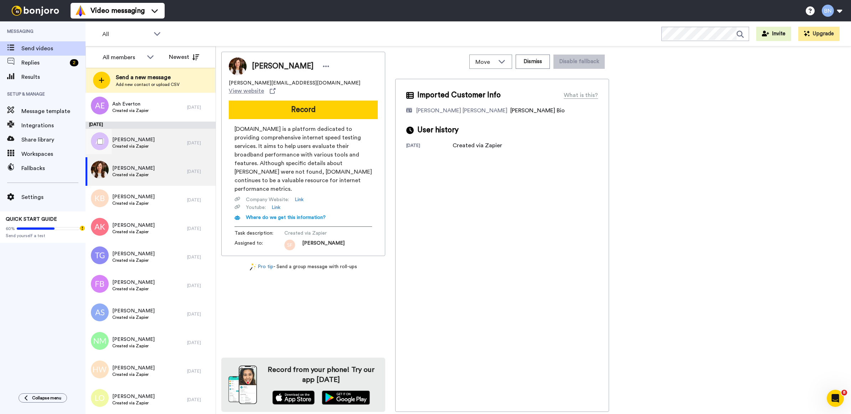
click at [160, 145] on div "[PERSON_NAME] Created via Zapier" at bounding box center [137, 143] width 102 height 29
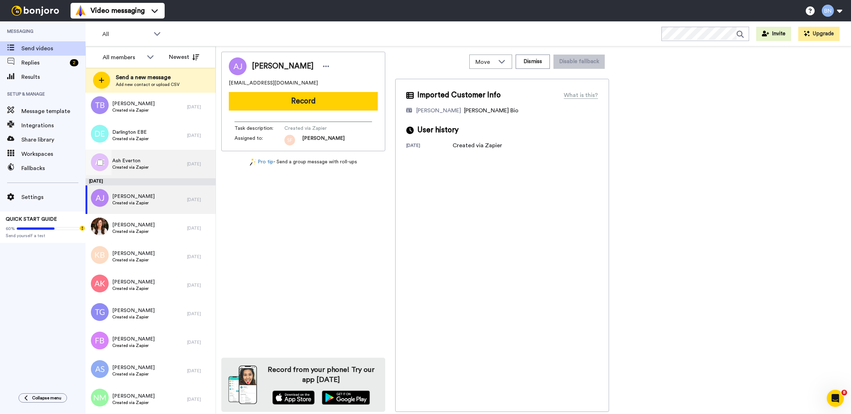
click at [157, 165] on div "Ash Everton Created via Zapier" at bounding box center [137, 164] width 102 height 29
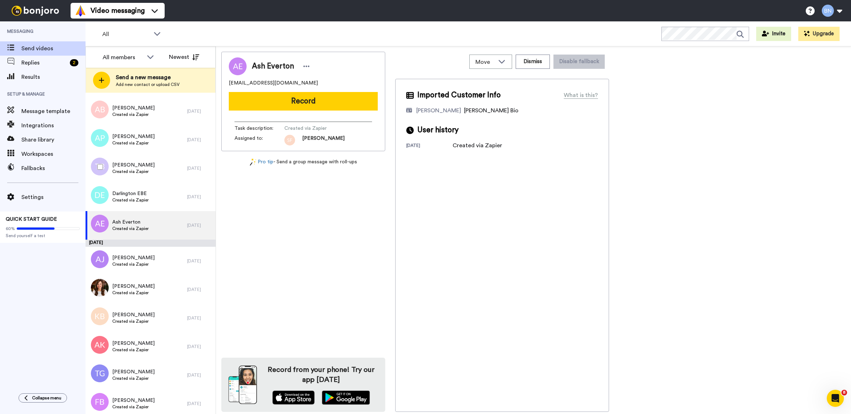
scroll to position [2667, 0]
click at [174, 200] on div "Darlington EBE Created via Zapier" at bounding box center [137, 197] width 102 height 29
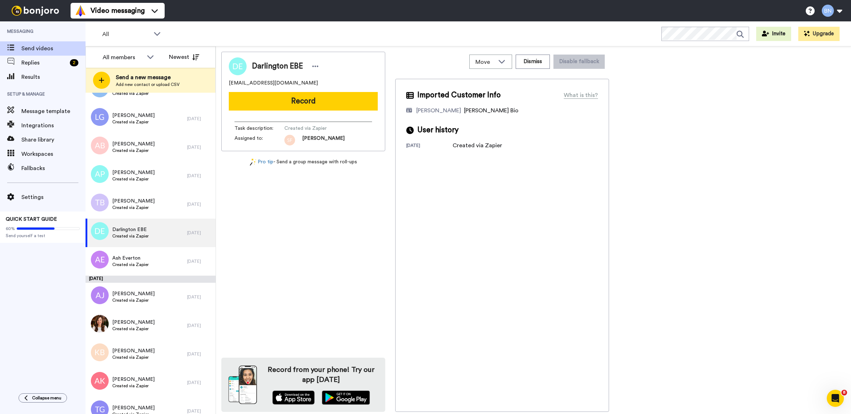
scroll to position [2632, 0]
drag, startPoint x: 166, startPoint y: 187, endPoint x: 165, endPoint y: 181, distance: 6.5
click at [165, 181] on div "[PERSON_NAME] Created via Zapier" at bounding box center [137, 176] width 102 height 29
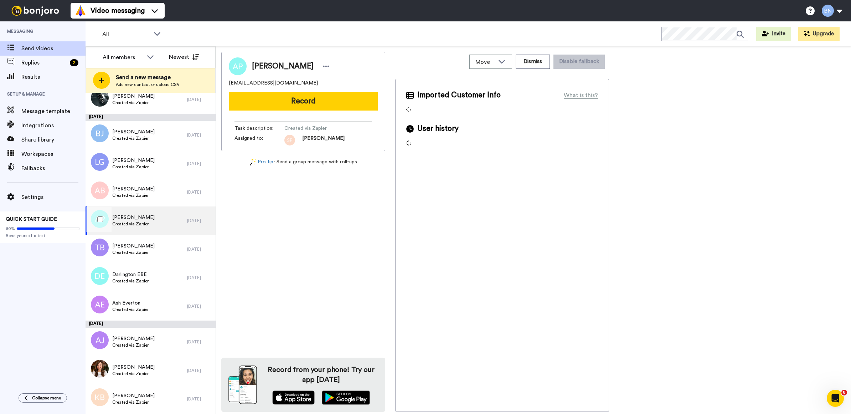
scroll to position [2586, 0]
click at [165, 181] on div "[PERSON_NAME] Created via Zapier" at bounding box center [137, 193] width 102 height 29
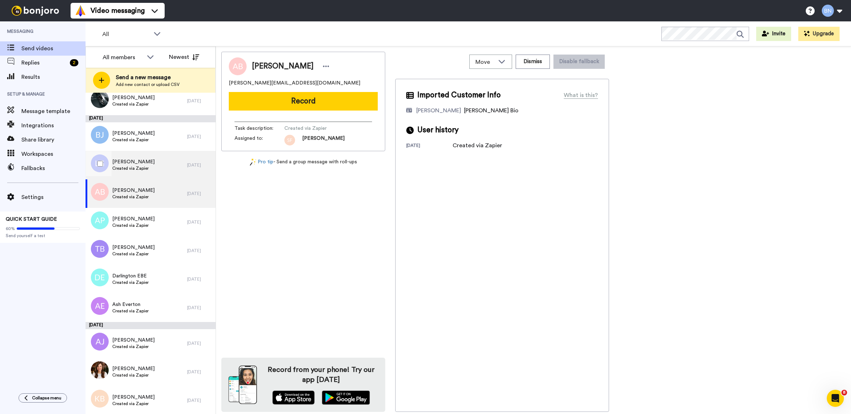
click at [164, 162] on div "[PERSON_NAME] Created via Zapier" at bounding box center [137, 165] width 102 height 29
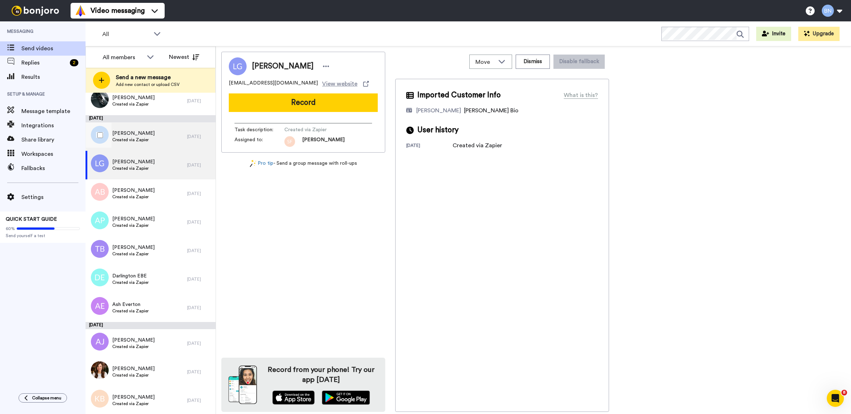
click at [161, 131] on div "[PERSON_NAME] Created via Zapier" at bounding box center [137, 136] width 102 height 29
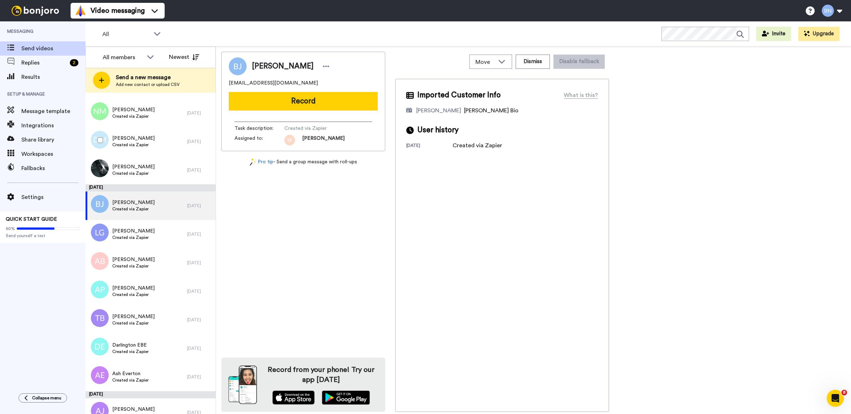
scroll to position [2512, 0]
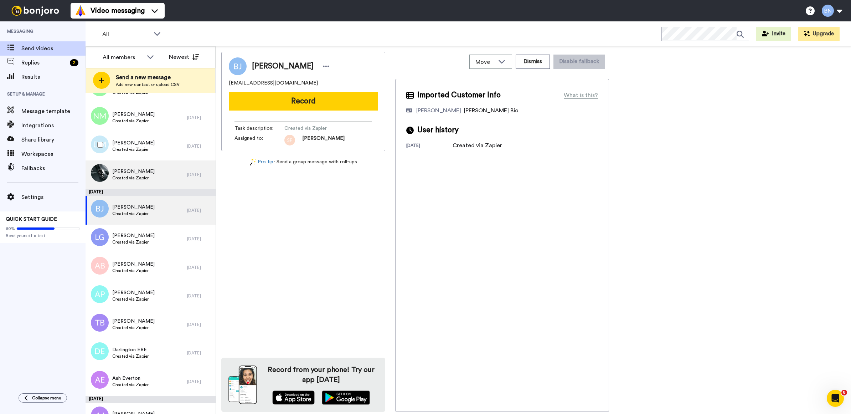
click at [161, 166] on div "Jarod Messer Created via Zapier" at bounding box center [137, 174] width 102 height 29
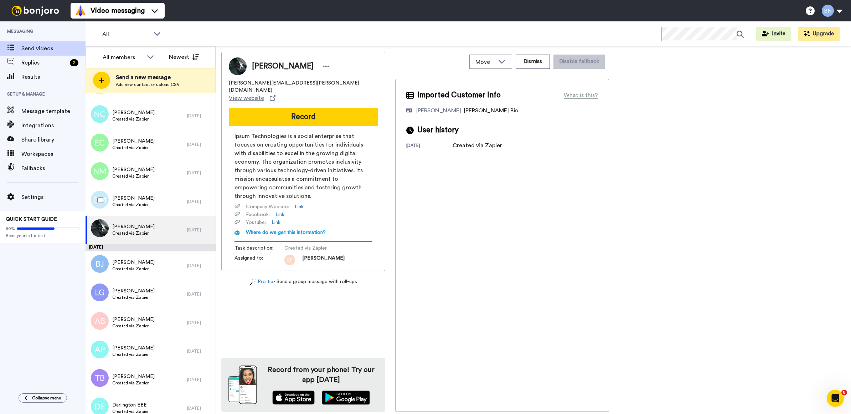
scroll to position [2455, 0]
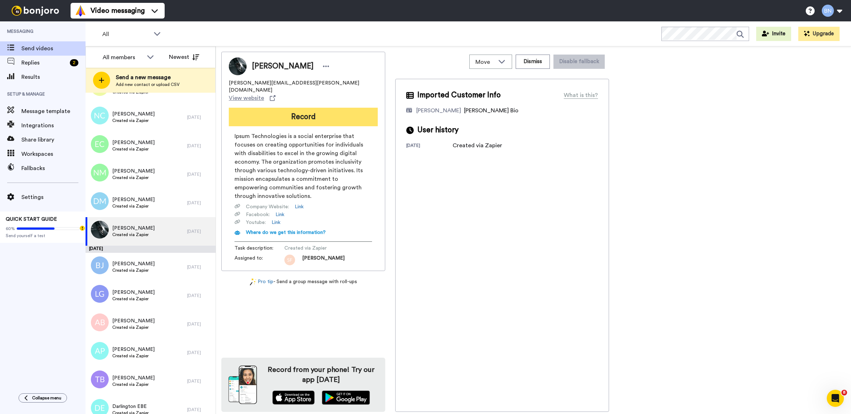
click at [337, 108] on button "Record" at bounding box center [303, 117] width 149 height 19
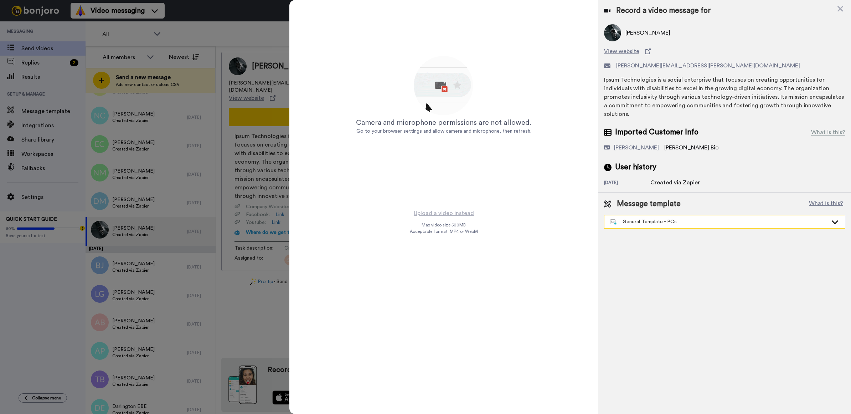
click at [660, 218] on div "General Template - PCs" at bounding box center [719, 221] width 218 height 7
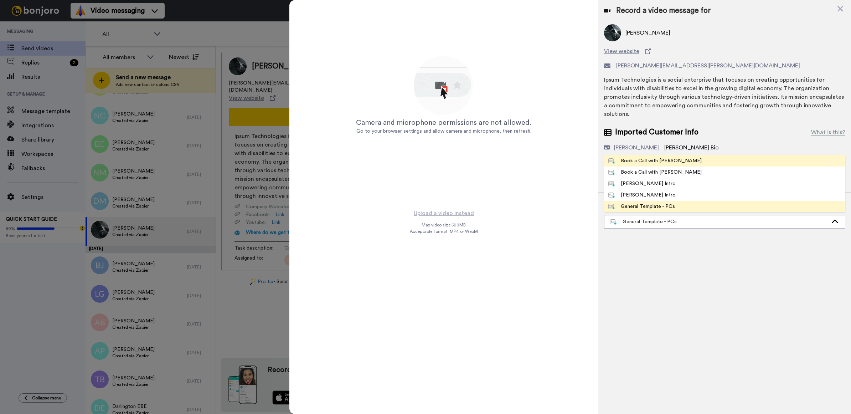
click at [671, 157] on span "Book a Call with [PERSON_NAME]" at bounding box center [655, 160] width 102 height 7
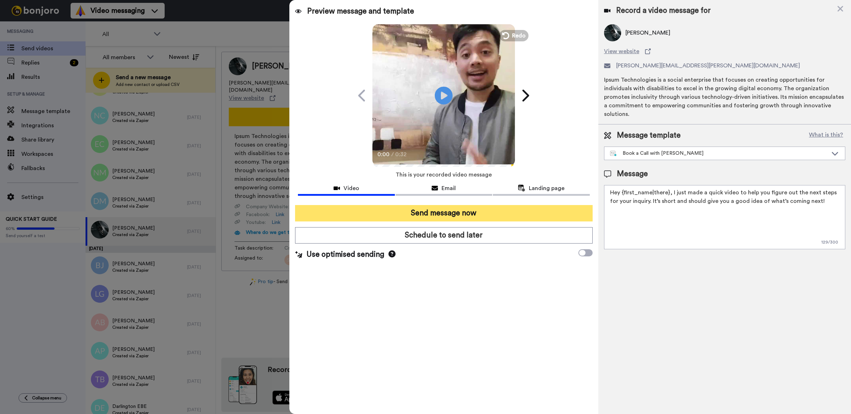
click at [534, 214] on button "Send message now" at bounding box center [444, 213] width 298 height 16
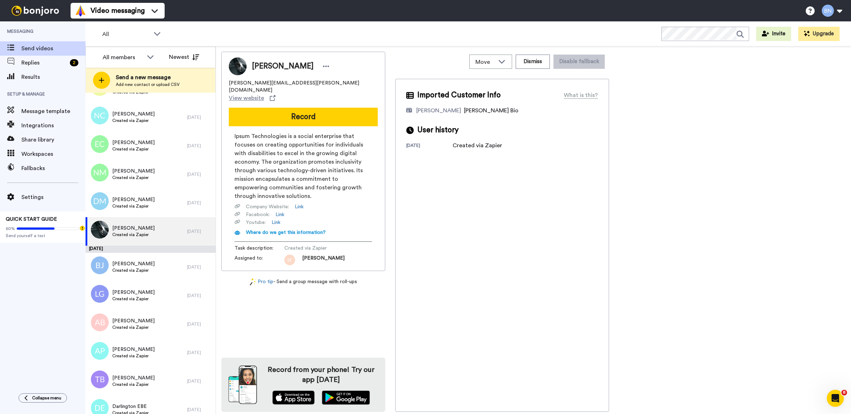
scroll to position [0, 0]
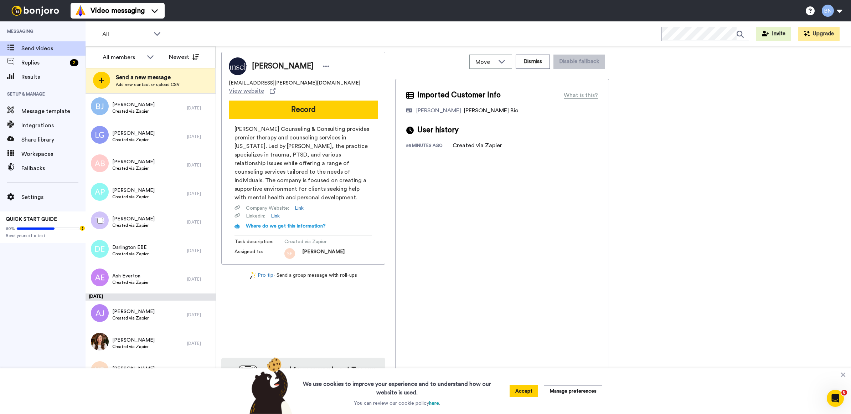
scroll to position [2963, 0]
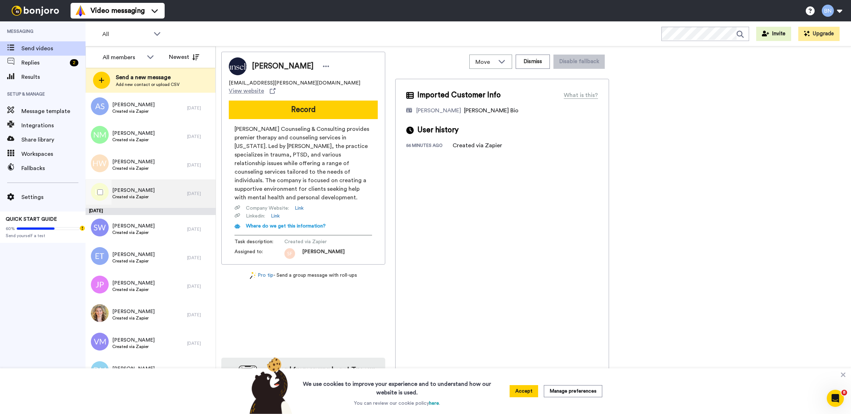
click at [138, 187] on span "[PERSON_NAME]" at bounding box center [133, 190] width 42 height 7
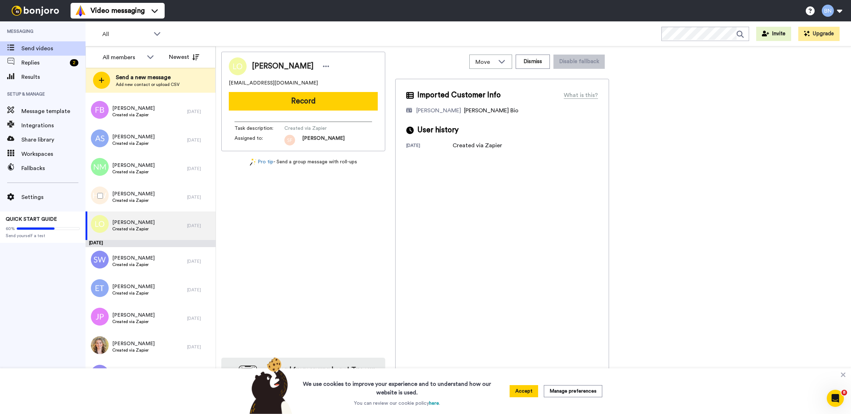
scroll to position [2931, 0]
click at [138, 187] on div "Huma WAHID Created via Zapier" at bounding box center [137, 197] width 102 height 29
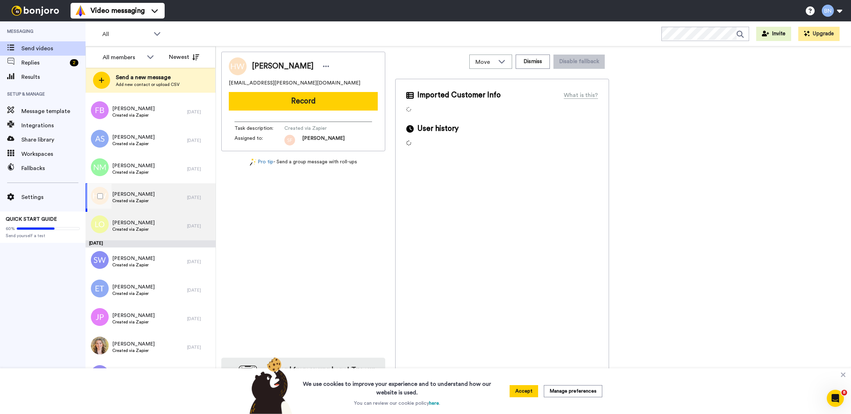
scroll to position [2870, 0]
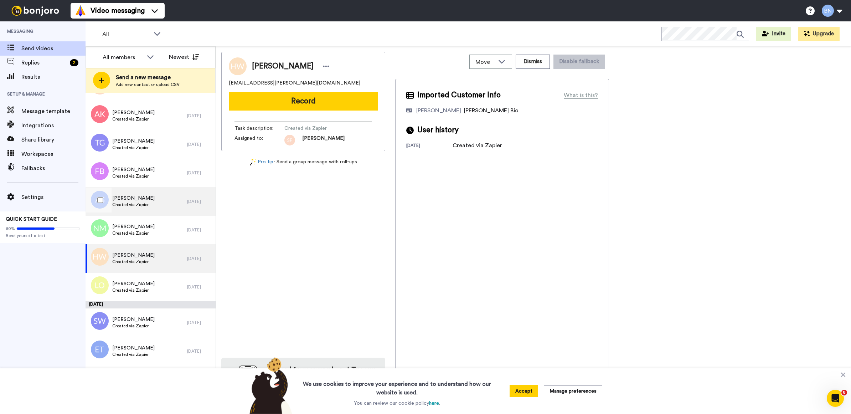
click at [141, 205] on span "Created via Zapier" at bounding box center [133, 205] width 42 height 6
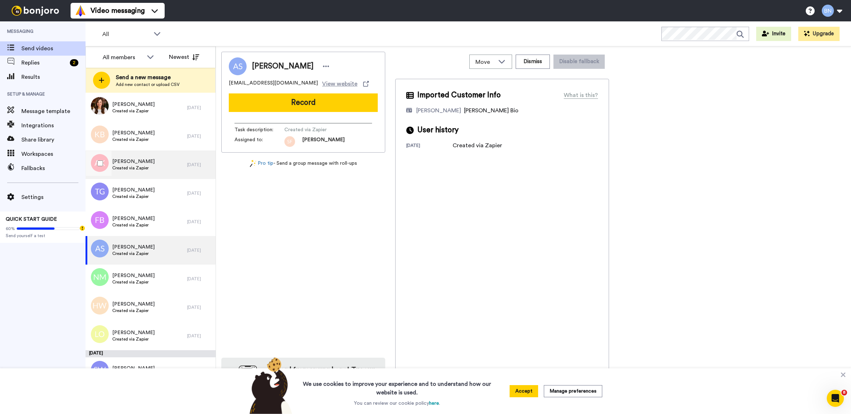
scroll to position [2767, 0]
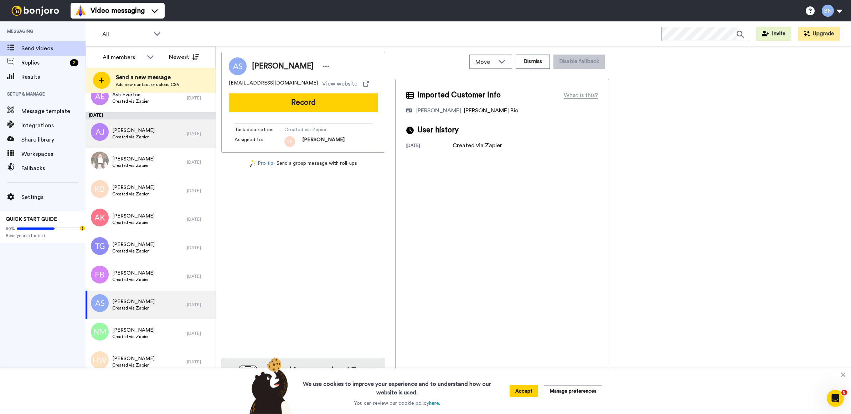
click at [151, 141] on div "Allison James Created via Zapier" at bounding box center [137, 133] width 102 height 29
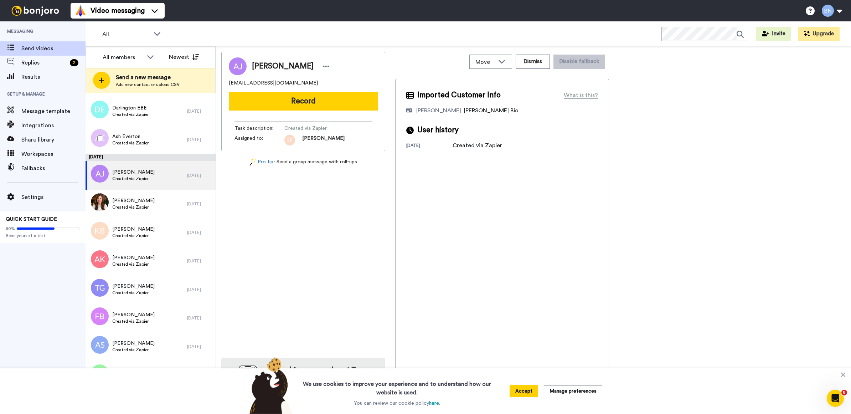
scroll to position [2725, 0]
click at [181, 145] on div "Ash Everton Created via Zapier 6 days ago" at bounding box center [151, 140] width 130 height 29
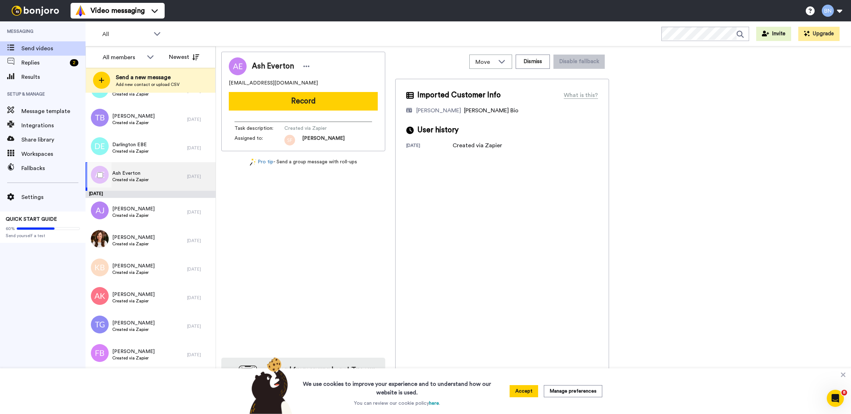
scroll to position [2688, 0]
click at [168, 145] on div "Darlington EBE Created via Zapier" at bounding box center [137, 148] width 102 height 29
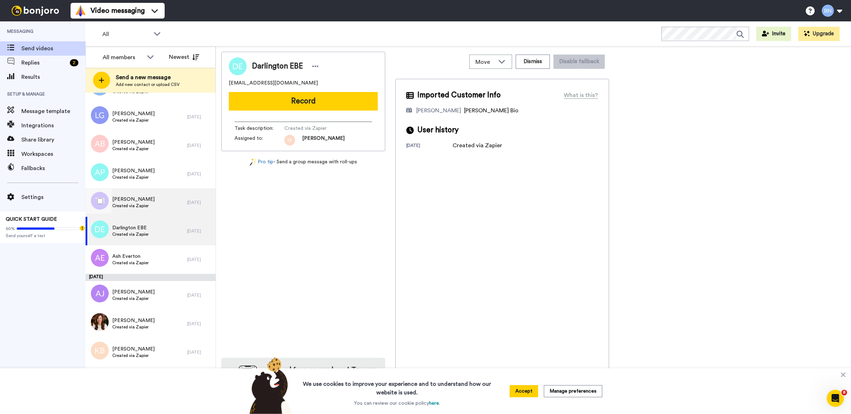
scroll to position [2605, 0]
click at [171, 203] on div "Tony Betts Created via Zapier" at bounding box center [137, 202] width 102 height 29
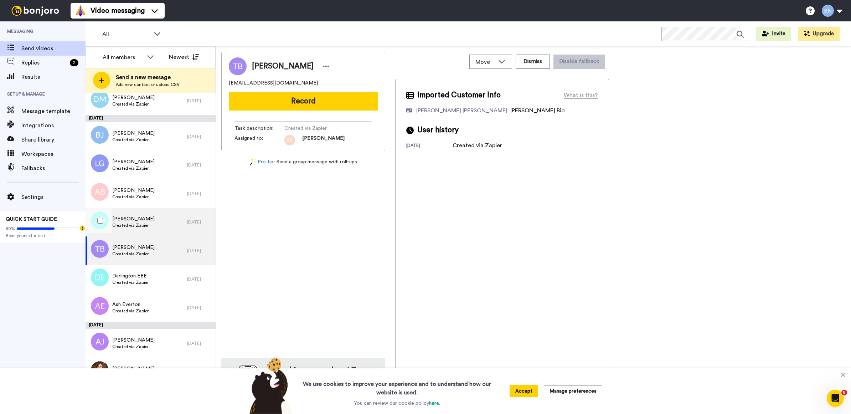
scroll to position [2550, 0]
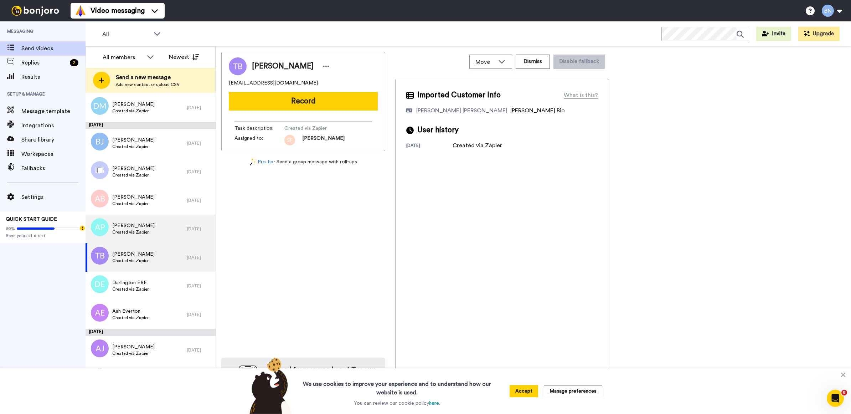
click at [166, 177] on div "Linda Gibney Created via Zapier" at bounding box center [137, 171] width 102 height 29
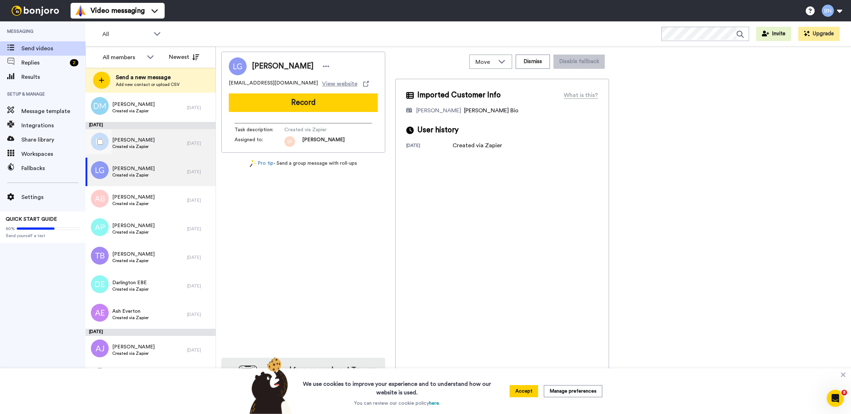
click at [166, 146] on div "[PERSON_NAME] Created via Zapier" at bounding box center [137, 143] width 102 height 29
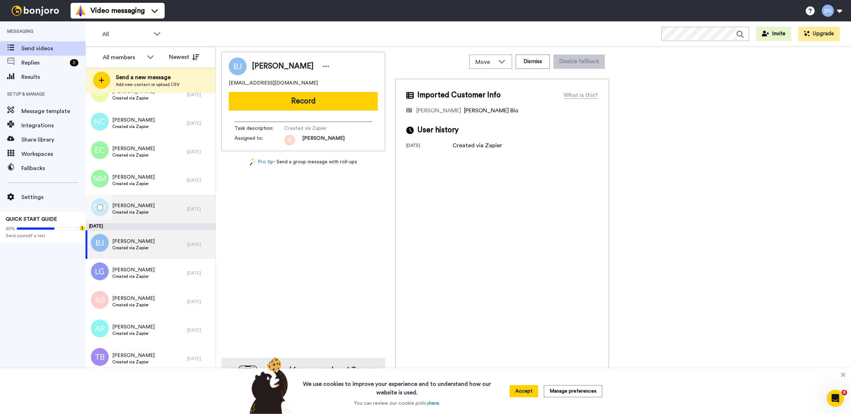
scroll to position [2445, 0]
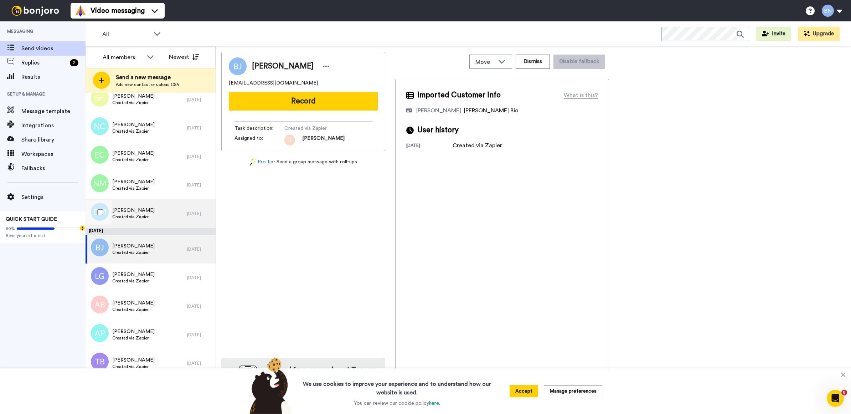
click at [126, 202] on div "[PERSON_NAME] Created via Zapier" at bounding box center [137, 213] width 102 height 29
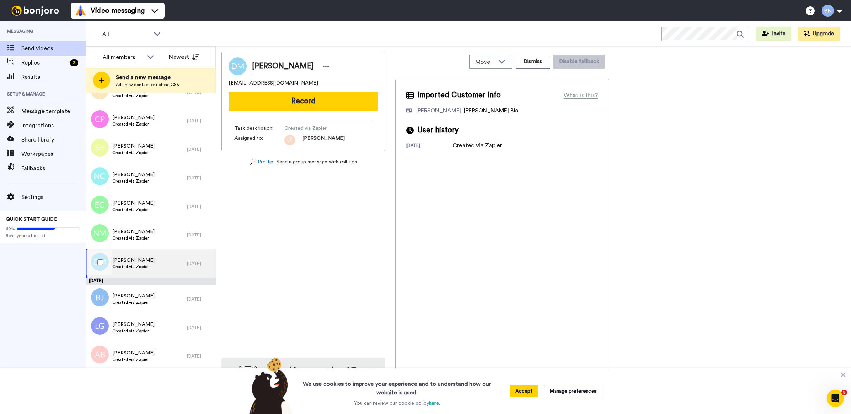
scroll to position [2394, 0]
click at [128, 243] on div "Nuala Magson Created via Zapier" at bounding box center [137, 235] width 102 height 29
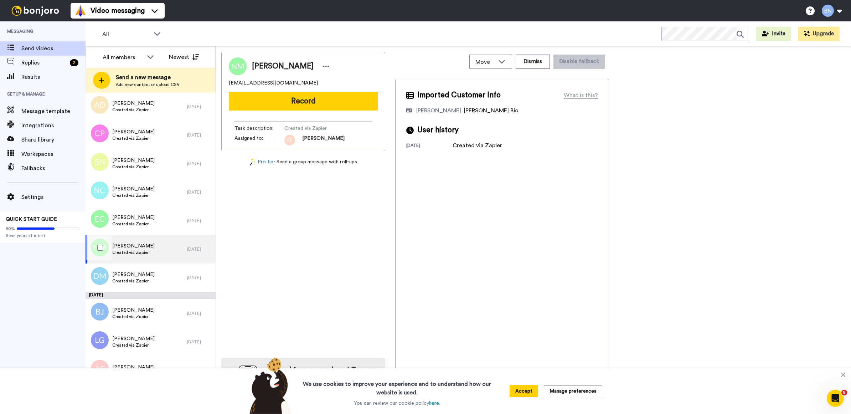
scroll to position [2380, 0]
click at [159, 222] on div "Emily Cotton Created via Zapier" at bounding box center [137, 221] width 102 height 29
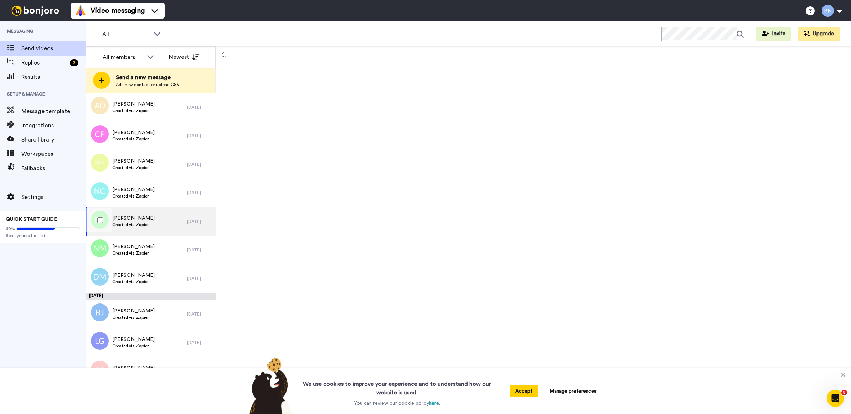
scroll to position [2350, 0]
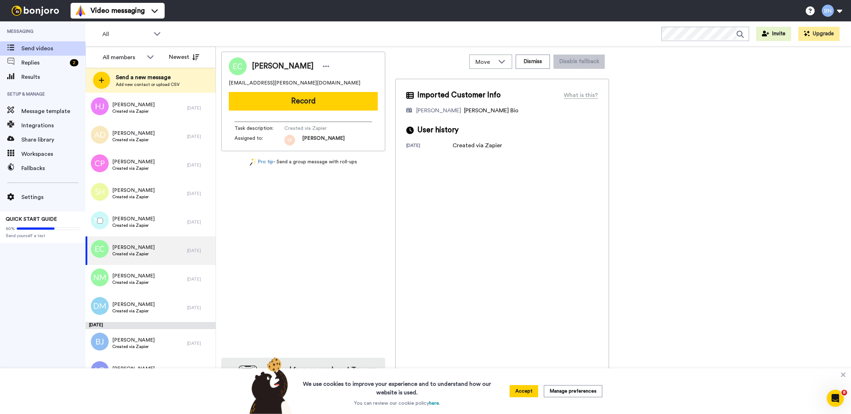
click at [159, 222] on div "Nikki Clement Created via Zapier" at bounding box center [137, 222] width 102 height 29
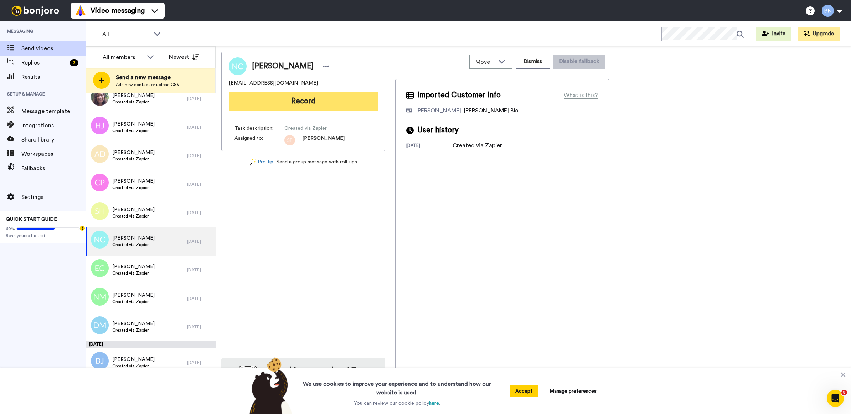
click at [292, 108] on button "Record" at bounding box center [303, 101] width 149 height 19
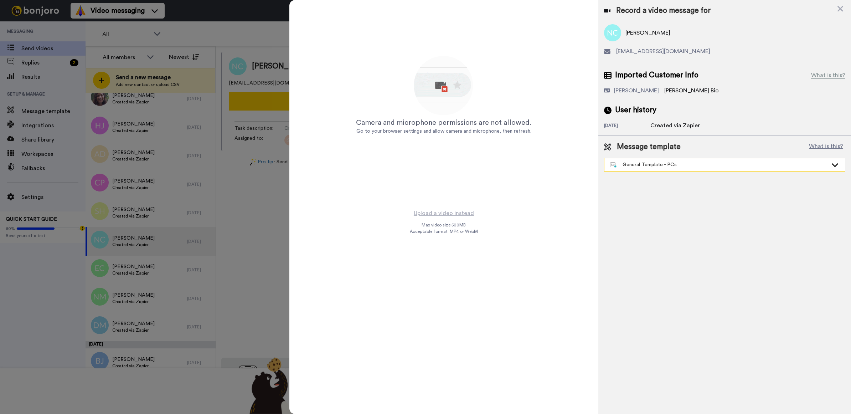
click at [639, 162] on div "General Template - PCs" at bounding box center [719, 164] width 218 height 7
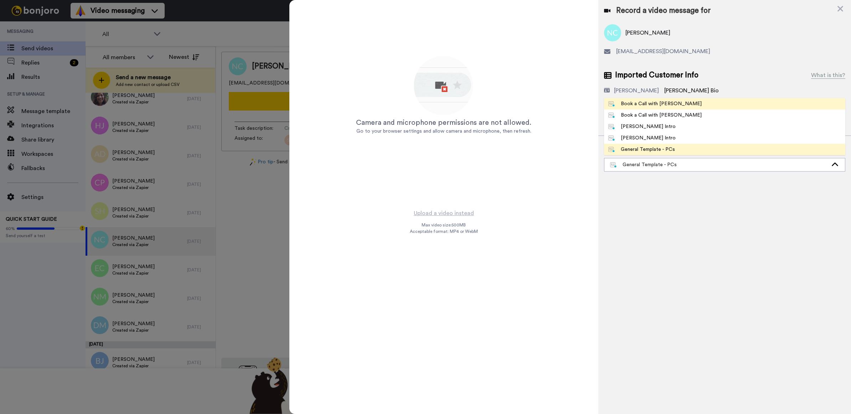
click at [663, 100] on div "Book a Call with [PERSON_NAME]" at bounding box center [654, 103] width 93 height 7
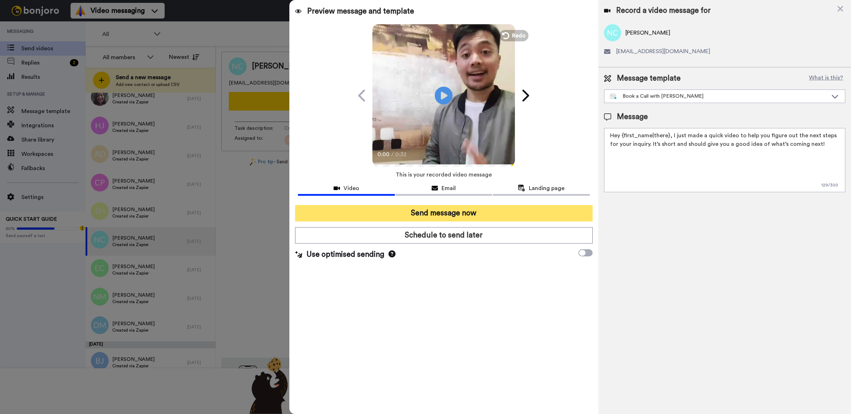
click at [530, 216] on button "Send message now" at bounding box center [444, 213] width 298 height 16
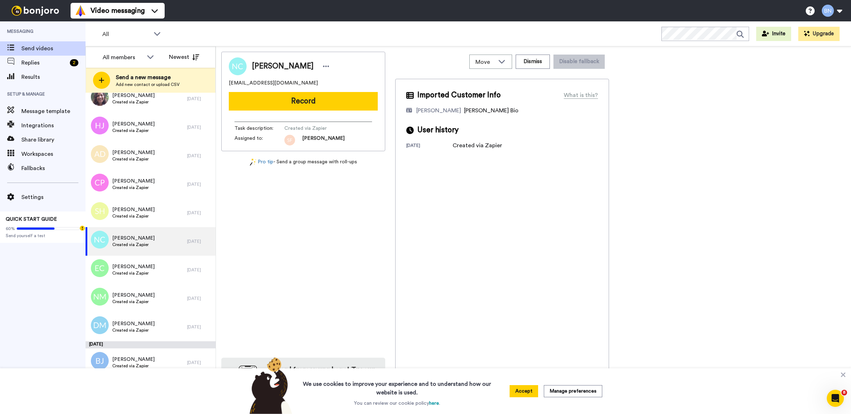
scroll to position [0, 0]
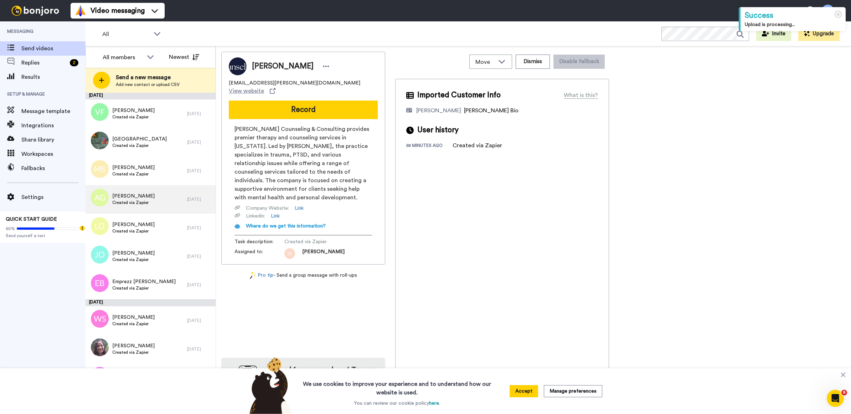
scroll to position [2081, 0]
click at [175, 200] on div "[PERSON_NAME] Created via Zapier" at bounding box center [137, 199] width 102 height 29
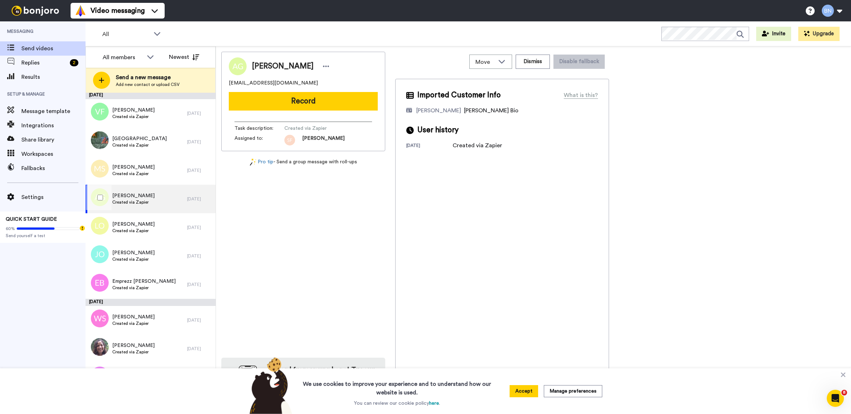
scroll to position [2199, 0]
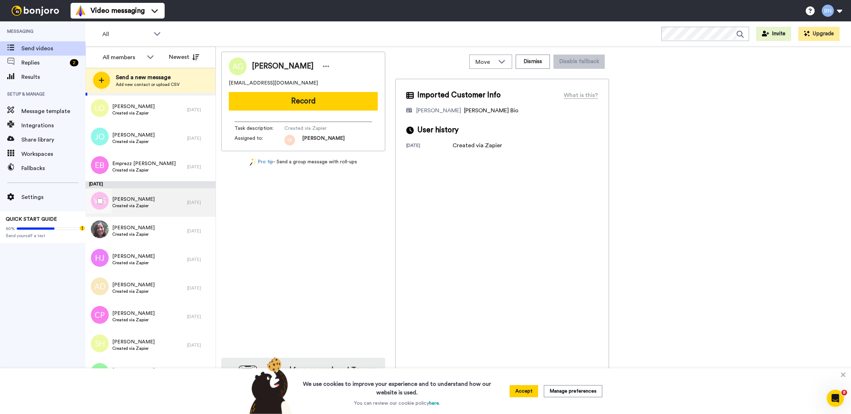
click at [175, 200] on div "[PERSON_NAME] Created via Zapier" at bounding box center [137, 202] width 102 height 29
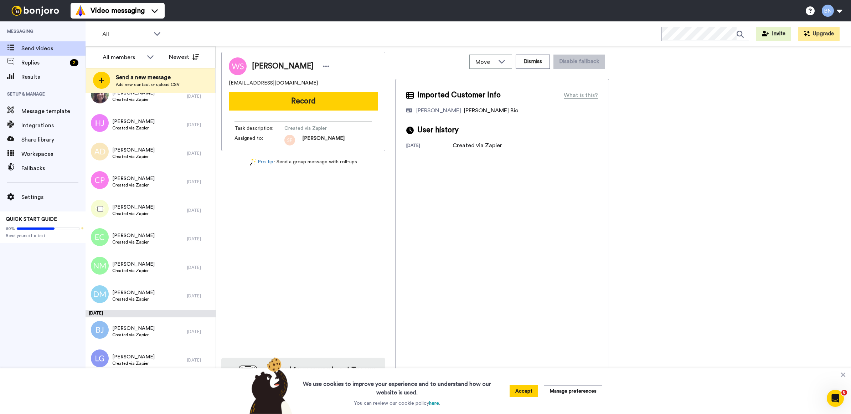
scroll to position [2401, 0]
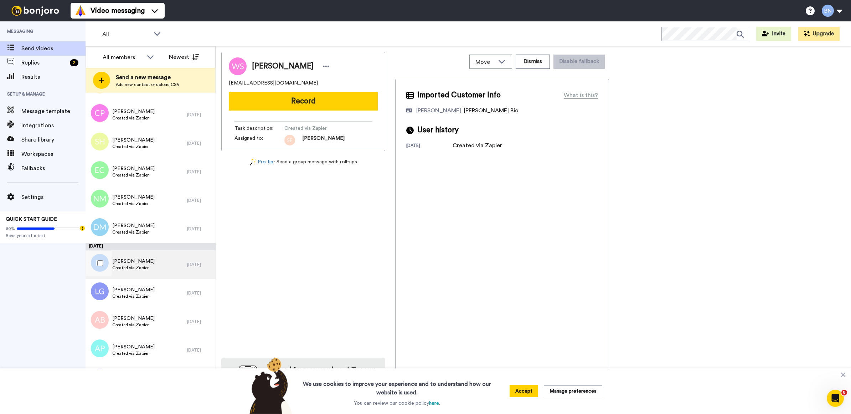
click at [178, 254] on div "[PERSON_NAME] Created via Zapier" at bounding box center [137, 264] width 102 height 29
click at [169, 227] on div "[PERSON_NAME] Created via Zapier" at bounding box center [137, 228] width 102 height 29
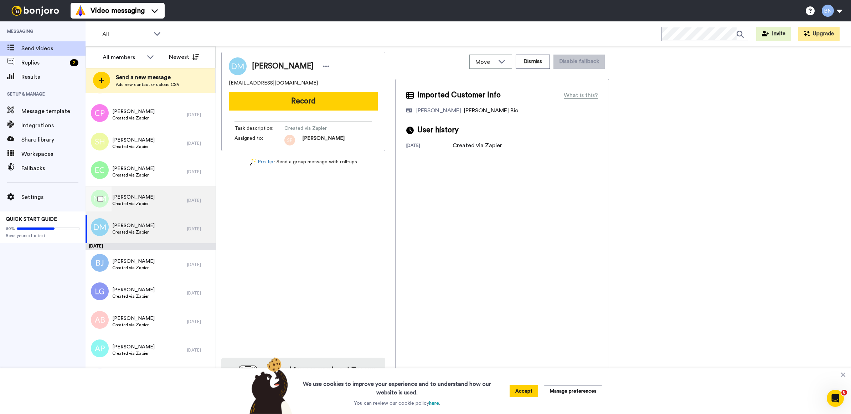
click at [165, 202] on div "[PERSON_NAME] Created via Zapier" at bounding box center [137, 200] width 102 height 29
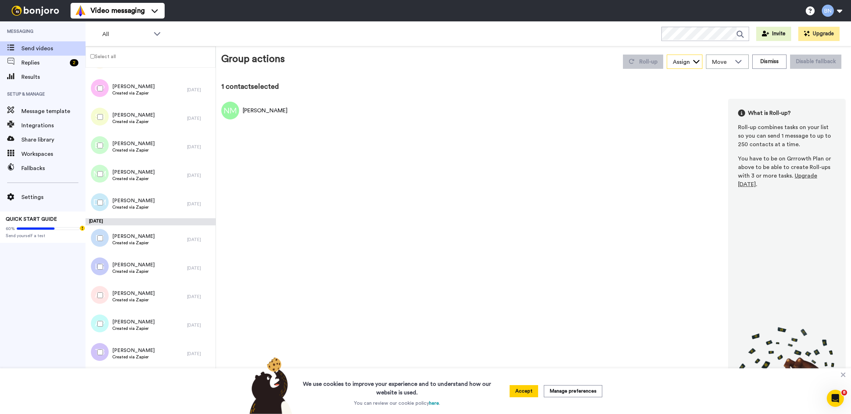
click at [682, 57] on div "Assign" at bounding box center [684, 62] width 35 height 14
click at [705, 115] on span "[PERSON_NAME]" at bounding box center [692, 111] width 51 height 7
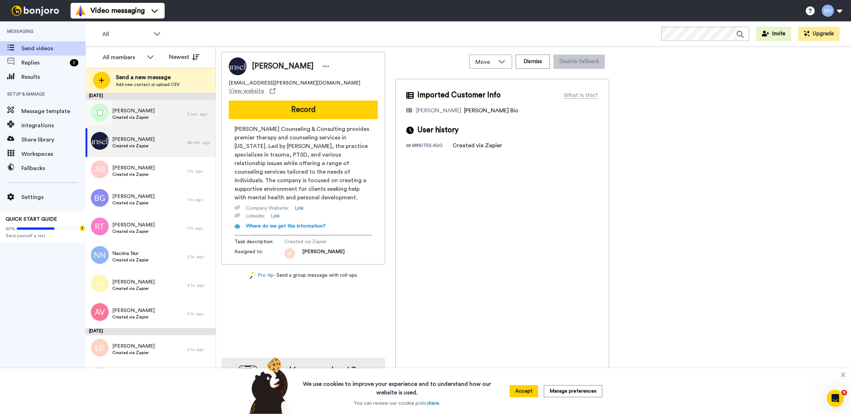
click at [150, 115] on div "Nuala Magson Created via Zapier" at bounding box center [137, 114] width 102 height 29
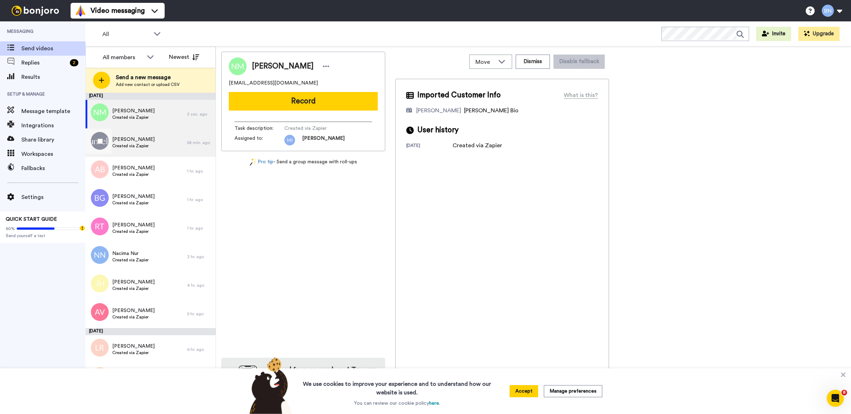
click at [164, 143] on div "Jennifer Gabriel Created via Zapier" at bounding box center [137, 142] width 102 height 29
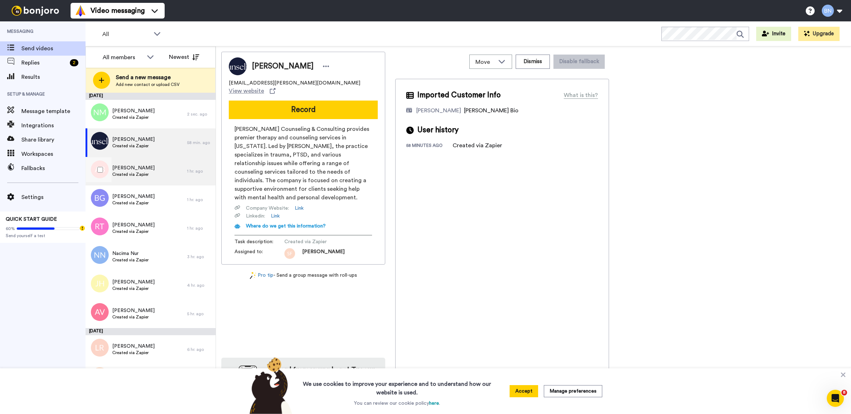
click at [162, 176] on div "Arleatha Bailey Created via Zapier" at bounding box center [137, 171] width 102 height 29
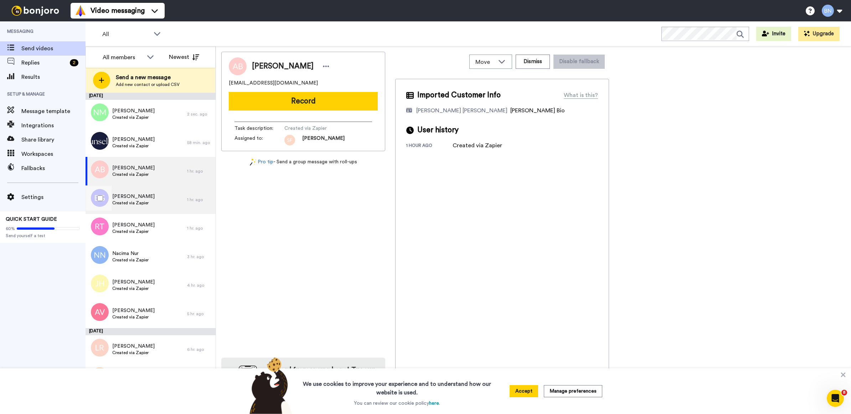
click at [159, 193] on div "Brendan Grufferty Created via Zapier" at bounding box center [137, 199] width 102 height 29
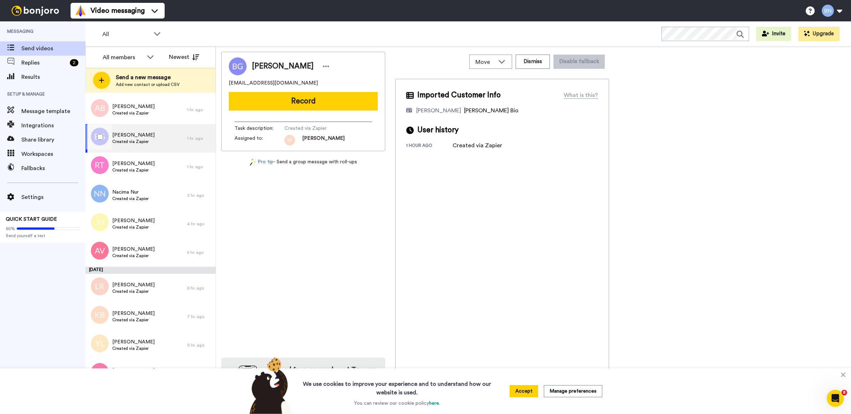
scroll to position [64, 0]
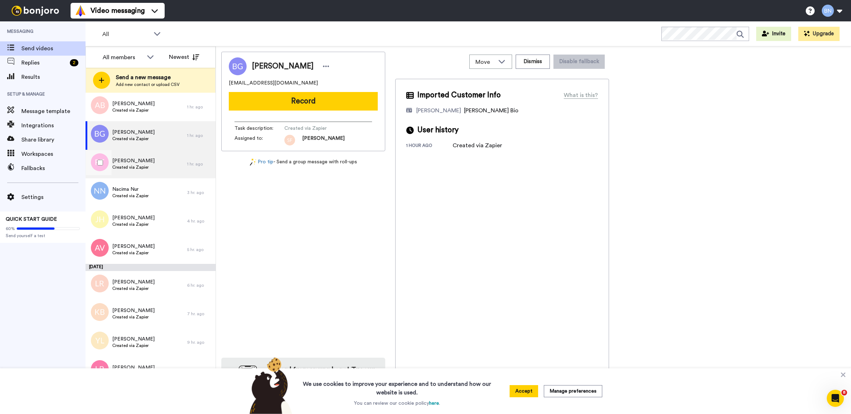
click at [159, 169] on div "Ron Thacker Created via Zapier" at bounding box center [137, 164] width 102 height 29
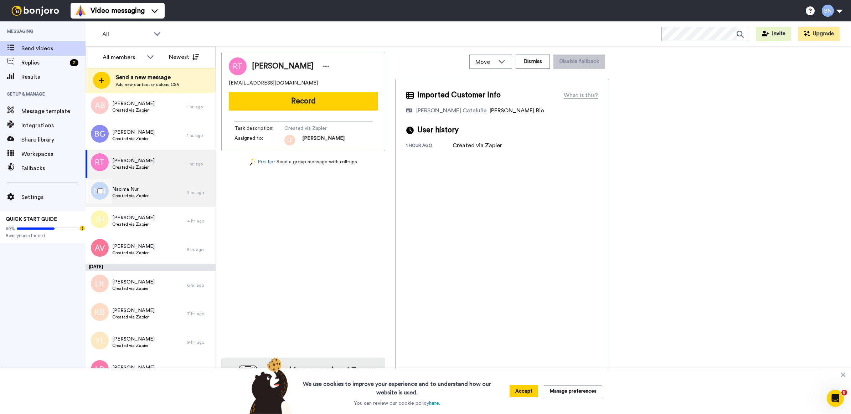
click at [161, 192] on div "Nacima Nur Created via Zapier" at bounding box center [137, 192] width 102 height 29
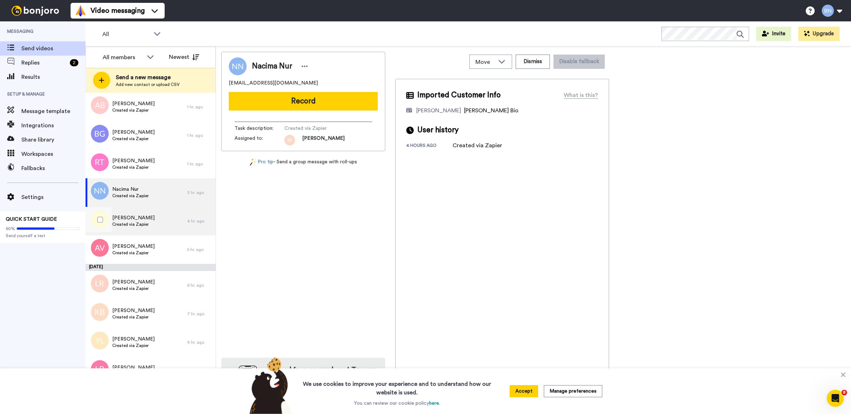
click at [168, 217] on div "Joyce Hobson Created via Zapier" at bounding box center [137, 221] width 102 height 29
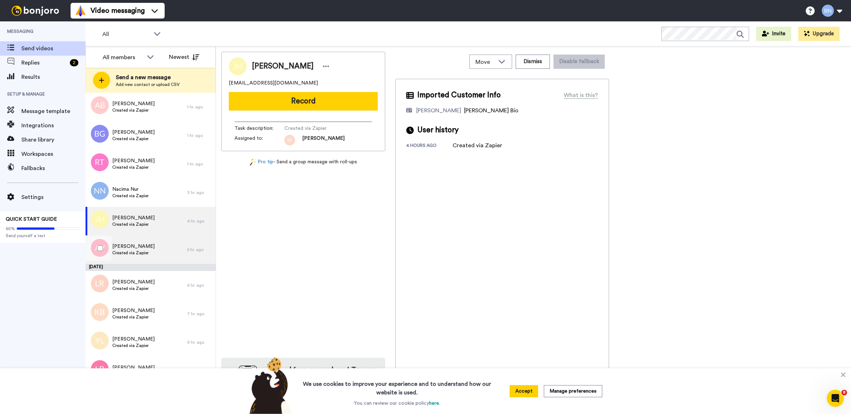
click at [164, 246] on div "Arzuna Veloz Created via Zapier" at bounding box center [137, 249] width 102 height 29
click at [163, 222] on div "Joyce Hobson Created via Zapier" at bounding box center [137, 221] width 102 height 29
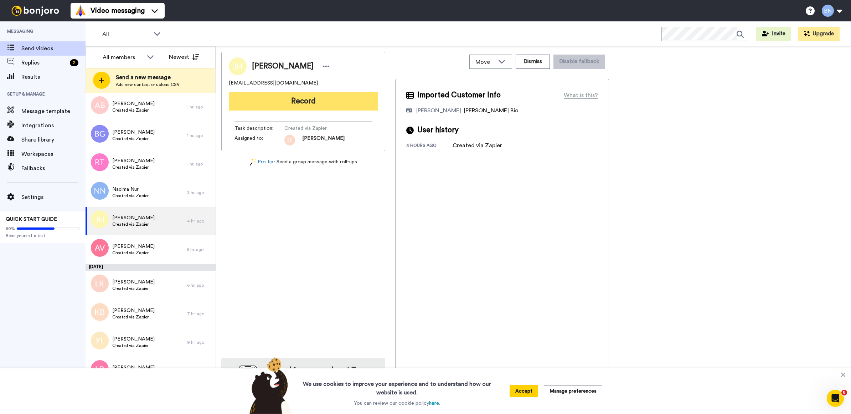
click at [320, 99] on button "Record" at bounding box center [303, 101] width 149 height 19
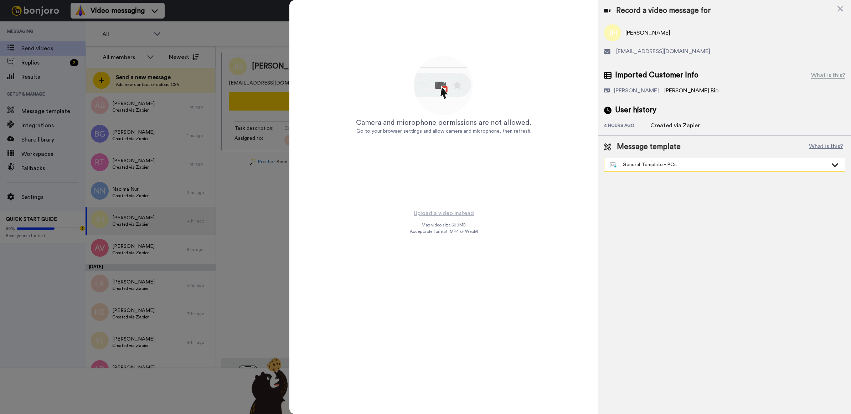
click at [641, 169] on div "General Template - PCs" at bounding box center [724, 164] width 240 height 13
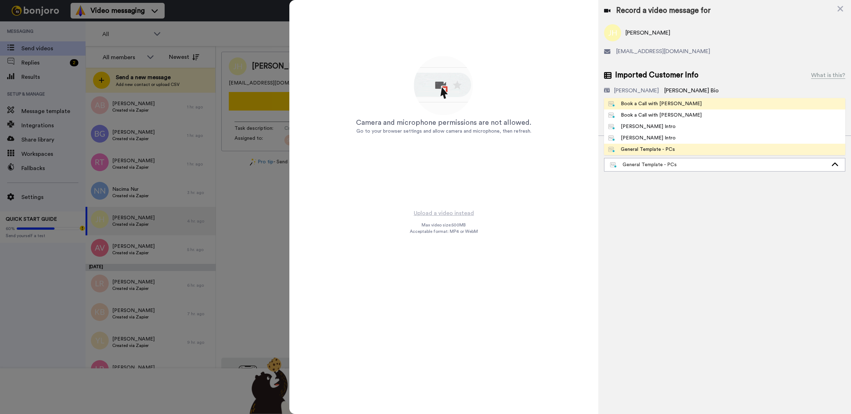
click at [653, 104] on div "Book a Call with [PERSON_NAME]" at bounding box center [654, 103] width 93 height 7
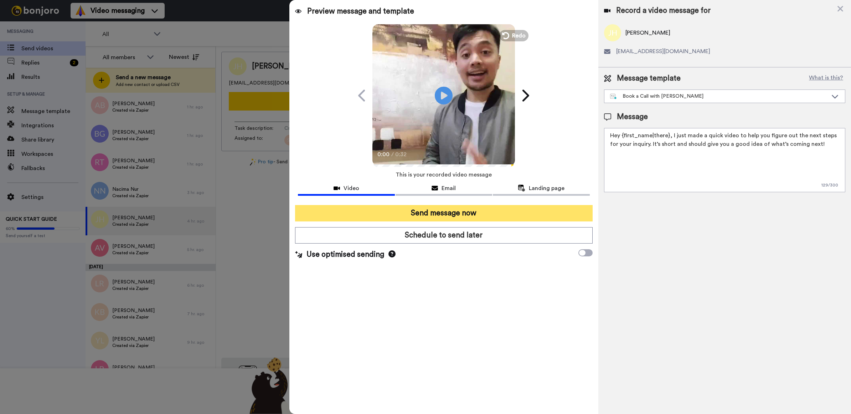
click at [536, 218] on button "Send message now" at bounding box center [444, 213] width 298 height 16
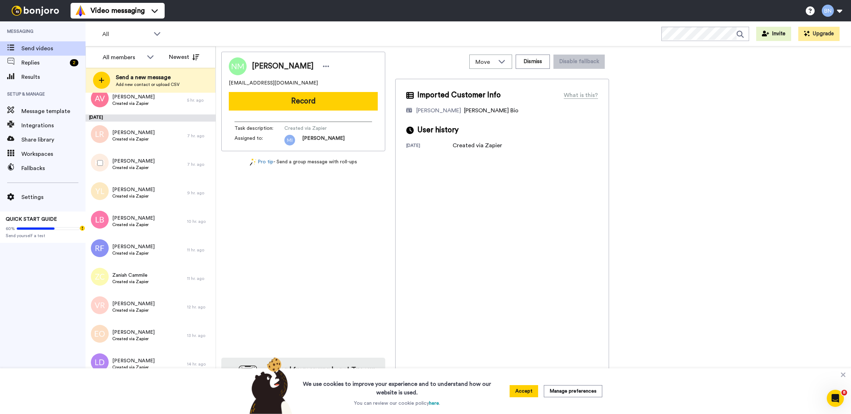
scroll to position [216, 0]
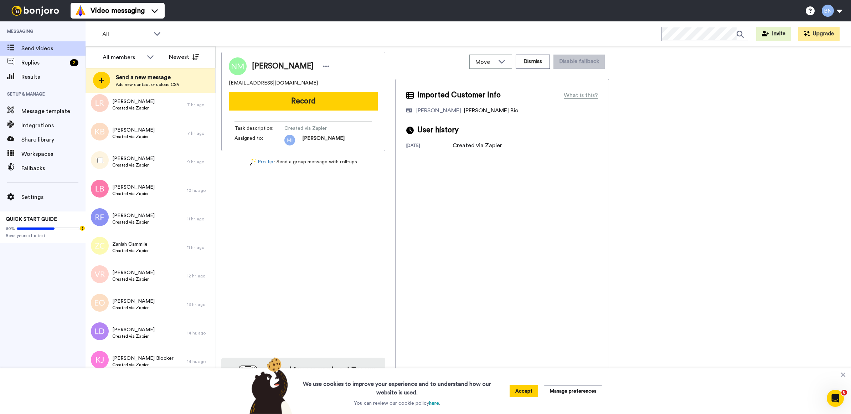
click at [167, 169] on div "Yvonne Legister Created via Zapier" at bounding box center [137, 162] width 102 height 29
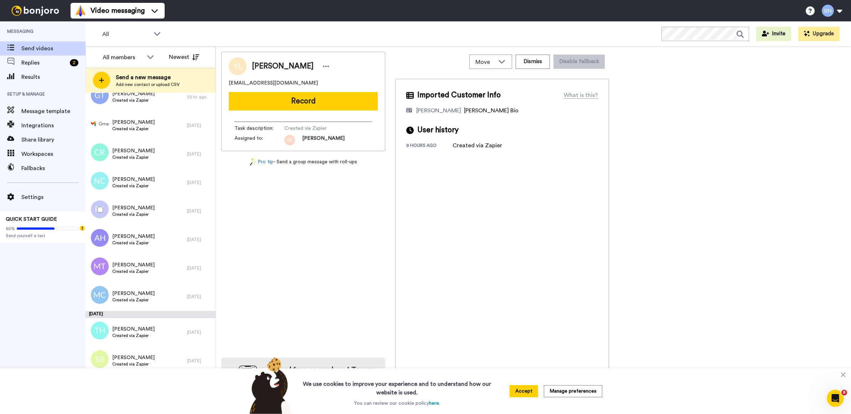
scroll to position [1125, 0]
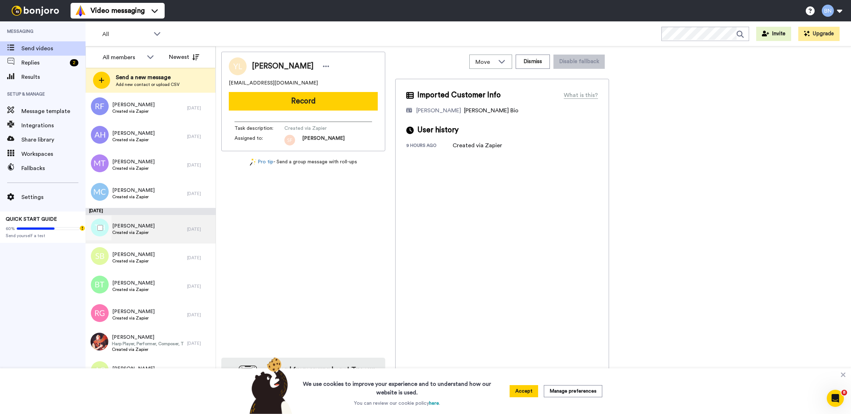
click at [167, 238] on div "Tonia Hayes Created via Zapier" at bounding box center [137, 229] width 102 height 29
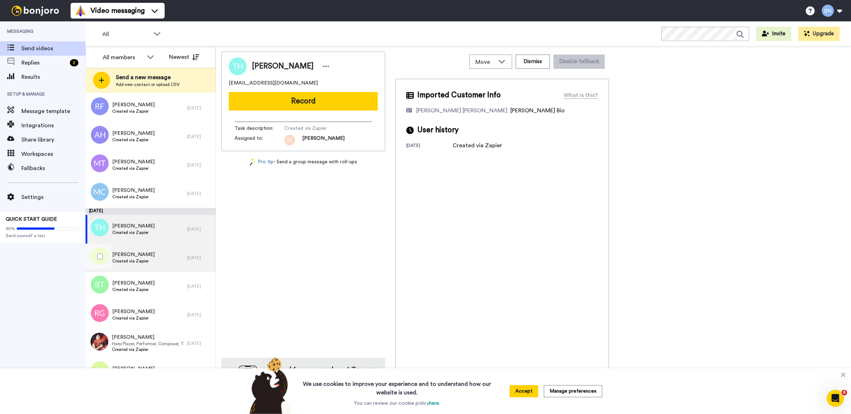
click at [165, 252] on div "Sadisha Blackwood Created via Zapier" at bounding box center [137, 257] width 102 height 29
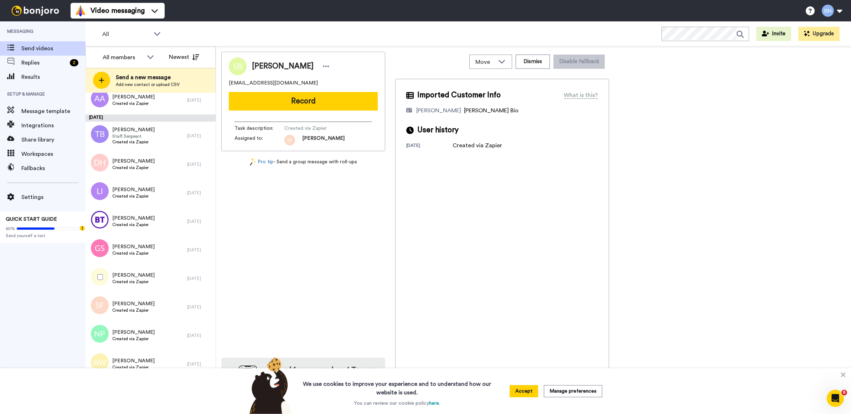
scroll to position [1852, 0]
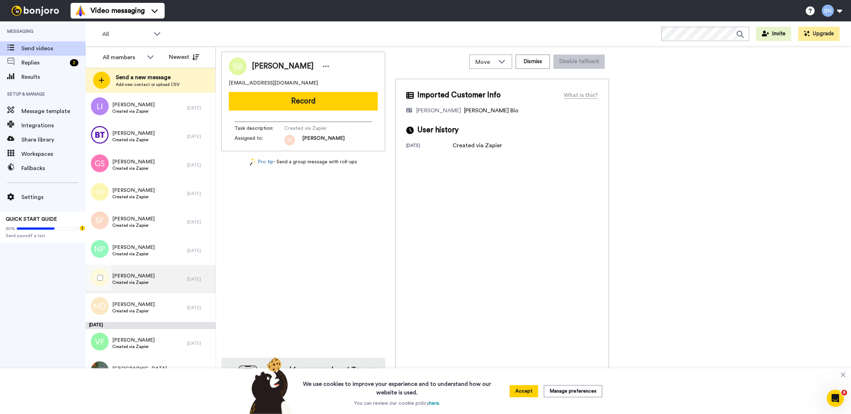
click at [174, 271] on div "Andrea Wright Created via Zapier" at bounding box center [137, 279] width 102 height 29
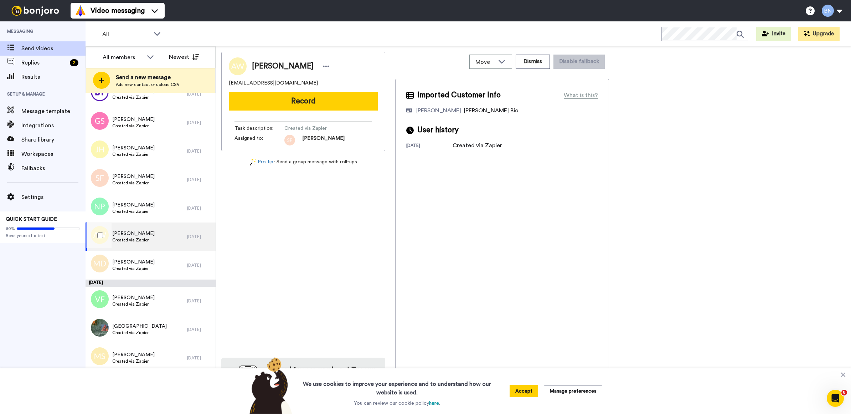
scroll to position [1920, 0]
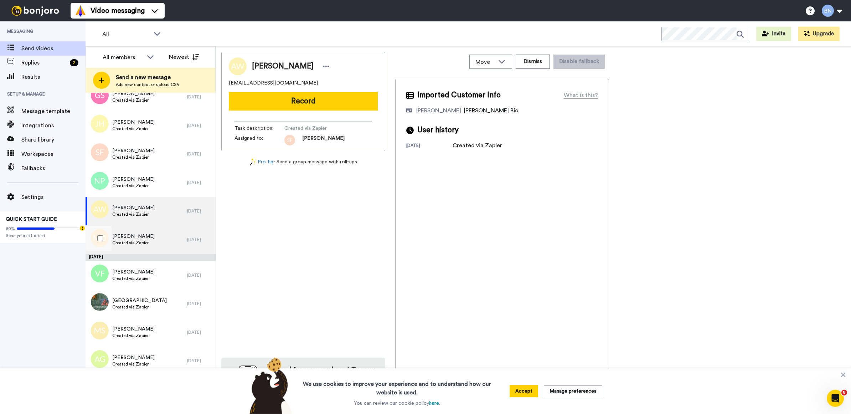
click at [166, 229] on div "Monica DeRamus Created via Zapier" at bounding box center [137, 239] width 102 height 29
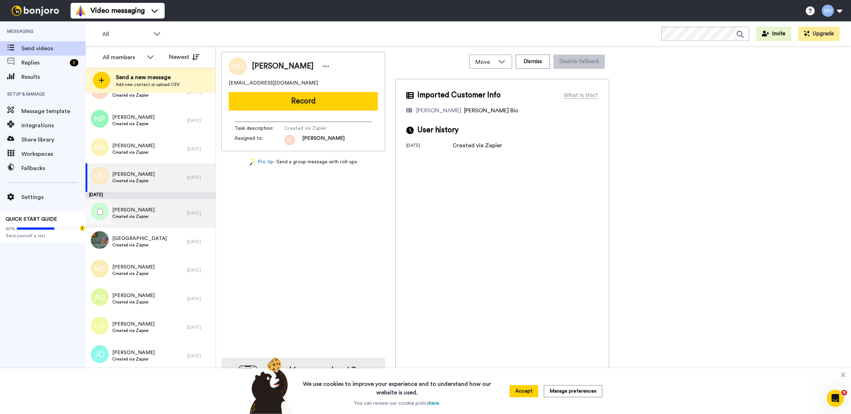
click at [165, 215] on div "Vernon Fowler Created via Zapier" at bounding box center [137, 213] width 102 height 29
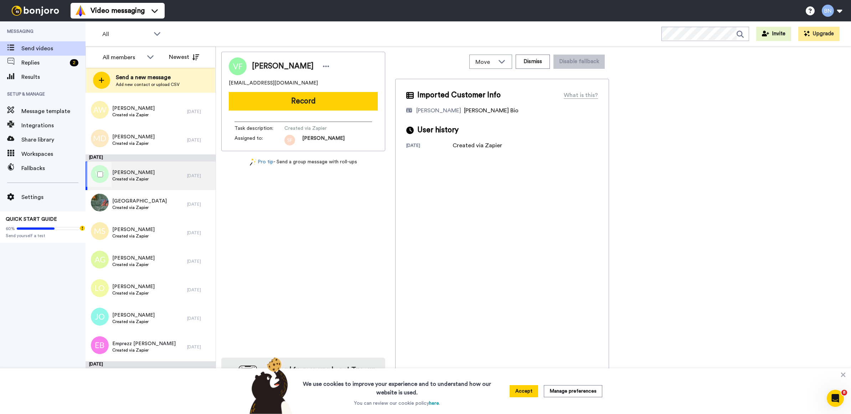
scroll to position [2024, 0]
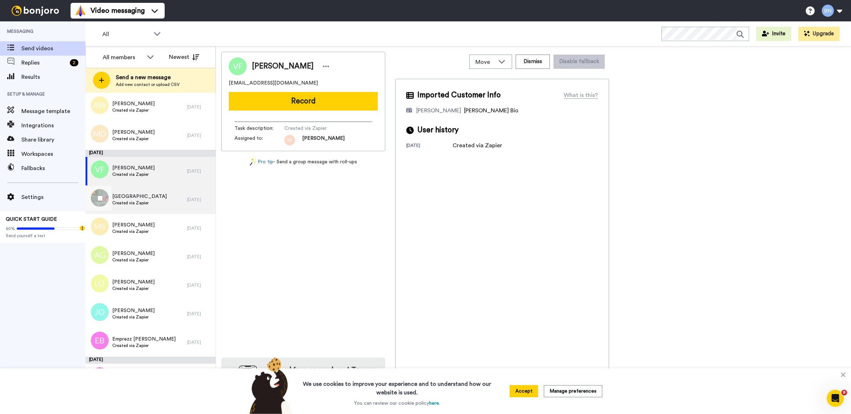
click at [170, 197] on div "Arius Manor Created via Zapier" at bounding box center [137, 199] width 102 height 29
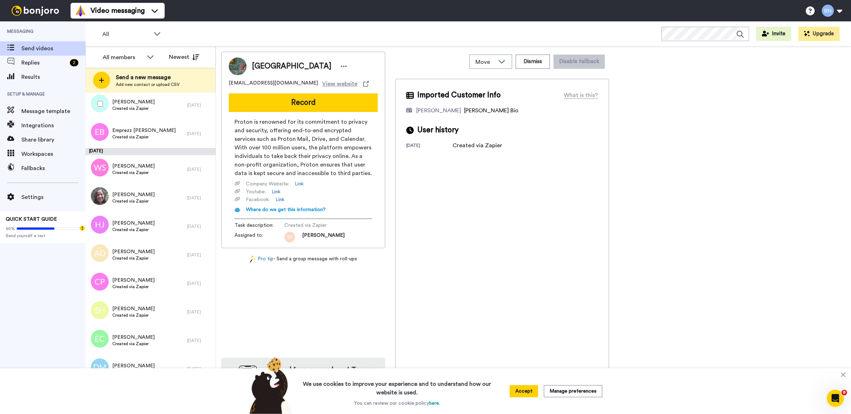
scroll to position [2233, 0]
click at [156, 175] on div "WANTAI SPENCER Created via Zapier" at bounding box center [137, 168] width 102 height 29
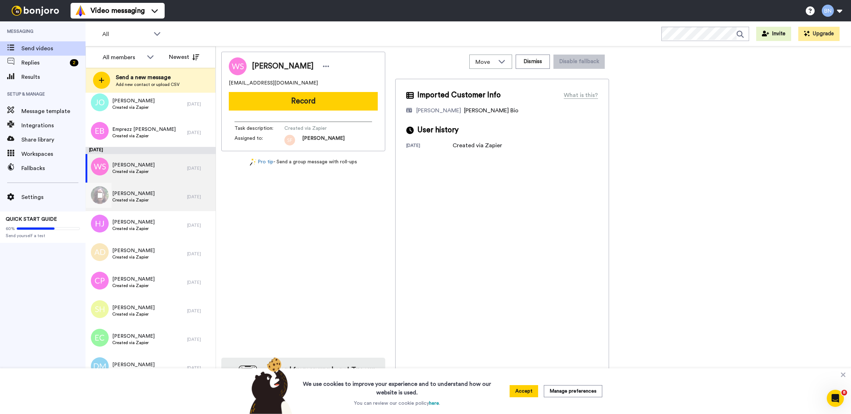
click at [157, 197] on div "Stephenie Collette Created via Zapier" at bounding box center [137, 196] width 102 height 29
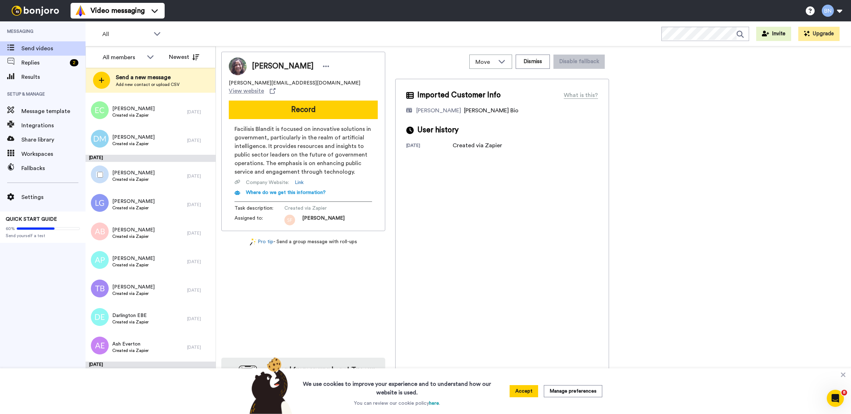
scroll to position [2461, 0]
click at [152, 127] on div "Deborah Martin Created via Zapier" at bounding box center [137, 140] width 102 height 29
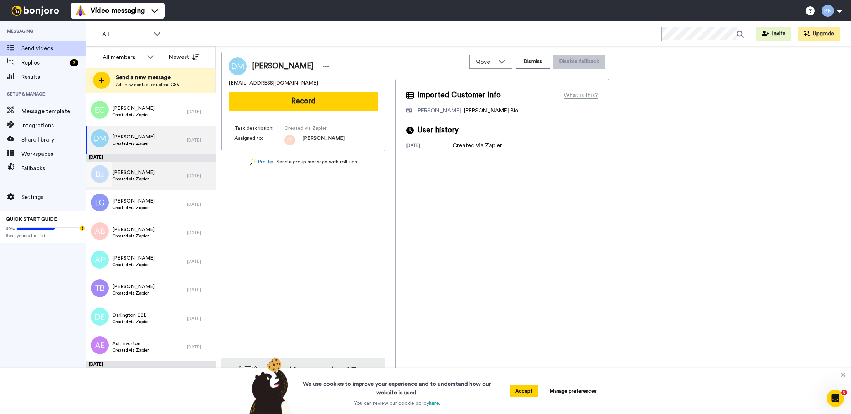
click at [152, 166] on div "Binta Jallow Created via Zapier" at bounding box center [137, 175] width 102 height 29
click at [149, 183] on div "Binta Jallow Created via Zapier" at bounding box center [137, 175] width 102 height 29
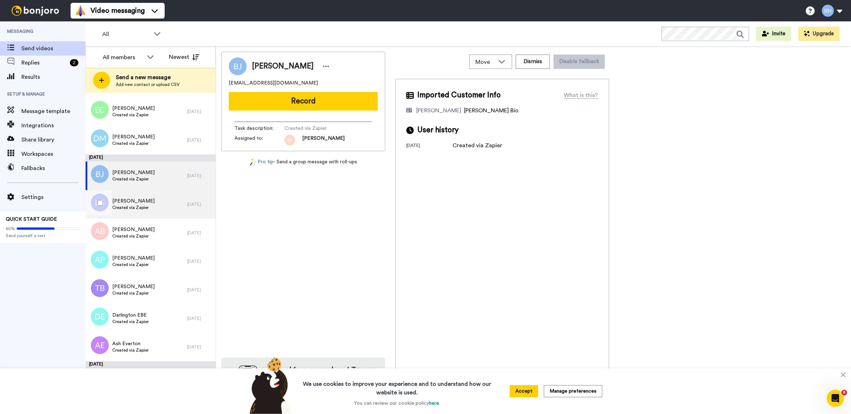
click at [148, 190] on div "Linda Gibney Created via Zapier" at bounding box center [137, 204] width 102 height 29
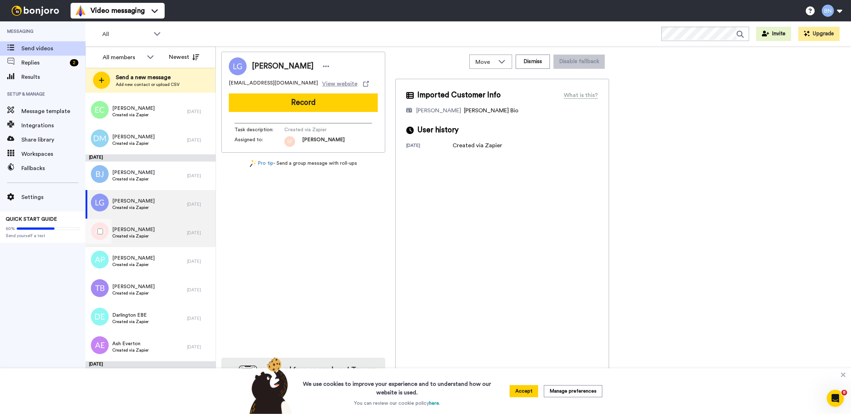
click at [147, 232] on span "Anne Brennan" at bounding box center [133, 229] width 42 height 7
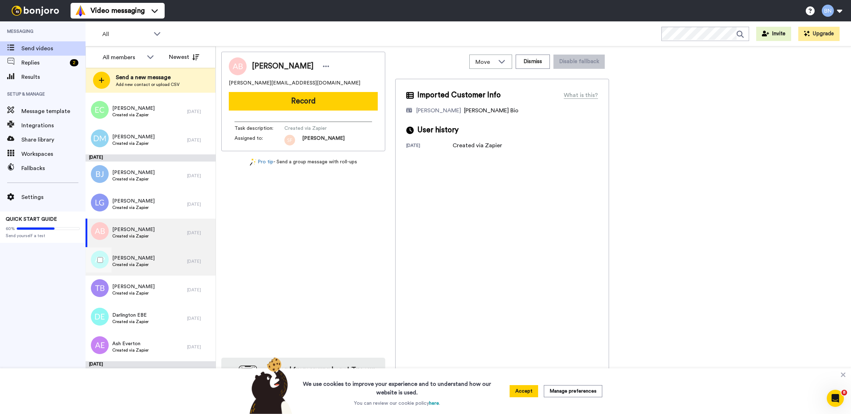
click at [145, 260] on span "AnneMarie Przybylska" at bounding box center [133, 257] width 42 height 7
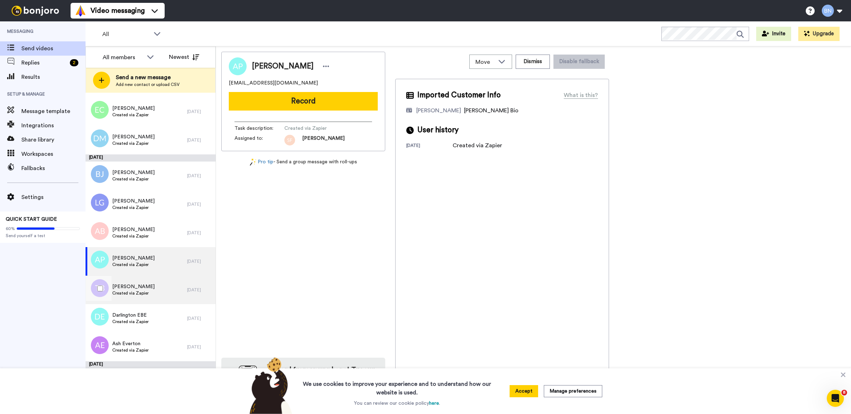
click at [145, 281] on div "Tony Betts Created via Zapier" at bounding box center [137, 289] width 102 height 29
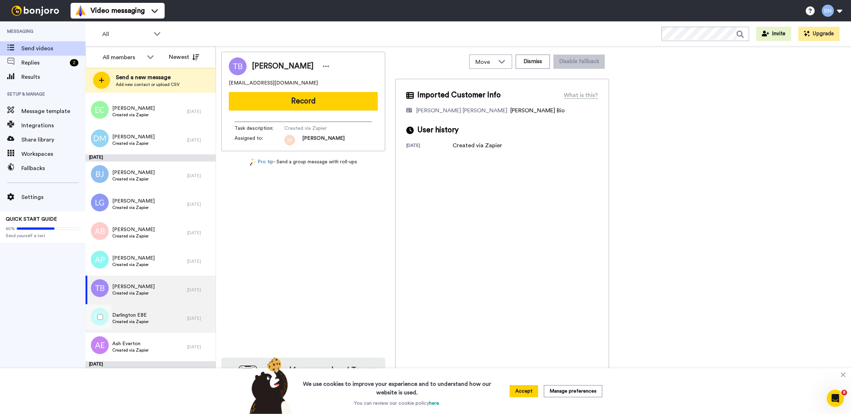
click at [145, 312] on span "Darlington EBE" at bounding box center [130, 314] width 36 height 7
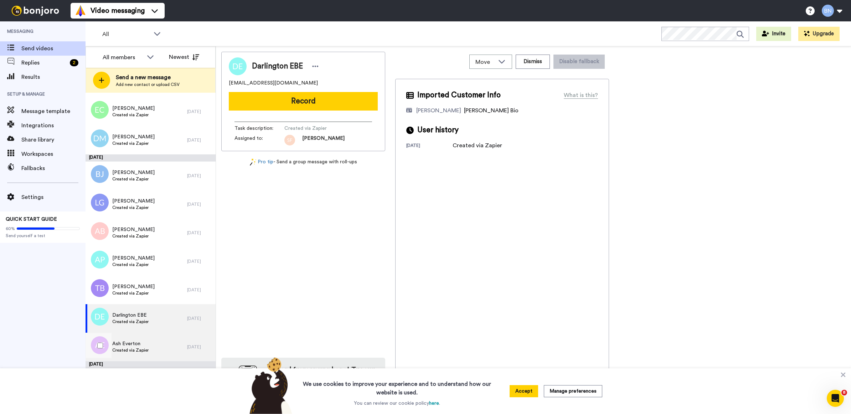
click at [145, 343] on span "Ash Everton" at bounding box center [130, 343] width 36 height 7
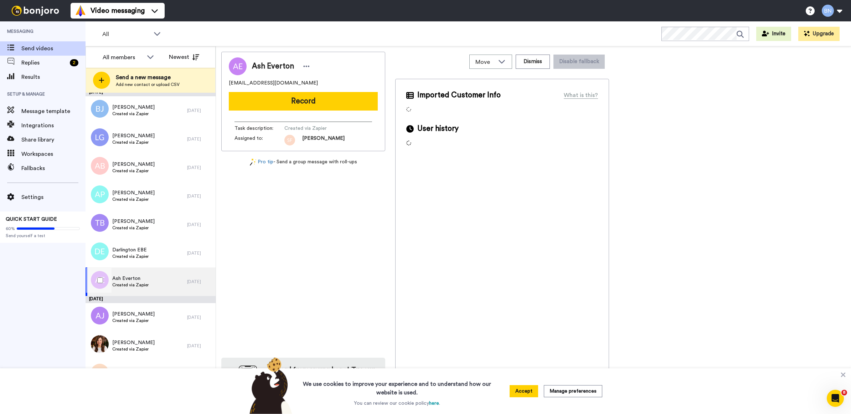
scroll to position [2541, 0]
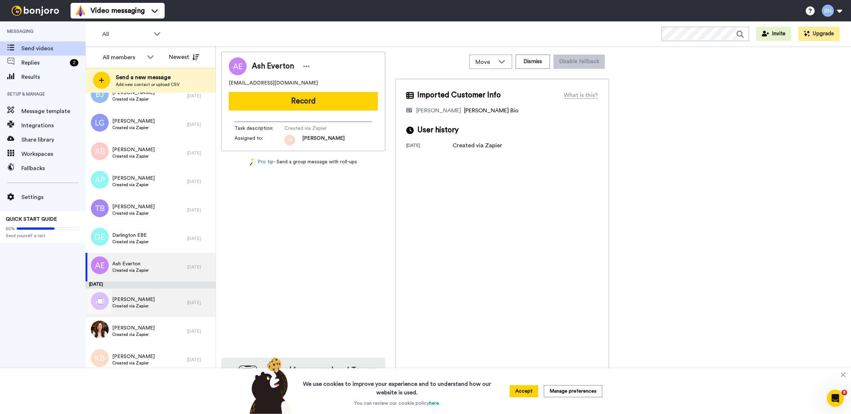
click at [155, 299] on div "Allison James Created via Zapier" at bounding box center [137, 302] width 102 height 29
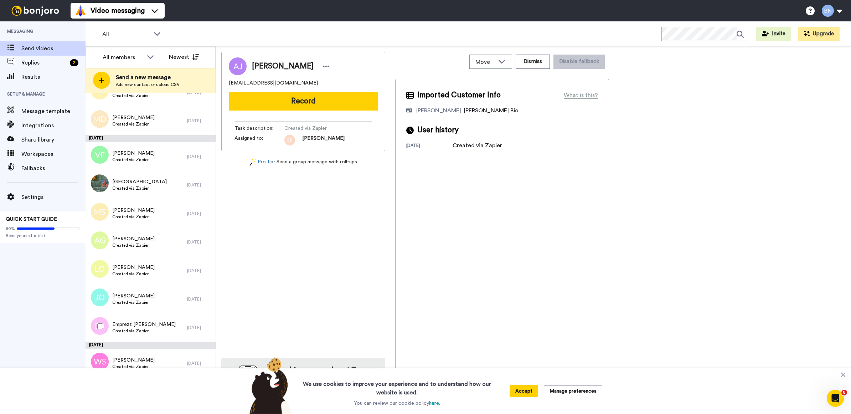
scroll to position [2037, 0]
click at [161, 115] on div "Monica DeRamus Created via Zapier" at bounding box center [137, 122] width 102 height 29
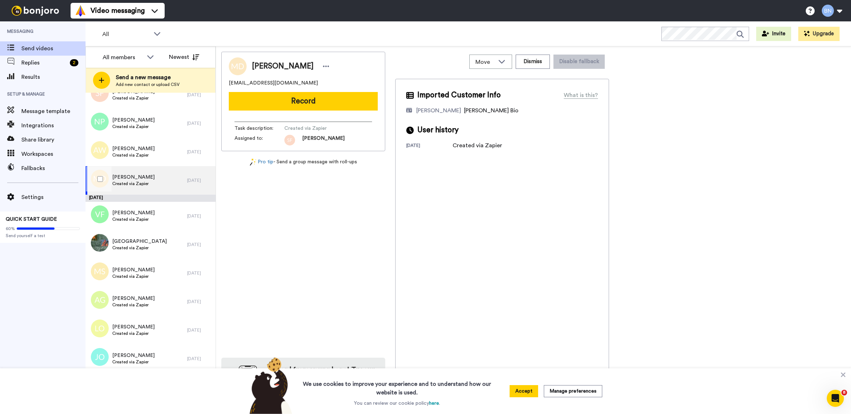
scroll to position [1956, 0]
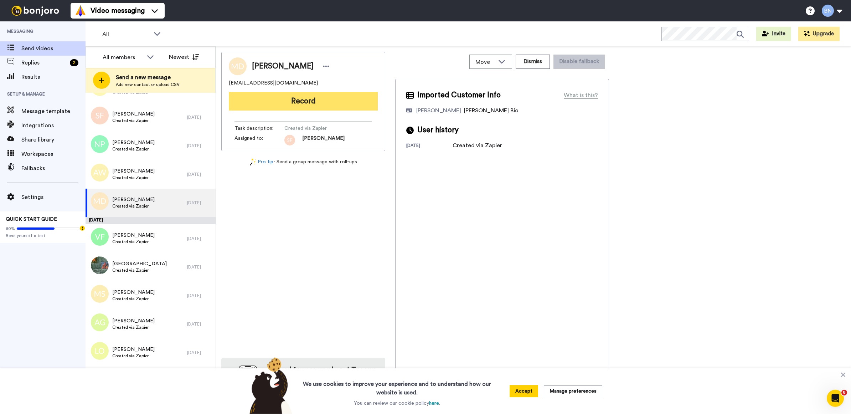
click at [343, 101] on button "Record" at bounding box center [303, 101] width 149 height 19
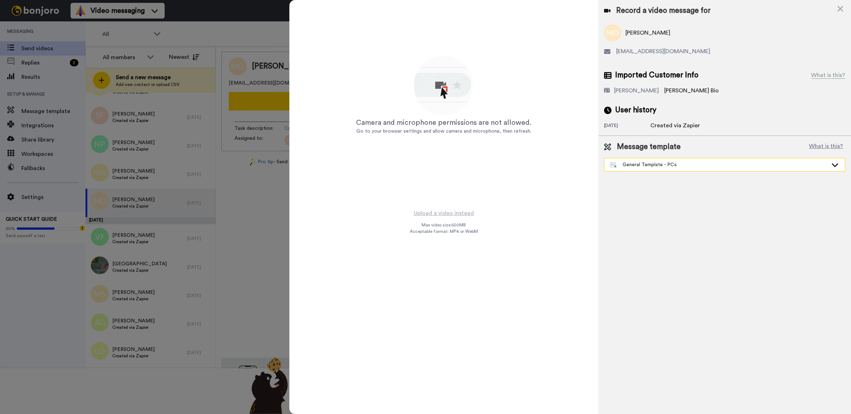
click at [632, 167] on div "General Template - PCs" at bounding box center [719, 164] width 218 height 7
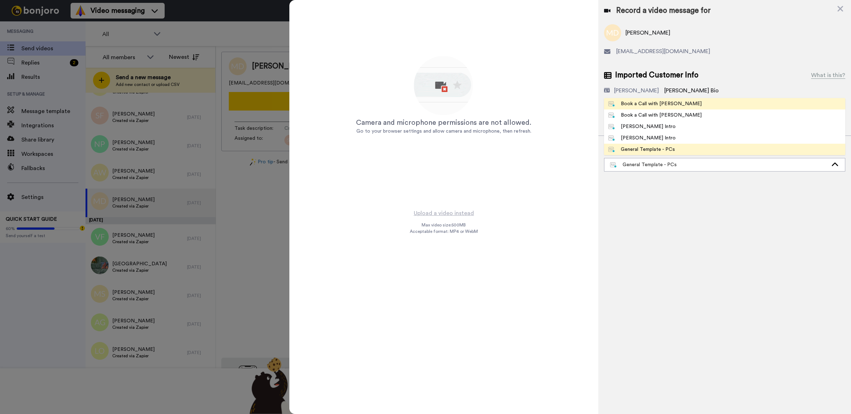
click at [671, 99] on li "Book a Call with Bruce" at bounding box center [724, 103] width 241 height 11
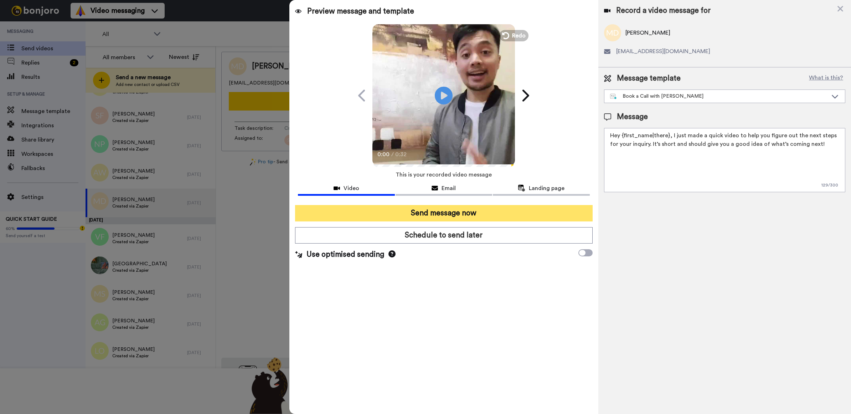
click at [536, 215] on button "Send message now" at bounding box center [444, 213] width 298 height 16
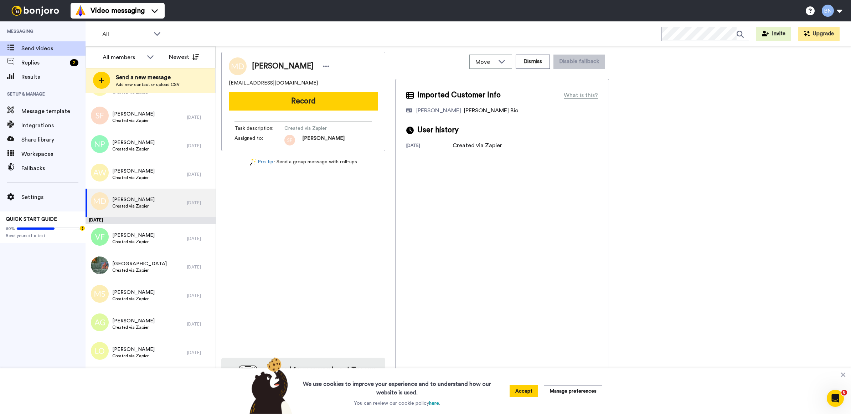
scroll to position [0, 0]
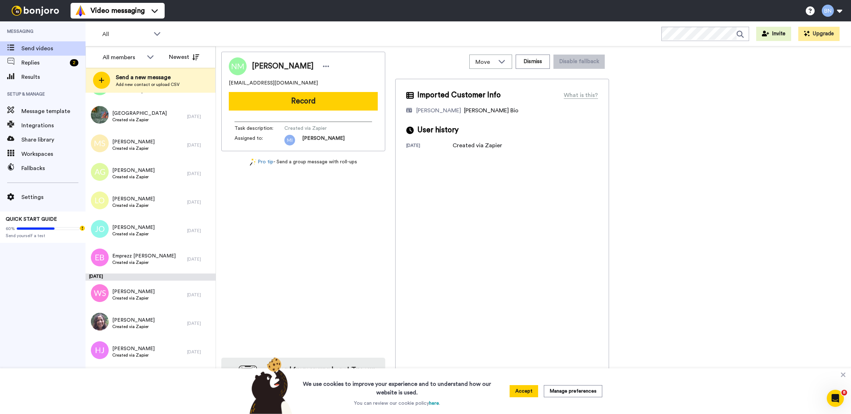
scroll to position [2109, 0]
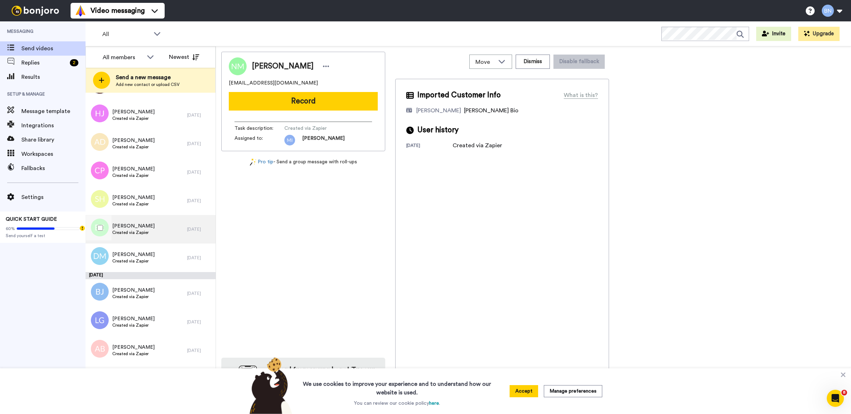
click at [125, 232] on span "Created via Zapier" at bounding box center [133, 232] width 42 height 6
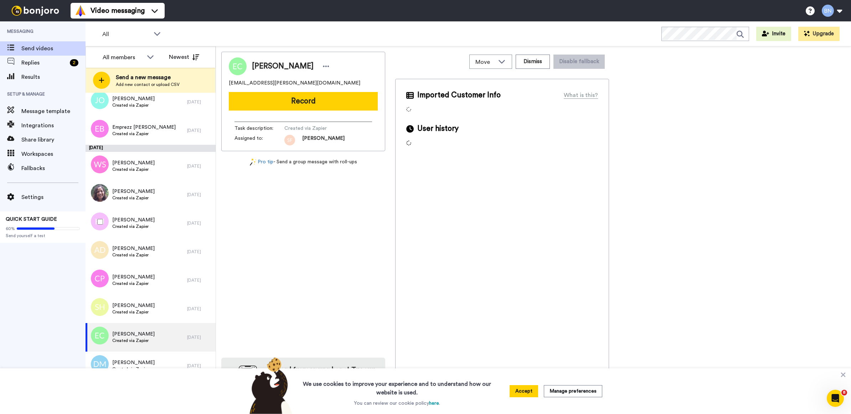
scroll to position [2235, 0]
click at [125, 232] on div "Henry Johnson Created via Zapier" at bounding box center [137, 223] width 102 height 29
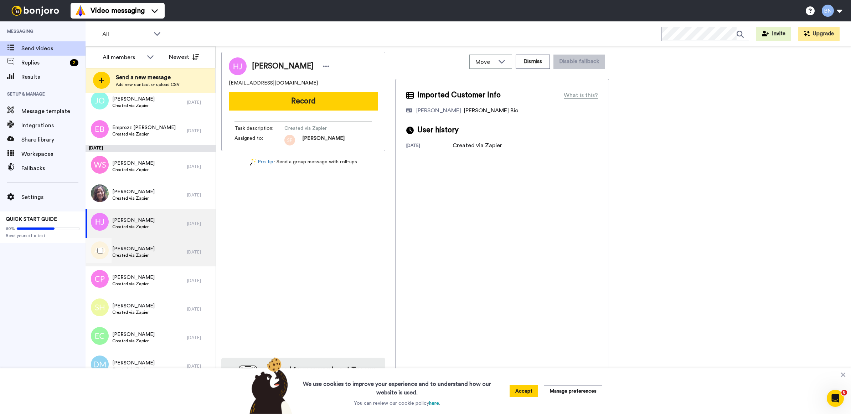
scroll to position [2189, 0]
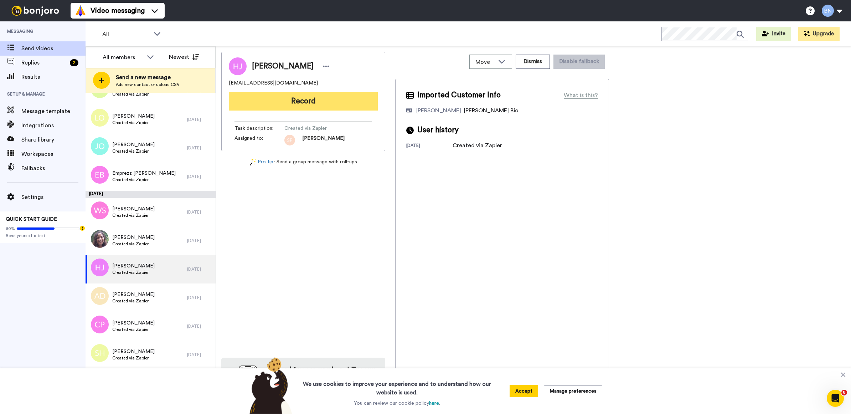
click at [317, 105] on button "Record" at bounding box center [303, 101] width 149 height 19
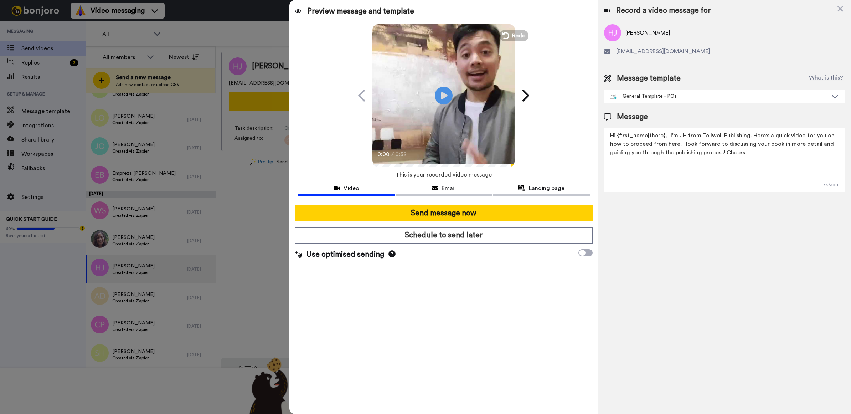
click at [533, 216] on button "Send message now" at bounding box center [444, 213] width 298 height 16
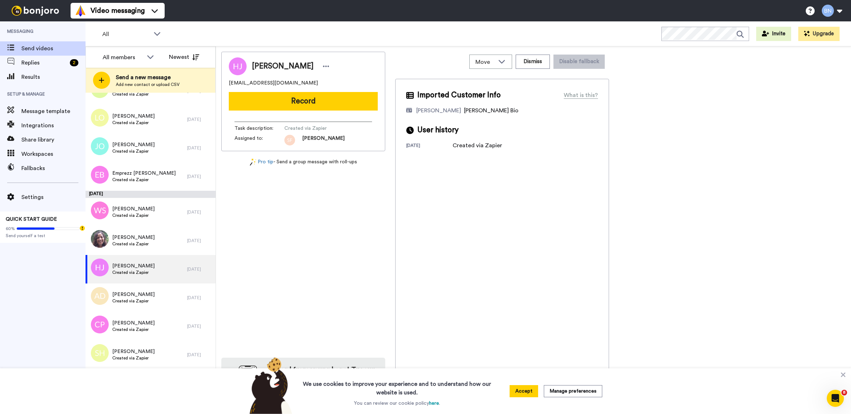
scroll to position [0, 0]
